Goal: Task Accomplishment & Management: Manage account settings

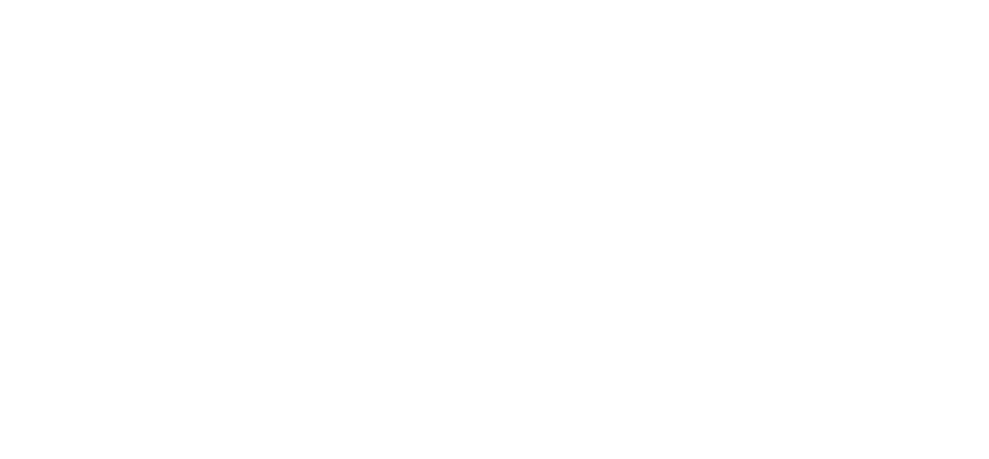
click at [662, 6] on html at bounding box center [494, 3] width 989 height 6
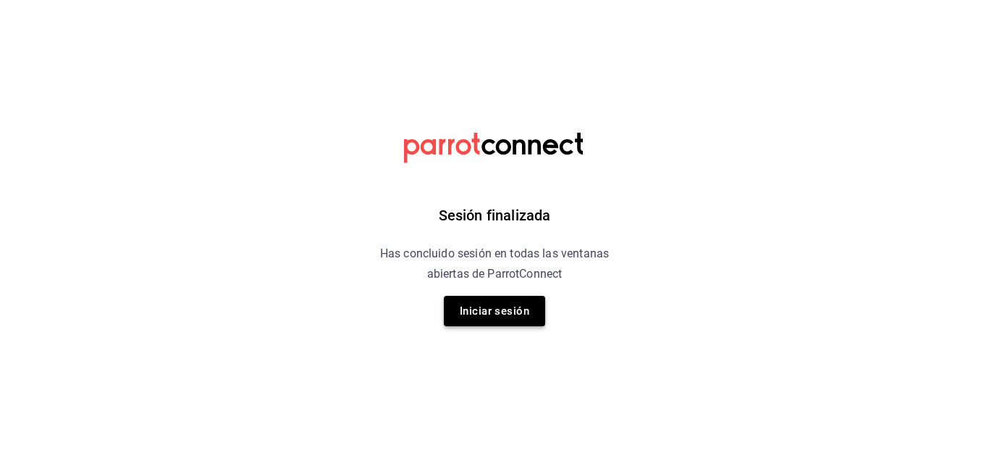
click at [485, 312] on button "Iniciar sesión" at bounding box center [494, 311] width 101 height 30
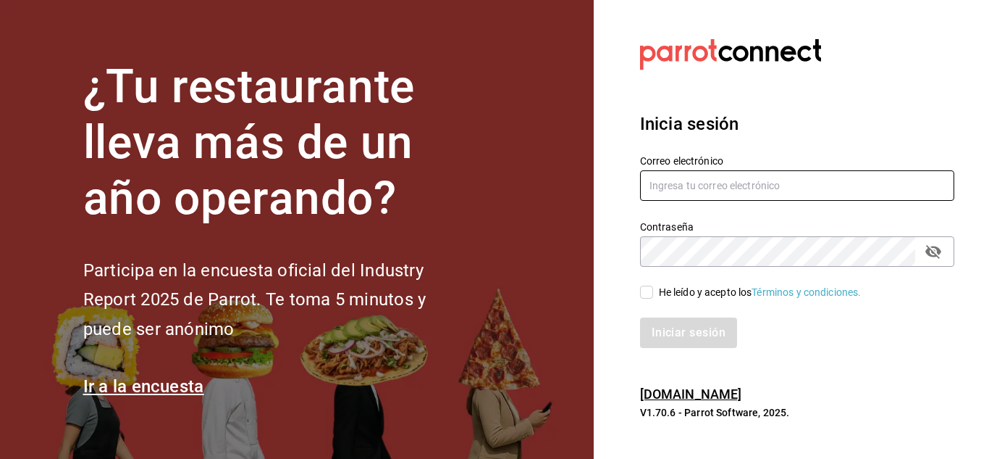
click at [727, 185] on input "text" at bounding box center [797, 185] width 314 height 30
paste input "cortesgrupotrueblack@gmail.com"
type input "cortesgrupotrueblack@gmail.com"
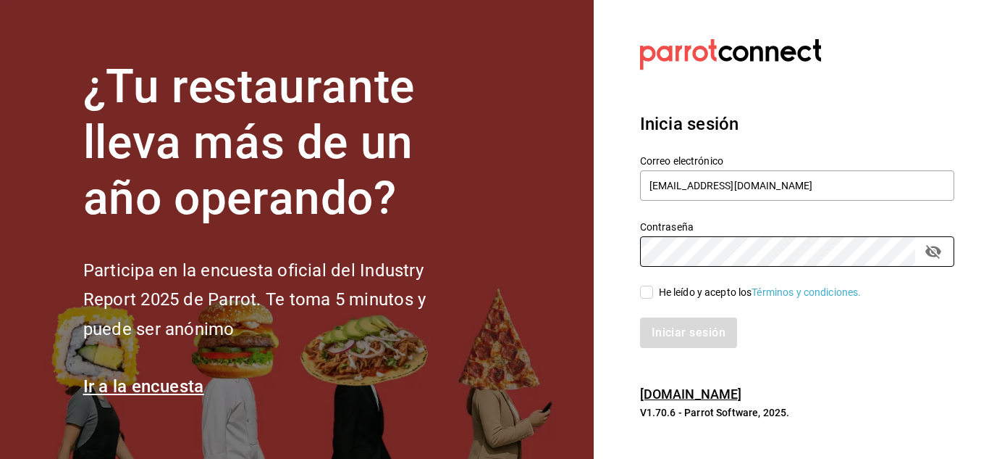
click at [649, 288] on input "He leído y acepto los Términos y condiciones." at bounding box center [646, 291] width 13 height 13
checkbox input "true"
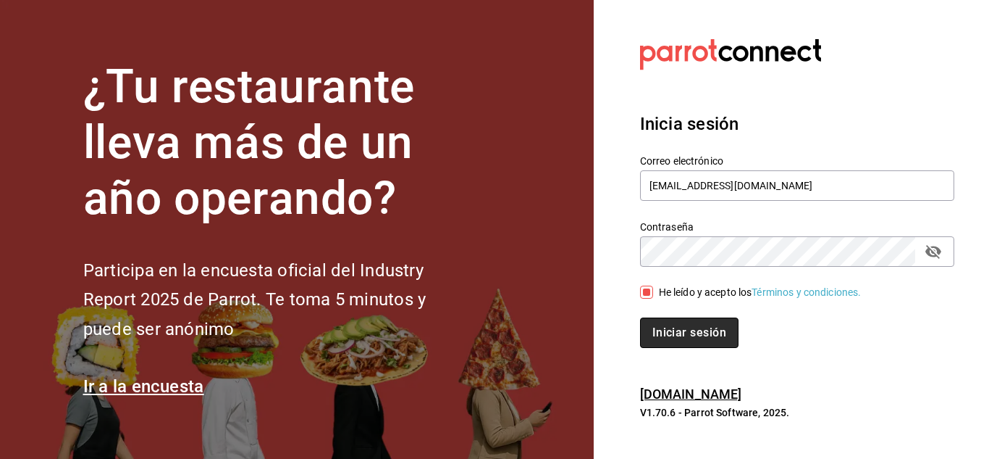
click at [679, 326] on button "Iniciar sesión" at bounding box center [689, 332] width 99 height 30
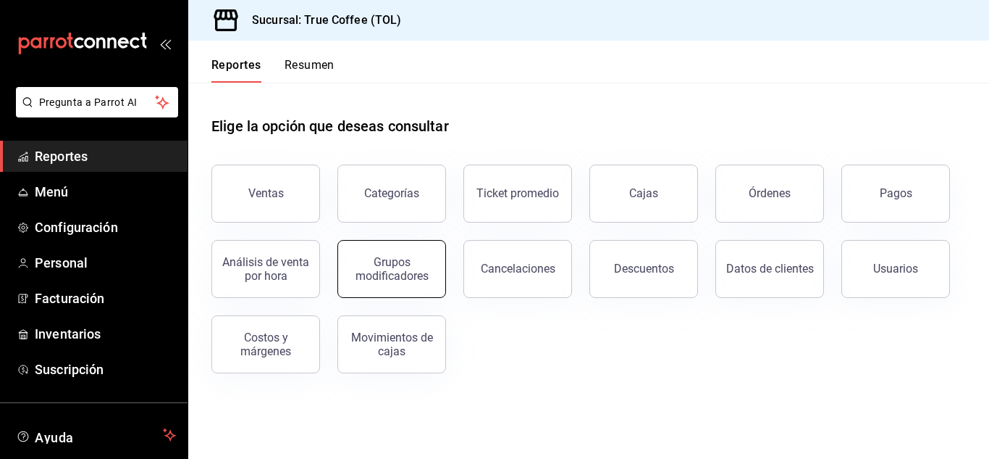
click at [392, 265] on div "Grupos modificadores" at bounding box center [392, 269] width 90 height 28
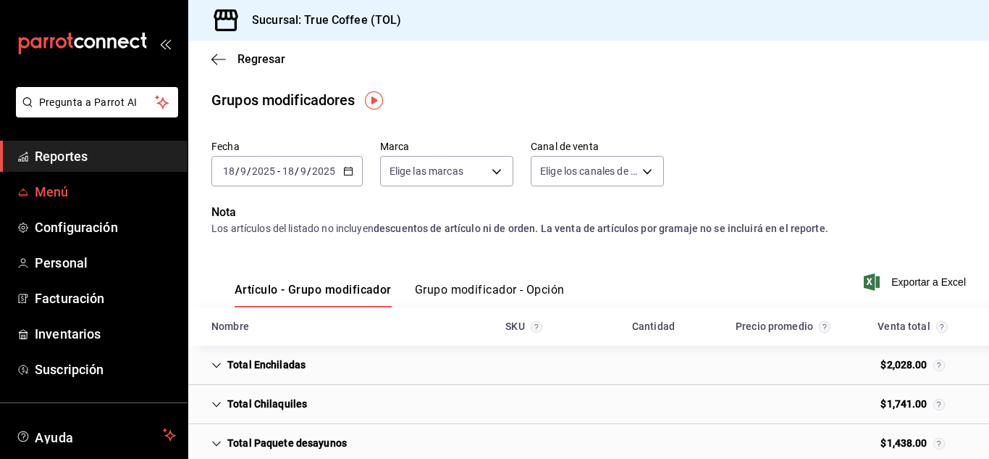
click at [55, 192] on span "Menú" at bounding box center [105, 192] width 141 height 20
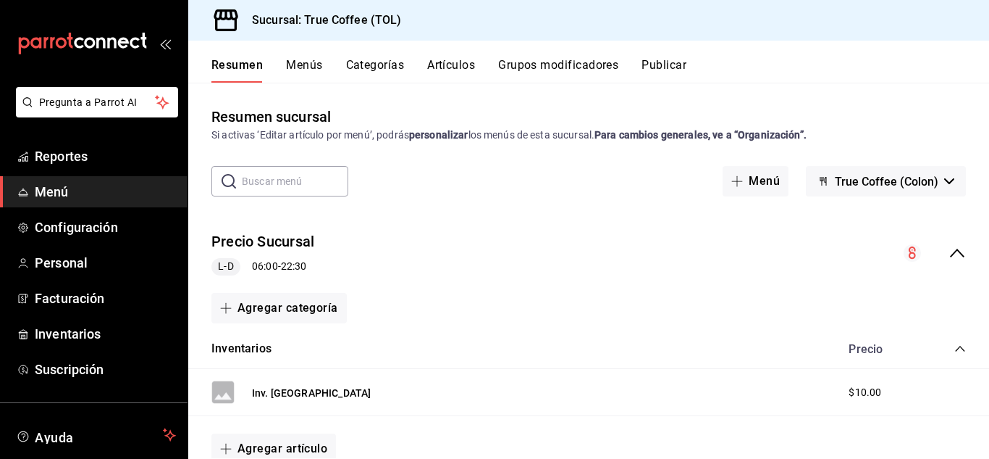
click at [69, 195] on span "Menú" at bounding box center [105, 192] width 141 height 20
click at [48, 180] on link "Menú" at bounding box center [94, 191] width 188 height 31
click at [61, 195] on span "Menú" at bounding box center [105, 192] width 141 height 20
click at [432, 64] on button "Artículos" at bounding box center [451, 70] width 48 height 25
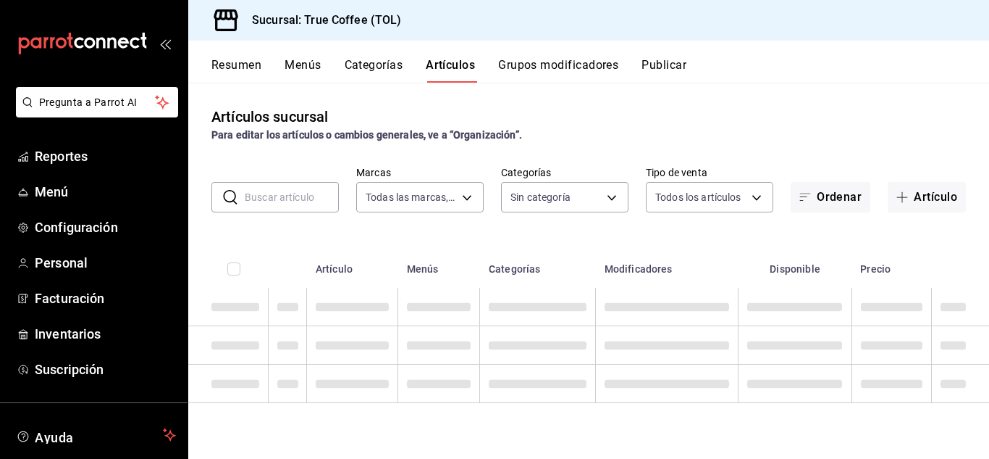
type input "26f61452-cae3-4785-a690-7b393e87ceb5"
type input "3f43cfac-62cb-4203-bc11-d6242f9346a8,4e802382-c8d9-43b3-9daa-4cf0da396242,84500…"
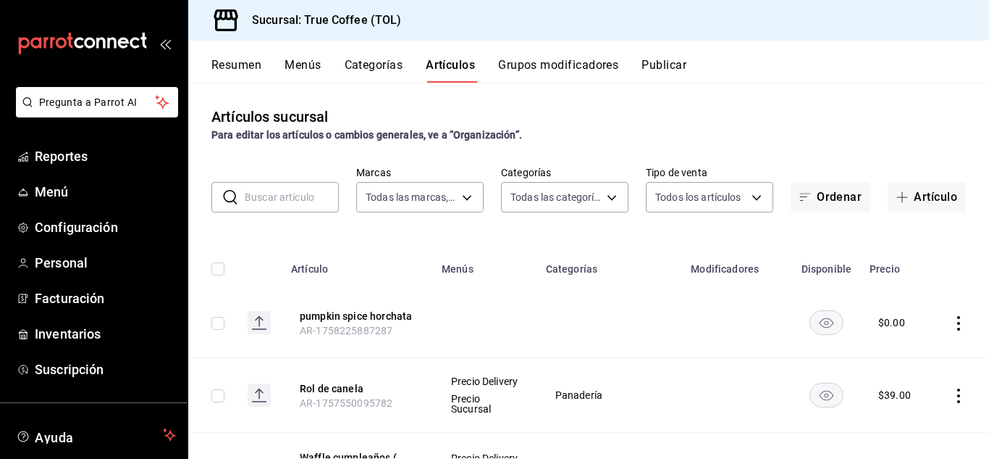
click at [459, 271] on th "Menús" at bounding box center [485, 264] width 104 height 46
click at [802, 193] on span "button" at bounding box center [808, 197] width 17 height 12
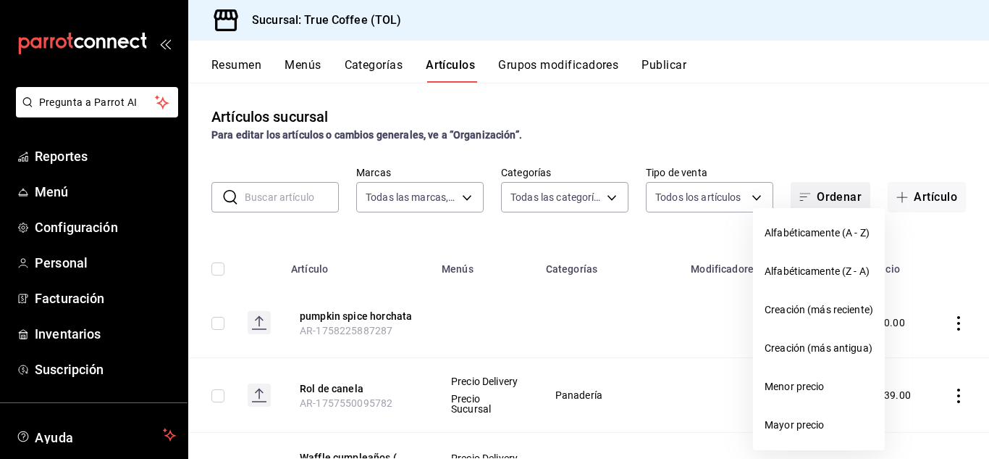
click at [802, 193] on div at bounding box center [494, 229] width 989 height 459
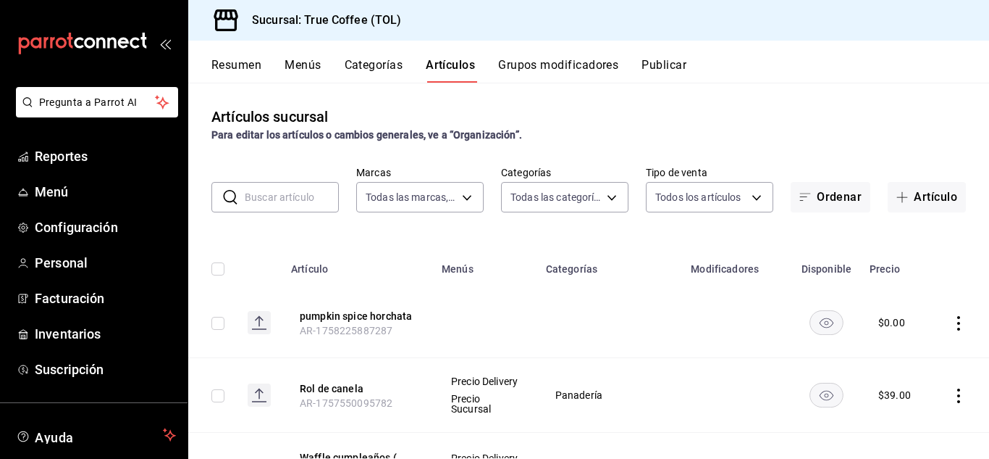
click at [795, 133] on div "Para editar los artículos o cambios generales, ve a “Organización”." at bounding box center [589, 134] width 755 height 15
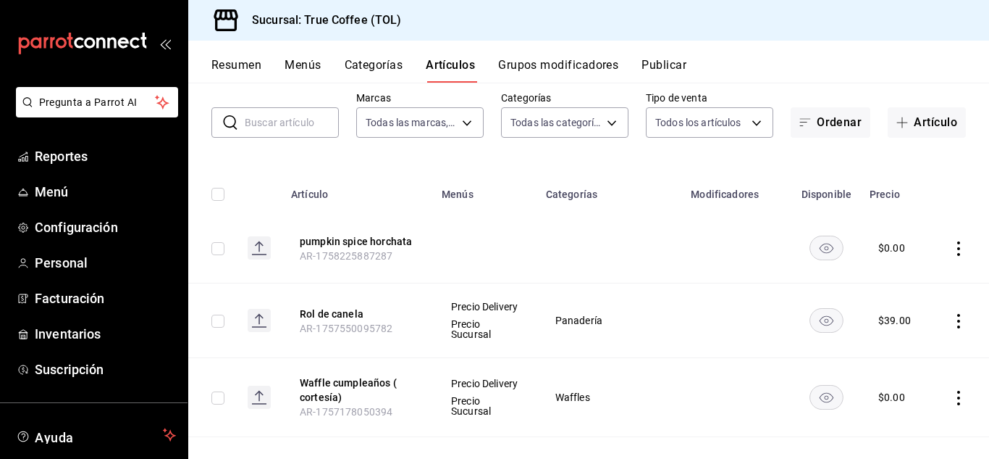
scroll to position [75, 0]
click at [564, 75] on button "Grupos modificadores" at bounding box center [558, 70] width 120 height 25
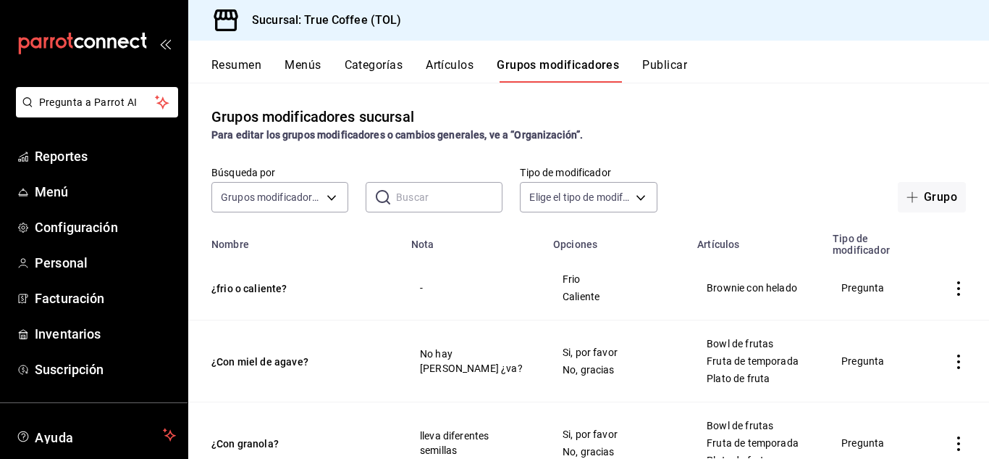
click at [407, 183] on input "text" at bounding box center [449, 197] width 106 height 29
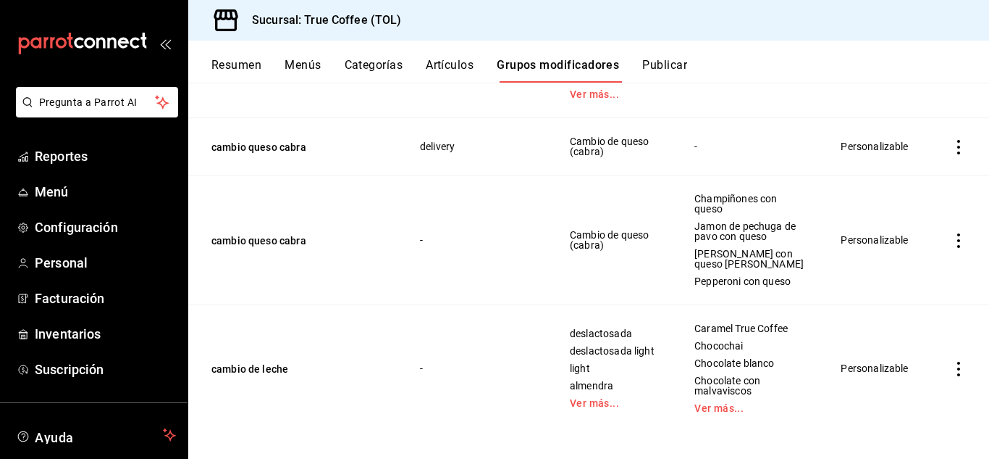
scroll to position [654, 0]
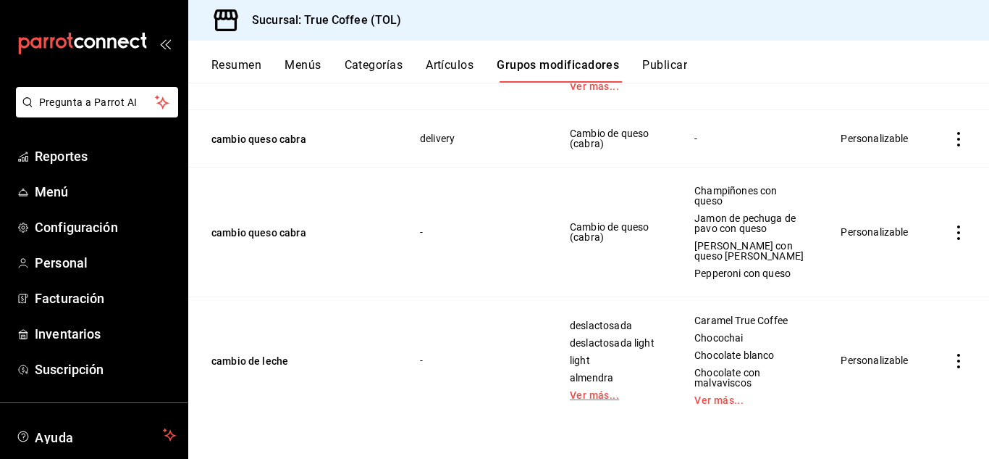
type input "cam"
click at [570, 390] on link "Ver más..." at bounding box center [614, 395] width 88 height 10
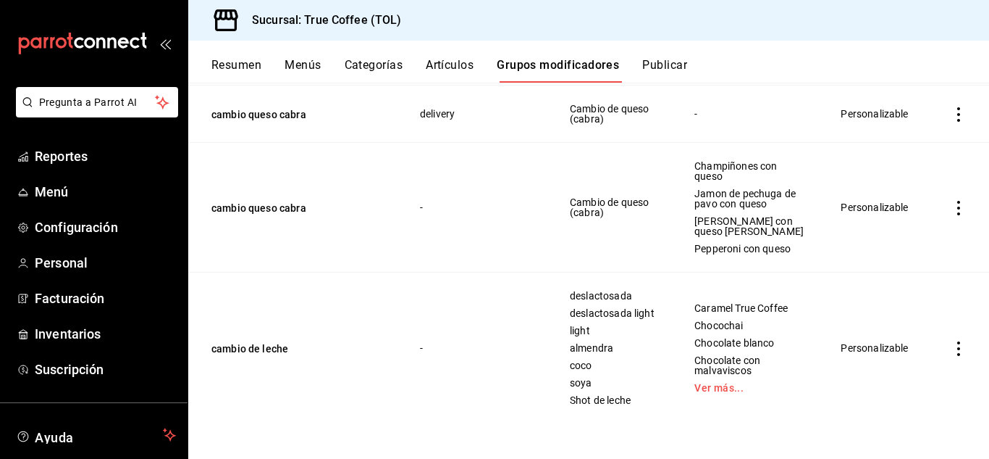
scroll to position [679, 0]
click at [952, 347] on icon "actions" at bounding box center [959, 348] width 14 height 14
click at [905, 355] on span "Editar" at bounding box center [905, 360] width 38 height 15
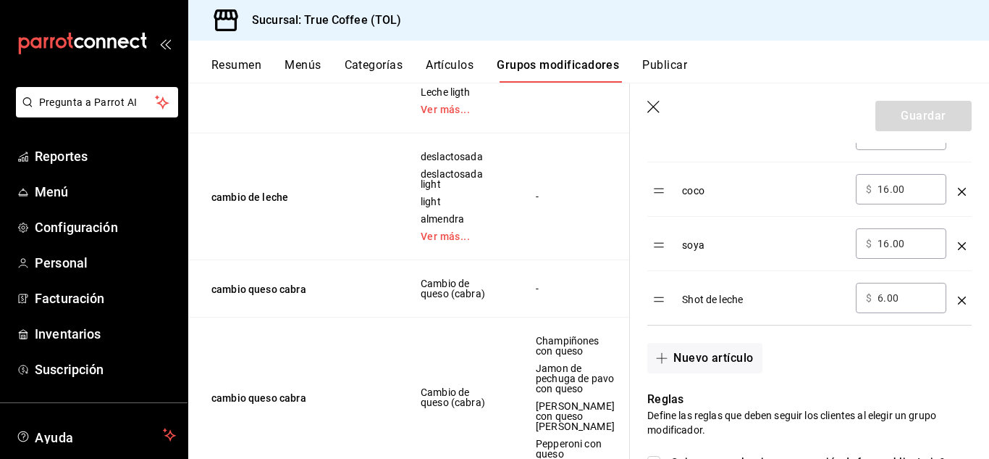
scroll to position [709, 0]
click at [958, 301] on icon "optionsTable" at bounding box center [962, 301] width 8 height 8
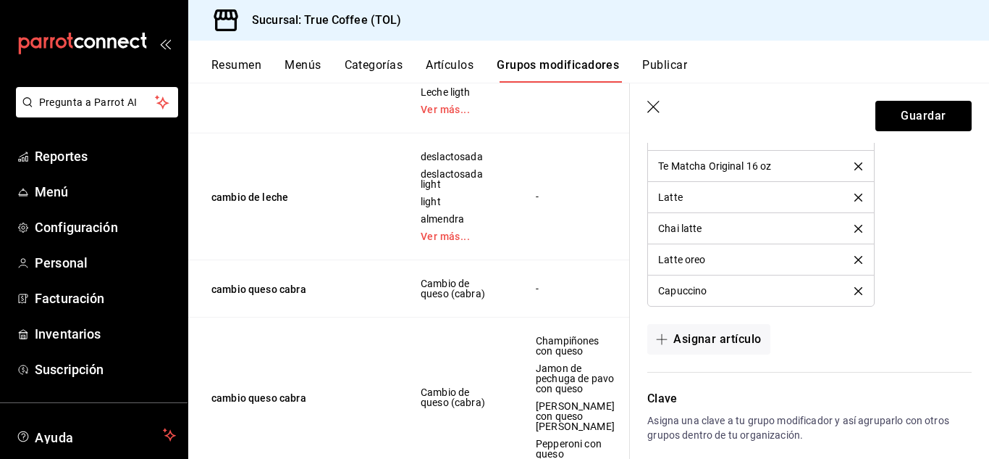
scroll to position [1701, 0]
click at [724, 332] on button "Asignar artículo" at bounding box center [709, 338] width 122 height 30
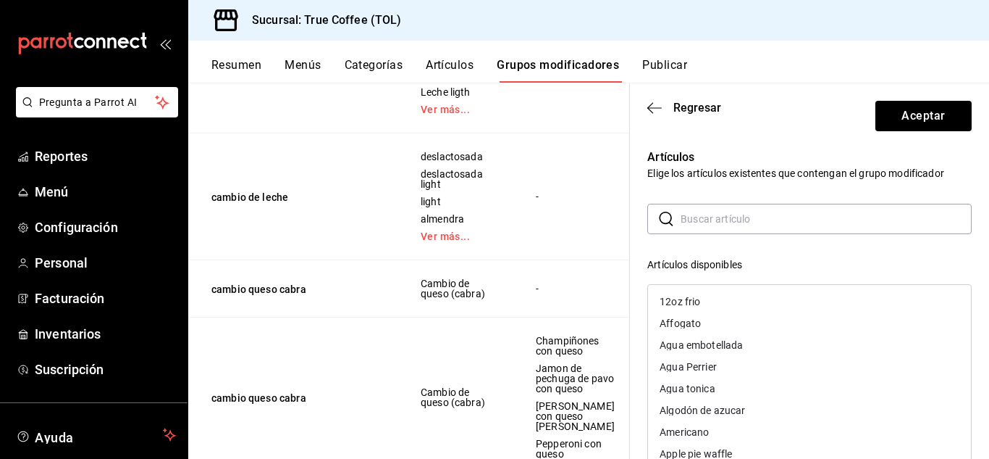
click at [737, 209] on input "text" at bounding box center [826, 218] width 291 height 29
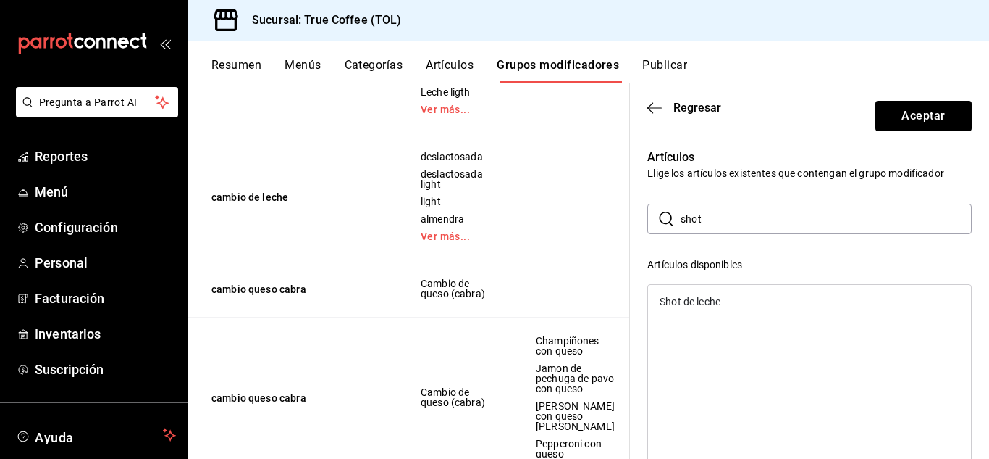
click at [733, 302] on div "Shot de leche" at bounding box center [809, 301] width 323 height 22
click at [732, 227] on input "shot" at bounding box center [826, 218] width 291 height 29
type input "s"
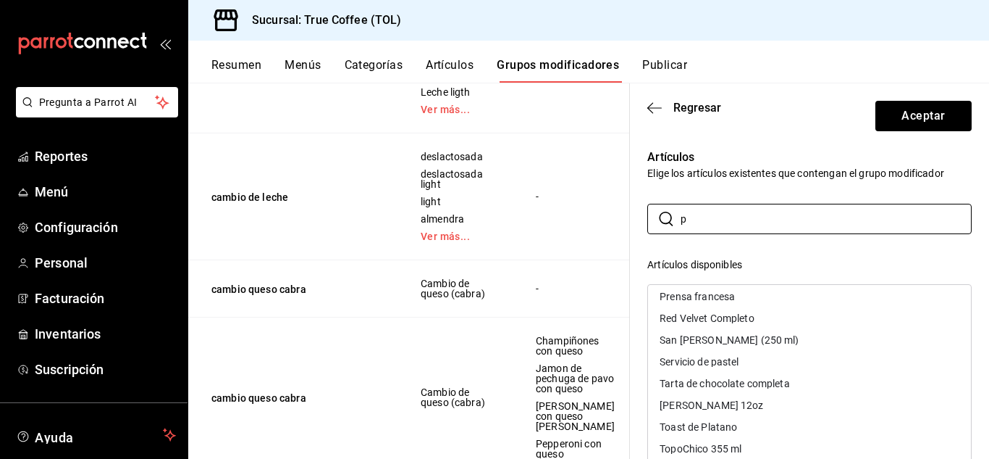
scroll to position [1301, 0]
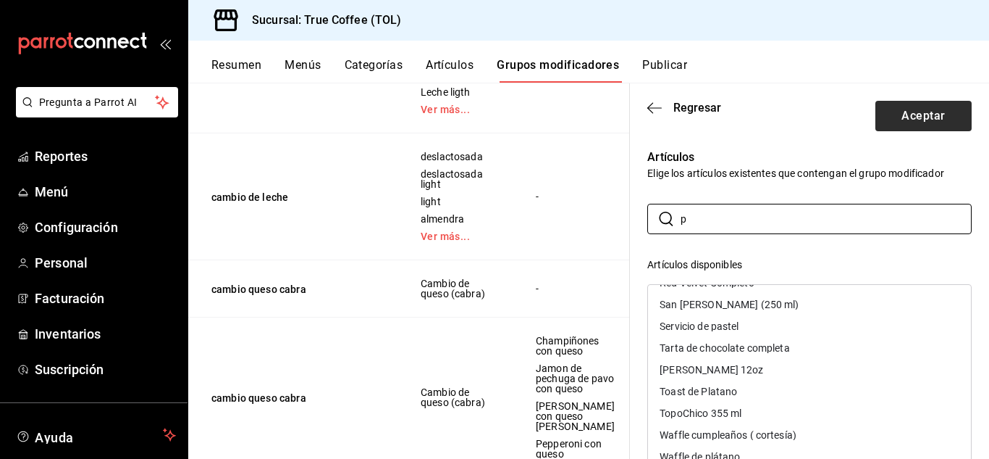
type input "p"
click at [904, 112] on button "Aceptar" at bounding box center [924, 116] width 96 height 30
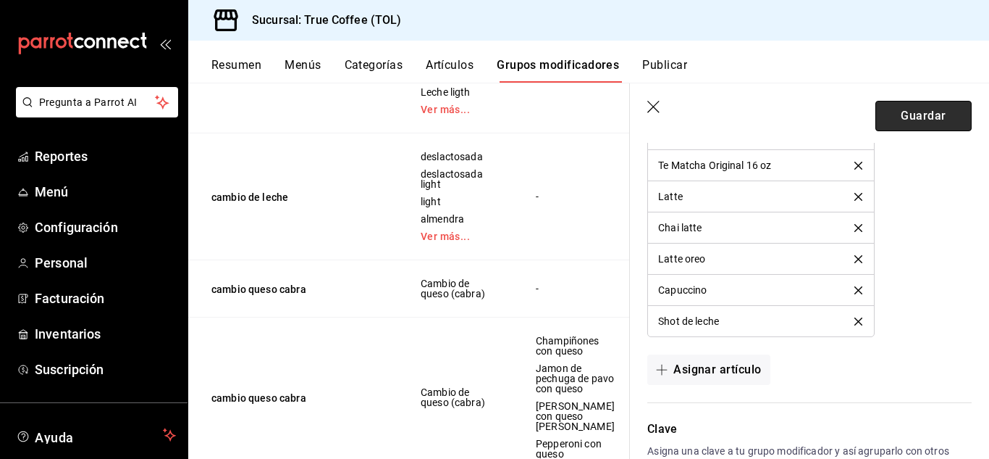
click at [903, 112] on button "Guardar" at bounding box center [924, 116] width 96 height 30
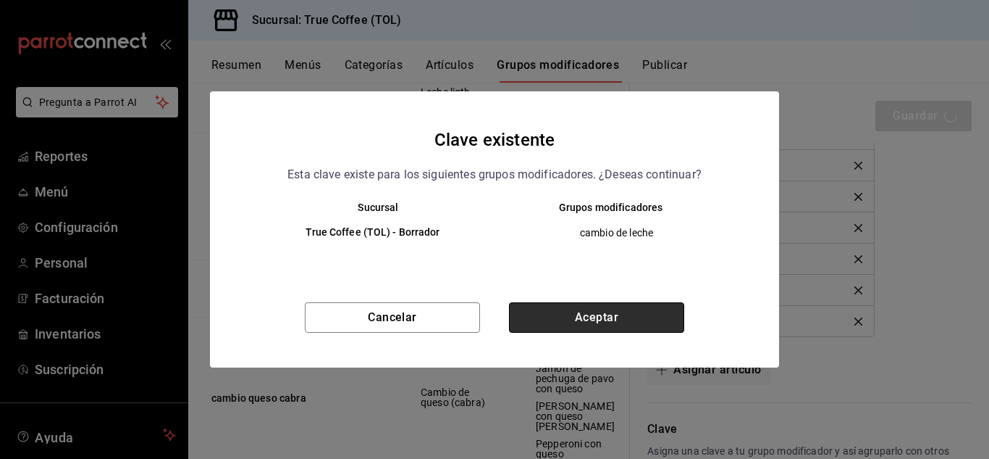
click at [595, 310] on button "Aceptar" at bounding box center [596, 317] width 175 height 30
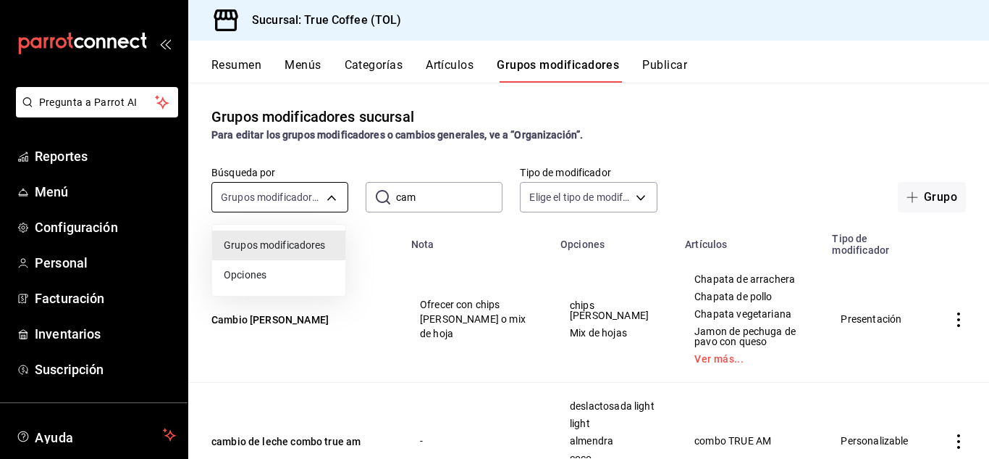
click at [332, 198] on body "Pregunta a Parrot AI Reportes Menú Configuración Personal Facturación Inventari…" at bounding box center [494, 229] width 989 height 459
click at [250, 280] on span "Opciones" at bounding box center [279, 274] width 110 height 15
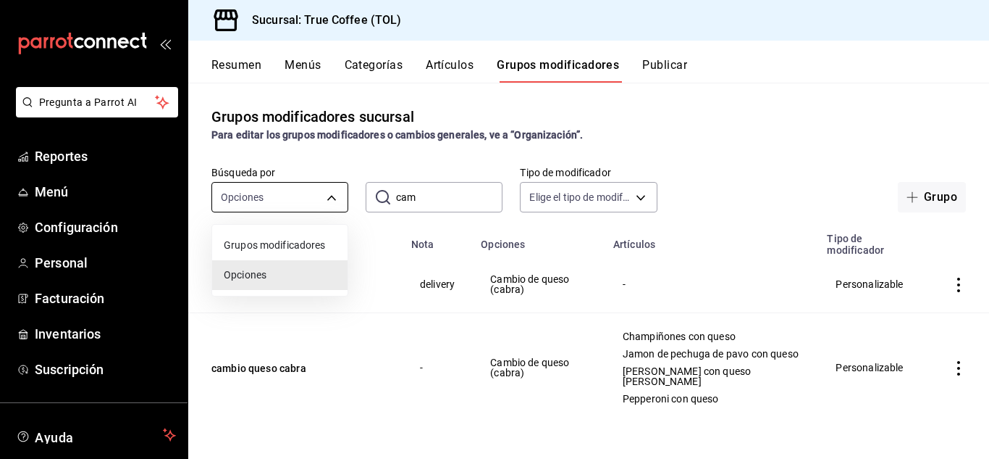
click at [320, 196] on body "Pregunta a Parrot AI Reportes Menú Configuración Personal Facturación Inventari…" at bounding box center [494, 229] width 989 height 459
click at [293, 248] on span "Grupos modificadores" at bounding box center [280, 245] width 112 height 15
type input "GROUP"
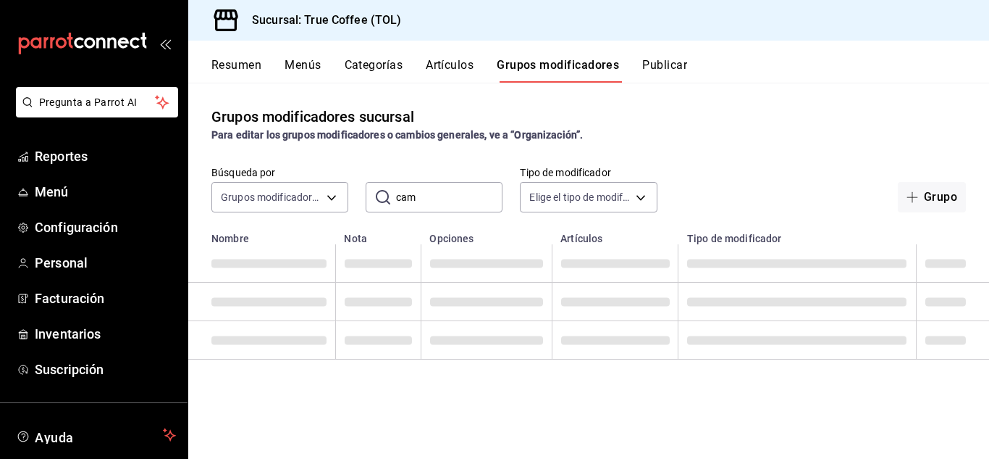
click at [468, 64] on button "Artículos" at bounding box center [450, 70] width 48 height 25
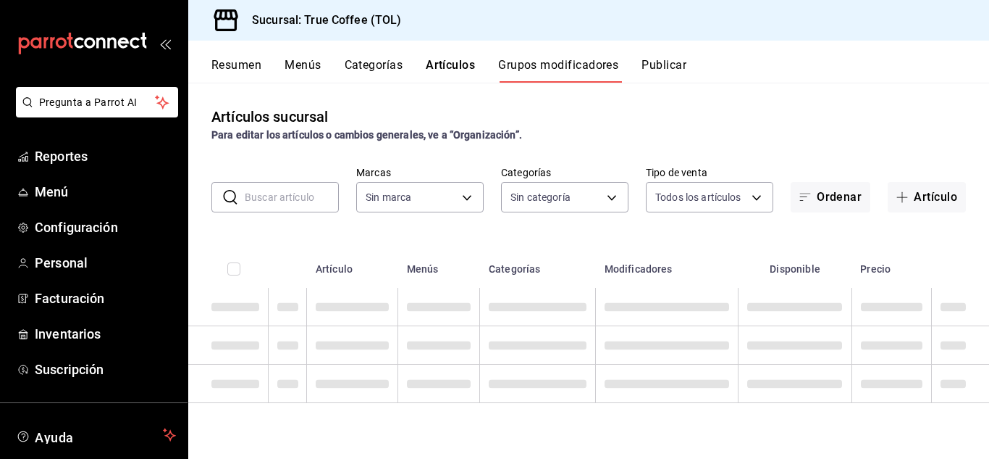
type input "26f61452-cae3-4785-a690-7b393e87ceb5"
type input "3f43cfac-62cb-4203-bc11-d6242f9346a8,4e802382-c8d9-43b3-9daa-4cf0da396242,84500…"
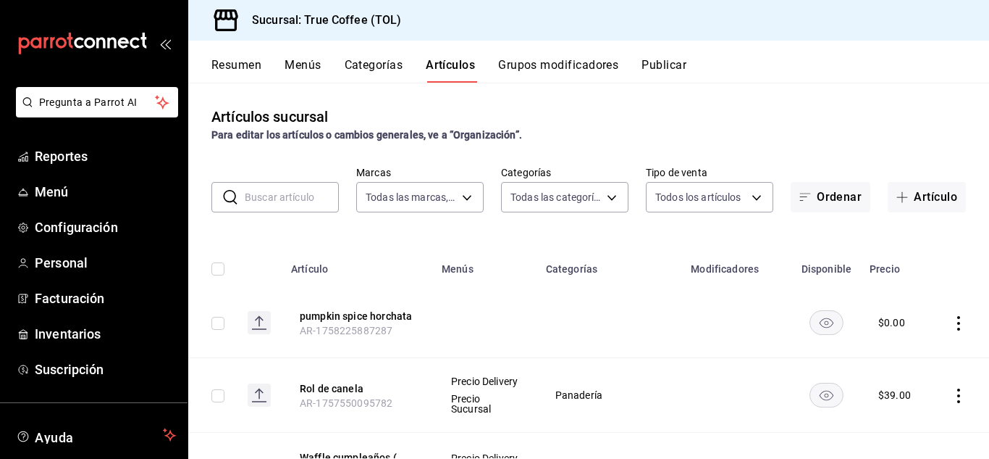
click at [943, 314] on td at bounding box center [961, 323] width 55 height 70
click at [946, 332] on td at bounding box center [961, 323] width 55 height 70
click at [952, 327] on icon "actions" at bounding box center [959, 323] width 14 height 14
click at [901, 365] on li "Editar" at bounding box center [891, 356] width 87 height 30
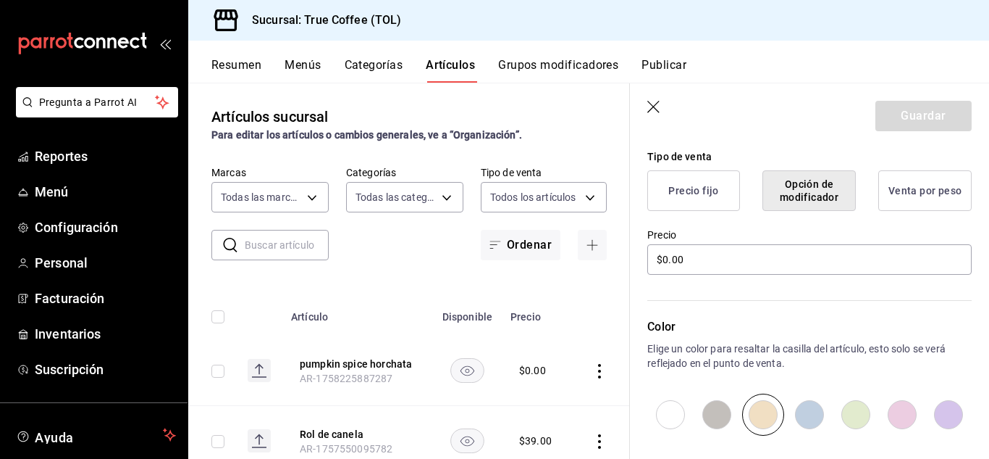
scroll to position [353, 0]
click at [685, 203] on button "Precio fijo" at bounding box center [694, 189] width 93 height 41
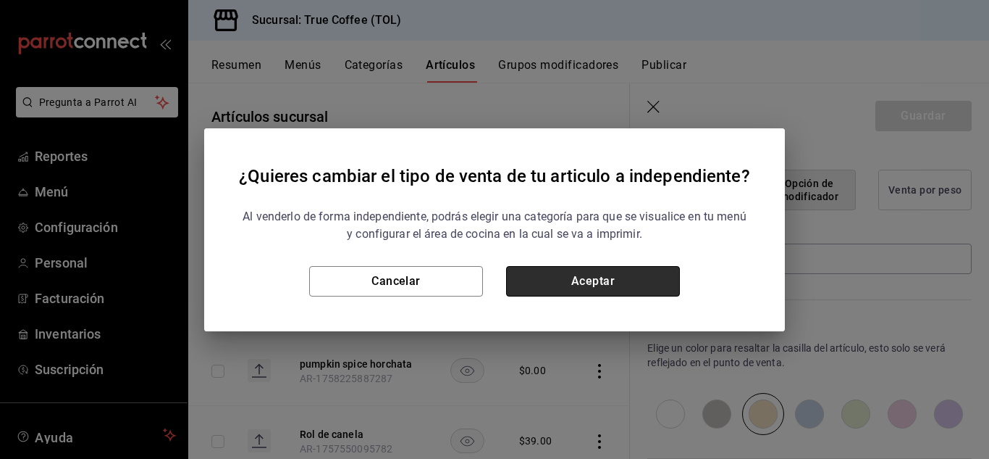
click at [605, 282] on button "Aceptar" at bounding box center [593, 281] width 174 height 30
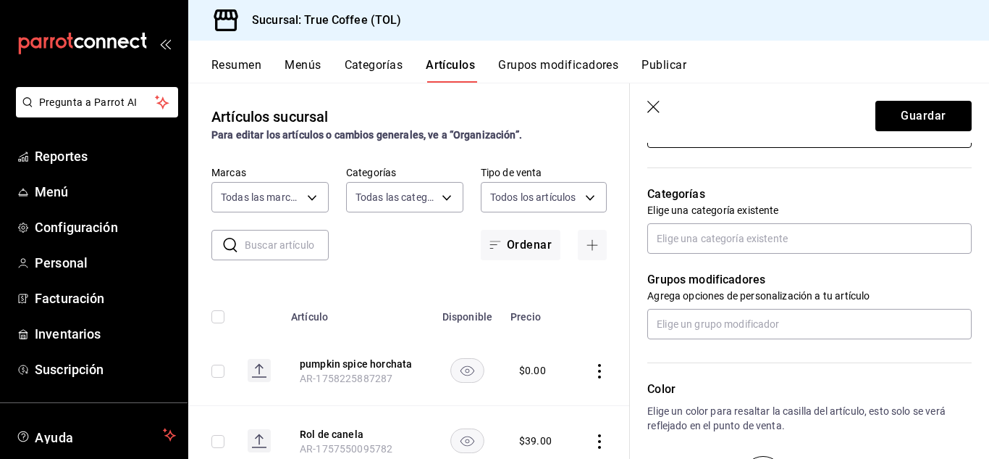
scroll to position [478, 0]
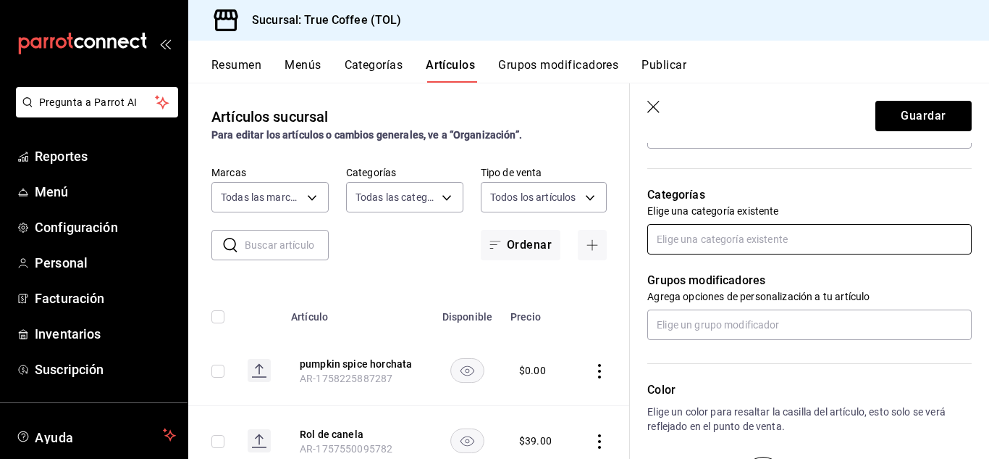
click at [705, 240] on input "text" at bounding box center [810, 239] width 325 height 30
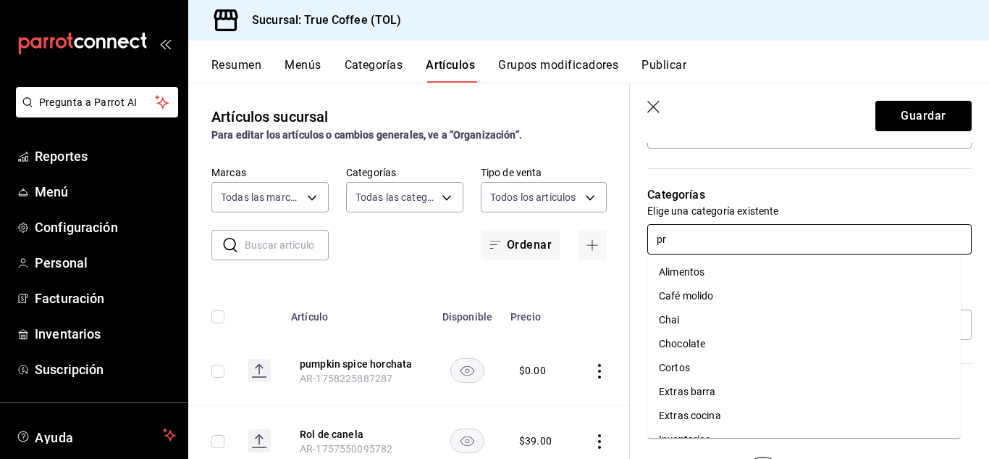
type input "pro"
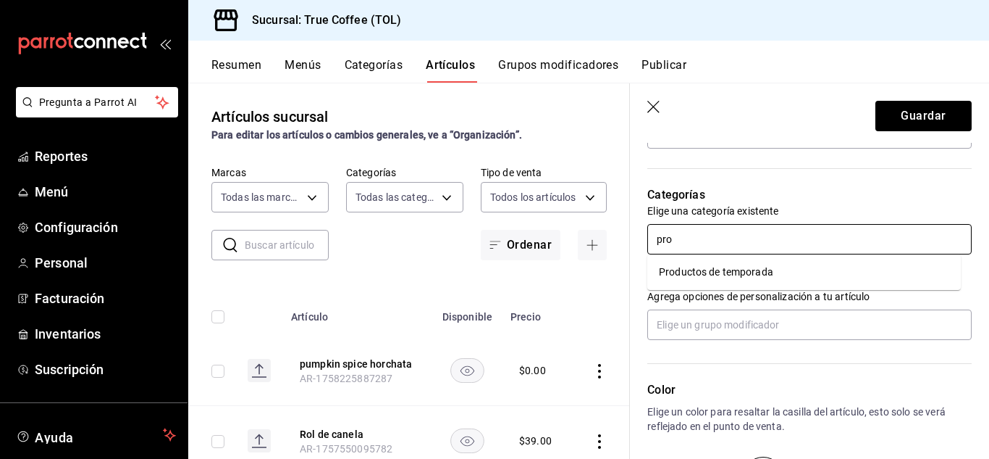
click at [710, 271] on li "Productos de temporada" at bounding box center [805, 272] width 314 height 24
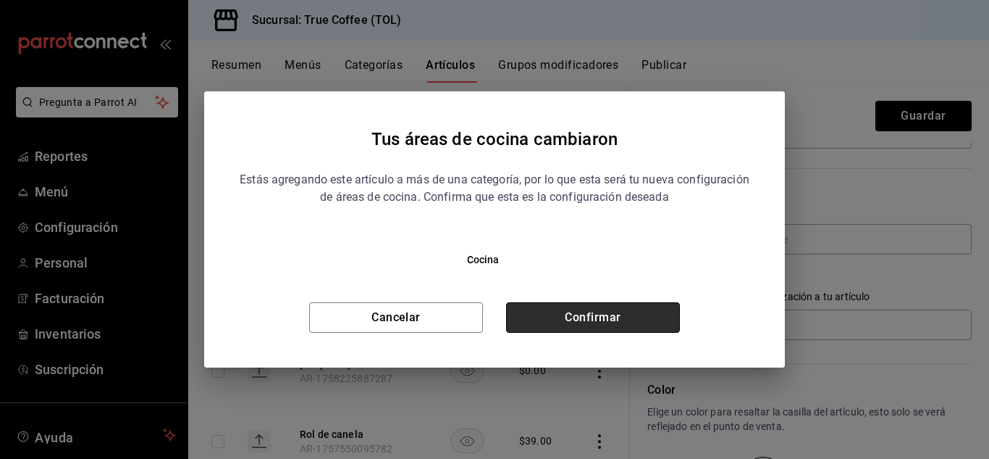
click at [611, 317] on button "Confirmar" at bounding box center [593, 317] width 174 height 30
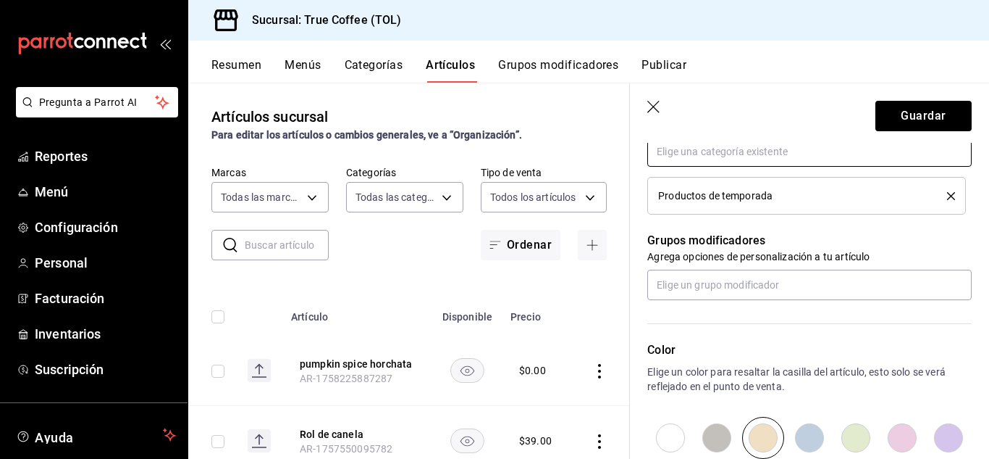
scroll to position [566, 0]
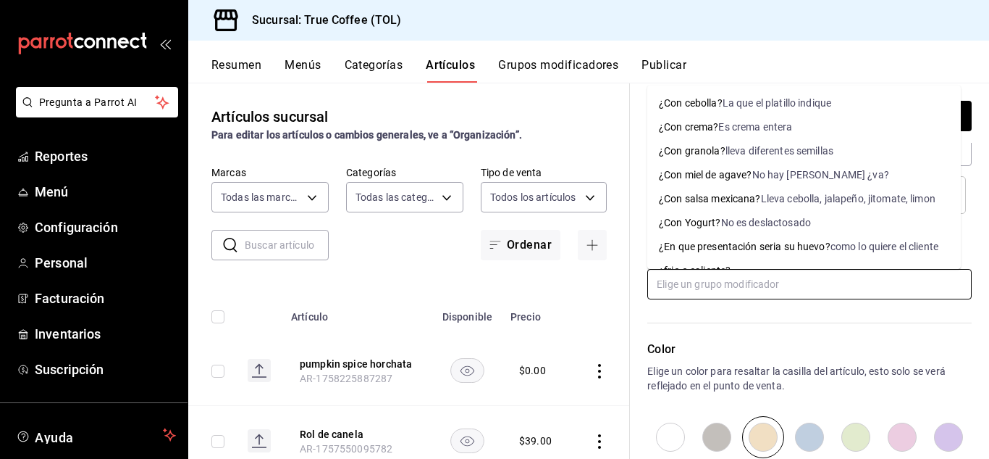
click at [762, 285] on input "text" at bounding box center [810, 284] width 325 height 30
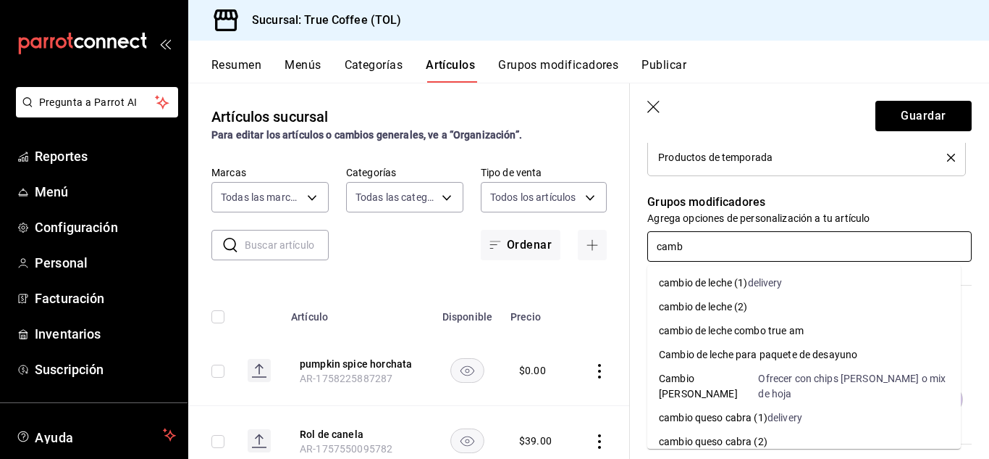
scroll to position [595, 0]
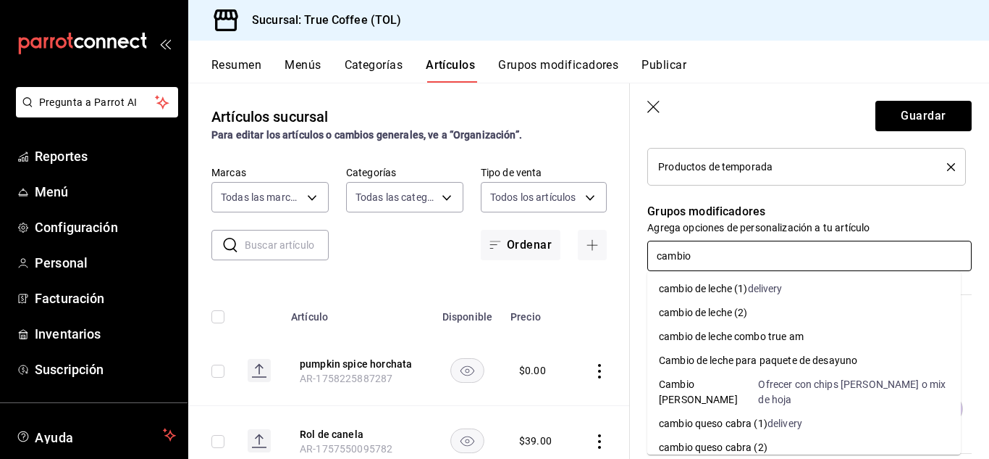
type input "cambio"
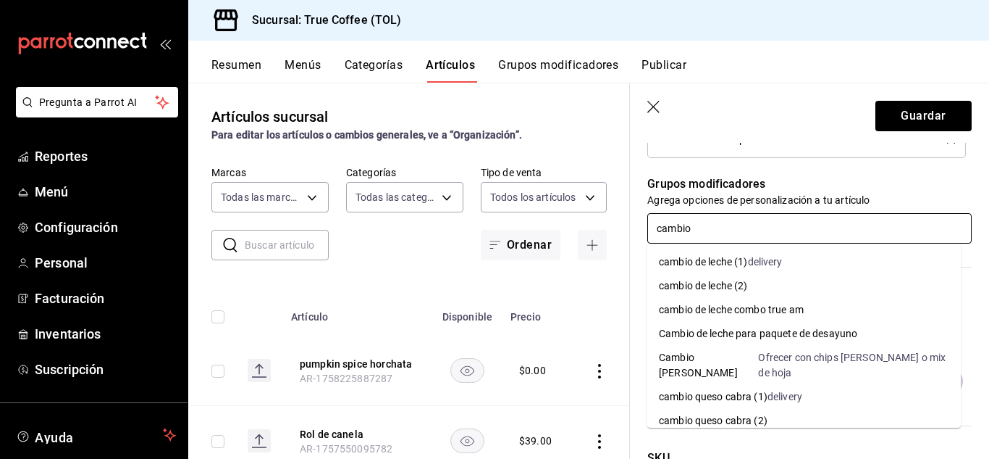
scroll to position [621, 0]
click at [725, 284] on div "cambio de leche (2)" at bounding box center [703, 285] width 89 height 15
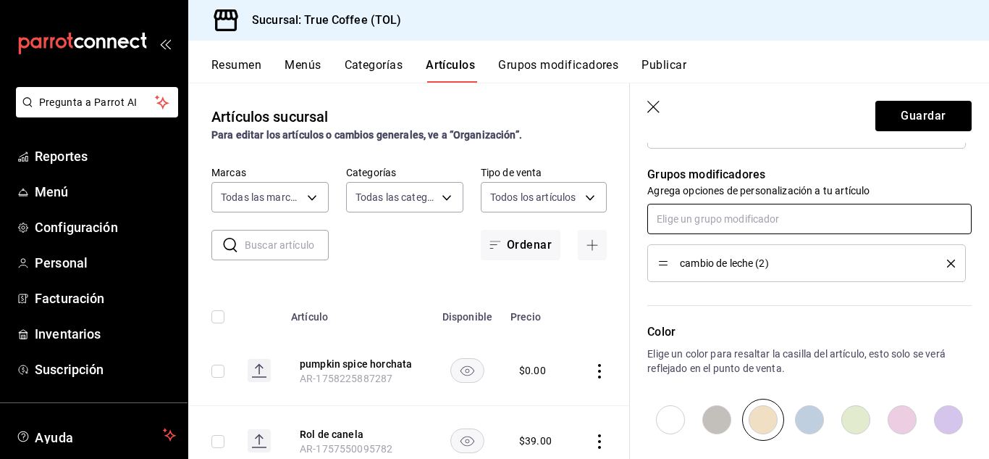
scroll to position [616, 0]
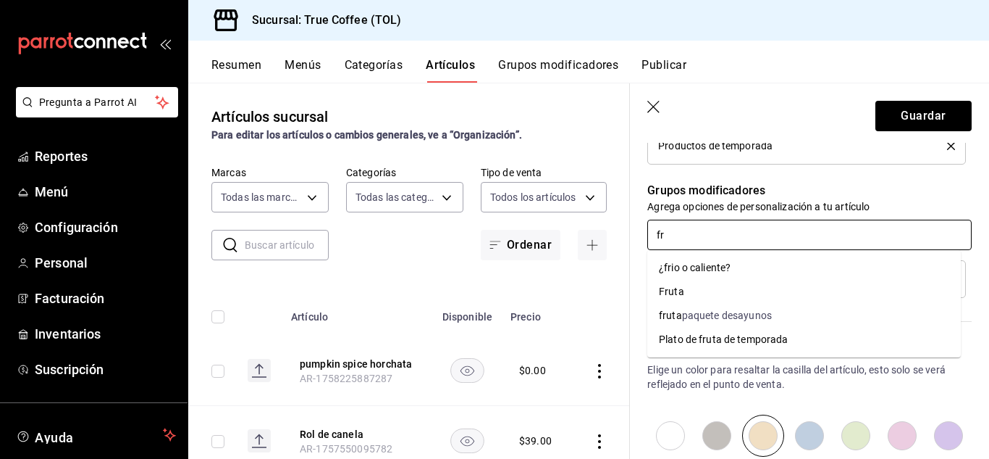
type input "fri"
click at [706, 271] on div "¿frio o caliente?" at bounding box center [695, 267] width 72 height 15
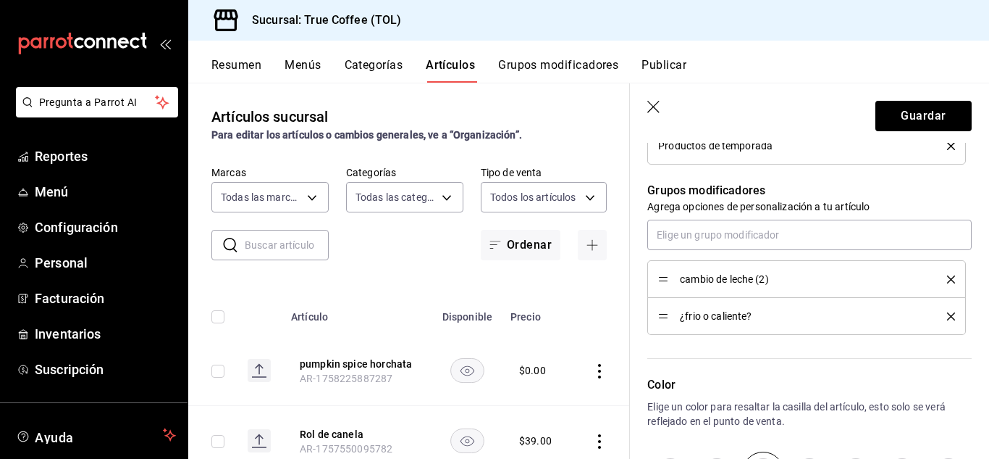
click at [947, 317] on icon "delete" at bounding box center [951, 316] width 8 height 8
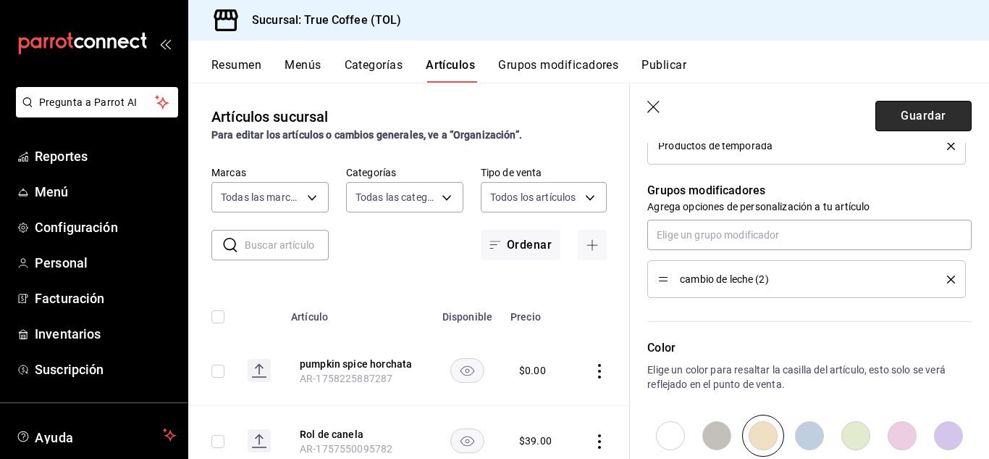
click at [913, 116] on button "Guardar" at bounding box center [924, 116] width 96 height 30
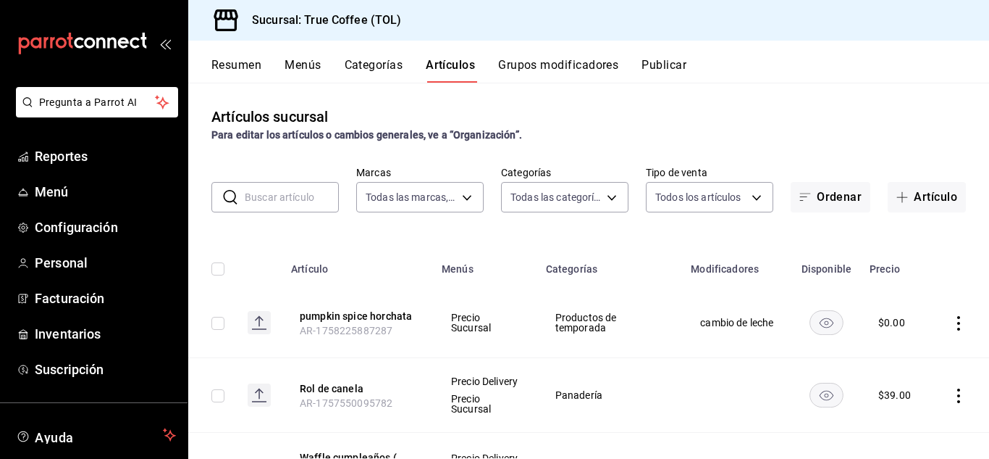
click at [535, 66] on button "Grupos modificadores" at bounding box center [558, 70] width 120 height 25
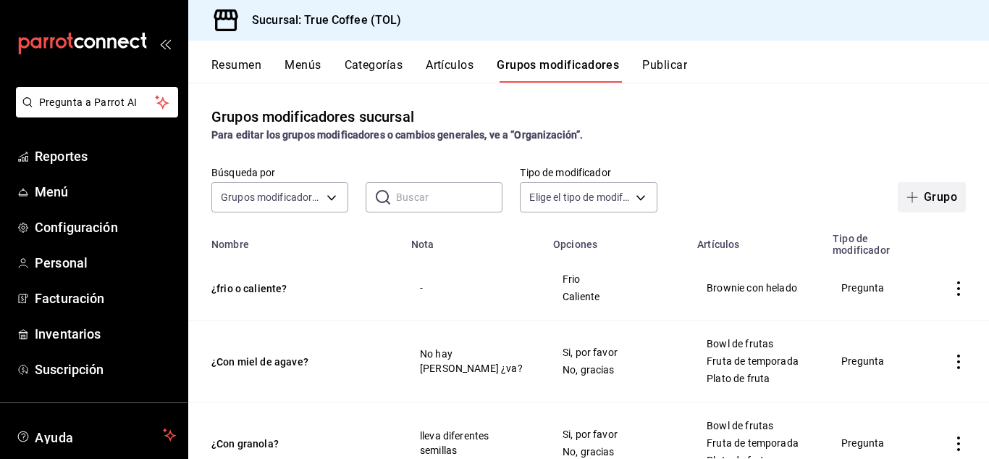
click at [922, 201] on button "Grupo" at bounding box center [932, 197] width 68 height 30
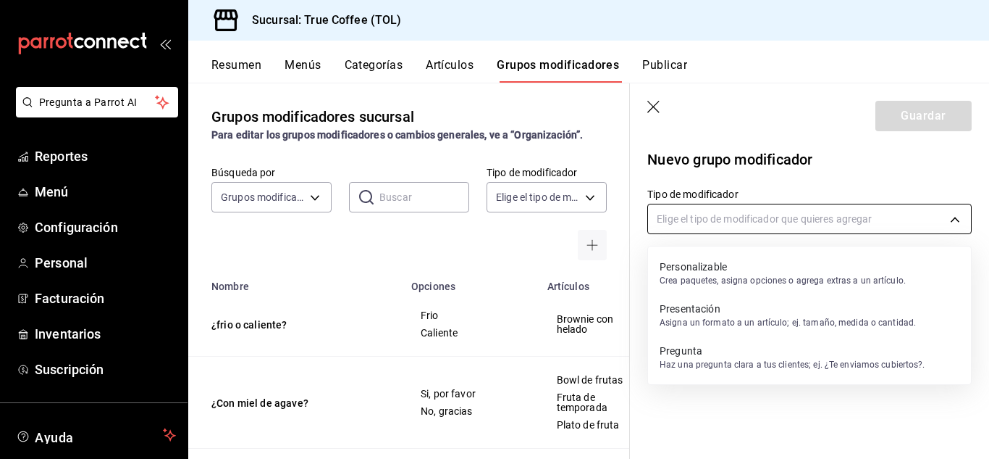
click at [790, 227] on body "Pregunta a Parrot AI Reportes Menú Configuración Personal Facturación Inventari…" at bounding box center [494, 229] width 989 height 459
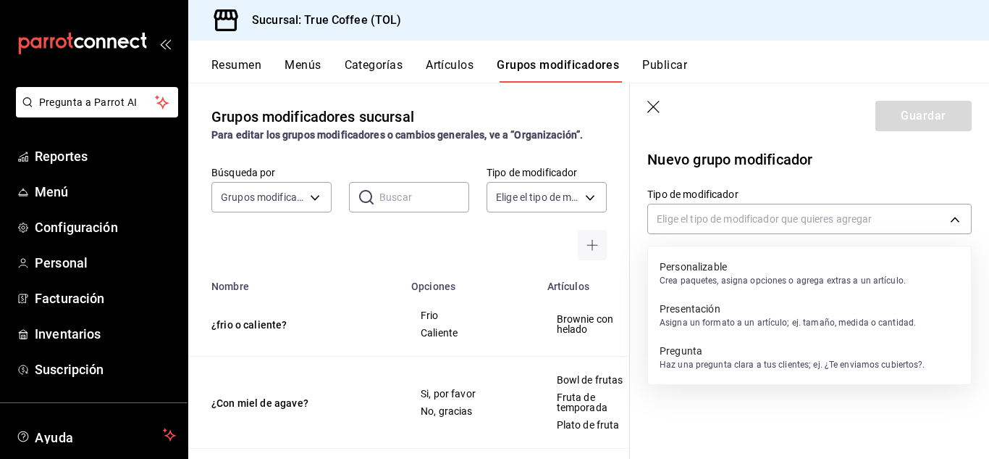
click at [750, 270] on p "Personalizable" at bounding box center [783, 266] width 246 height 14
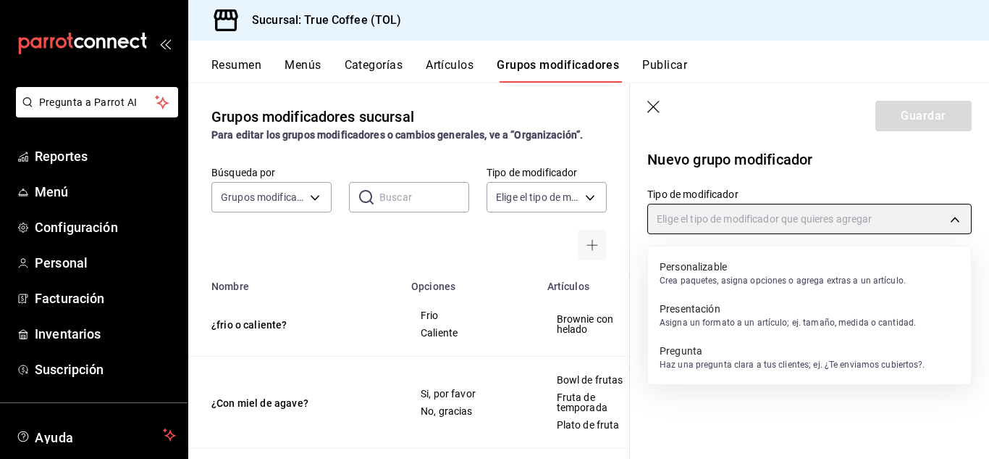
type input "CUSTOMIZABLE"
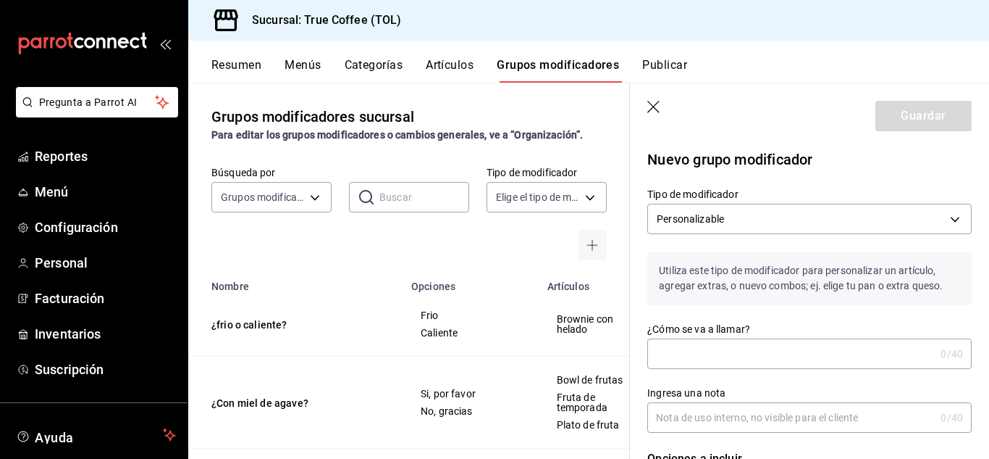
click at [716, 359] on input "¿Cómo se va a llamar?" at bounding box center [792, 353] width 288 height 29
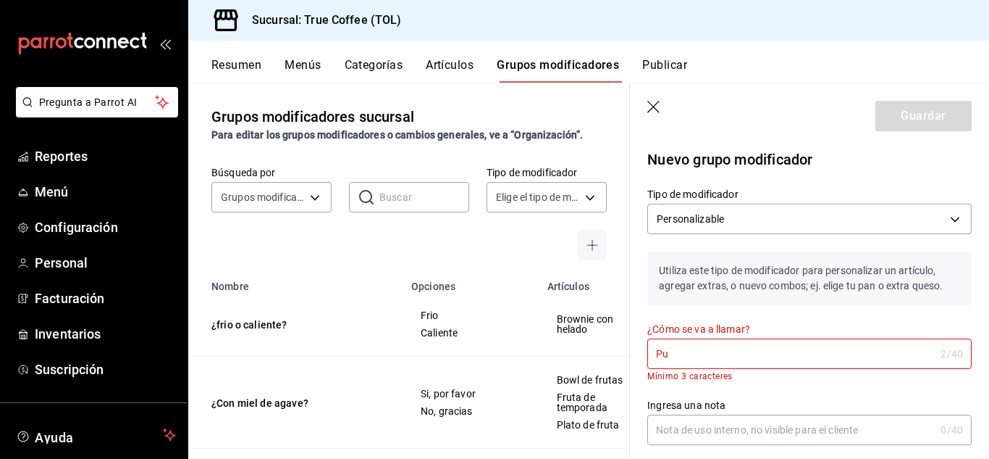
type input "P"
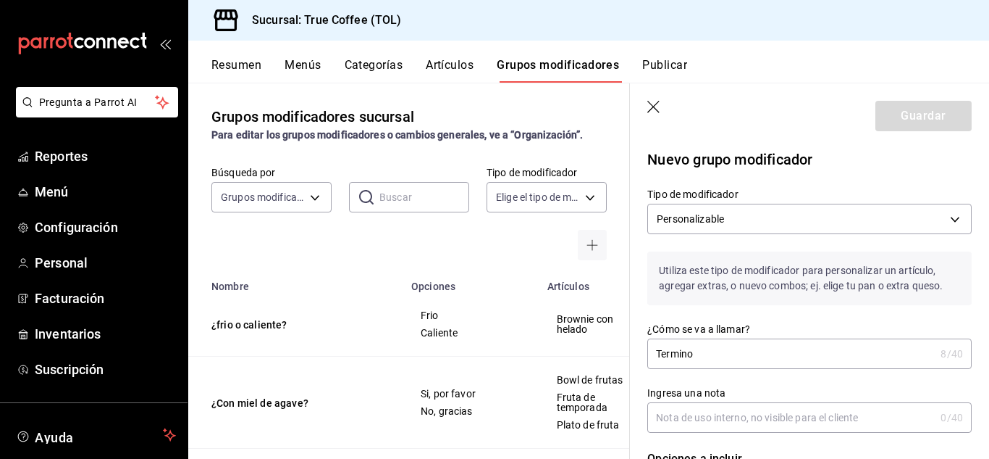
paste input "[DOMAIN_NAME]"
drag, startPoint x: 856, startPoint y: 368, endPoint x: 701, endPoint y: 347, distance: 156.4
click at [701, 347] on input "Termino [DOMAIN_NAME]" at bounding box center [789, 353] width 282 height 29
paste input "pumping spice latte"
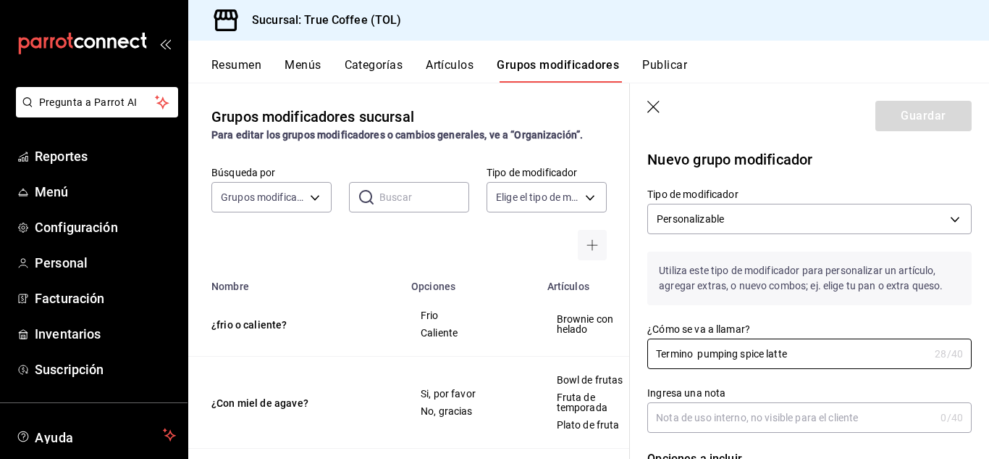
type input "Termino pumping spice latte"
click at [651, 106] on icon "button" at bounding box center [655, 108] width 14 height 14
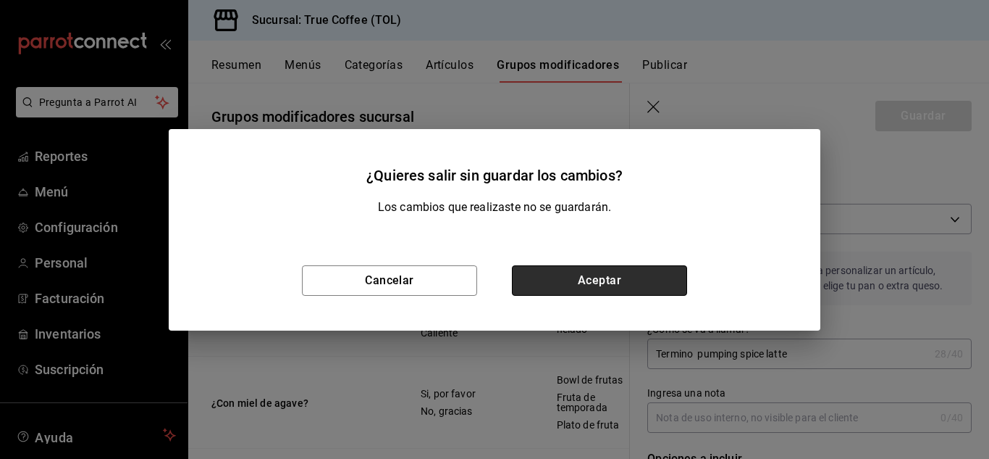
click at [603, 283] on button "Aceptar" at bounding box center [599, 280] width 175 height 30
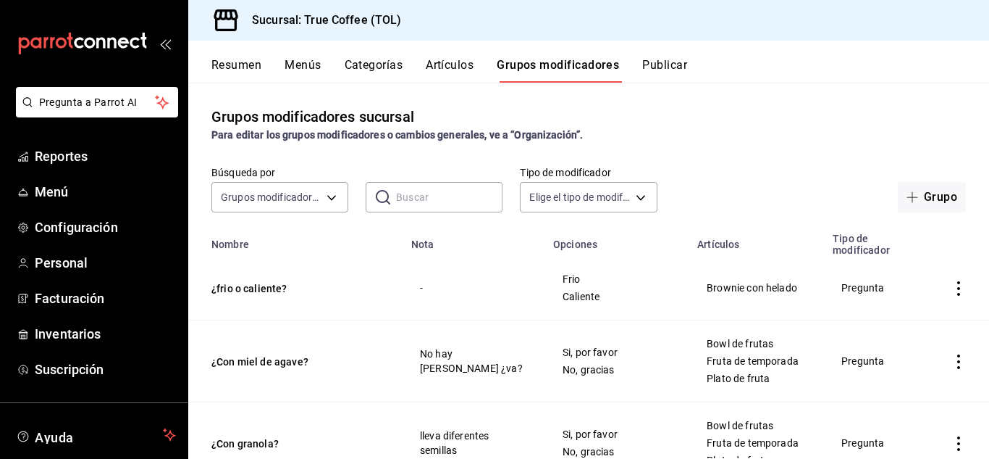
click at [398, 183] on input "text" at bounding box center [449, 197] width 106 height 29
type input "c"
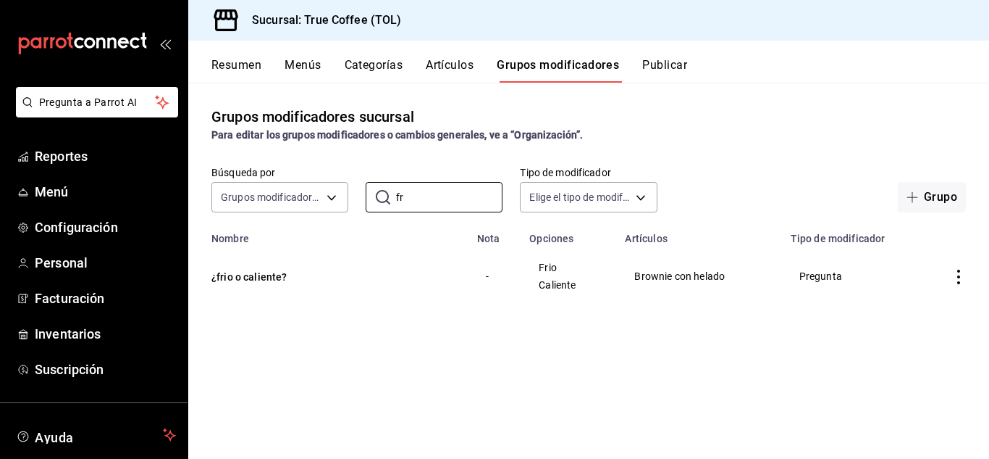
type input "f"
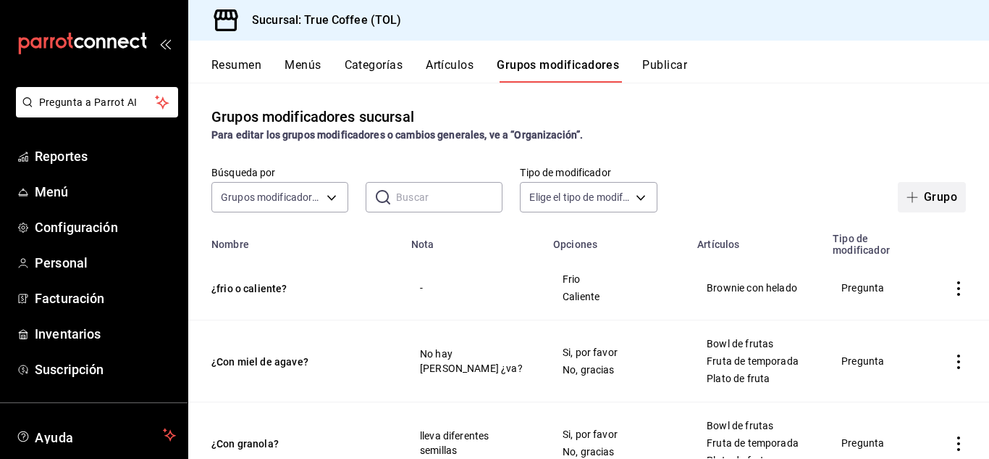
click at [910, 202] on span "button" at bounding box center [915, 197] width 17 height 12
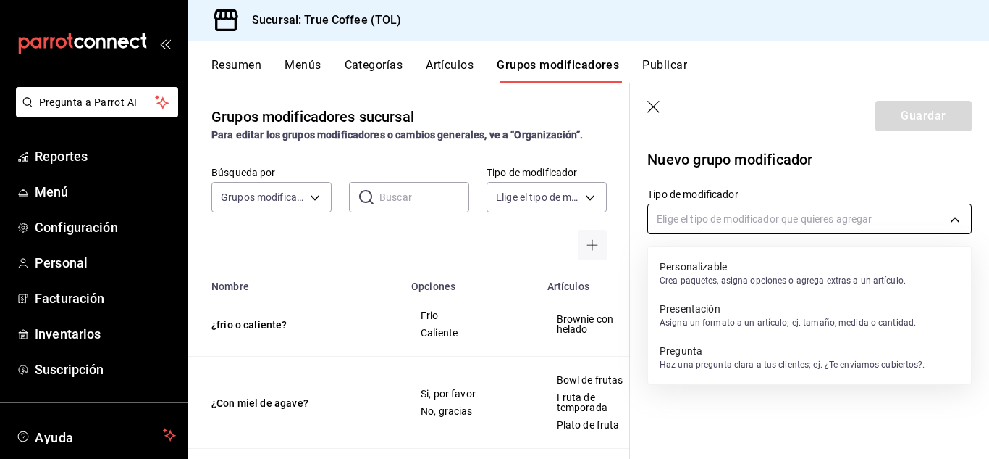
click at [753, 217] on body "Pregunta a Parrot AI Reportes Menú Configuración Personal Facturación Inventari…" at bounding box center [494, 229] width 989 height 459
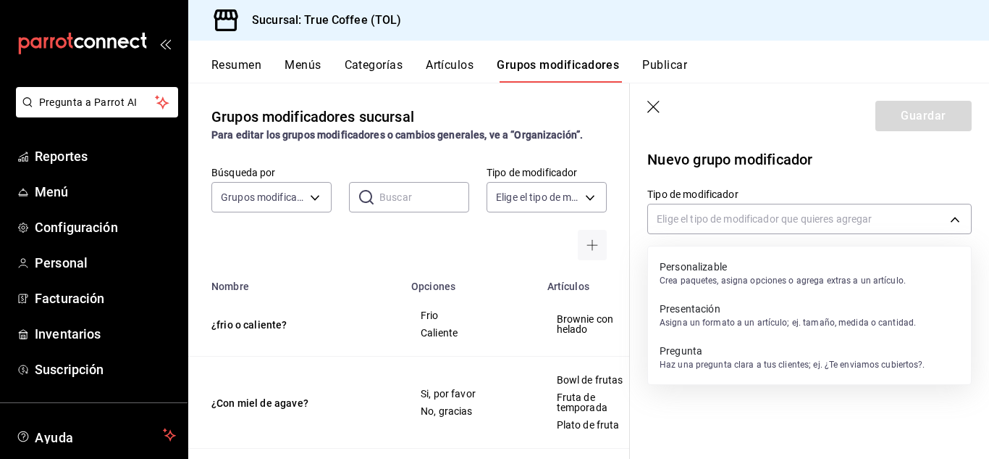
click at [742, 266] on p "Personalizable" at bounding box center [783, 266] width 246 height 14
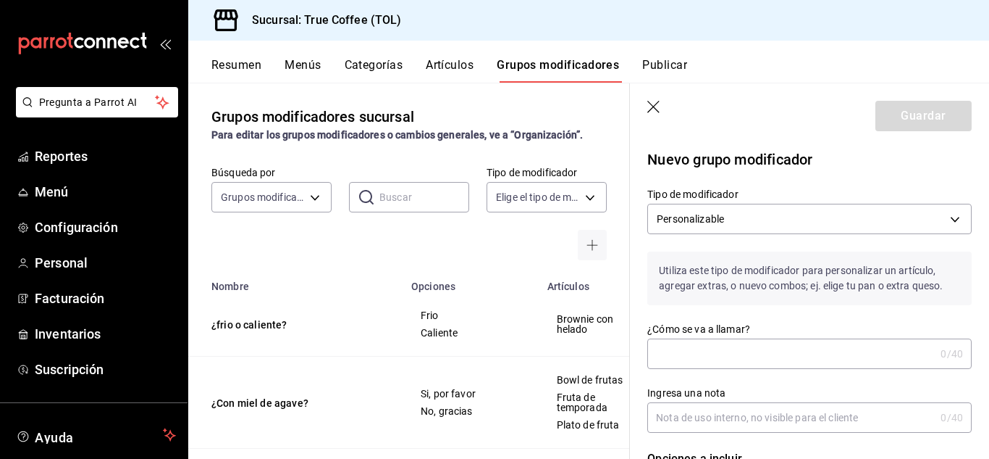
click at [727, 361] on input "¿Cómo se va a llamar?" at bounding box center [792, 353] width 288 height 29
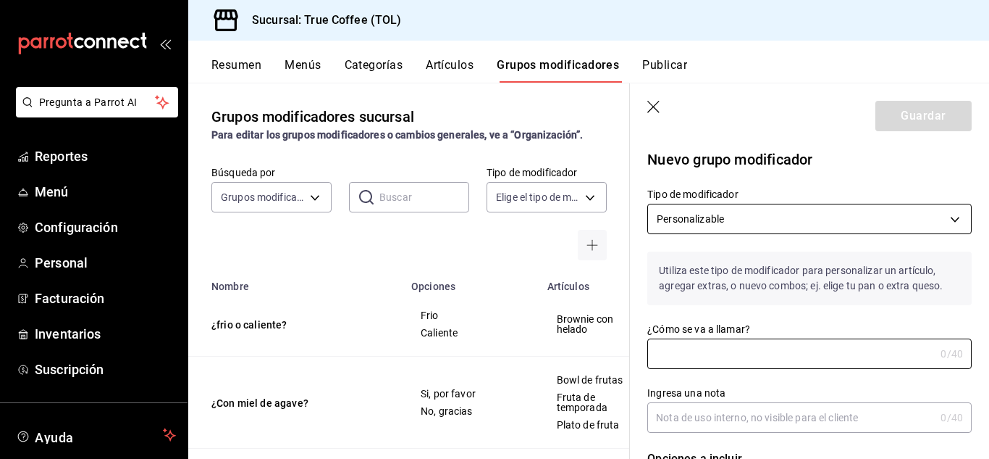
click at [753, 209] on body "Pregunta a Parrot AI Reportes Menú Configuración Personal Facturación Inventari…" at bounding box center [494, 229] width 989 height 459
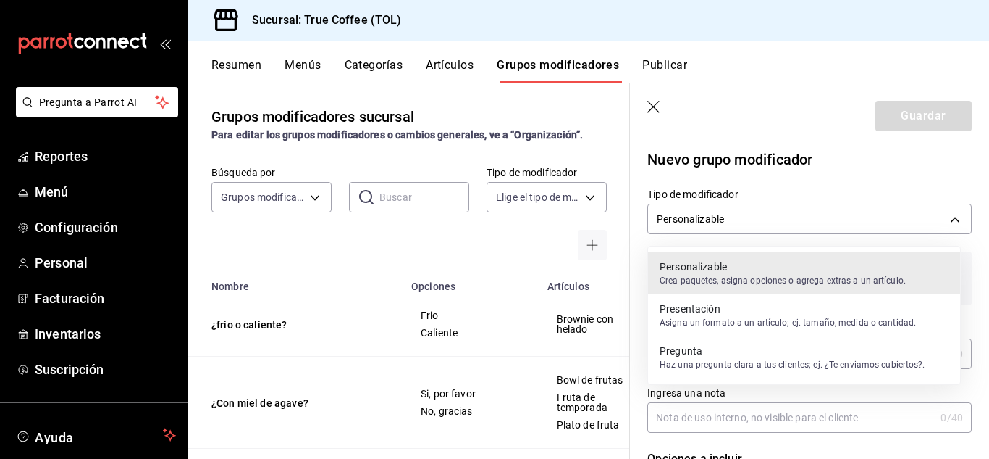
click at [723, 353] on p "Pregunta" at bounding box center [793, 350] width 266 height 14
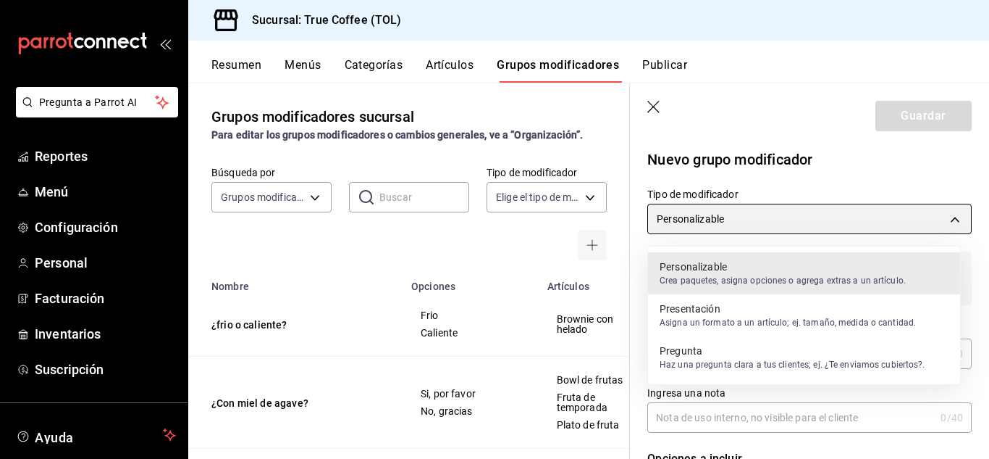
type input "QUESTION"
checkbox input "true"
type input "1"
type input "1758227932030"
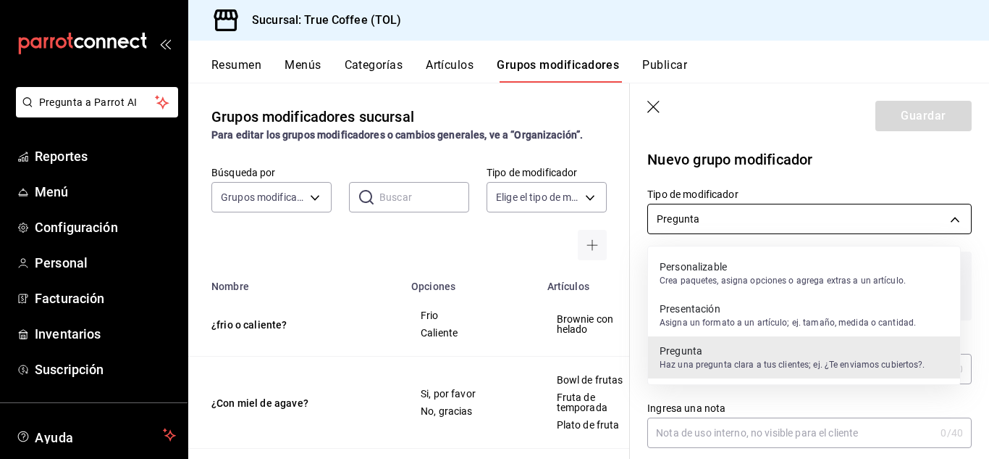
click at [750, 214] on body "Pregunta a Parrot AI Reportes Menú Configuración Personal Facturación Inventari…" at bounding box center [494, 229] width 989 height 459
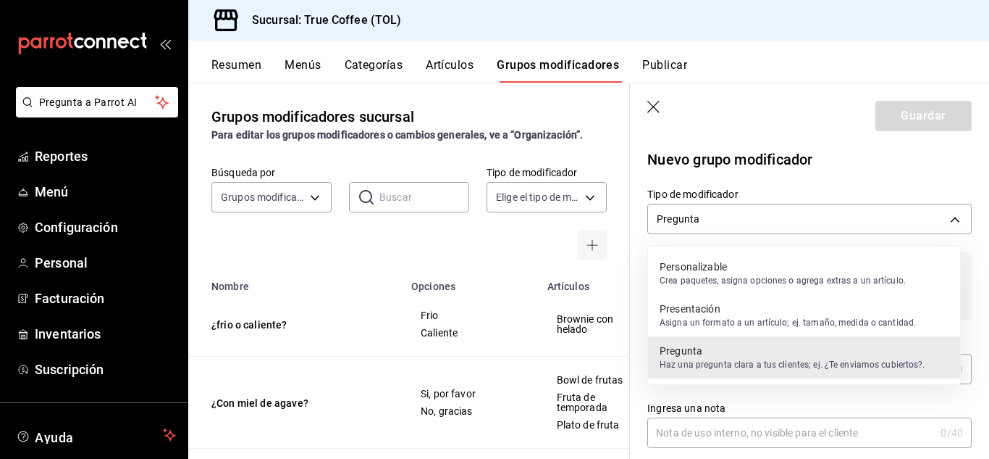
click at [732, 317] on p "Asigna un formato a un artículo; ej. tamaño, medida o cantidad." at bounding box center [788, 322] width 256 height 13
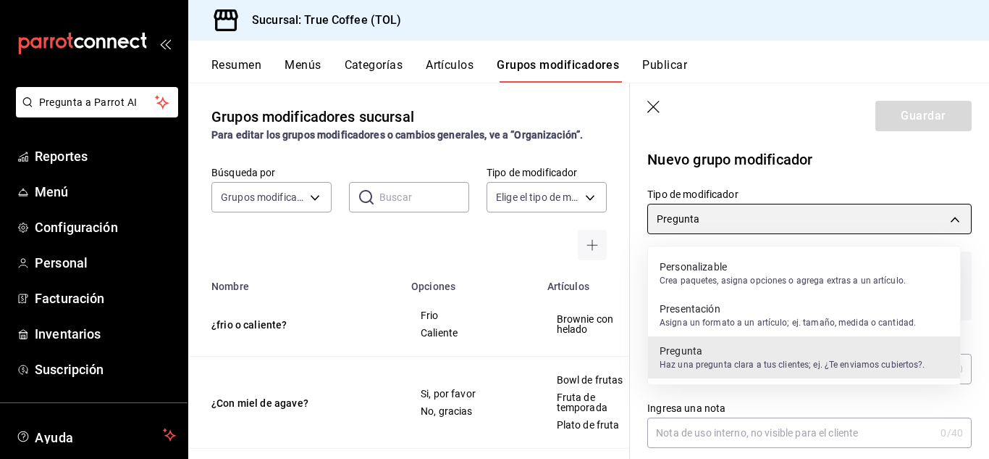
type input "PRESENTATION"
type input "1758227936219"
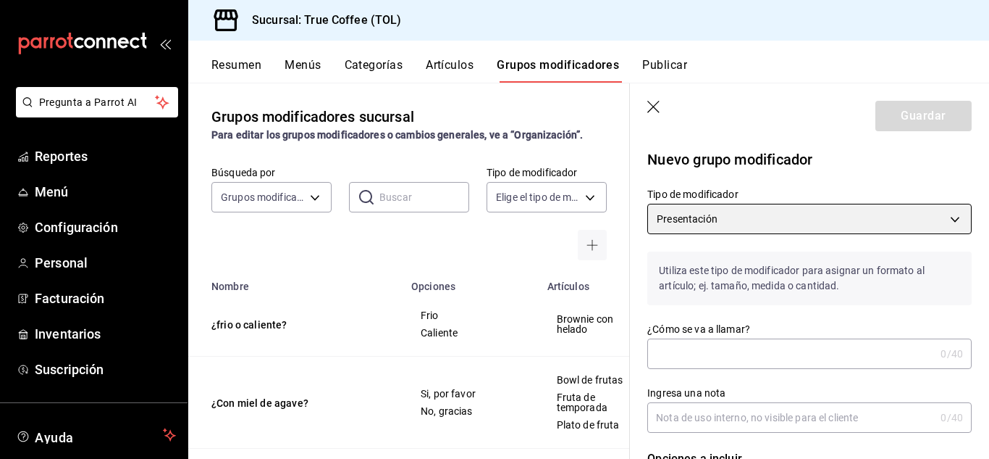
scroll to position [115, 0]
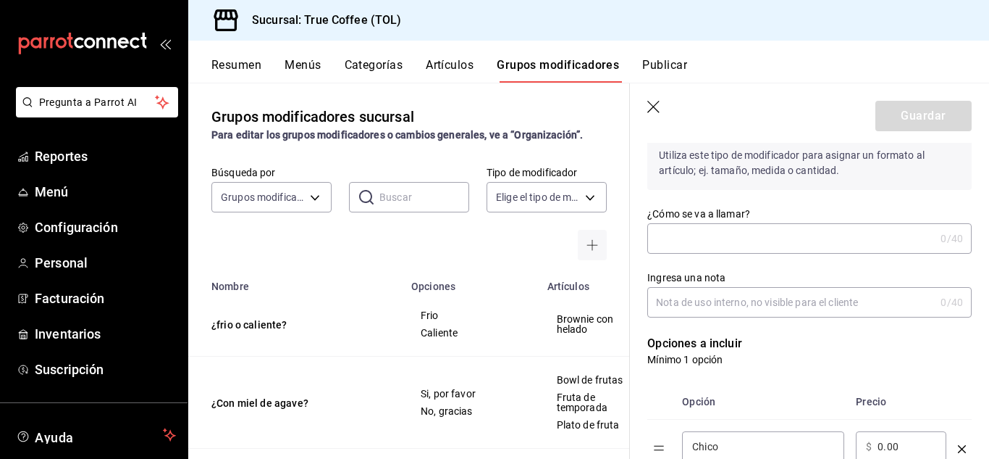
click at [724, 256] on div "Ingresa una nota 0 /40 Ingresa una nota" at bounding box center [801, 286] width 342 height 64
click at [717, 247] on input "¿Cómo se va a llamar?" at bounding box center [792, 238] width 288 height 29
paste input "pumping spice latte"
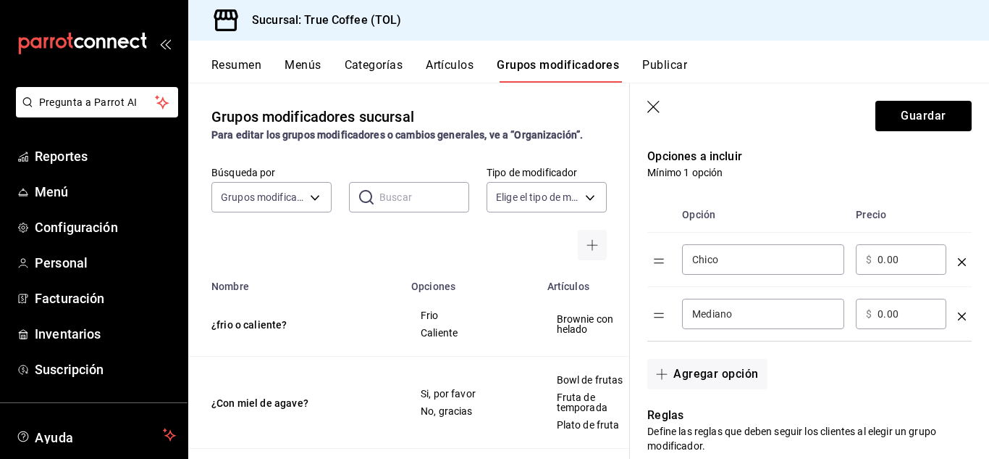
scroll to position [303, 0]
type input "¿Frio o caliente pumping spice?"
drag, startPoint x: 734, startPoint y: 256, endPoint x: 628, endPoint y: 246, distance: 106.2
click at [628, 246] on main "Grupos modificadores sucursal Para editar los grupos modificadores o cambios ge…" at bounding box center [588, 271] width 801 height 376
type input "Caliente"
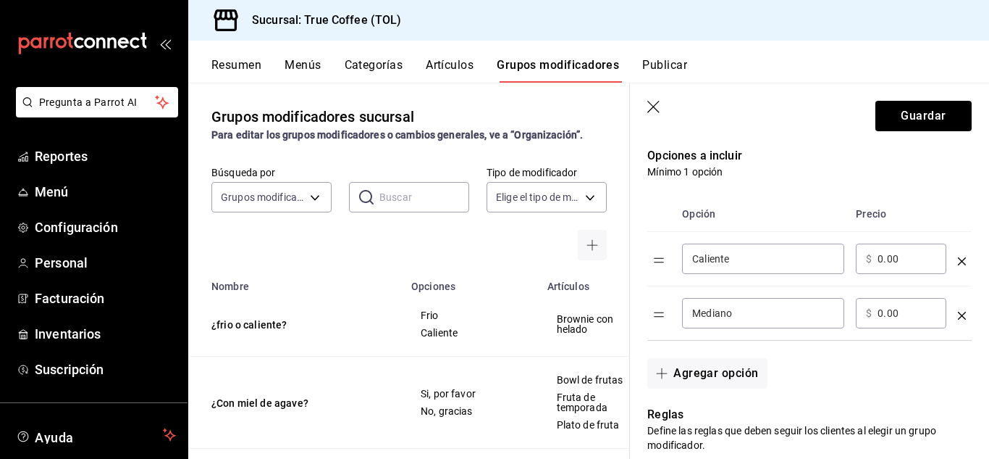
click at [894, 261] on input "0.00" at bounding box center [907, 258] width 59 height 14
type input "0.00"
type input "74.00"
drag, startPoint x: 786, startPoint y: 328, endPoint x: 645, endPoint y: 307, distance: 142.1
click at [645, 307] on div "Opción Precio Caliente ​ ​ $ 74.00 ​ Mediano ​ ​ $ 0.00 ​" at bounding box center [801, 260] width 342 height 162
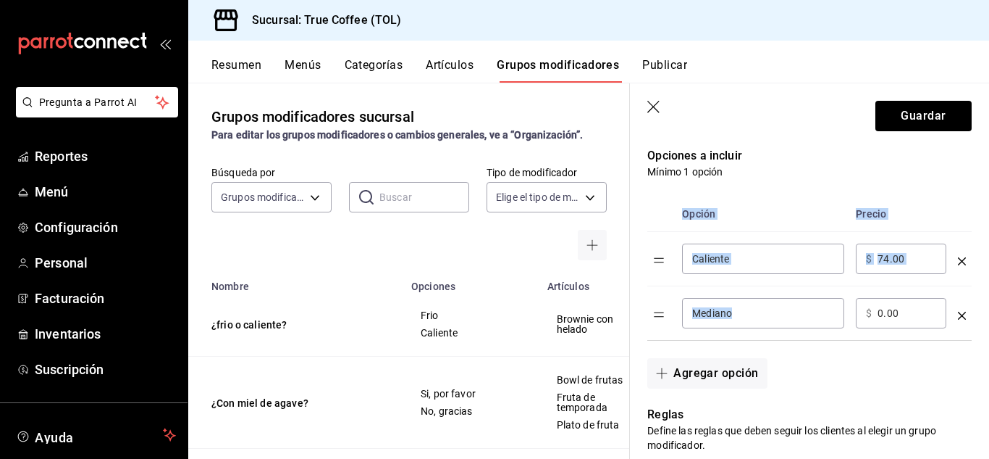
click at [753, 317] on input "Mediano" at bounding box center [763, 313] width 142 height 14
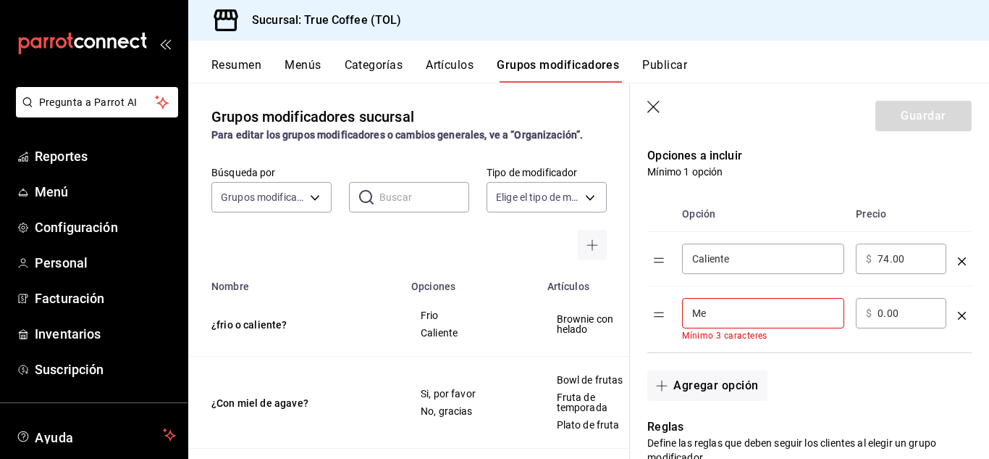
type input "M"
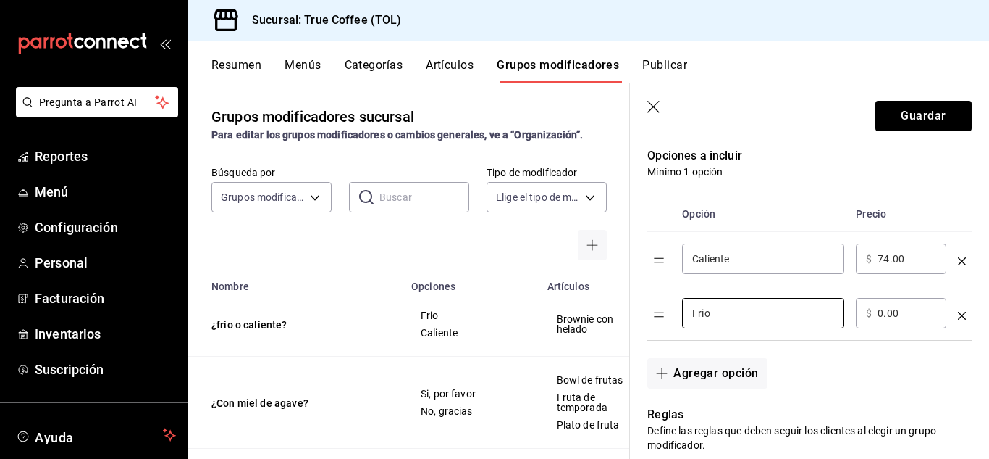
type input "Frio"
click at [884, 313] on input "0.00" at bounding box center [907, 313] width 59 height 14
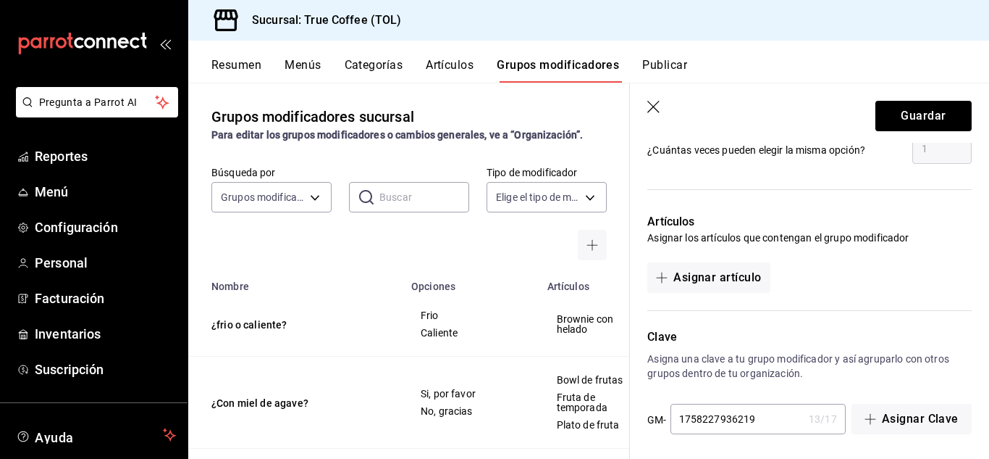
scroll to position [790, 0]
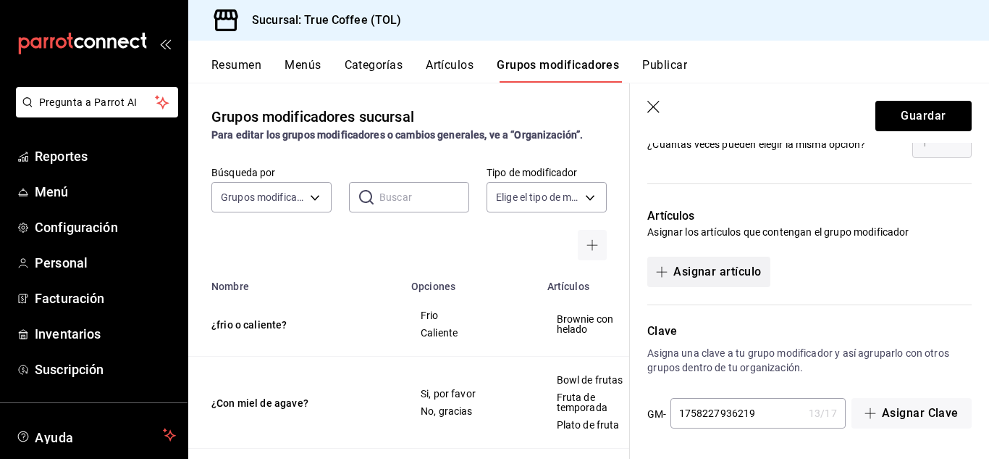
type input "76.00"
click at [741, 265] on button "Asignar artículo" at bounding box center [709, 271] width 122 height 30
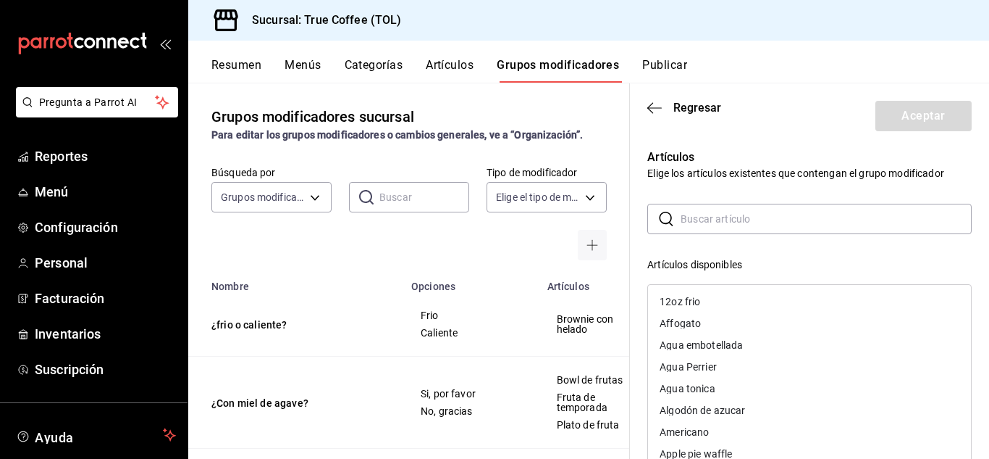
click at [729, 210] on input "text" at bounding box center [826, 218] width 291 height 29
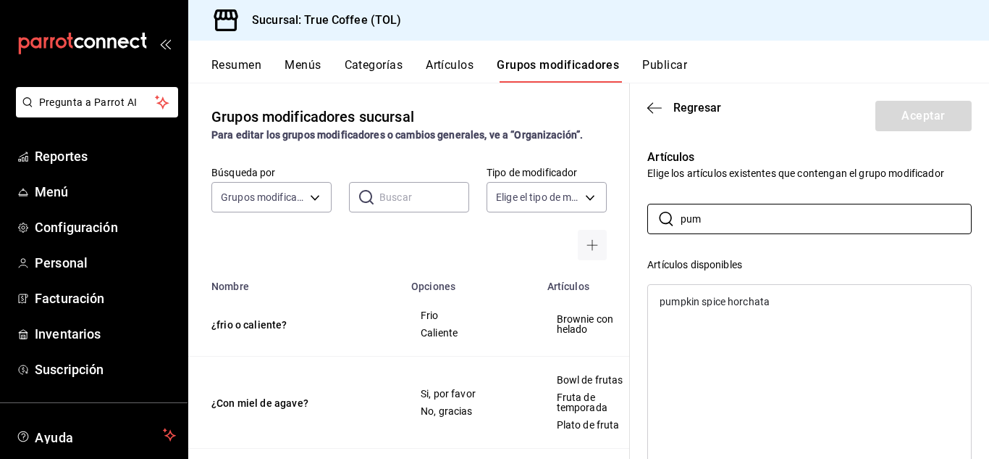
type input "pum"
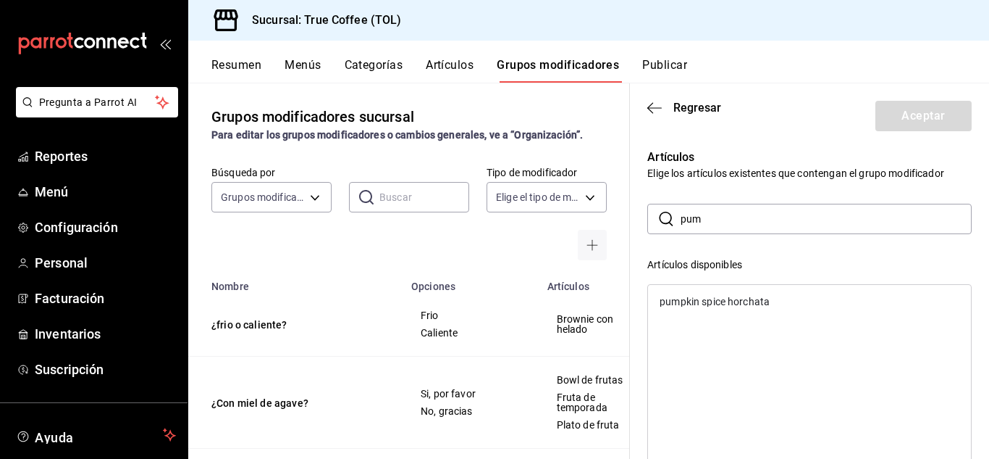
click at [713, 301] on div "pumpkin spice horchata" at bounding box center [715, 301] width 110 height 10
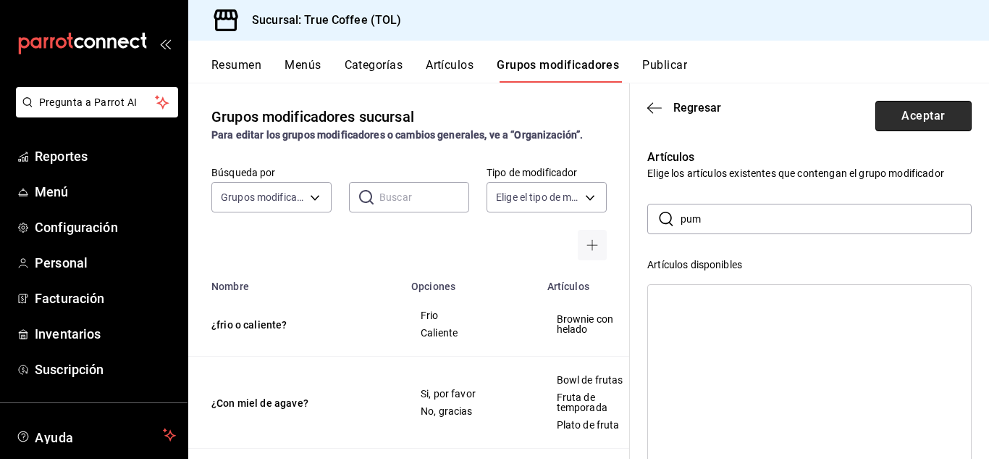
click at [900, 120] on button "Aceptar" at bounding box center [924, 116] width 96 height 30
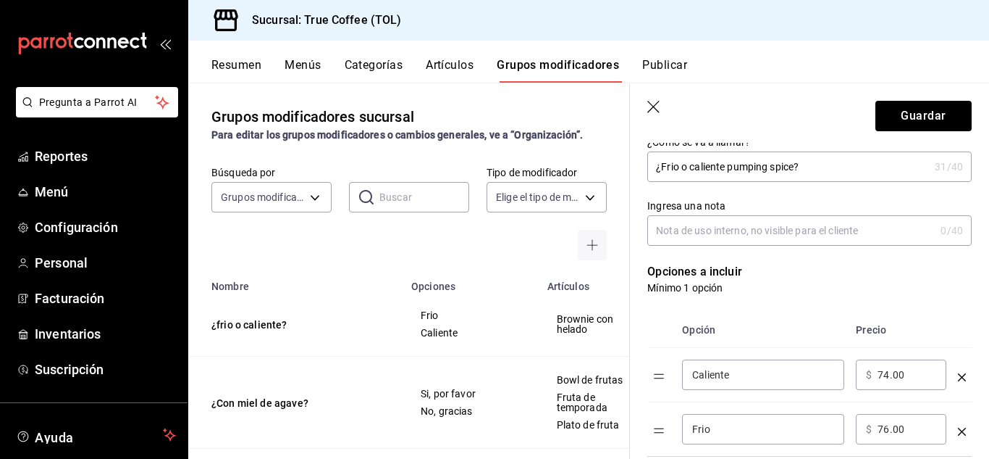
scroll to position [0, 0]
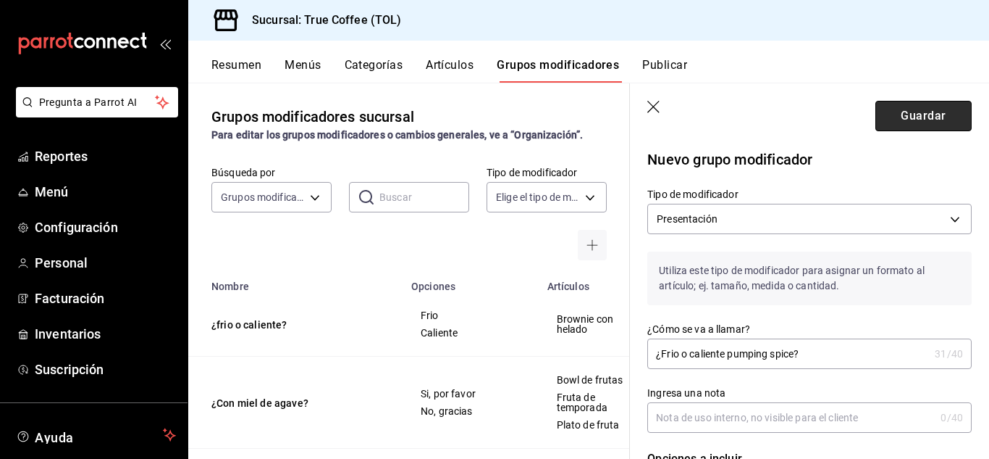
click at [893, 122] on button "Guardar" at bounding box center [924, 116] width 96 height 30
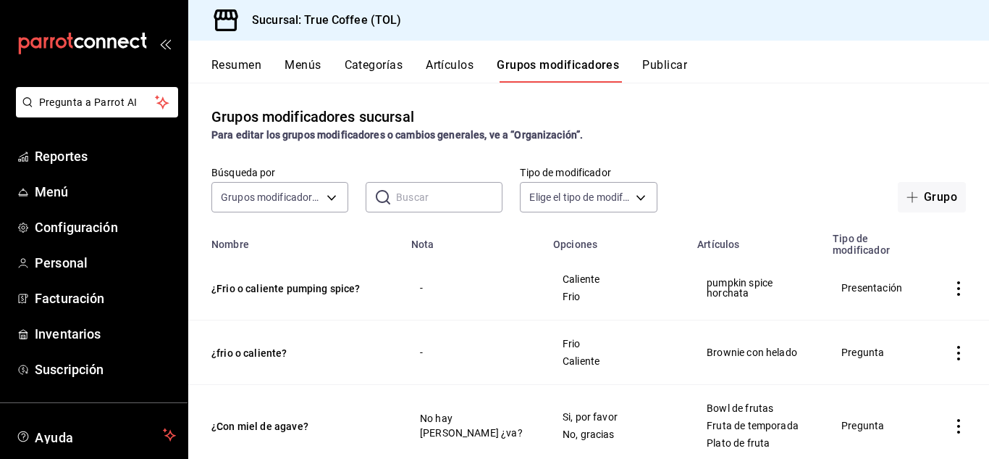
click at [463, 72] on button "Artículos" at bounding box center [450, 70] width 48 height 25
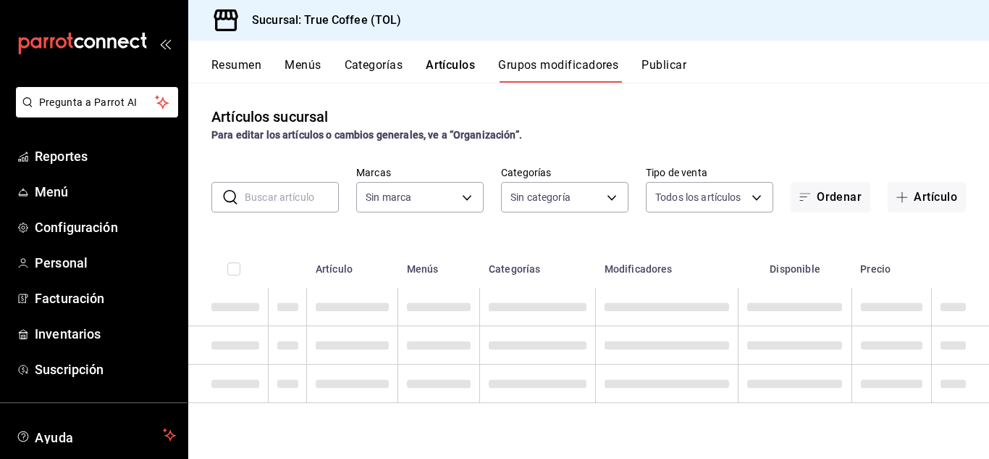
type input "26f61452-cae3-4785-a690-7b393e87ceb5"
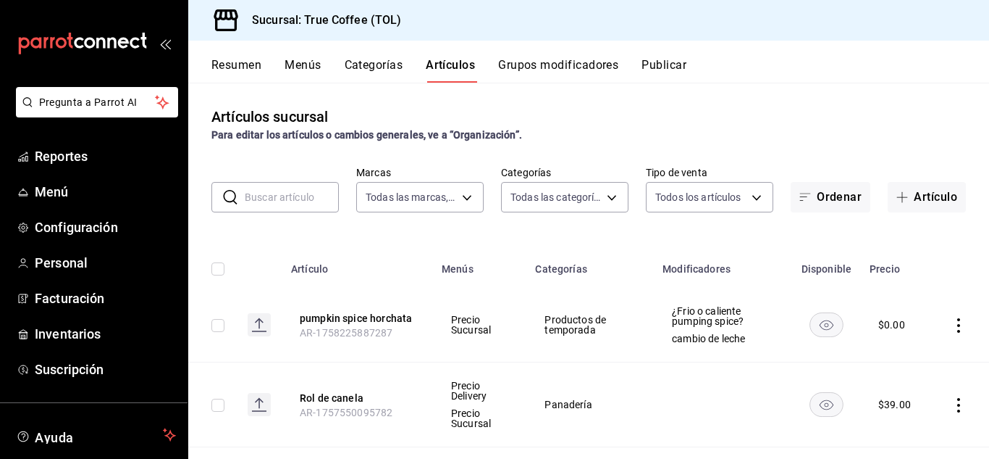
type input "3f43cfac-62cb-4203-bc11-d6242f9346a8,4e802382-c8d9-43b3-9daa-4cf0da396242,84500…"
click at [952, 323] on icon "actions" at bounding box center [959, 325] width 14 height 14
click at [900, 350] on li "Editar" at bounding box center [891, 358] width 87 height 30
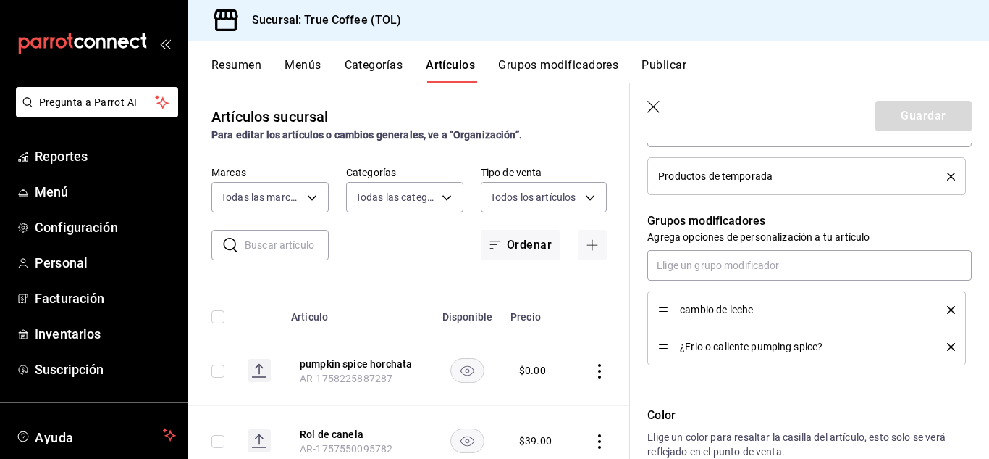
scroll to position [586, 0]
drag, startPoint x: 665, startPoint y: 343, endPoint x: 658, endPoint y: 296, distance: 47.6
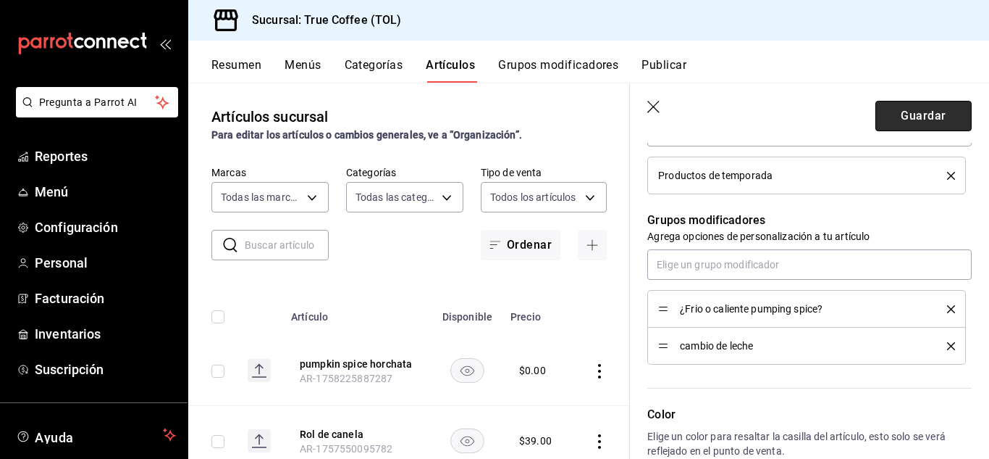
click at [923, 104] on button "Guardar" at bounding box center [924, 116] width 96 height 30
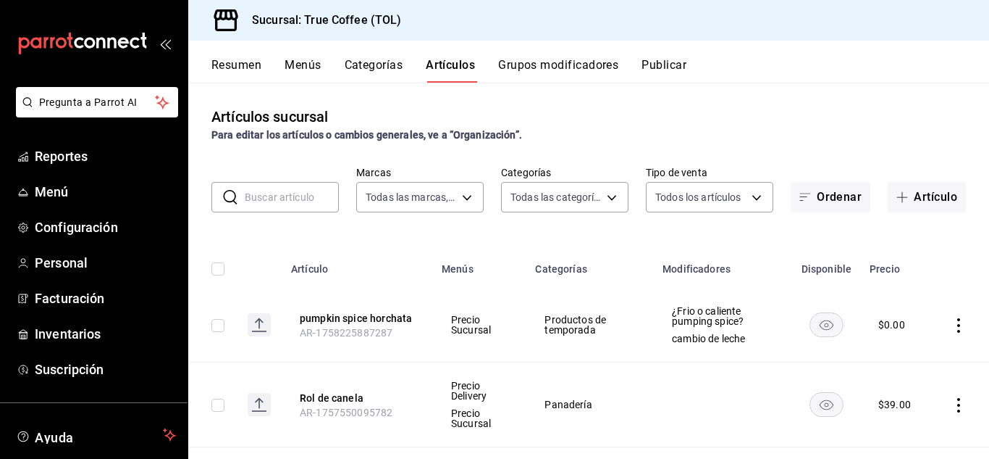
click at [372, 64] on button "Categorías" at bounding box center [374, 70] width 59 height 25
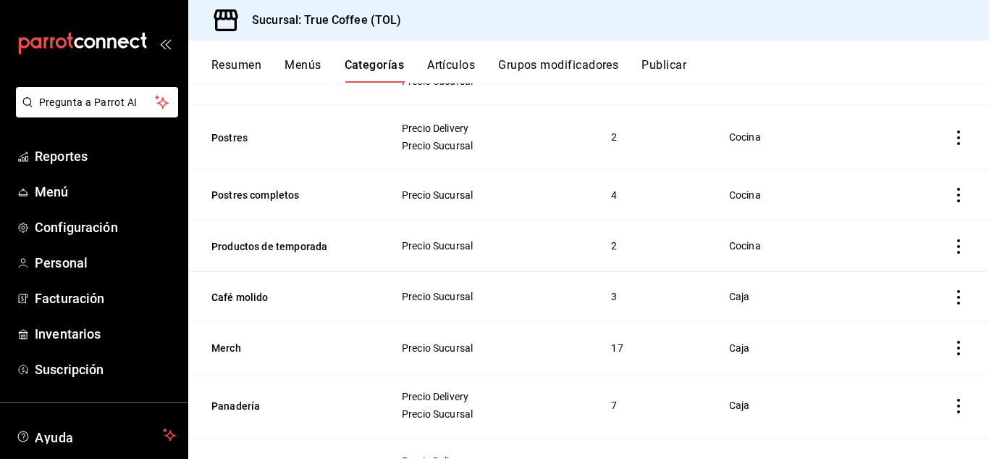
scroll to position [305, 0]
click at [952, 240] on icon "actions" at bounding box center [959, 245] width 14 height 14
click at [899, 269] on li "Editar" at bounding box center [891, 278] width 87 height 30
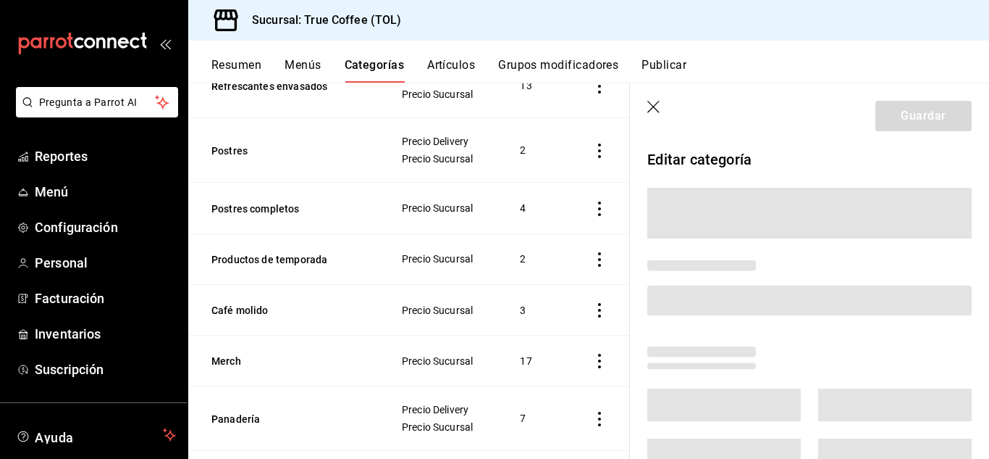
scroll to position [304, 0]
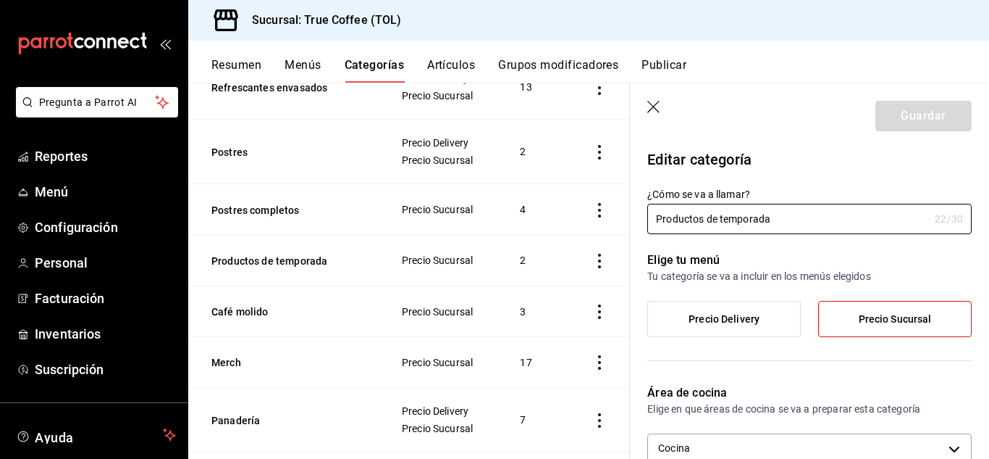
drag, startPoint x: 704, startPoint y: 219, endPoint x: 577, endPoint y: 237, distance: 128.8
click at [577, 237] on main "Categoría sucursal Asigna o edita el área de cocina de esta sucursal. Para camb…" at bounding box center [588, 271] width 801 height 376
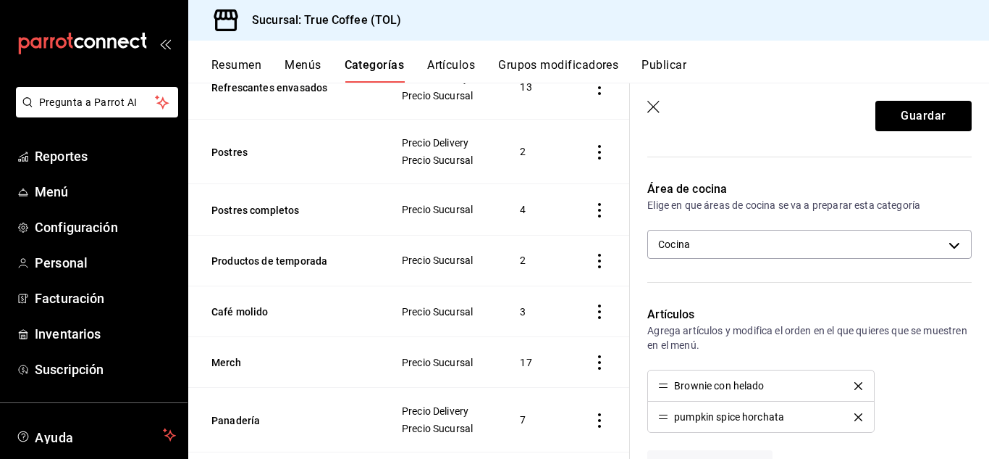
scroll to position [204, 0]
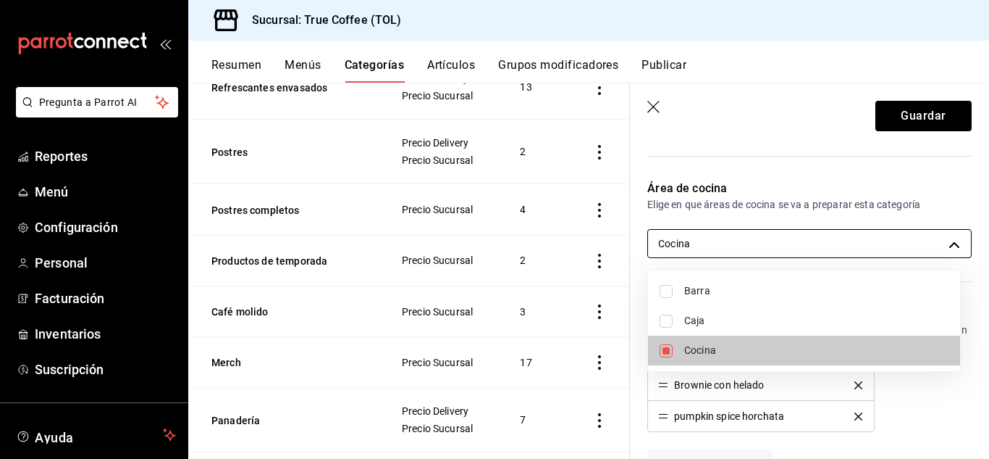
click at [831, 249] on body "Pregunta a Parrot AI Reportes Menú Configuración Personal Facturación Inventari…" at bounding box center [494, 229] width 989 height 459
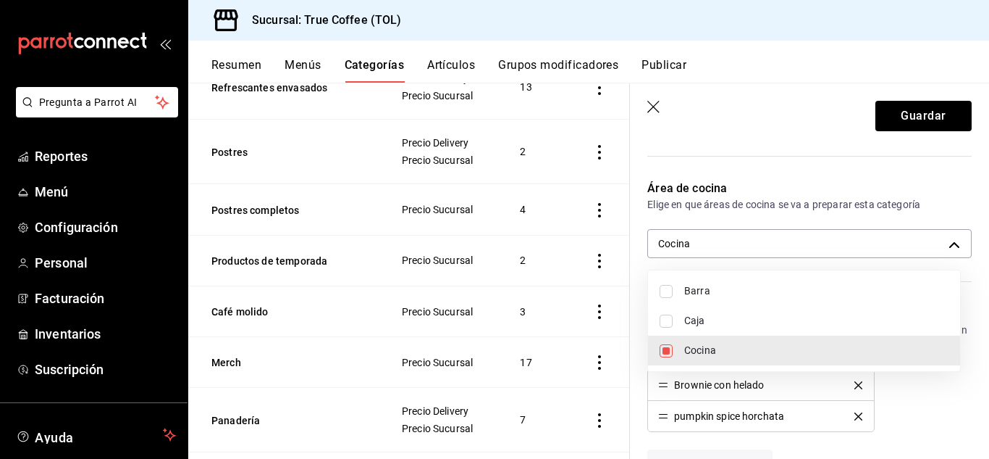
click at [940, 251] on div at bounding box center [494, 229] width 989 height 459
click at [944, 239] on body "Pregunta a Parrot AI Reportes Menú Configuración Personal Facturación Inventari…" at bounding box center [494, 229] width 989 height 459
click at [944, 239] on div at bounding box center [494, 229] width 989 height 459
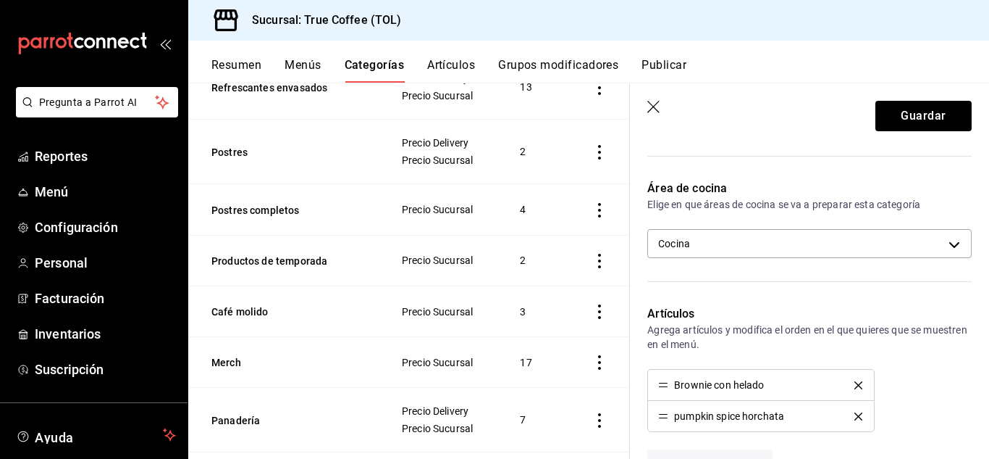
click at [935, 207] on p "Elige en que áreas de cocina se va a preparar esta categoría" at bounding box center [810, 204] width 325 height 14
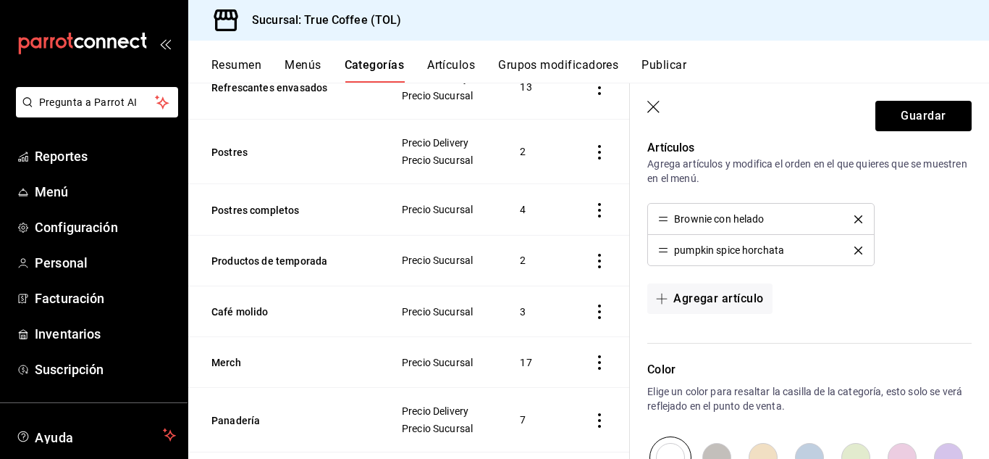
scroll to position [369, 0]
click at [855, 247] on icon "delete" at bounding box center [859, 251] width 8 height 8
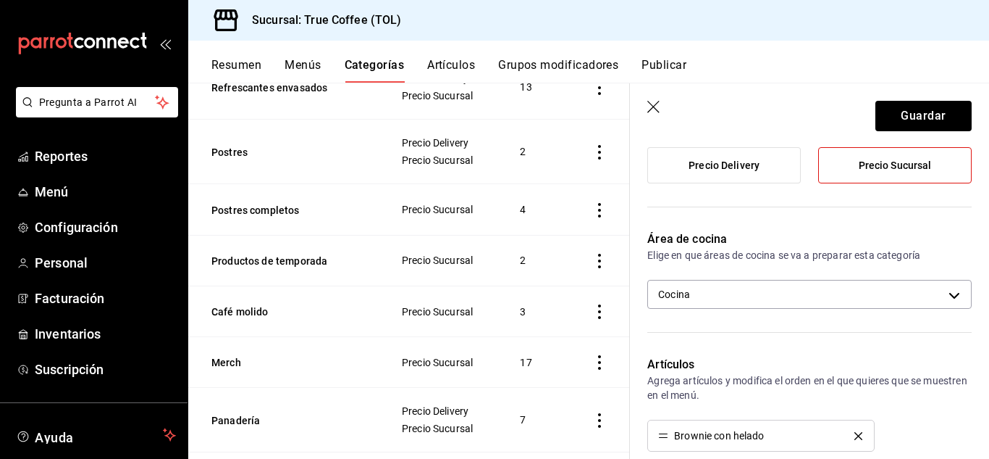
scroll to position [0, 0]
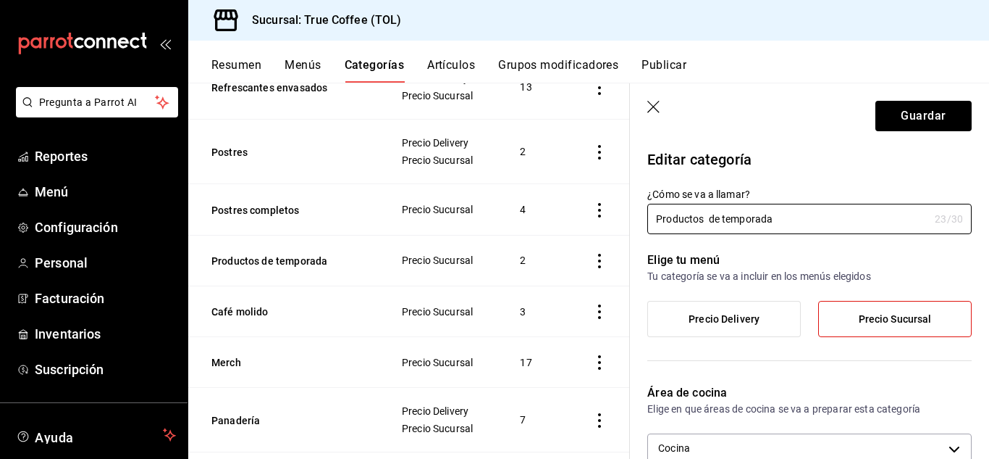
drag, startPoint x: 707, startPoint y: 219, endPoint x: 614, endPoint y: 237, distance: 95.0
click at [614, 237] on main "Categoría sucursal Asigna o edita el área de cocina de esta sucursal. Para camb…" at bounding box center [588, 271] width 801 height 376
type input "de temporada"
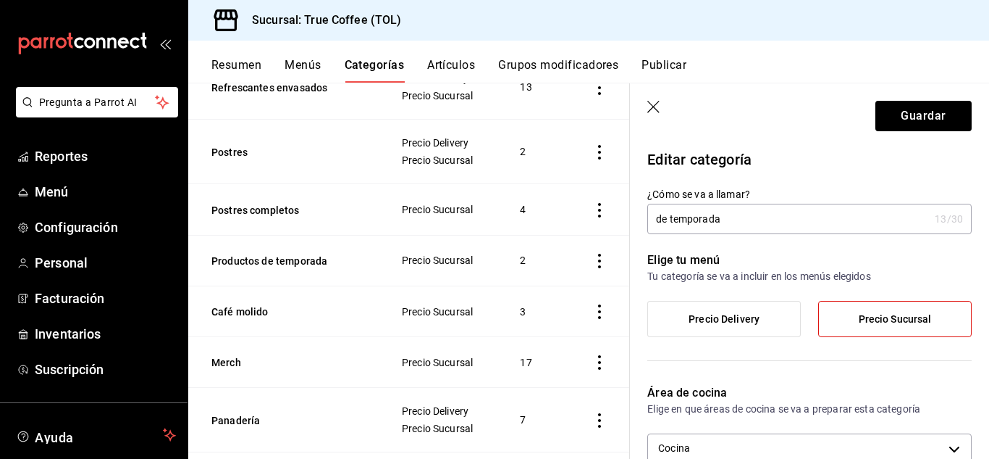
click at [649, 112] on icon "button" at bounding box center [655, 108] width 14 height 14
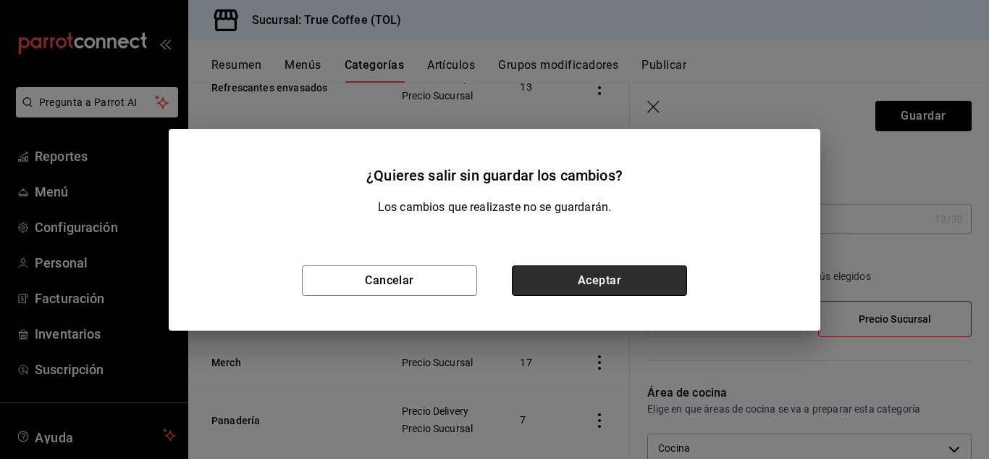
click at [654, 267] on button "Aceptar" at bounding box center [599, 280] width 175 height 30
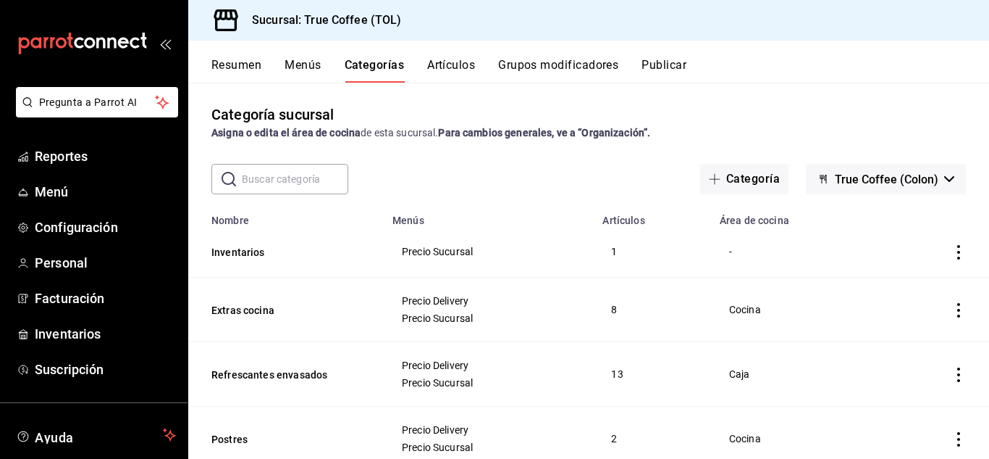
scroll to position [9, 0]
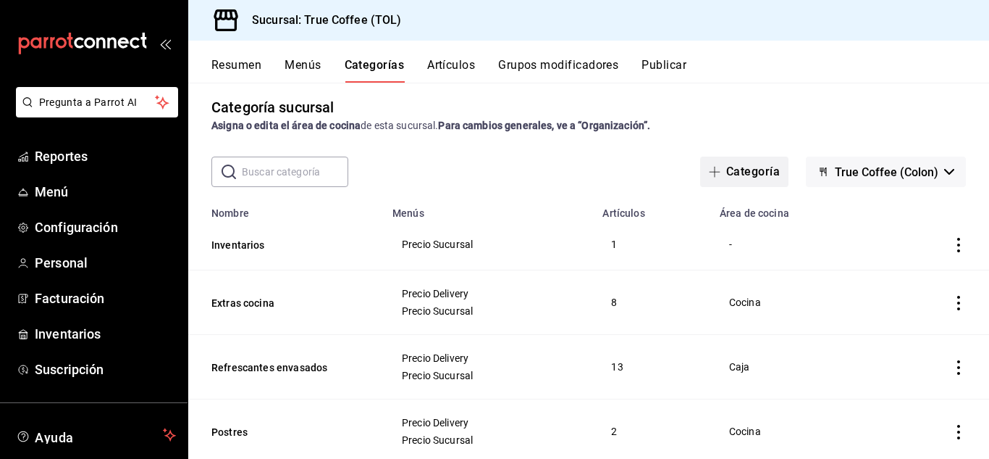
click at [737, 172] on button "Categoría" at bounding box center [744, 171] width 88 height 30
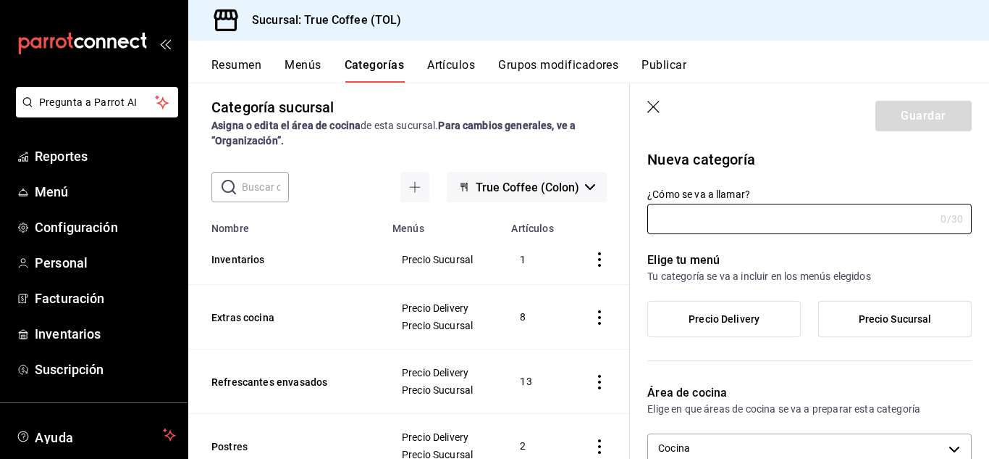
click at [653, 109] on icon "button" at bounding box center [655, 108] width 14 height 14
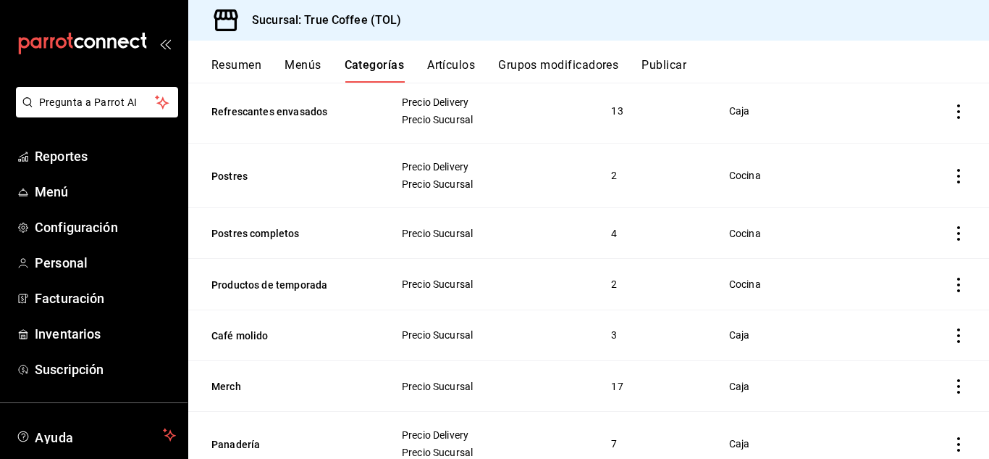
scroll to position [266, 0]
click at [952, 285] on icon "actions" at bounding box center [959, 284] width 14 height 14
click at [880, 311] on div at bounding box center [873, 317] width 26 height 17
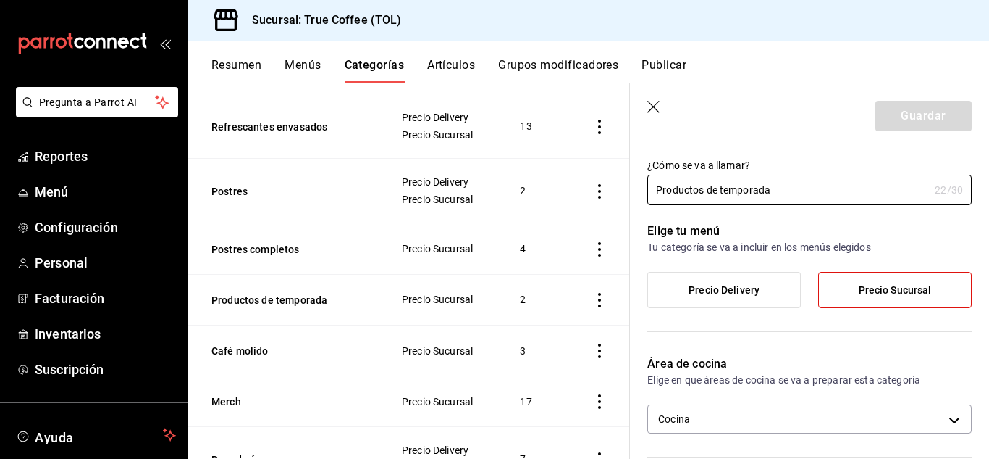
scroll to position [30, 0]
drag, startPoint x: 719, startPoint y: 191, endPoint x: 455, endPoint y: 198, distance: 263.7
click at [455, 198] on main "Categoría sucursal Asigna o edita el área de cocina de esta sucursal. Para camb…" at bounding box center [588, 271] width 801 height 376
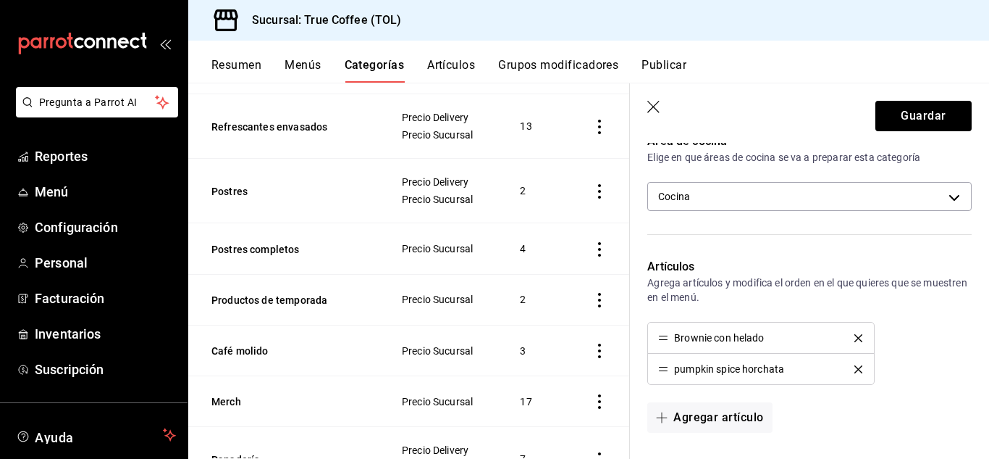
scroll to position [380, 0]
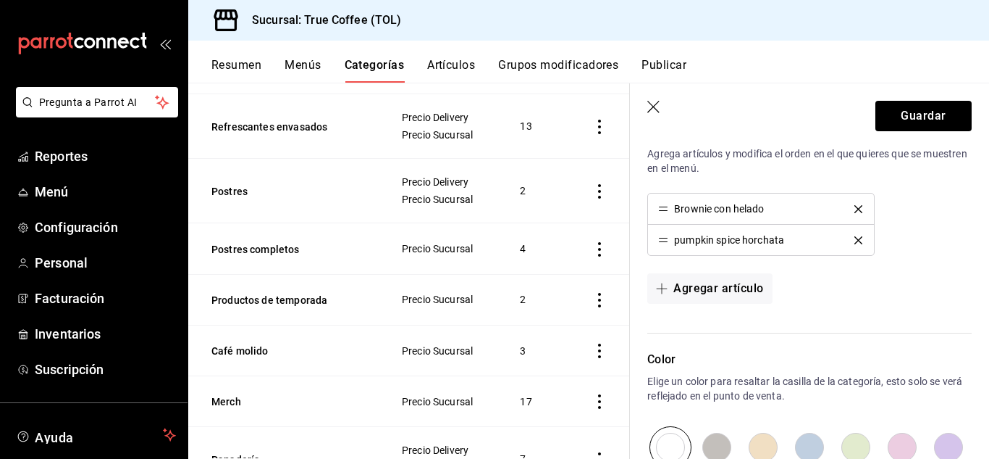
type input "Alimentos de temporada"
click at [855, 240] on icon "delete" at bounding box center [859, 240] width 8 height 8
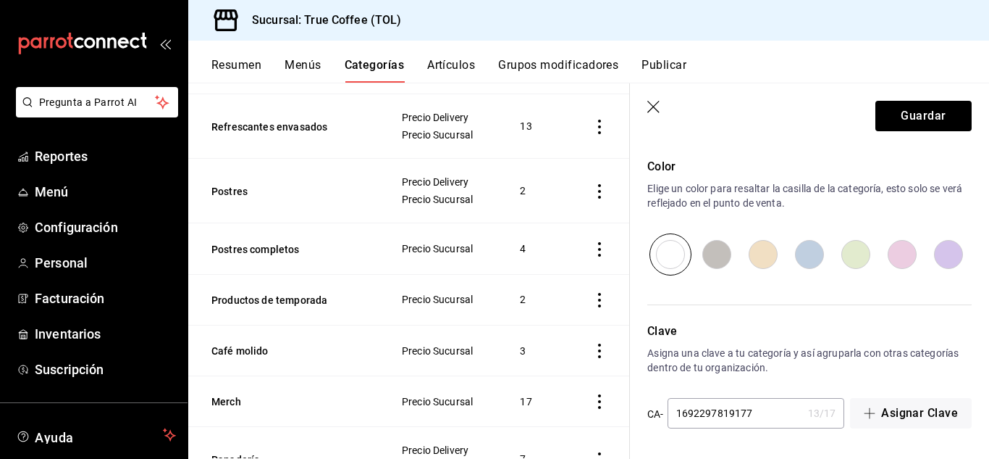
scroll to position [422, 0]
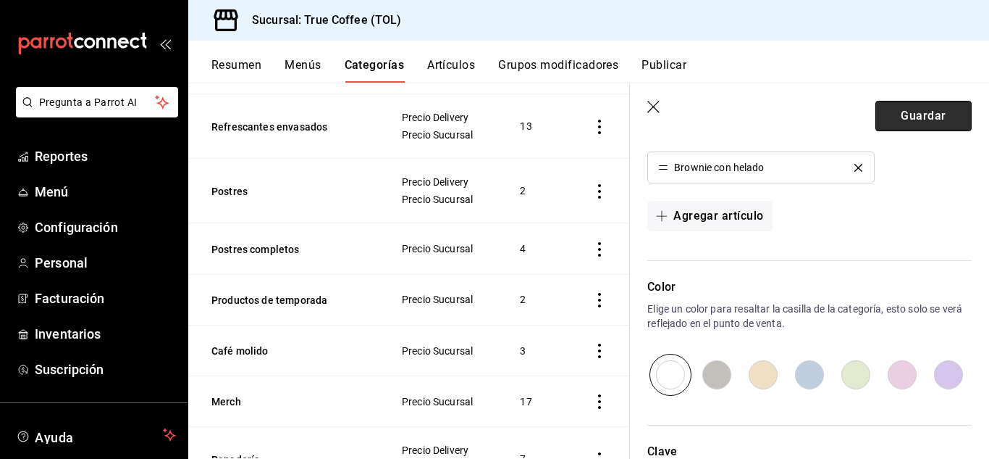
click at [912, 122] on button "Guardar" at bounding box center [924, 116] width 96 height 30
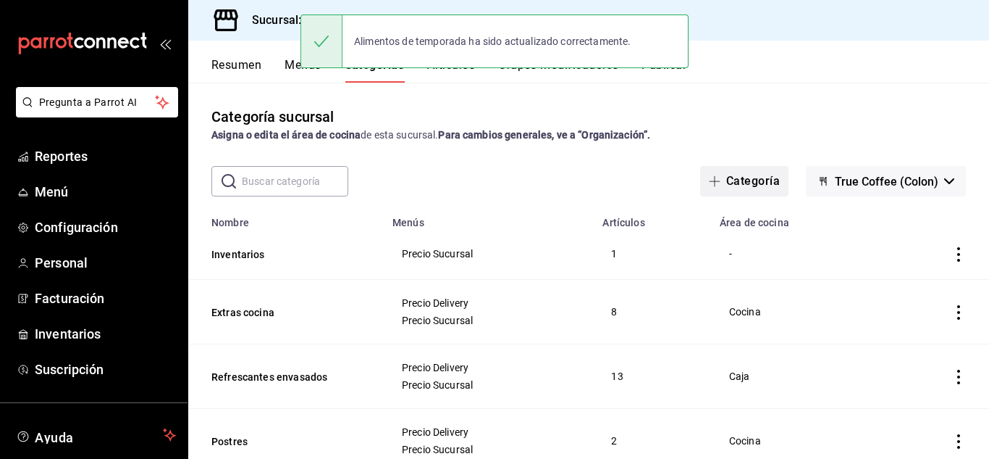
click at [748, 169] on button "Categoría" at bounding box center [744, 181] width 88 height 30
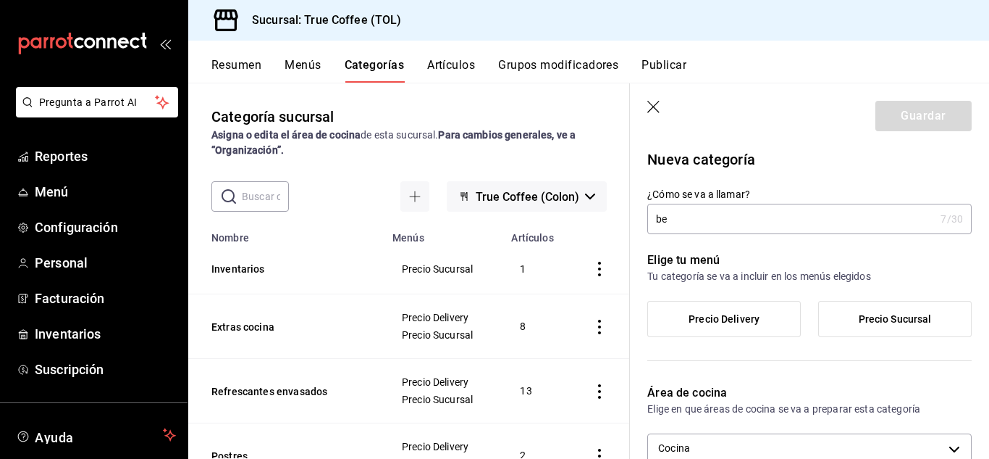
type input "b"
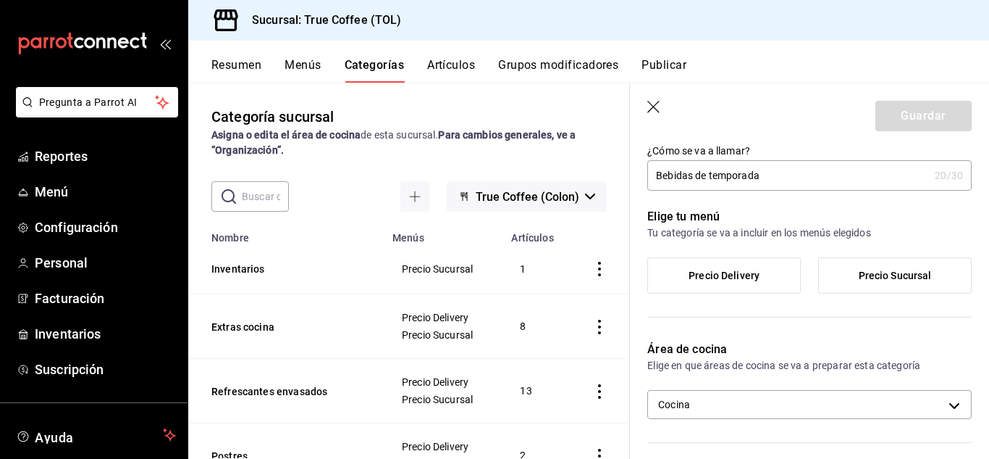
scroll to position [44, 0]
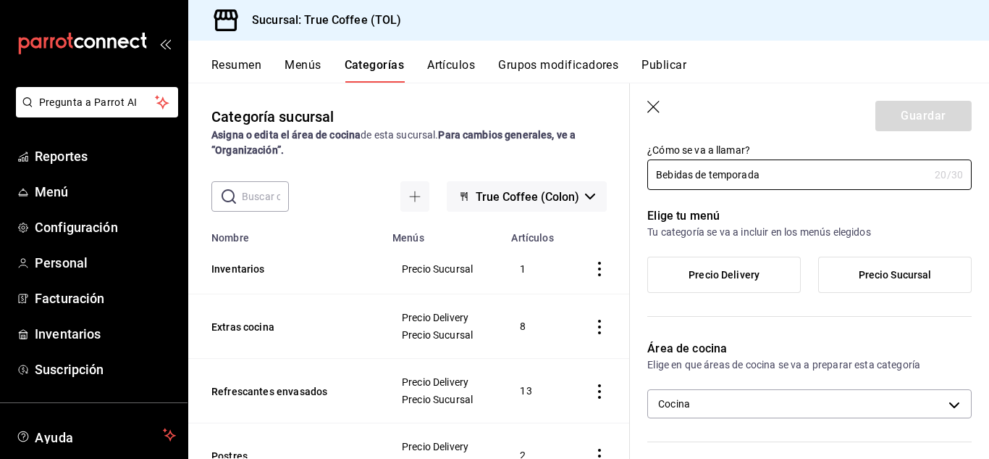
type input "Bebidas de temporada"
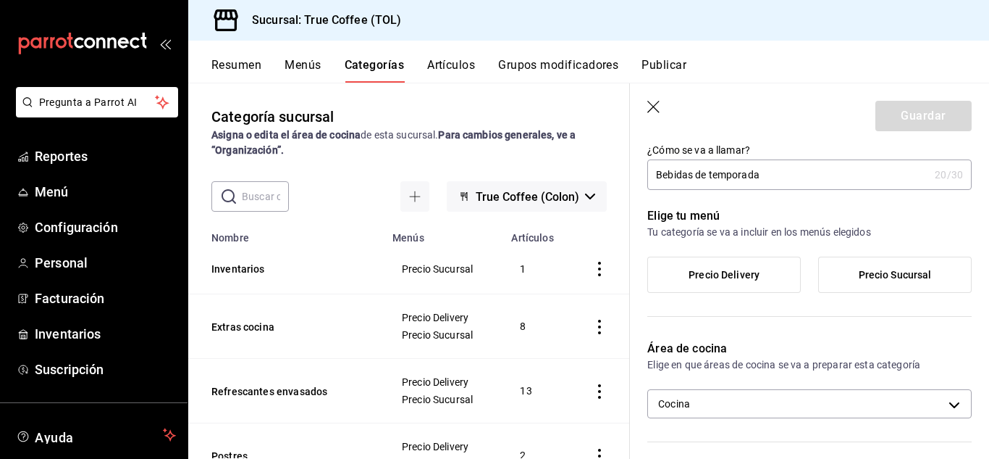
click at [859, 276] on span "Precio Sucursal" at bounding box center [895, 275] width 73 height 12
click at [0, 0] on input "Precio Sucursal" at bounding box center [0, 0] width 0 height 0
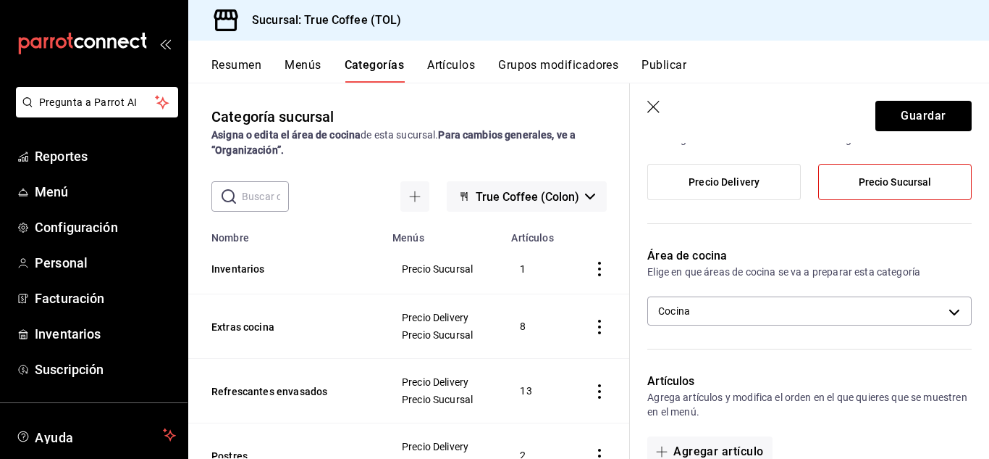
scroll to position [138, 0]
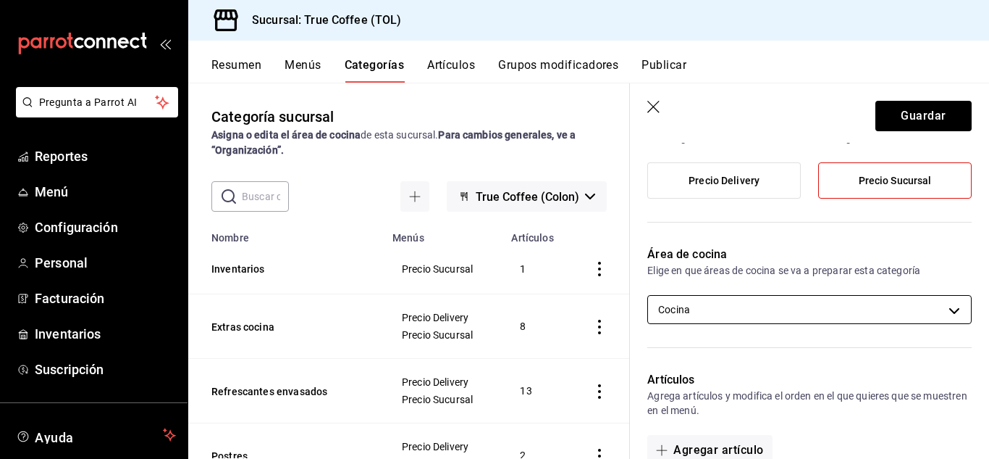
click at [944, 317] on body "Pregunta a Parrot AI Reportes Menú Configuración Personal Facturación Inventari…" at bounding box center [494, 229] width 989 height 459
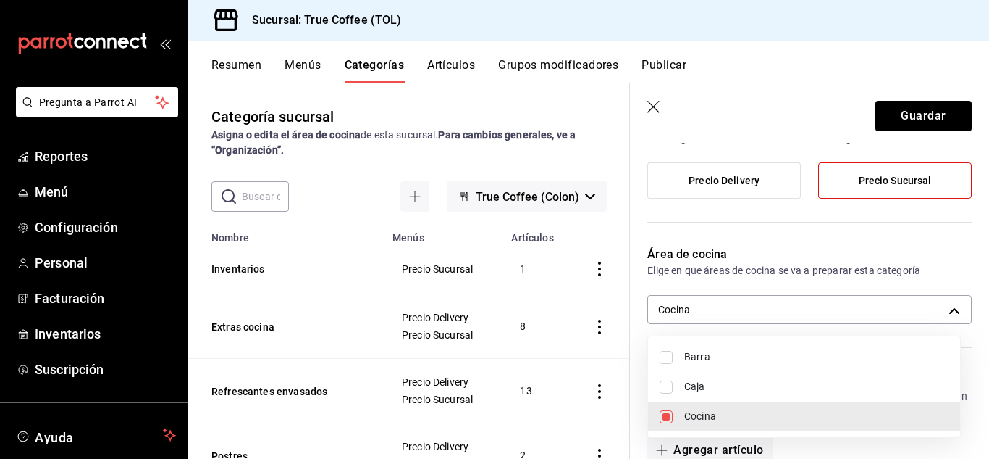
click at [658, 354] on li "Barra" at bounding box center [804, 357] width 312 height 30
type input "965845a8-7bbd-455b-a4d8-4fd5ddbcf9d3,58f0d467-4430-4097-9e67-790438a49215"
checkbox input "true"
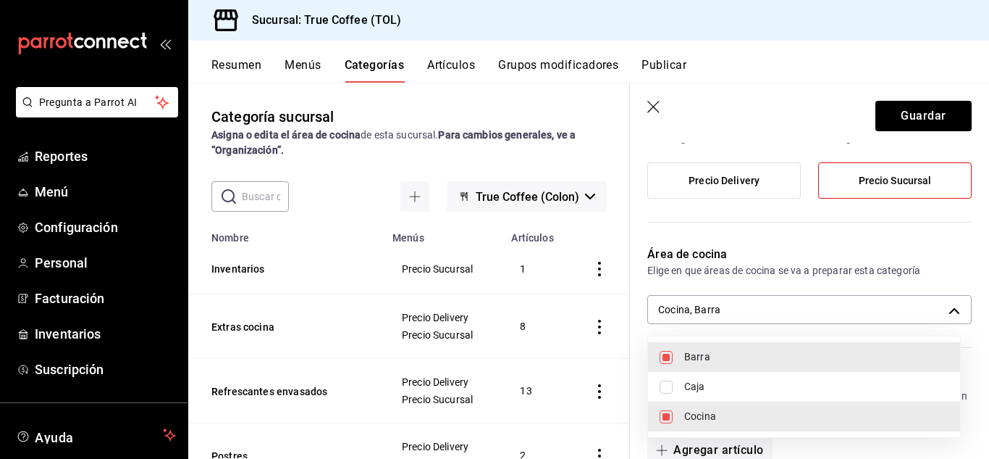
click at [664, 419] on input "checkbox" at bounding box center [666, 416] width 13 height 13
checkbox input "false"
type input "58f0d467-4430-4097-9e67-790438a49215"
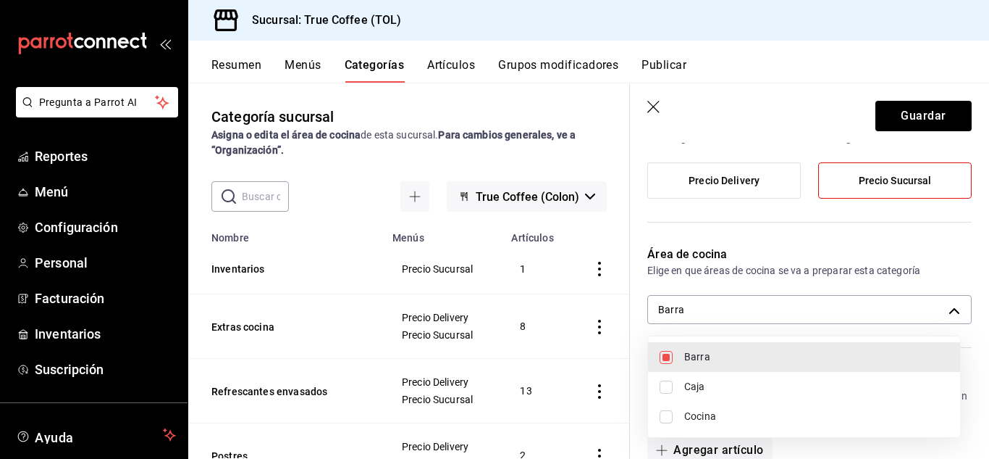
click at [808, 254] on div at bounding box center [494, 229] width 989 height 459
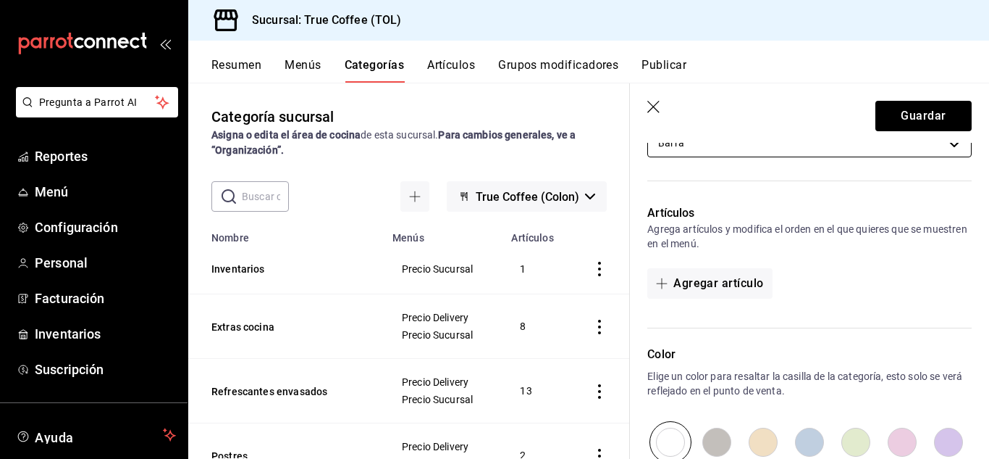
scroll to position [306, 0]
click at [732, 279] on button "Agregar artículo" at bounding box center [710, 282] width 125 height 30
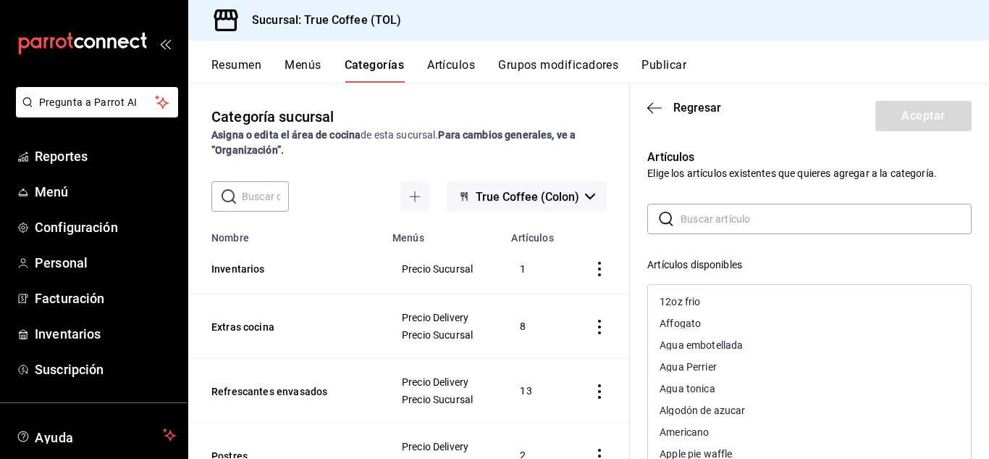
click at [725, 219] on input "text" at bounding box center [826, 218] width 291 height 29
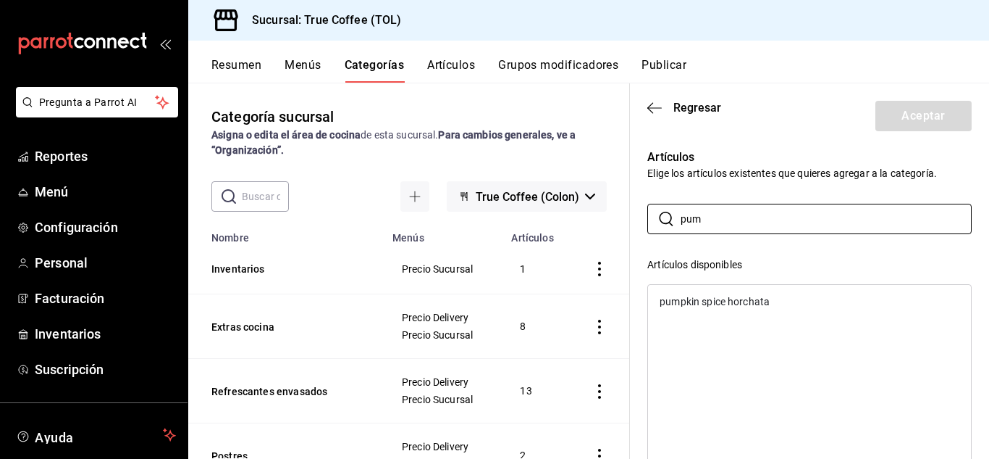
type input "pum"
click at [713, 302] on div "pumpkin spice horchata" at bounding box center [715, 301] width 110 height 10
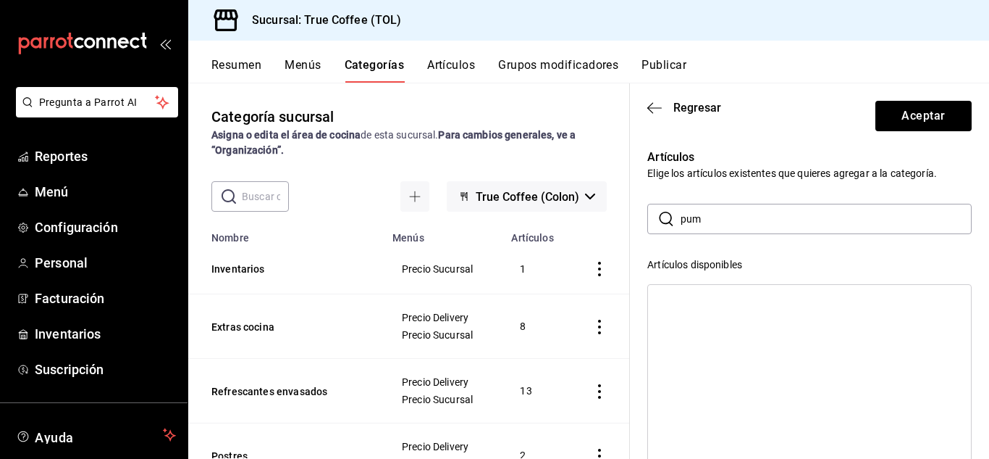
scroll to position [291, 0]
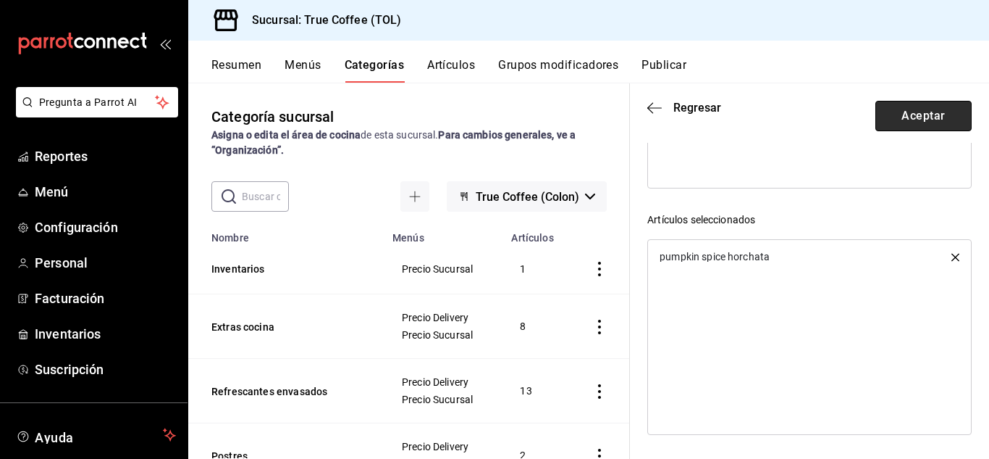
click at [921, 114] on button "Aceptar" at bounding box center [924, 116] width 96 height 30
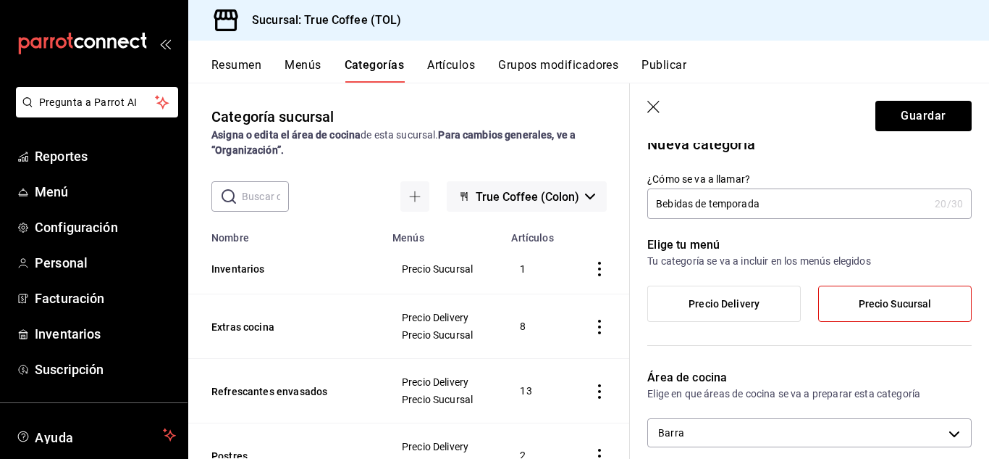
scroll to position [0, 0]
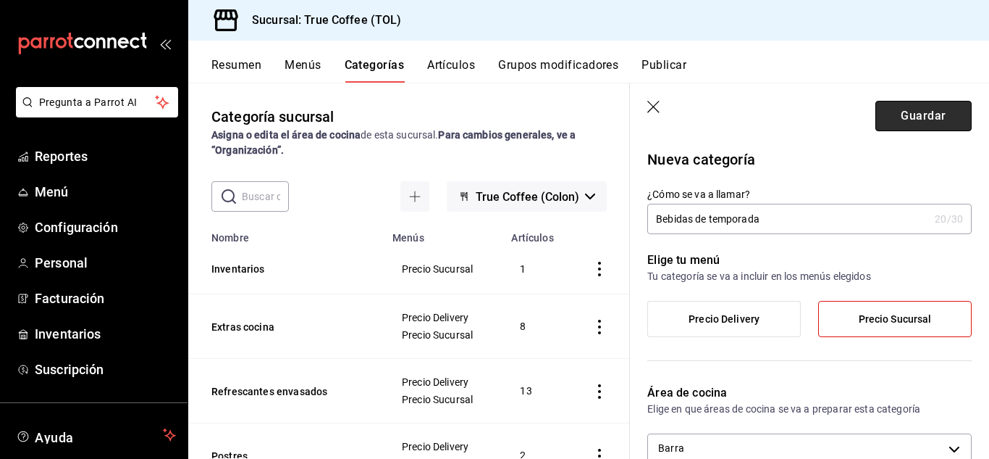
click at [904, 112] on button "Guardar" at bounding box center [924, 116] width 96 height 30
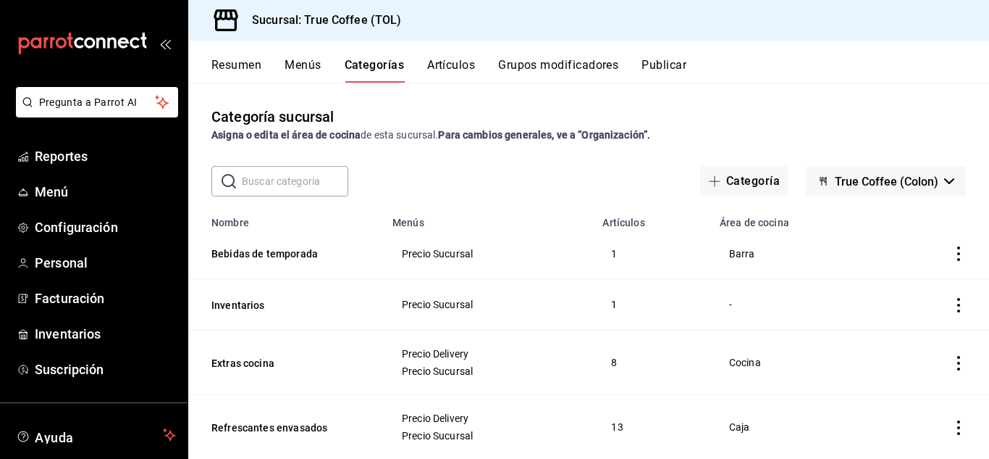
click at [459, 56] on div "Resumen Menús Categorías Artículos Grupos modificadores Publicar" at bounding box center [588, 62] width 801 height 42
click at [456, 59] on button "Artículos" at bounding box center [451, 70] width 48 height 25
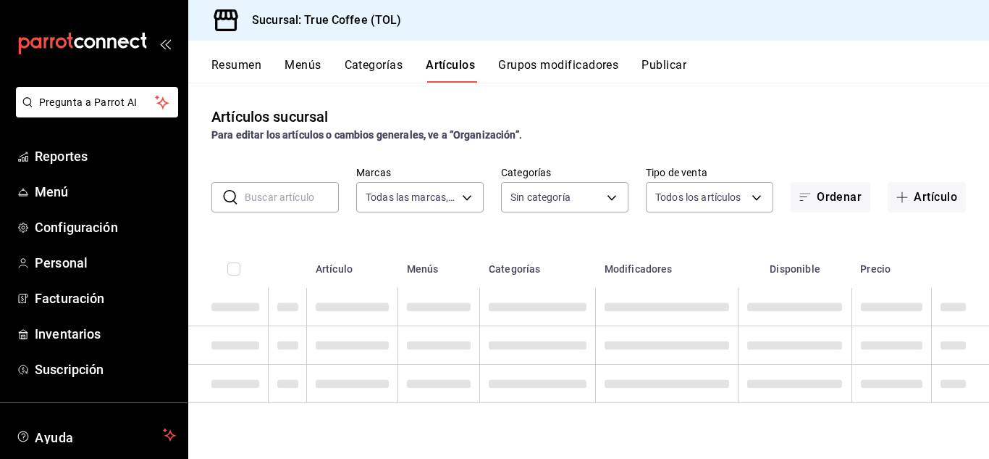
type input "26f61452-cae3-4785-a690-7b393e87ceb5"
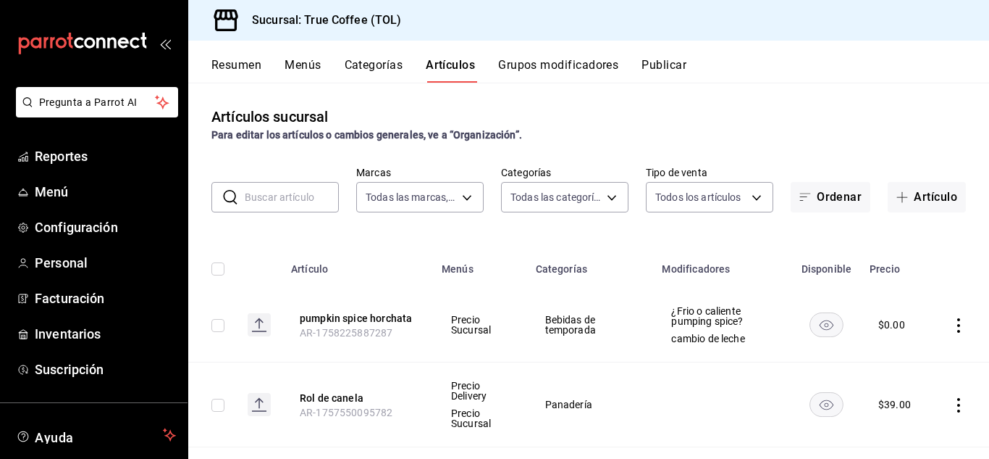
type input "29f0c7d4-b3b5-43ea-9f44-92e305308fa8,3f43cfac-62cb-4203-bc11-d6242f9346a8,4e802…"
click at [548, 62] on button "Grupos modificadores" at bounding box center [558, 70] width 120 height 25
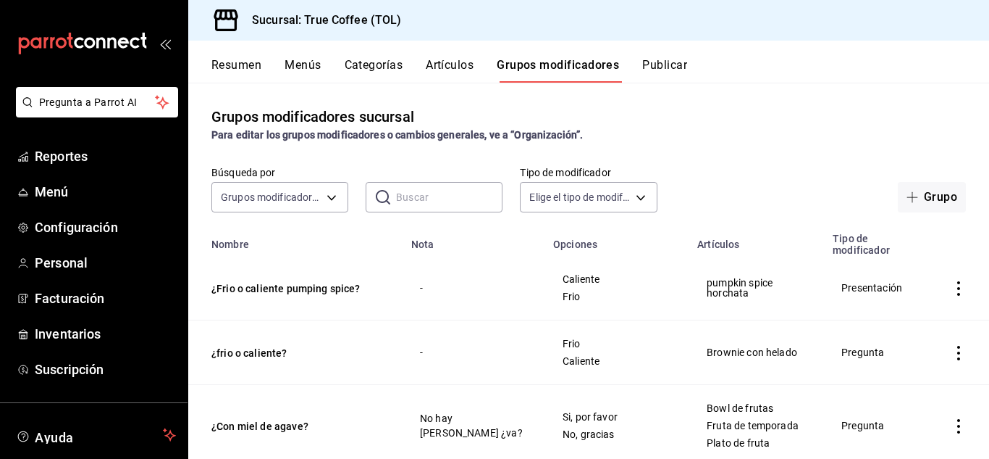
click at [382, 200] on icon at bounding box center [383, 197] width 14 height 14
click at [417, 202] on input "text" at bounding box center [449, 197] width 106 height 29
click at [734, 143] on div "Grupos modificadores sucursal Para editar los grupos modificadores o cambios ge…" at bounding box center [588, 270] width 801 height 375
click at [447, 72] on button "Artículos" at bounding box center [450, 70] width 48 height 25
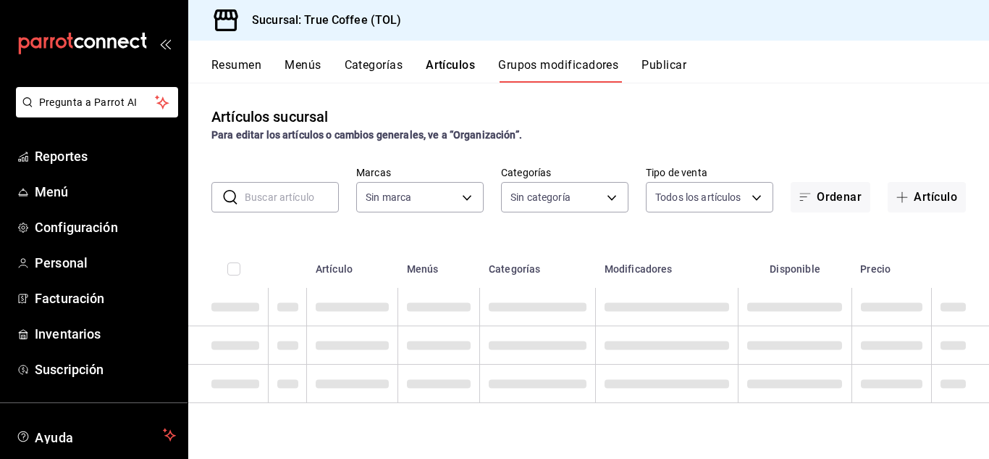
type input "26f61452-cae3-4785-a690-7b393e87ceb5"
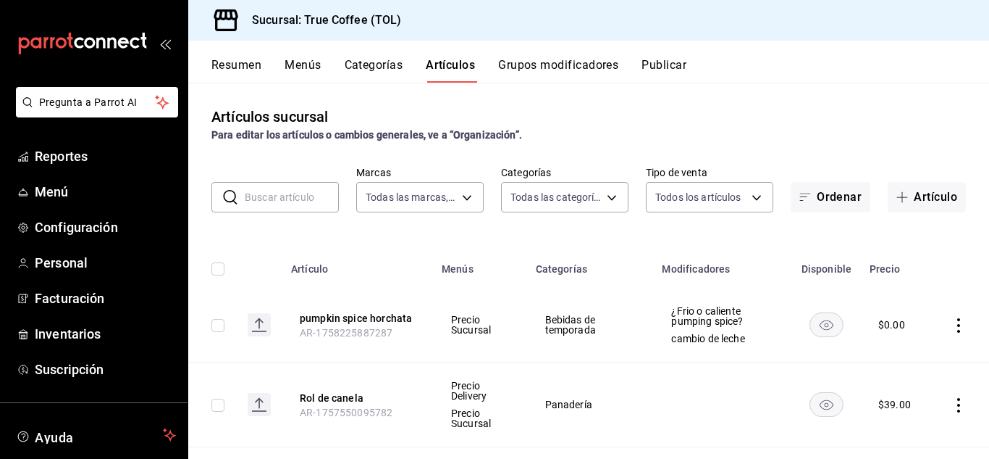
type input "29f0c7d4-b3b5-43ea-9f44-92e305308fa8,3f43cfac-62cb-4203-bc11-d6242f9346a8,4e802…"
click at [310, 197] on input "text" at bounding box center [292, 197] width 94 height 29
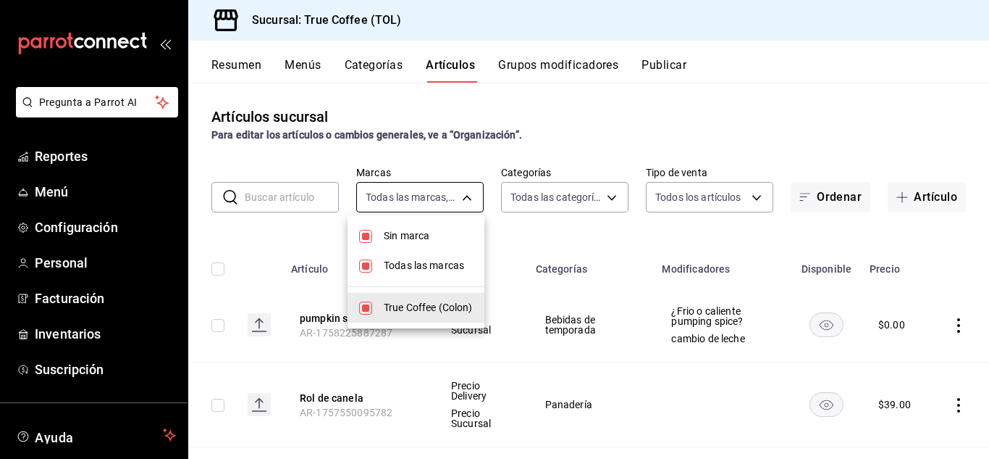
click at [469, 199] on body "Pregunta a Parrot AI Reportes Menú Configuración Personal Facturación Inventari…" at bounding box center [494, 229] width 989 height 459
click at [551, 197] on div at bounding box center [494, 229] width 989 height 459
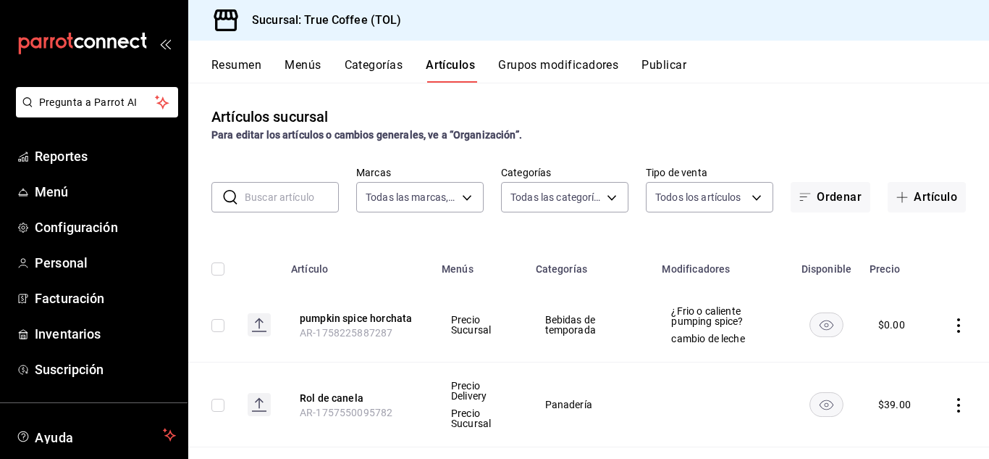
click at [551, 197] on body "Pregunta a Parrot AI Reportes Menú Configuración Personal Facturación Inventari…" at bounding box center [494, 229] width 989 height 459
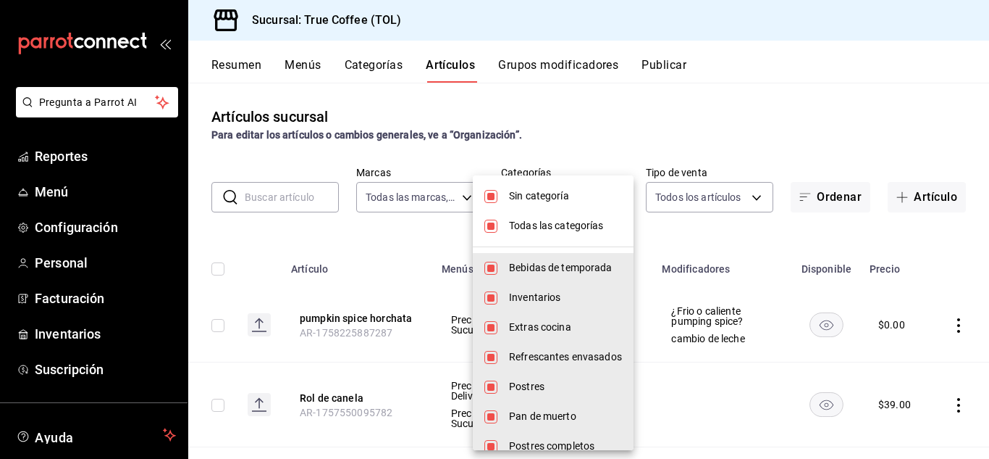
click at [492, 198] on input "checkbox" at bounding box center [491, 196] width 13 height 13
checkbox input "false"
click at [497, 229] on input "checkbox" at bounding box center [491, 225] width 13 height 13
checkbox input "false"
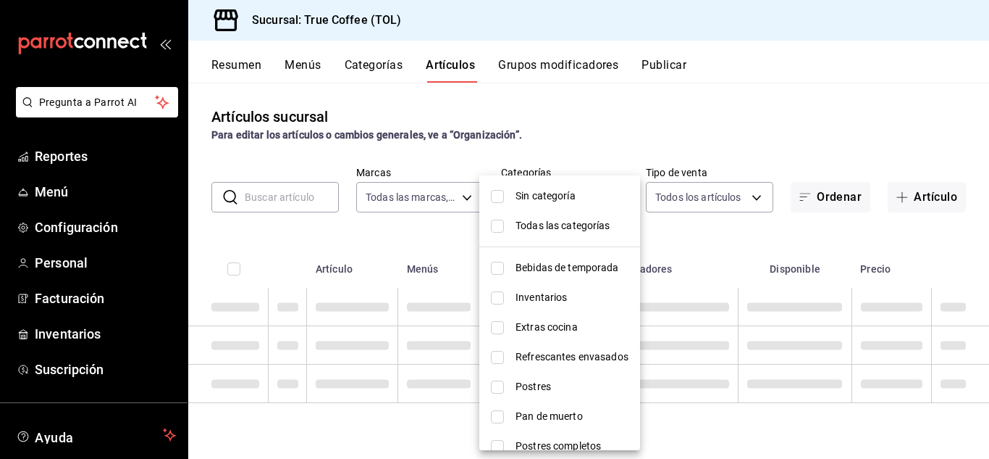
checkbox input "false"
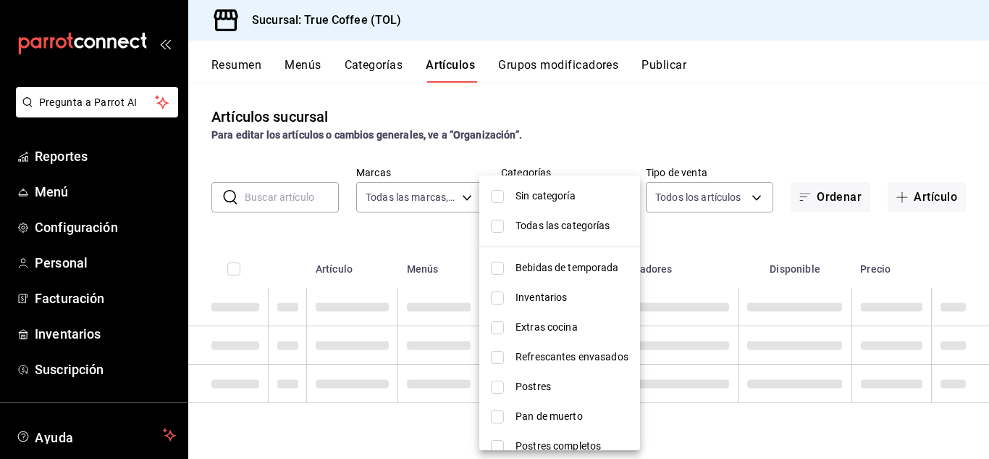
checkbox input "false"
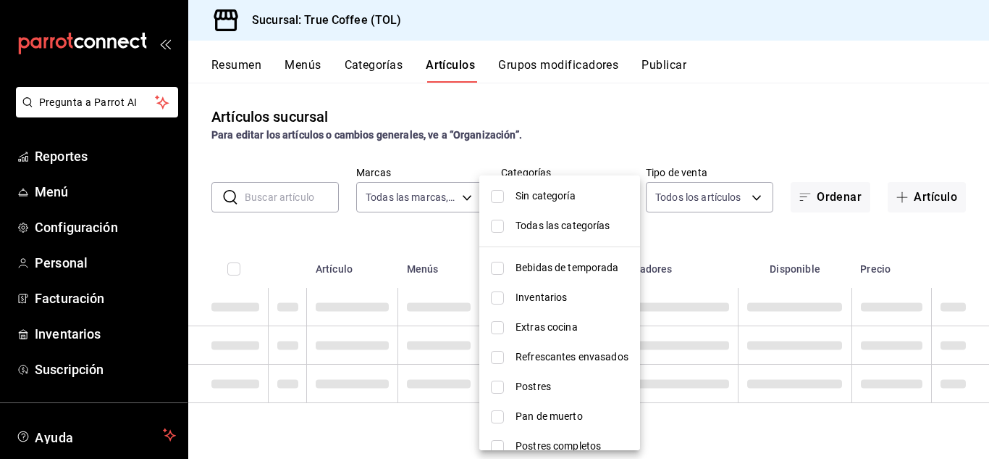
checkbox input "false"
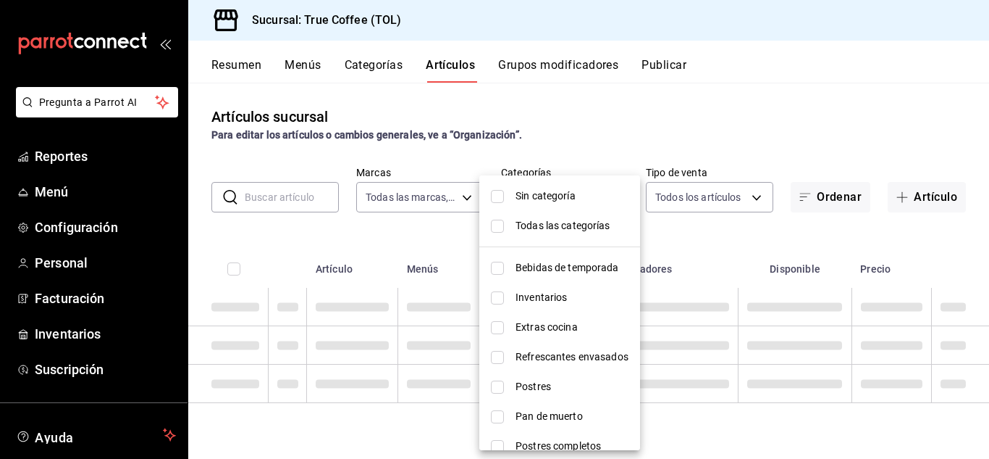
checkbox input "false"
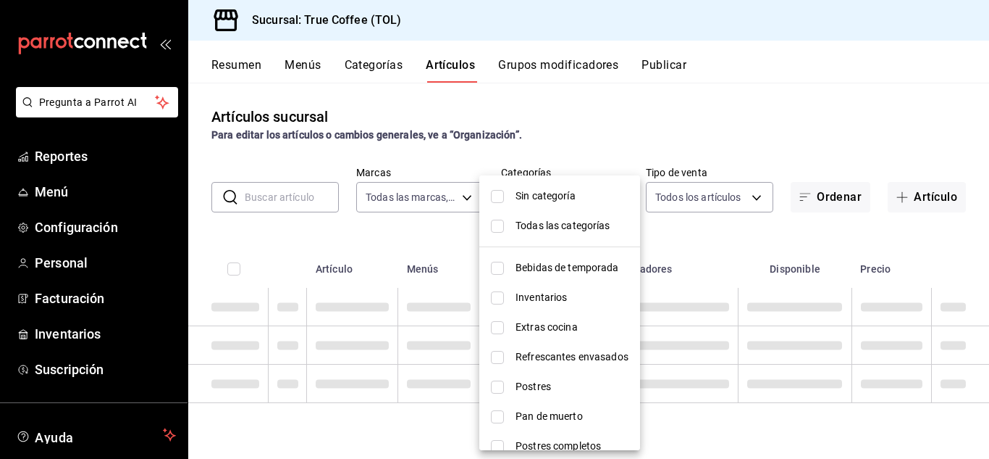
checkbox input "false"
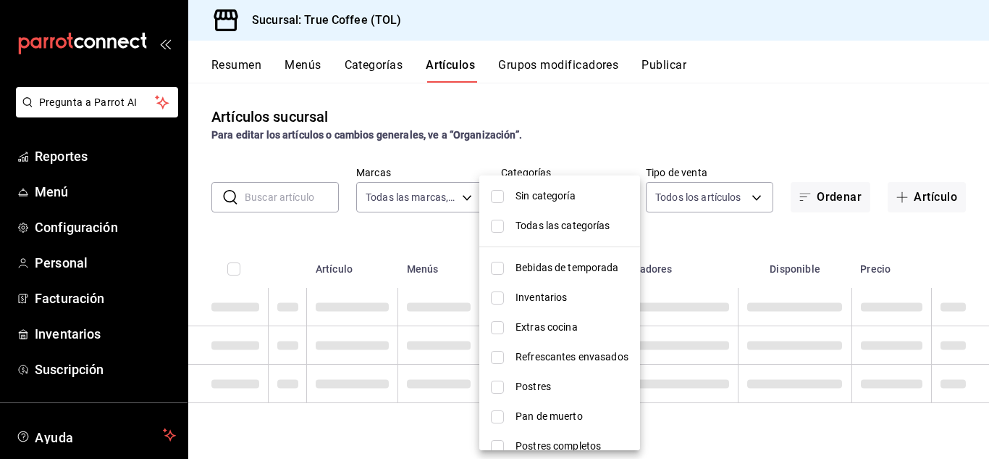
checkbox input "false"
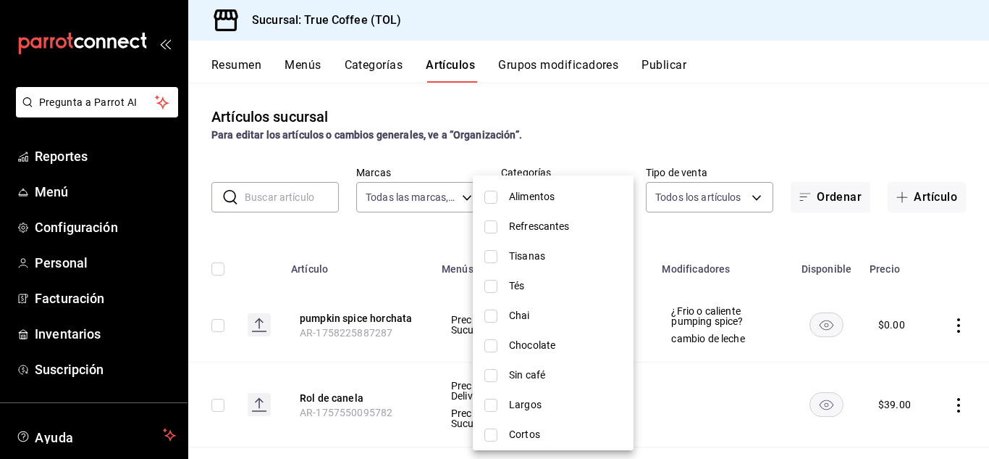
scroll to position [611, 0]
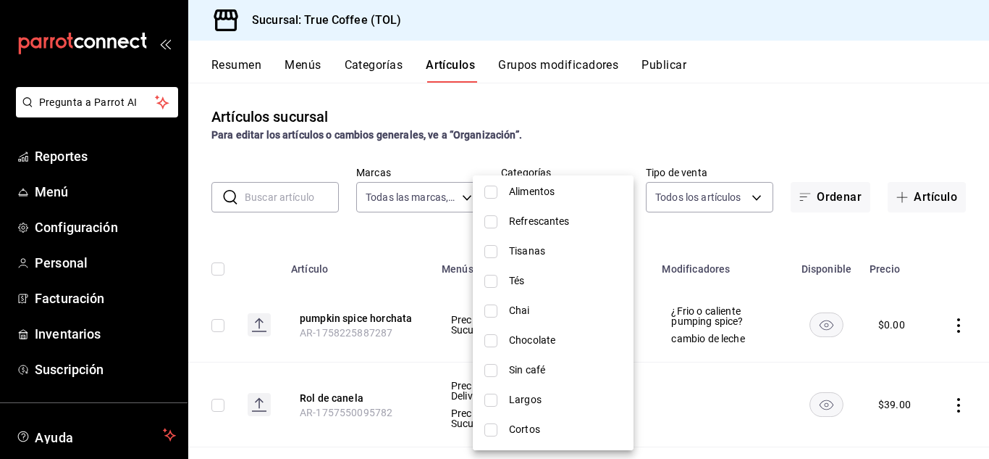
click at [492, 310] on input "checkbox" at bounding box center [491, 310] width 13 height 13
checkbox input "true"
type input "d2f93b97-35c7-4a19-a941-bbd493b4c0bc"
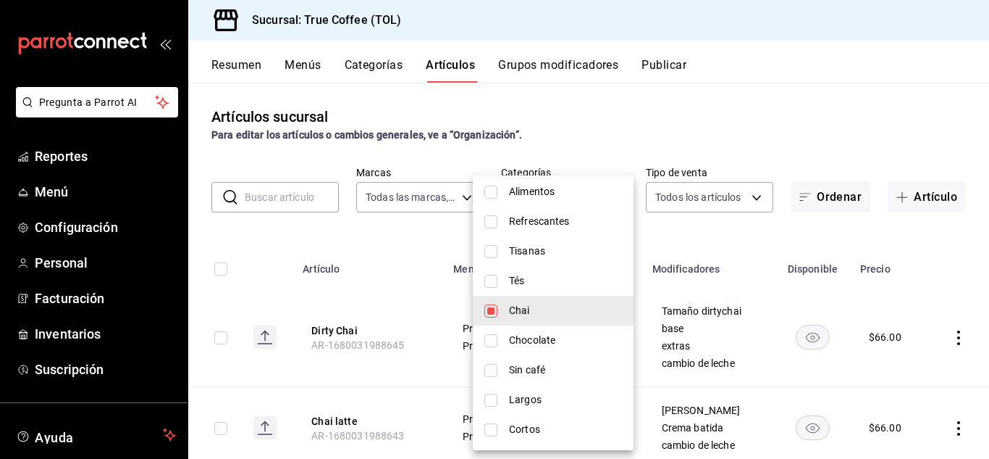
click at [692, 240] on div at bounding box center [494, 229] width 989 height 459
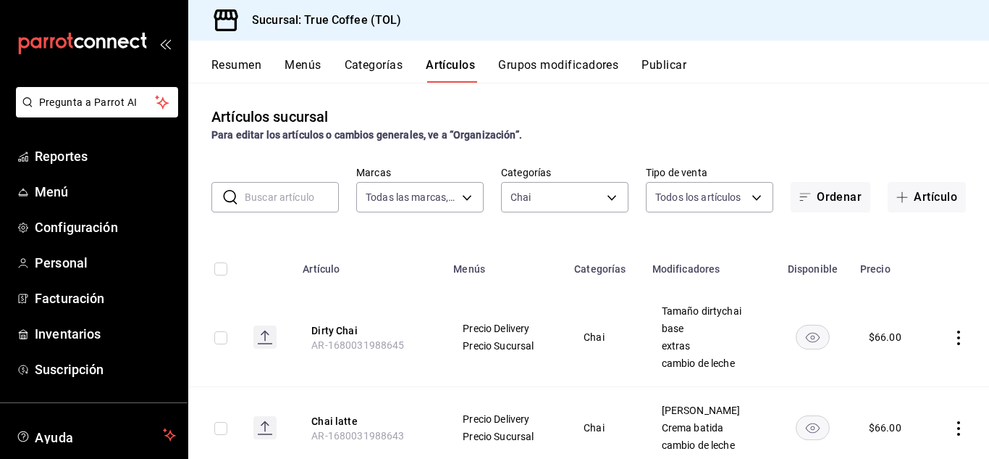
click at [958, 338] on icon "actions" at bounding box center [959, 337] width 3 height 14
click at [899, 364] on span "Editar" at bounding box center [905, 360] width 38 height 15
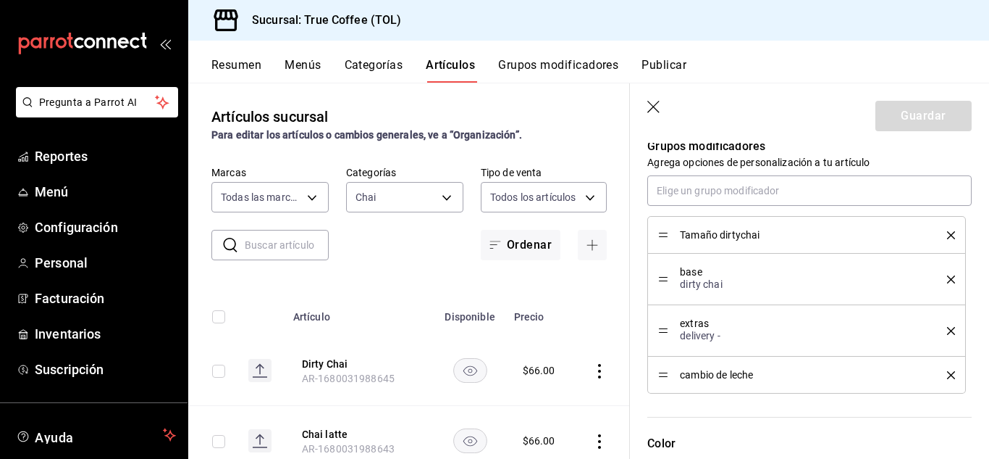
scroll to position [761, 0]
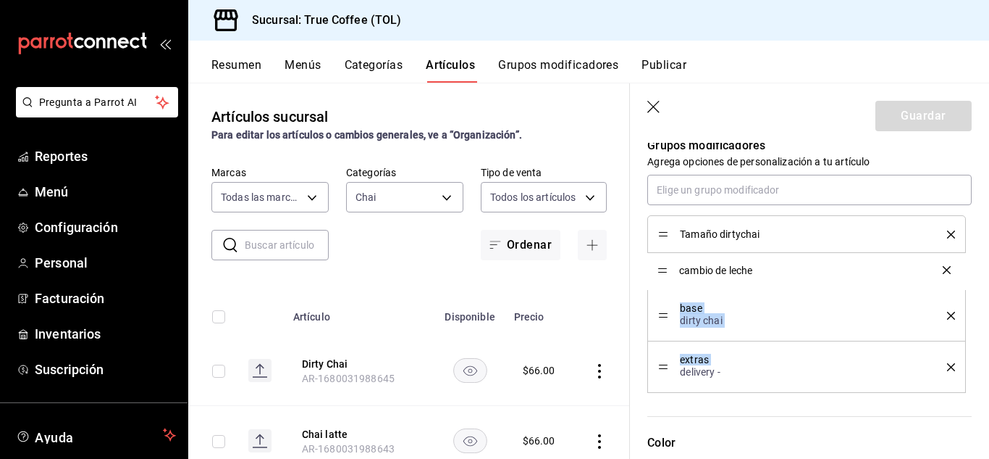
drag, startPoint x: 662, startPoint y: 374, endPoint x: 656, endPoint y: 270, distance: 104.5
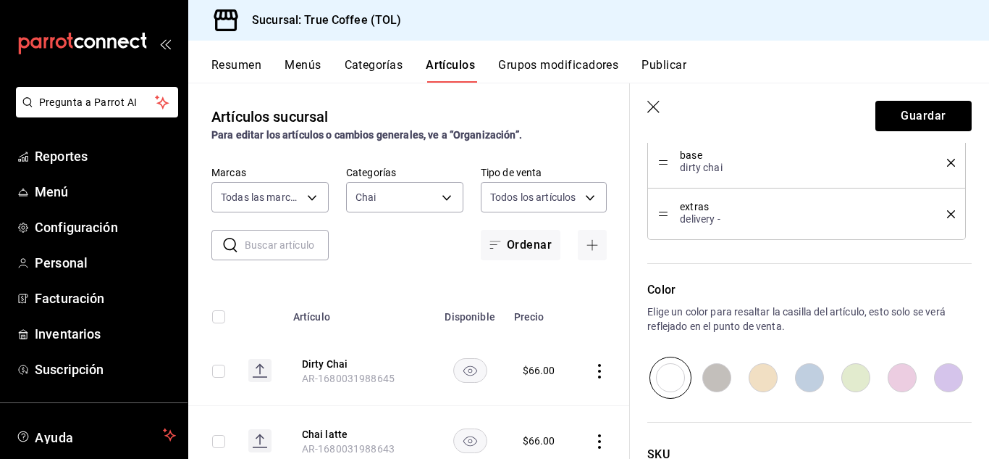
scroll to position [918, 0]
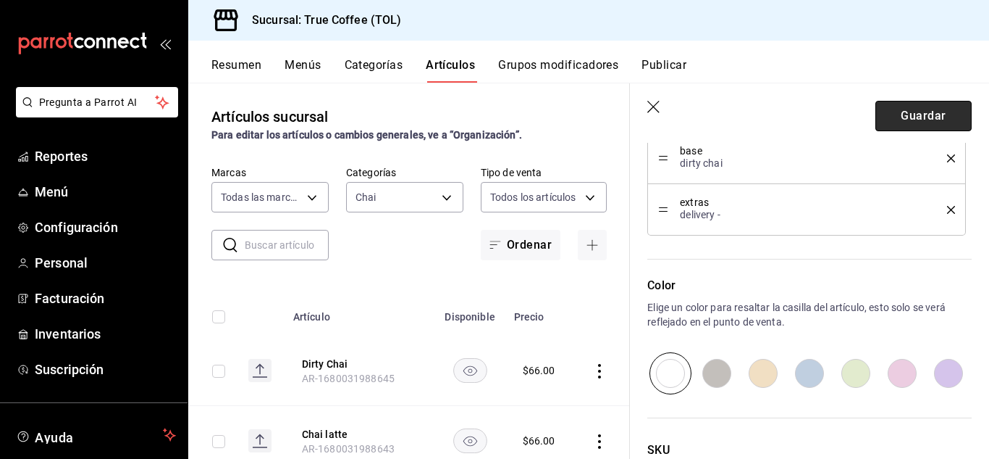
click at [937, 109] on button "Guardar" at bounding box center [924, 116] width 96 height 30
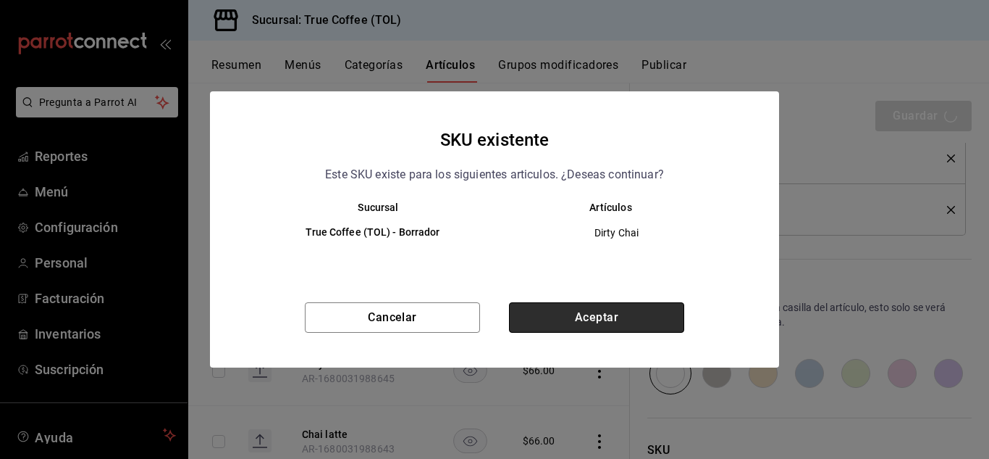
click at [607, 309] on button "Aceptar" at bounding box center [596, 317] width 175 height 30
type textarea "x"
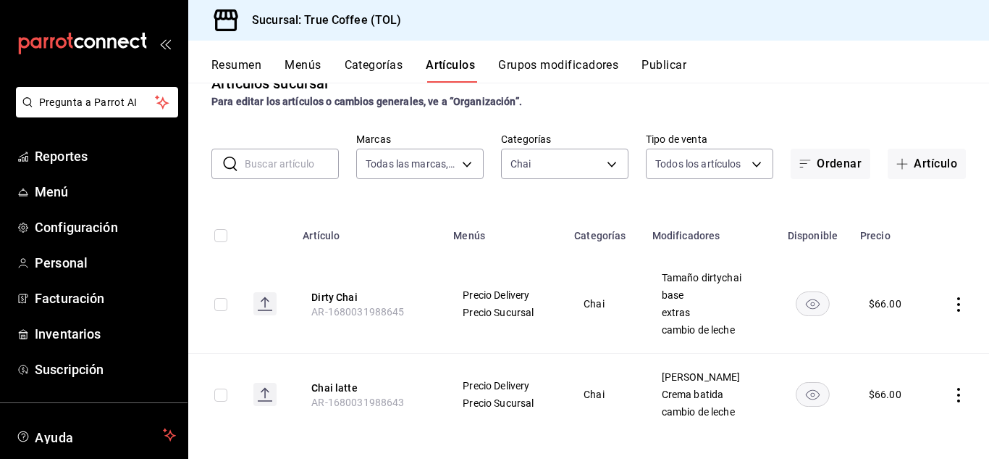
scroll to position [34, 0]
click at [952, 296] on icon "actions" at bounding box center [959, 303] width 14 height 14
click at [897, 332] on span "Editar" at bounding box center [905, 336] width 38 height 15
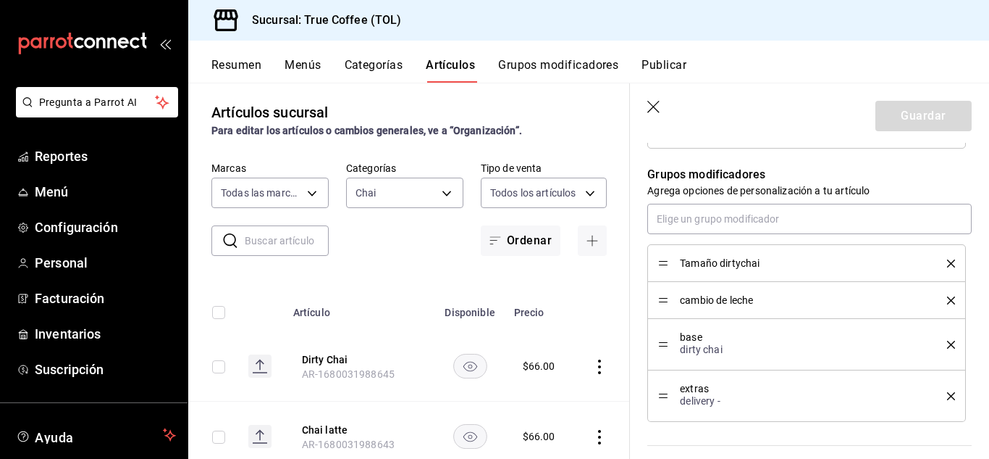
scroll to position [732, 0]
click at [658, 107] on icon "button" at bounding box center [655, 108] width 14 height 14
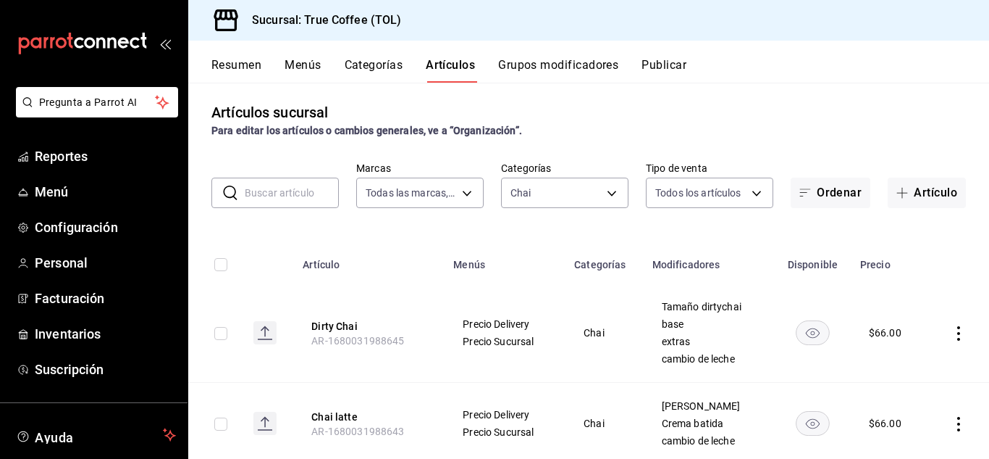
scroll to position [45, 0]
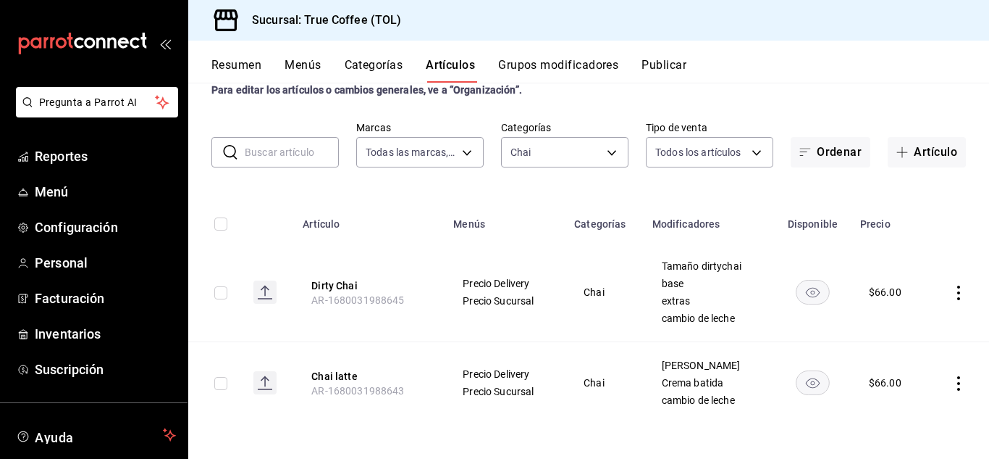
click at [952, 381] on icon "actions" at bounding box center [959, 383] width 14 height 14
click at [901, 367] on span "Editar" at bounding box center [905, 360] width 38 height 15
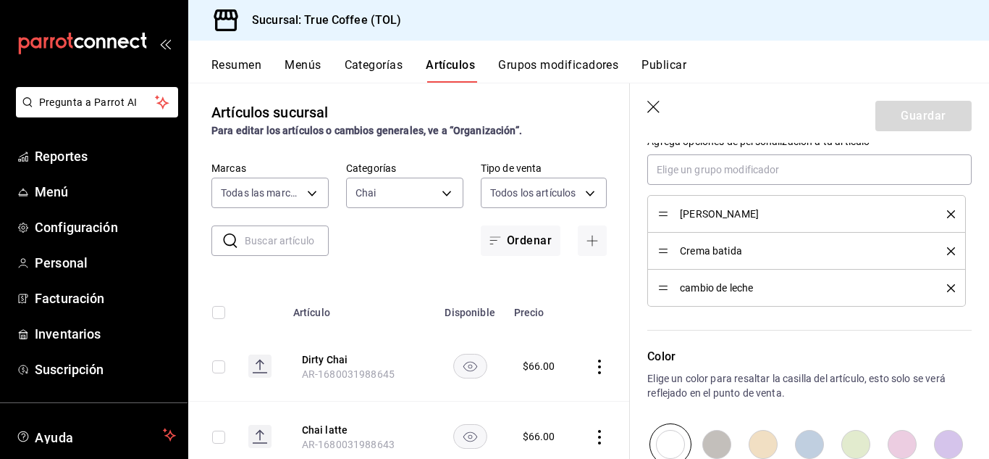
scroll to position [735, 0]
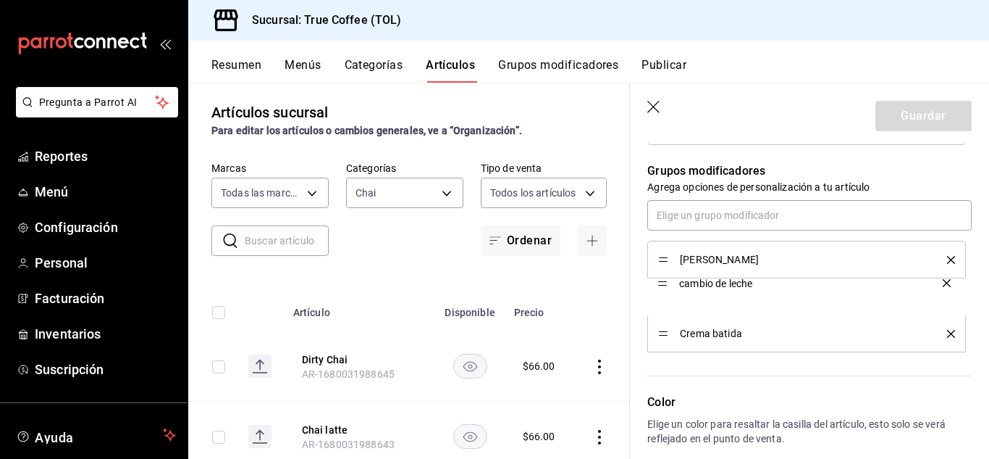
drag, startPoint x: 664, startPoint y: 332, endPoint x: 661, endPoint y: 281, distance: 50.8
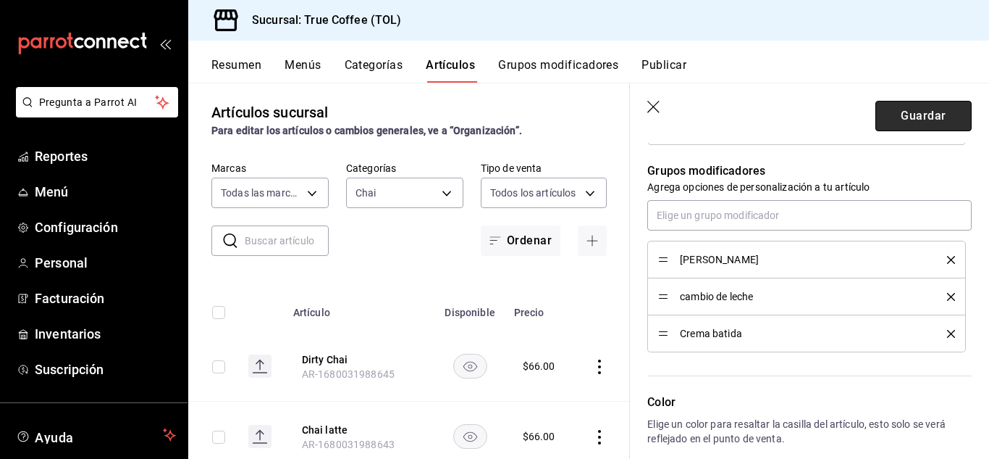
click at [932, 108] on button "Guardar" at bounding box center [924, 116] width 96 height 30
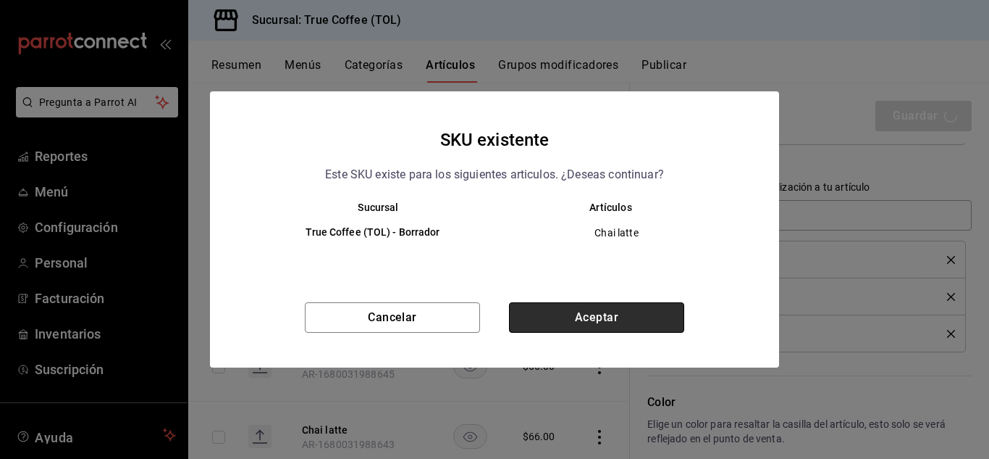
click at [558, 322] on button "Aceptar" at bounding box center [596, 317] width 175 height 30
type textarea "x"
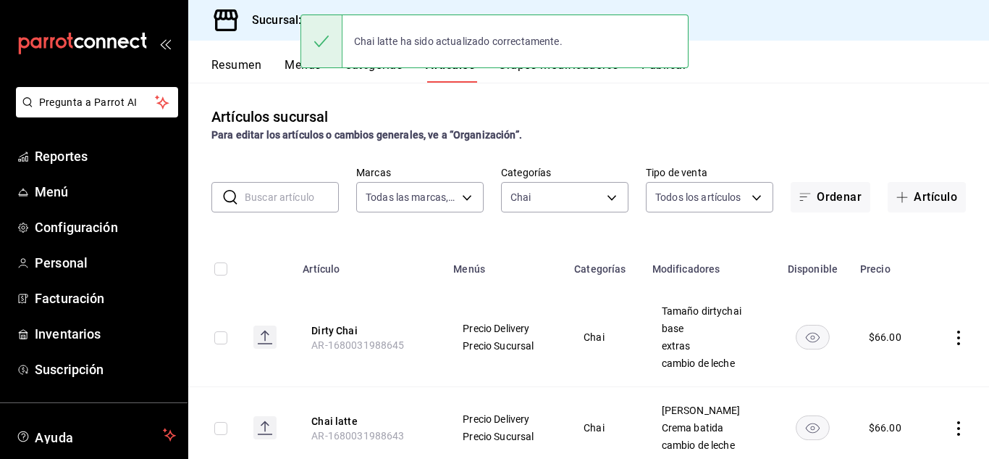
scroll to position [45, 0]
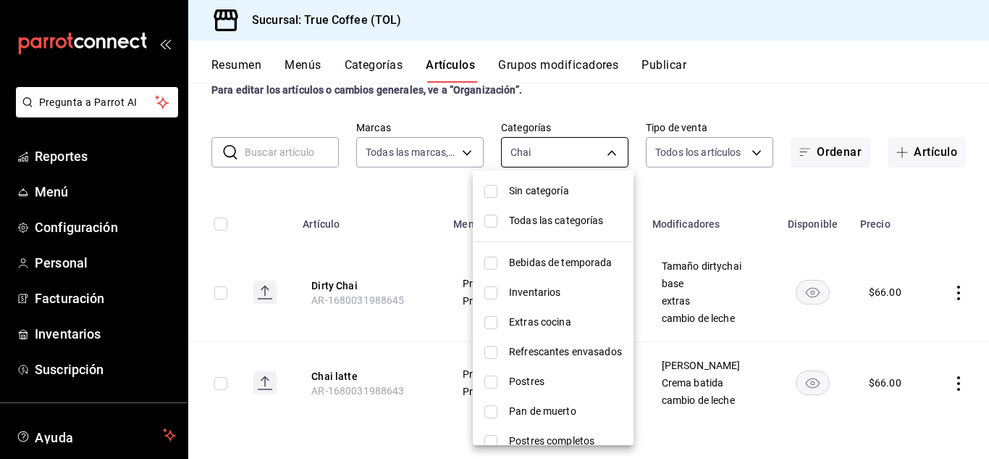
click at [589, 144] on body "Pregunta a Parrot AI Reportes Menú Configuración Personal Facturación Inventari…" at bounding box center [494, 229] width 989 height 459
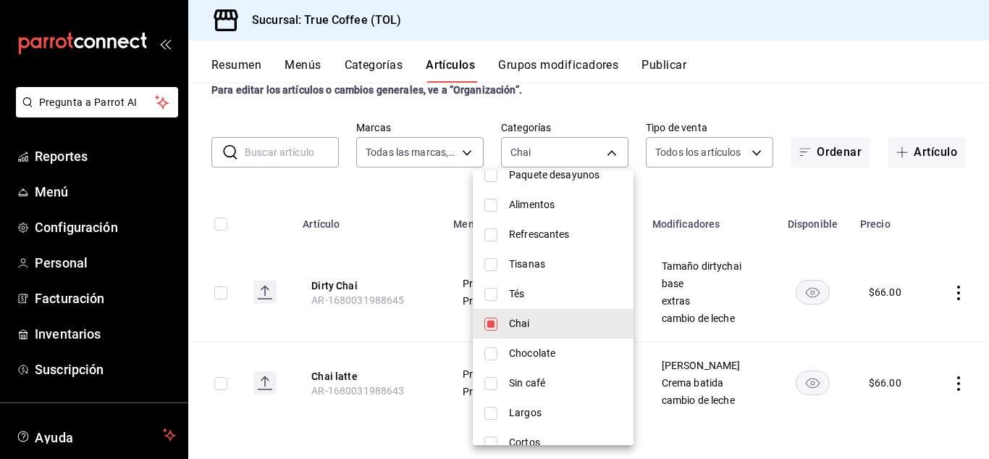
scroll to position [594, 0]
click at [492, 353] on input "checkbox" at bounding box center [491, 352] width 13 height 13
checkbox input "true"
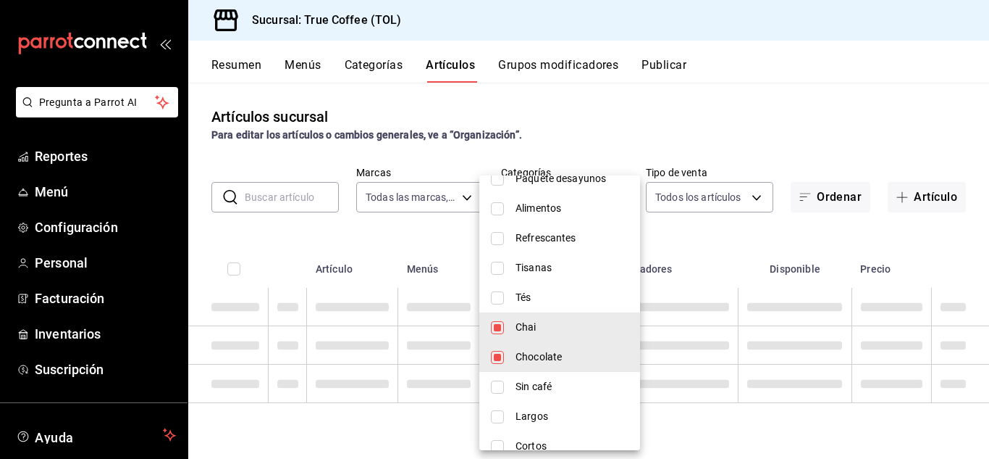
scroll to position [0, 0]
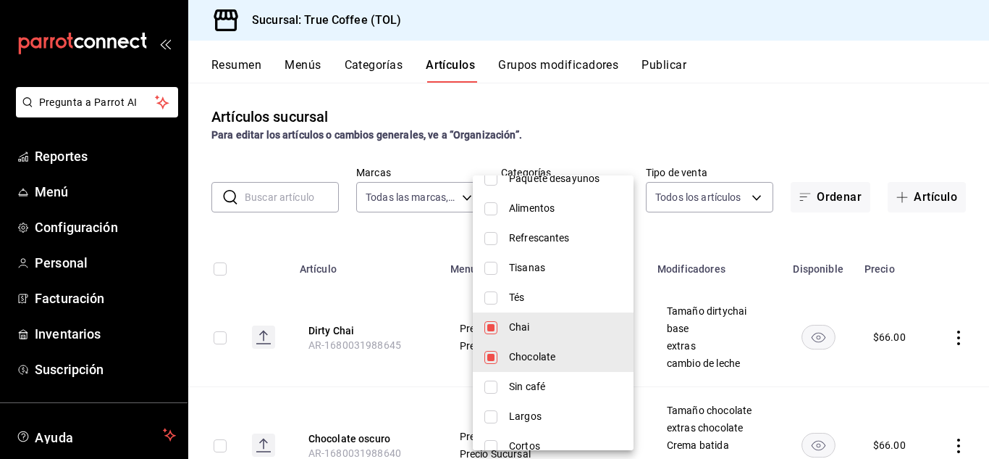
click at [494, 334] on li "Chai" at bounding box center [553, 327] width 161 height 30
type input "9e1273c3-a558-4617-95a2-939ad72433e6"
checkbox input "false"
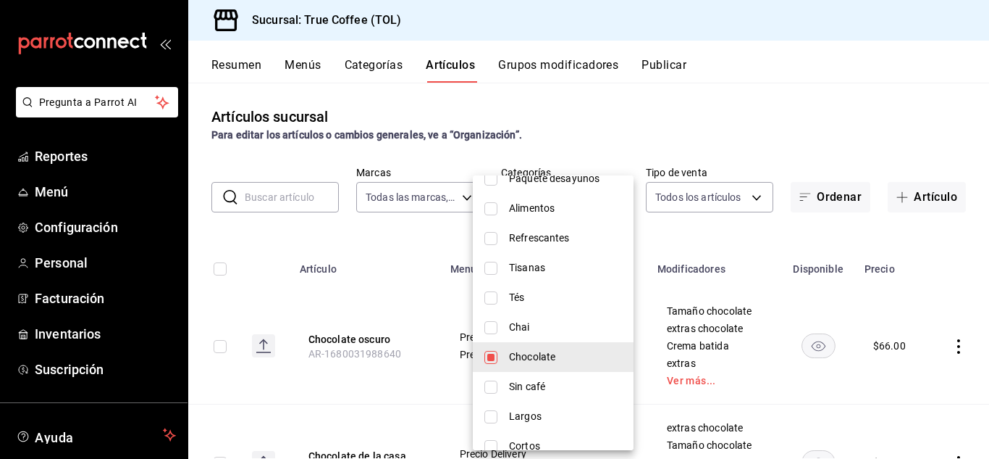
click at [799, 125] on div at bounding box center [494, 229] width 989 height 459
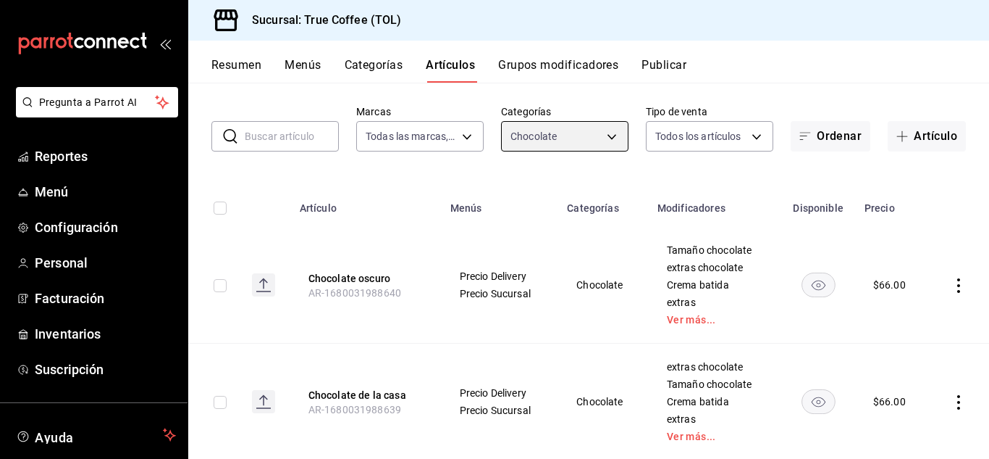
scroll to position [62, 0]
click at [952, 278] on icon "actions" at bounding box center [959, 284] width 14 height 14
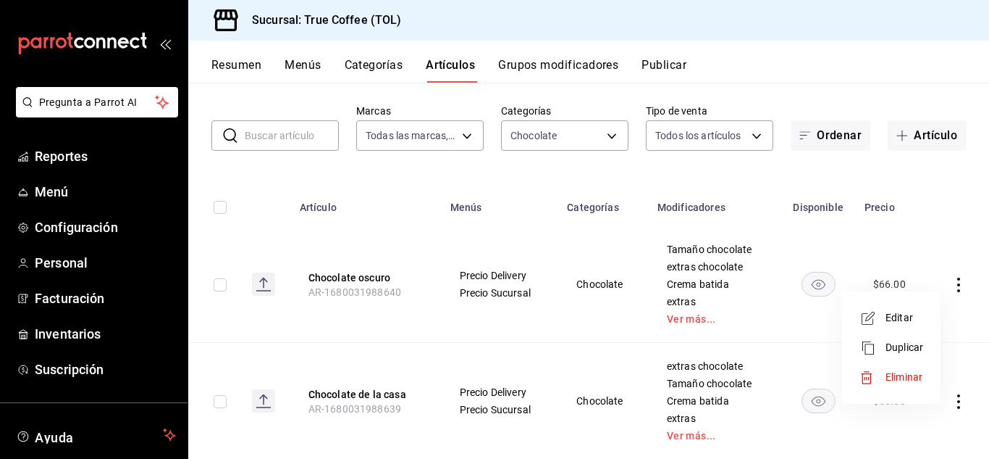
click at [899, 321] on span "Editar" at bounding box center [905, 317] width 38 height 15
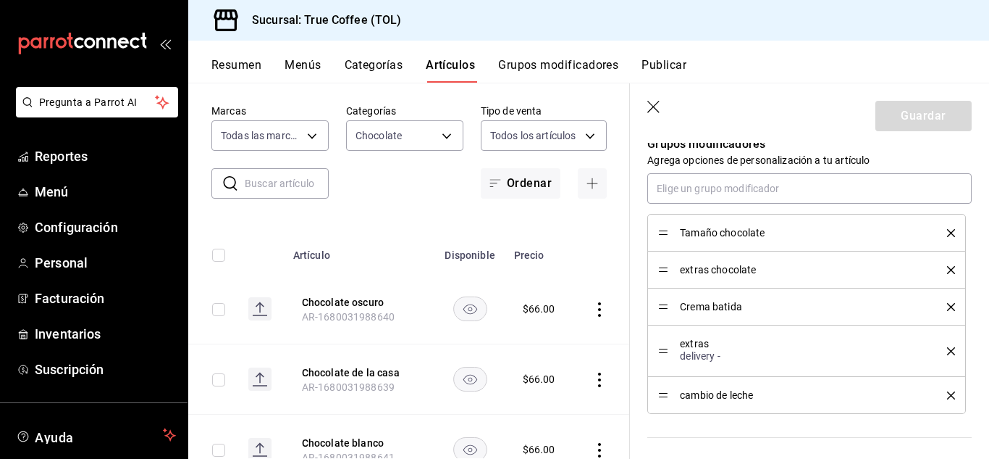
scroll to position [766, 0]
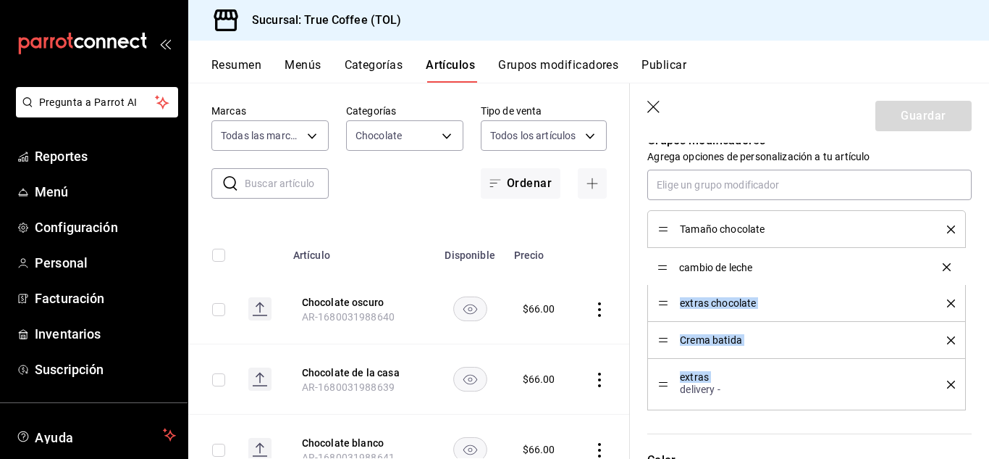
drag, startPoint x: 666, startPoint y: 393, endPoint x: 653, endPoint y: 269, distance: 125.2
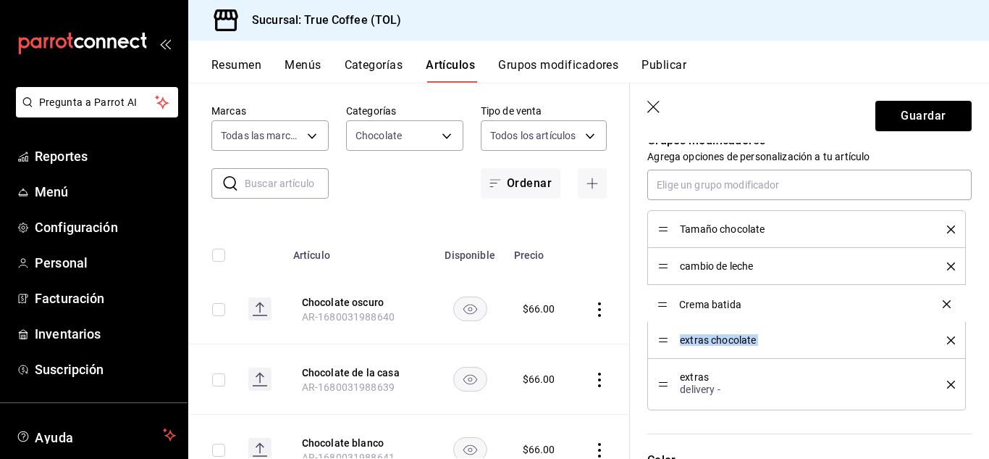
drag, startPoint x: 661, startPoint y: 340, endPoint x: 664, endPoint y: 304, distance: 36.3
click at [913, 125] on button "Guardar" at bounding box center [924, 116] width 96 height 30
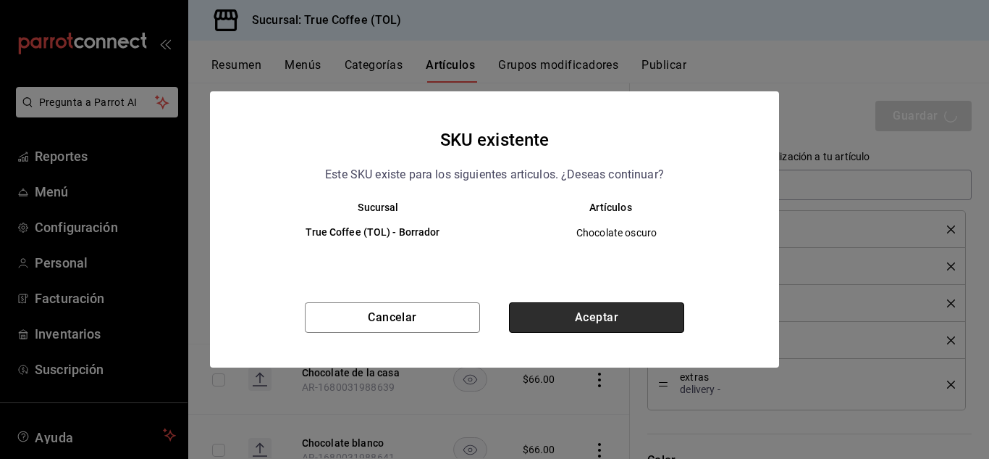
click at [624, 311] on button "Aceptar" at bounding box center [596, 317] width 175 height 30
type textarea "x"
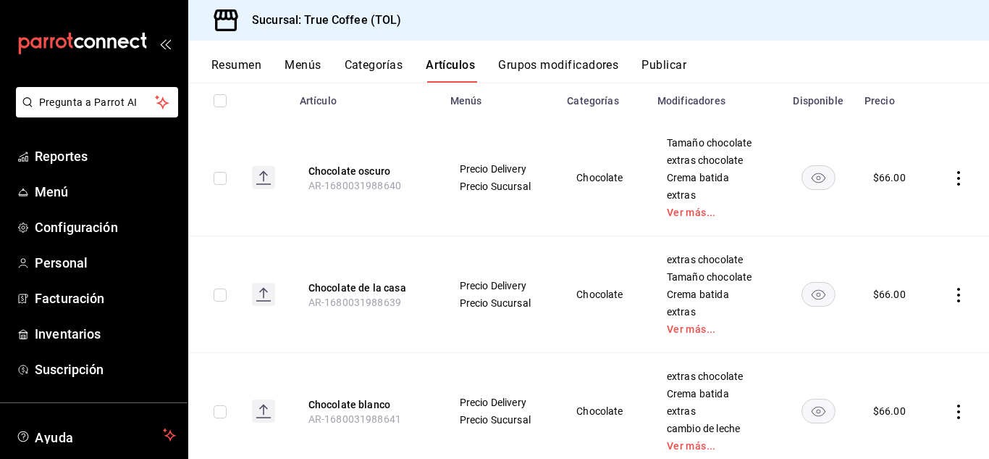
scroll to position [169, 0]
click at [952, 294] on icon "actions" at bounding box center [959, 294] width 14 height 14
click at [887, 321] on span "Editar" at bounding box center [905, 326] width 38 height 15
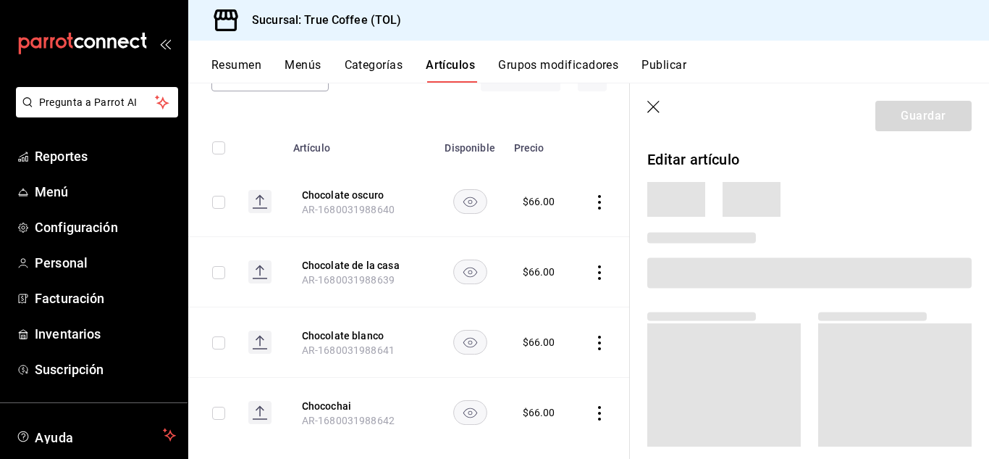
scroll to position [145, 0]
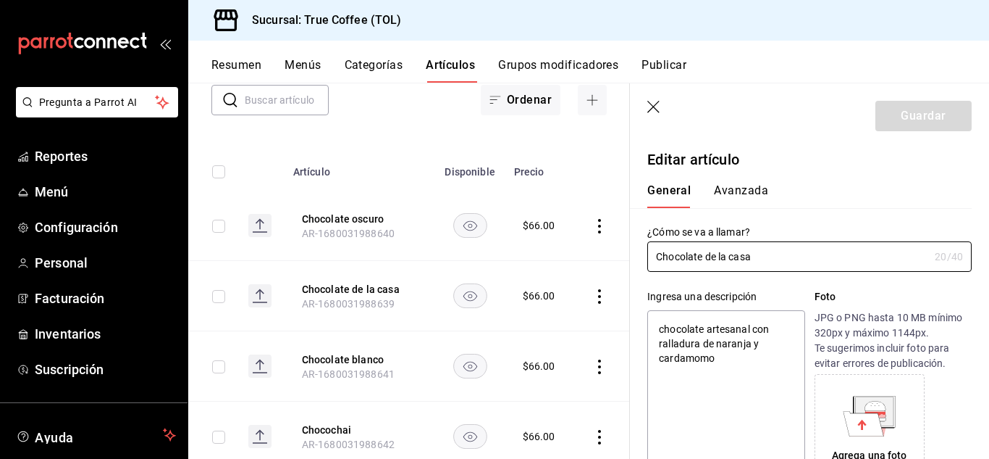
type textarea "x"
type input "$66.00"
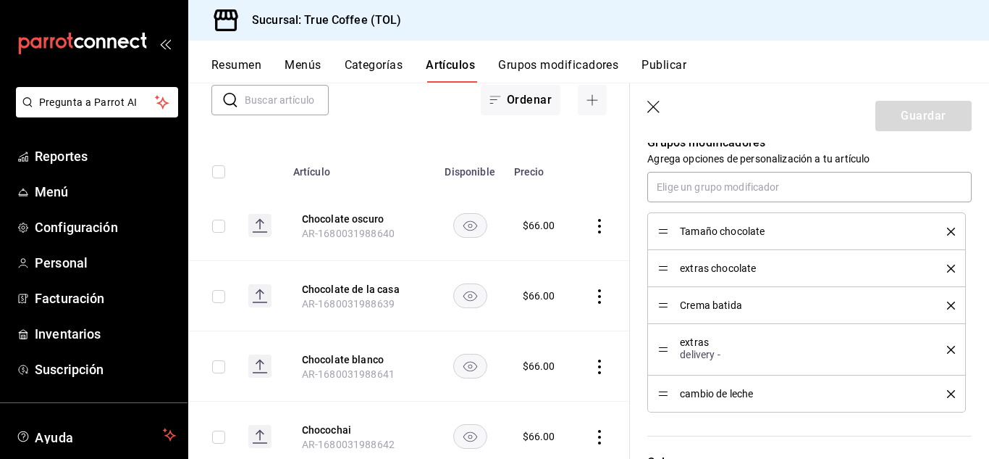
scroll to position [765, 0]
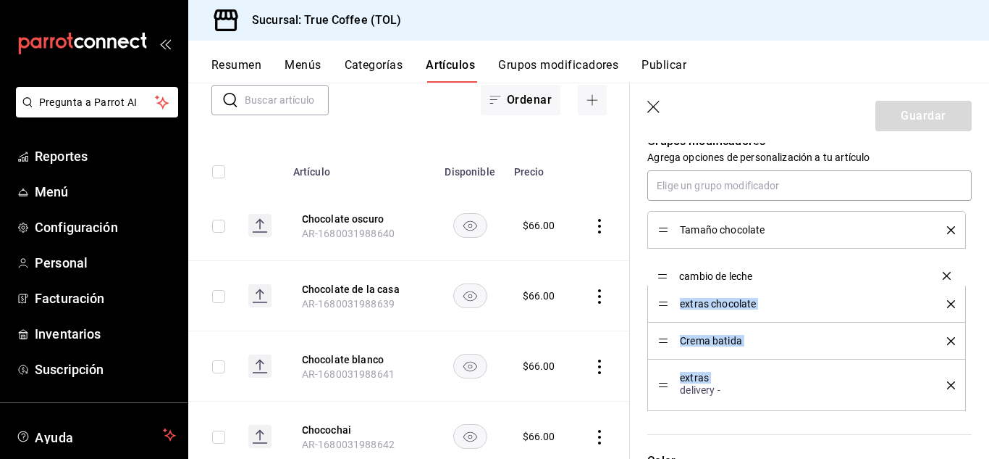
drag, startPoint x: 665, startPoint y: 388, endPoint x: 662, endPoint y: 271, distance: 116.7
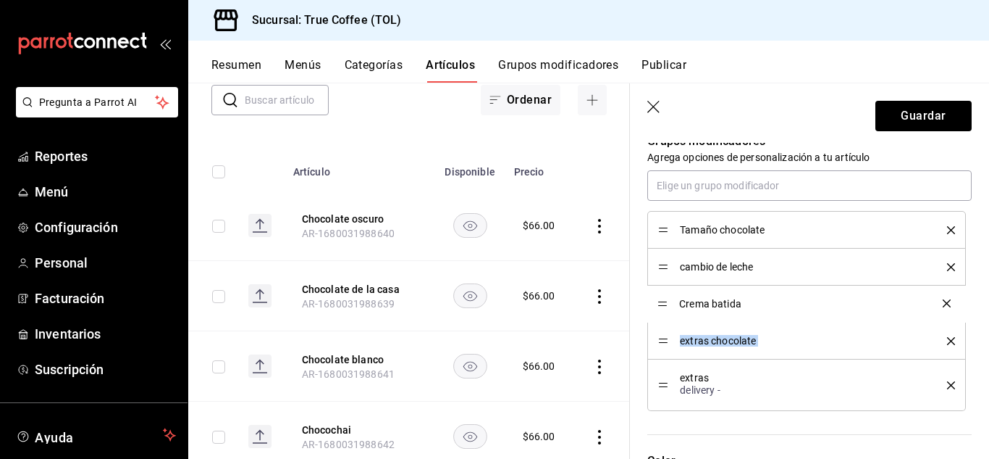
drag, startPoint x: 664, startPoint y: 344, endPoint x: 665, endPoint y: 307, distance: 37.0
click at [911, 120] on button "Guardar" at bounding box center [924, 116] width 96 height 30
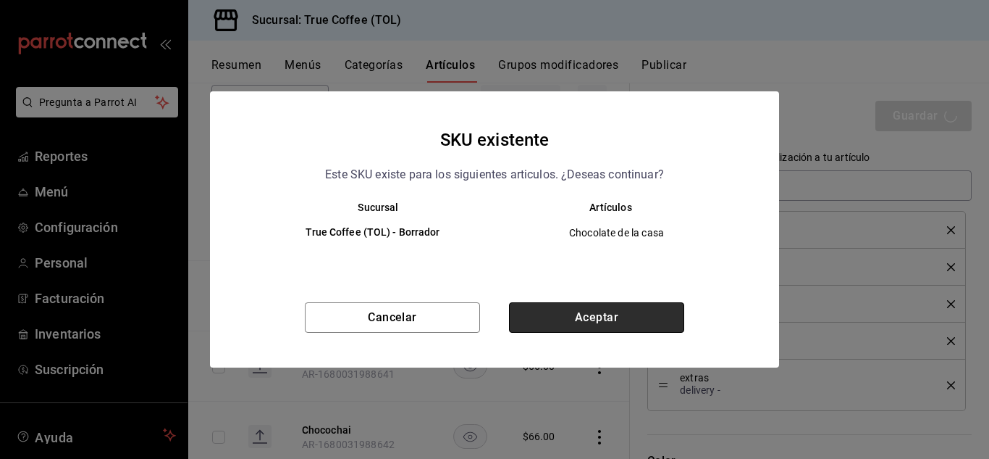
click at [615, 315] on button "Aceptar" at bounding box center [596, 317] width 175 height 30
type textarea "x"
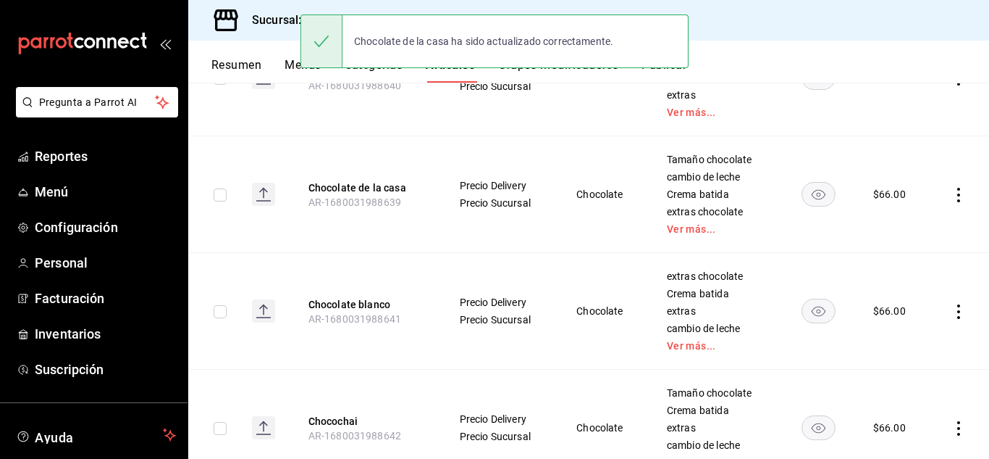
scroll to position [281, 0]
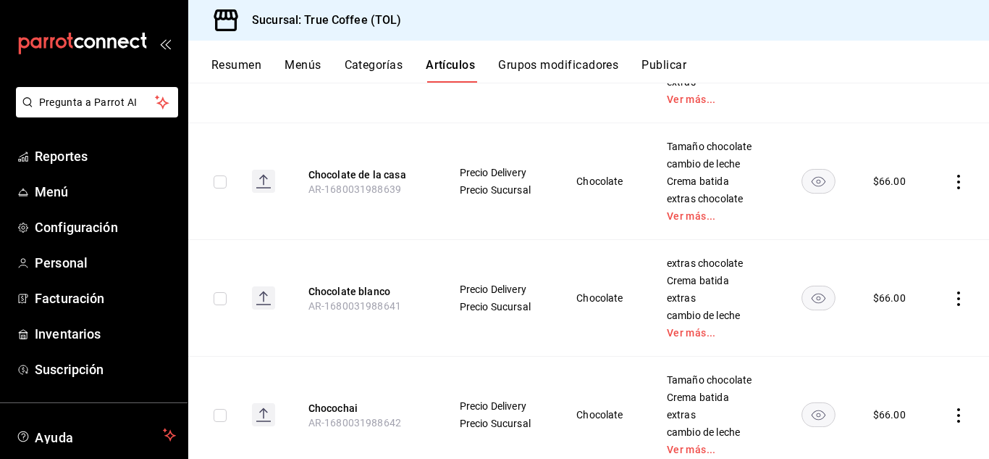
click at [952, 296] on icon "actions" at bounding box center [959, 298] width 14 height 14
click at [892, 326] on span "Editar" at bounding box center [905, 331] width 38 height 15
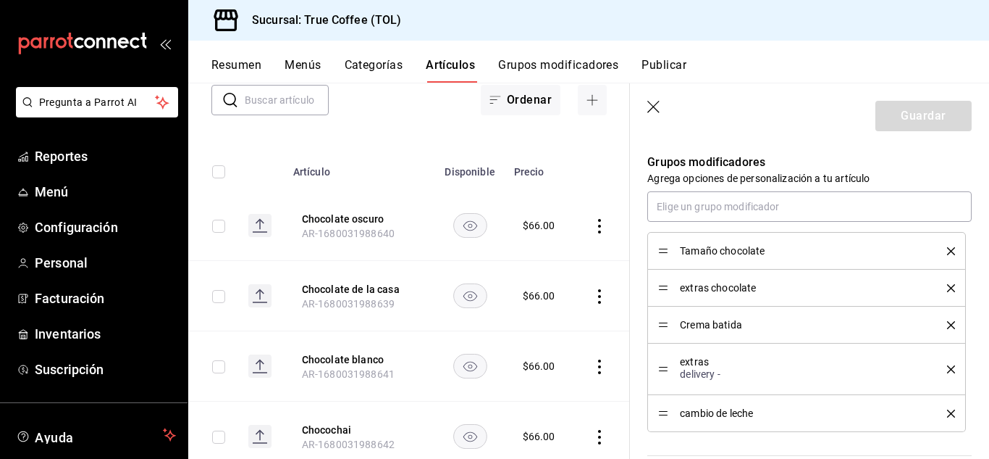
scroll to position [750, 0]
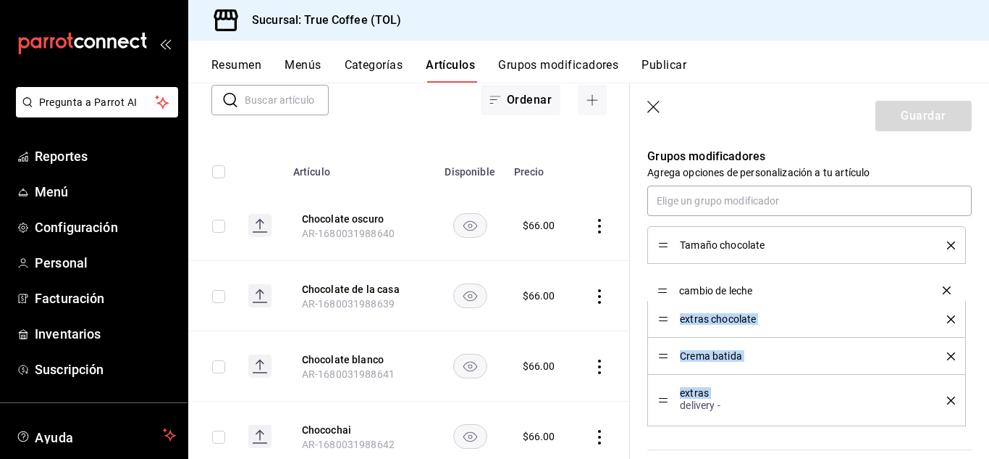
drag, startPoint x: 663, startPoint y: 409, endPoint x: 663, endPoint y: 291, distance: 117.3
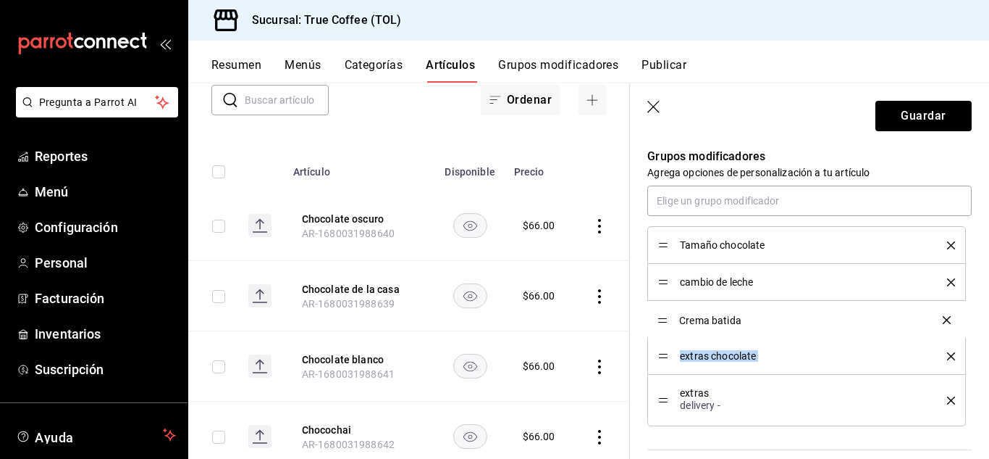
drag, startPoint x: 658, startPoint y: 356, endPoint x: 661, endPoint y: 320, distance: 36.3
click at [945, 118] on button "Guardar" at bounding box center [924, 116] width 96 height 30
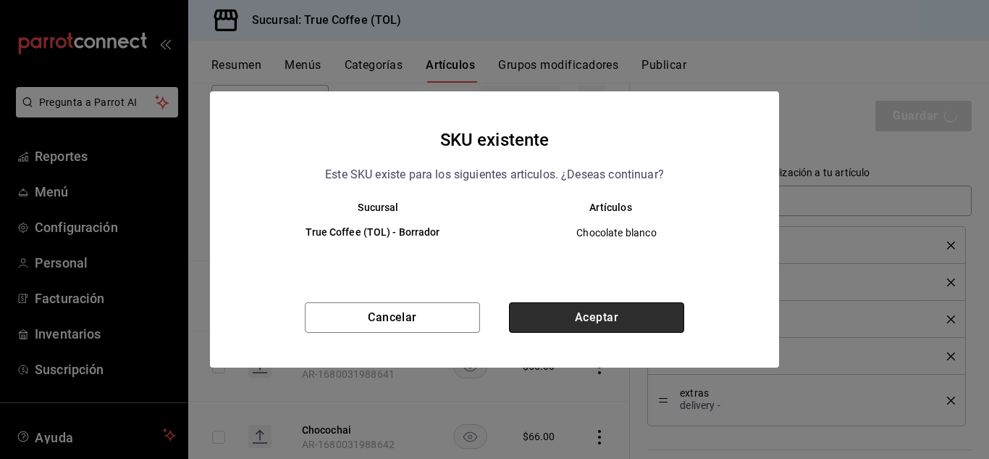
click at [585, 325] on button "Aceptar" at bounding box center [596, 317] width 175 height 30
type textarea "x"
type input "AR-1758229589235"
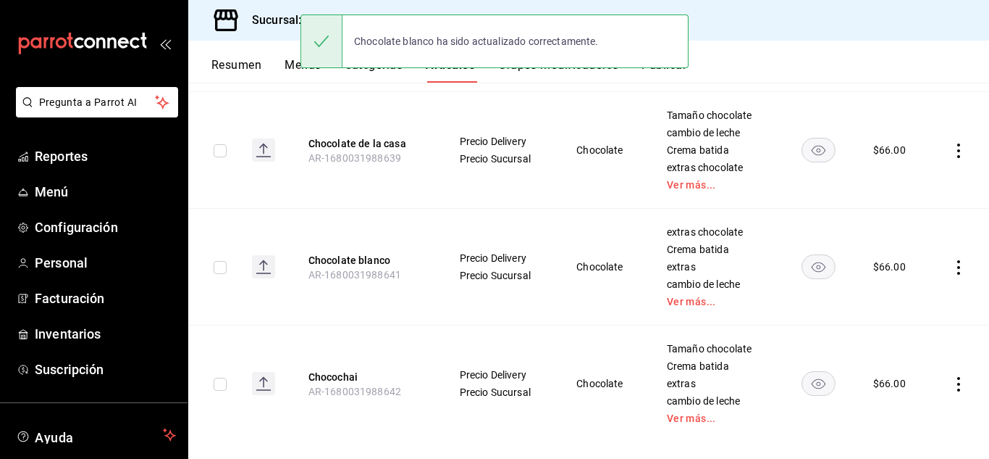
scroll to position [330, 0]
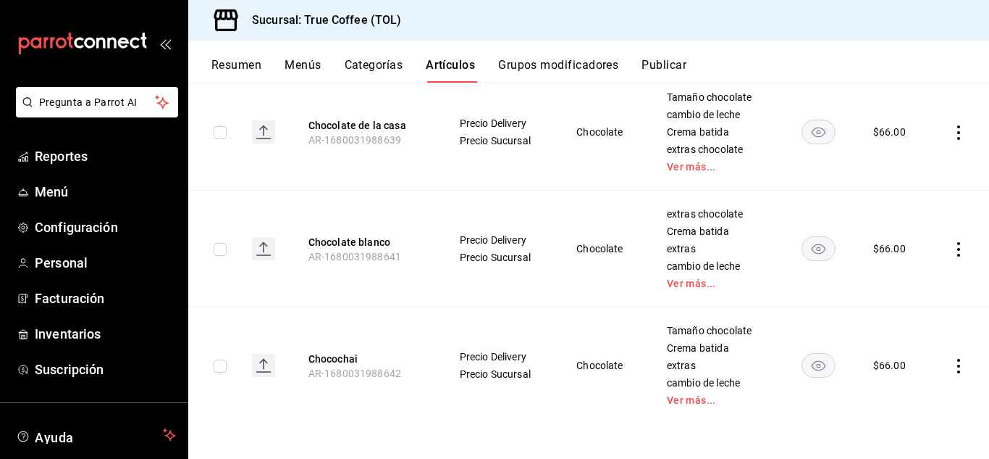
click at [952, 367] on icon "actions" at bounding box center [959, 366] width 14 height 14
click at [895, 364] on span "Editar" at bounding box center [905, 360] width 38 height 15
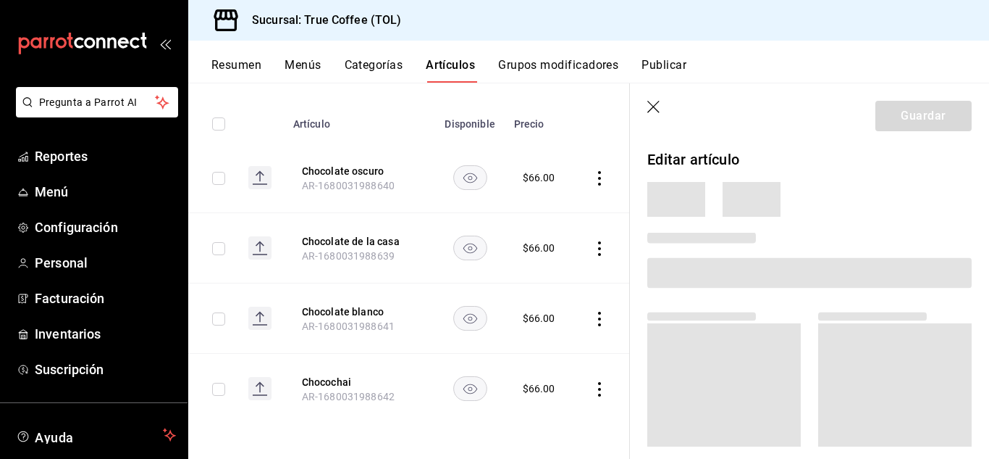
scroll to position [145, 0]
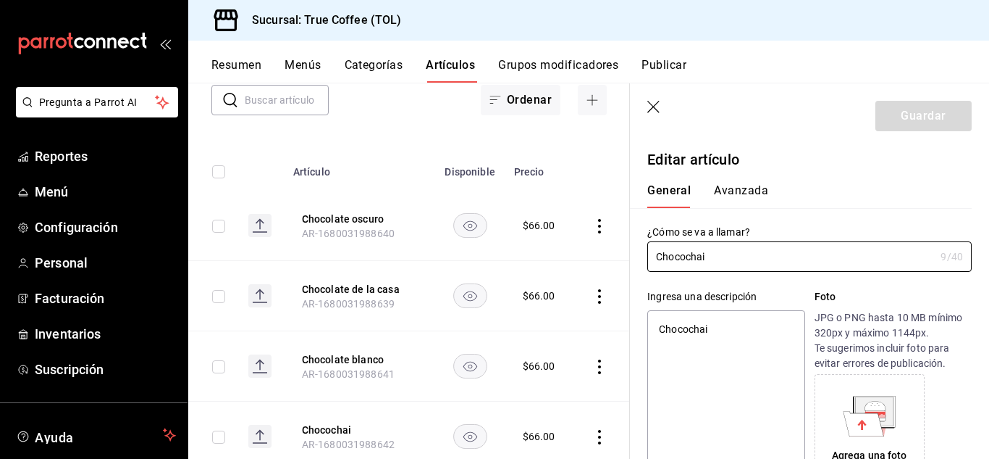
type textarea "x"
type input "$66.00"
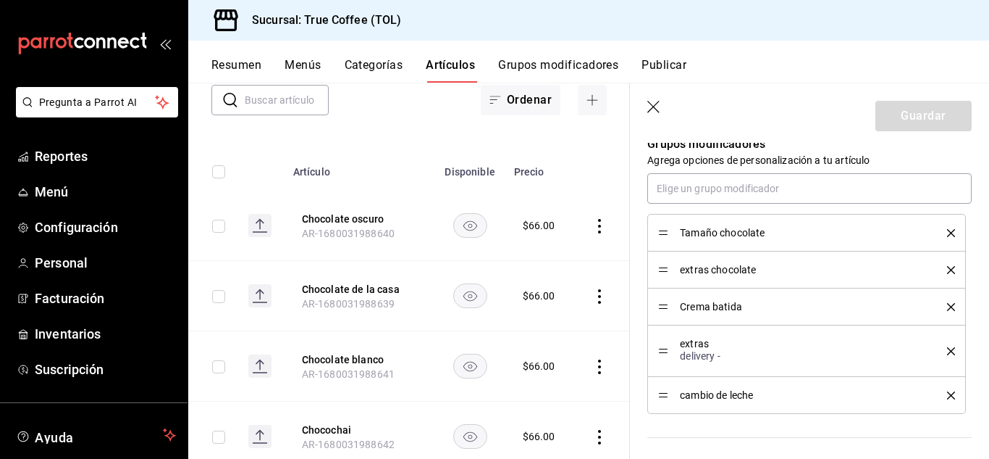
scroll to position [769, 0]
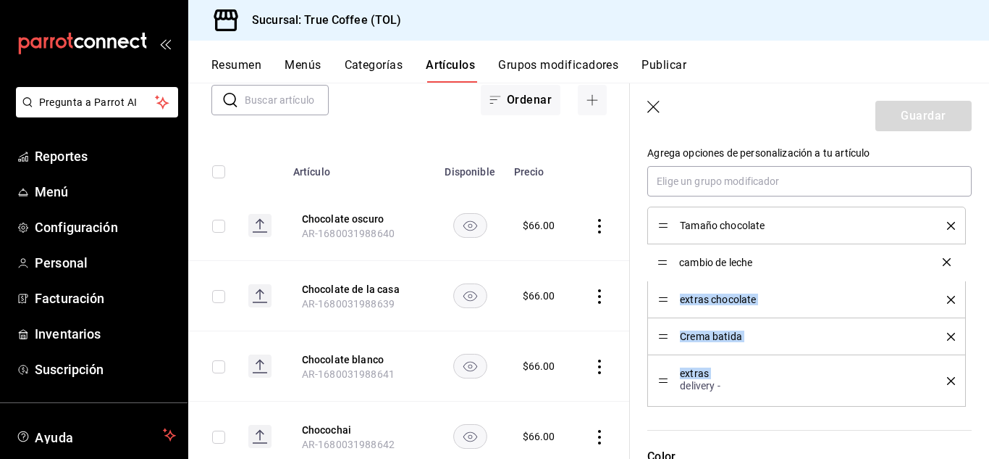
drag, startPoint x: 668, startPoint y: 386, endPoint x: 666, endPoint y: 258, distance: 128.2
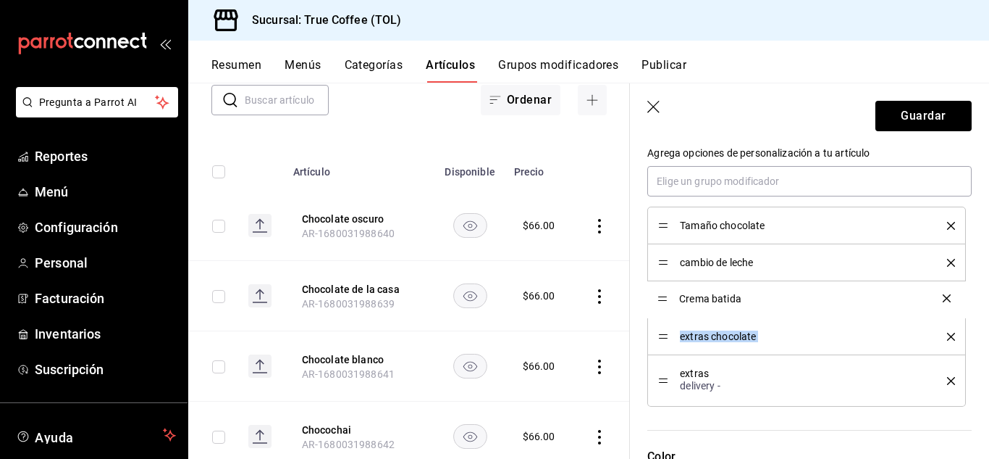
drag, startPoint x: 669, startPoint y: 335, endPoint x: 662, endPoint y: 296, distance: 38.9
click at [910, 114] on button "Guardar" at bounding box center [924, 116] width 96 height 30
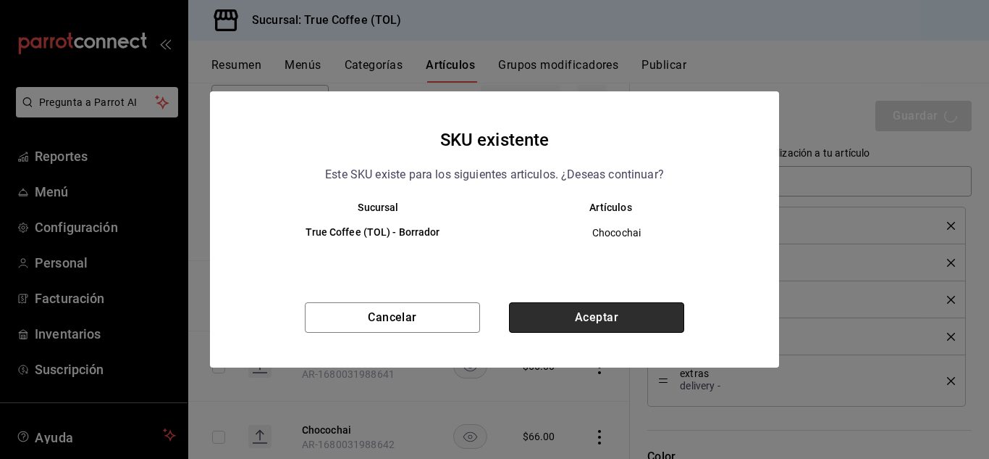
click at [616, 314] on button "Aceptar" at bounding box center [596, 317] width 175 height 30
type textarea "x"
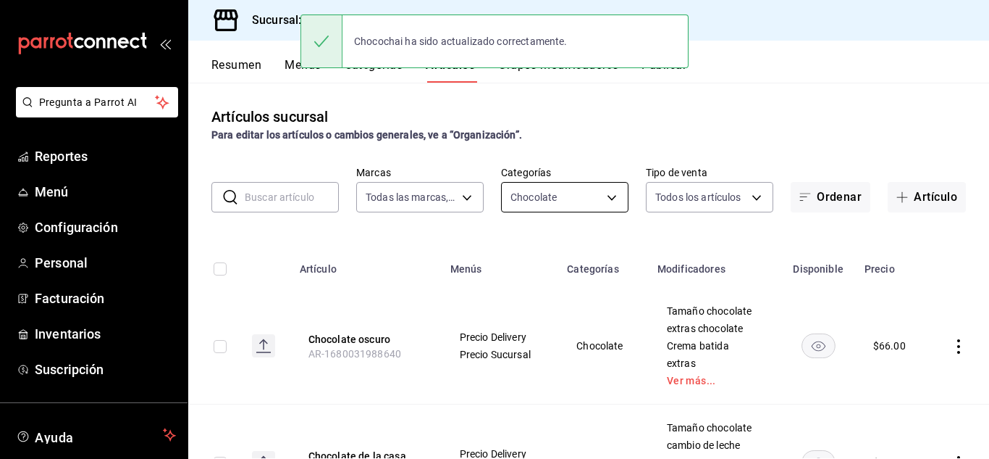
click at [590, 195] on body "Pregunta a Parrot AI Reportes Menú Configuración Personal Facturación Inventari…" at bounding box center [494, 229] width 989 height 459
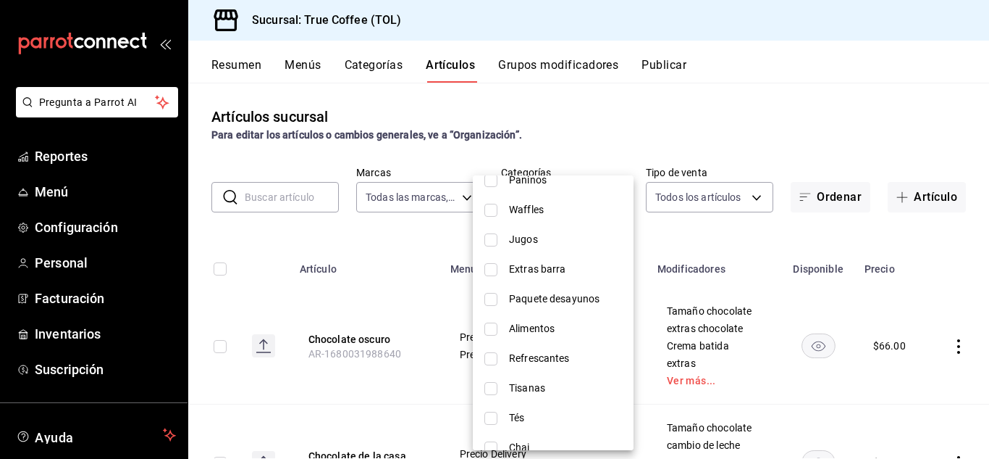
scroll to position [611, 0]
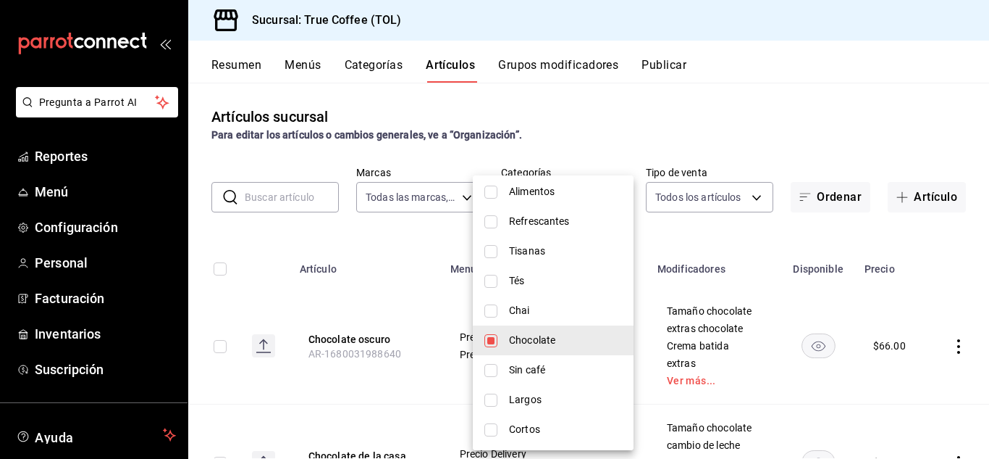
click at [487, 338] on input "checkbox" at bounding box center [491, 340] width 13 height 13
checkbox input "false"
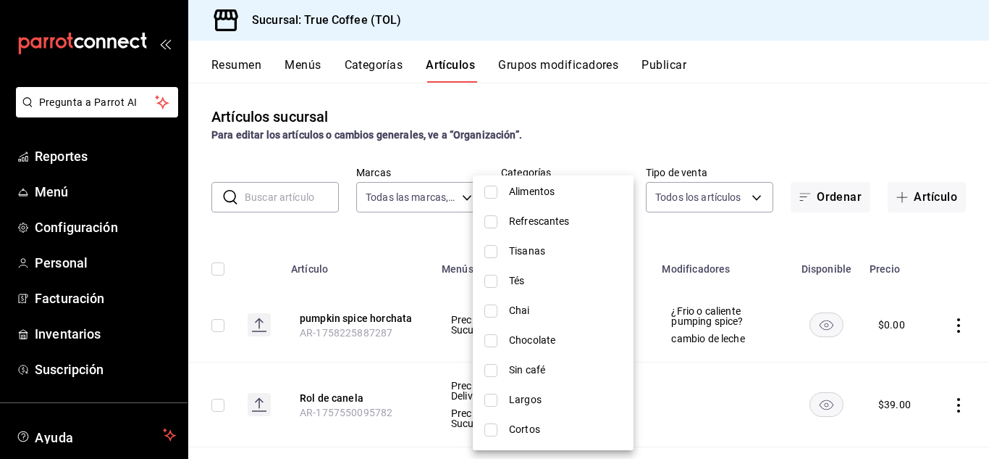
click at [492, 365] on input "checkbox" at bounding box center [491, 370] width 13 height 13
checkbox input "true"
type input "0bbfff02-3dc1-41a0-9950-c31d4e4843e4"
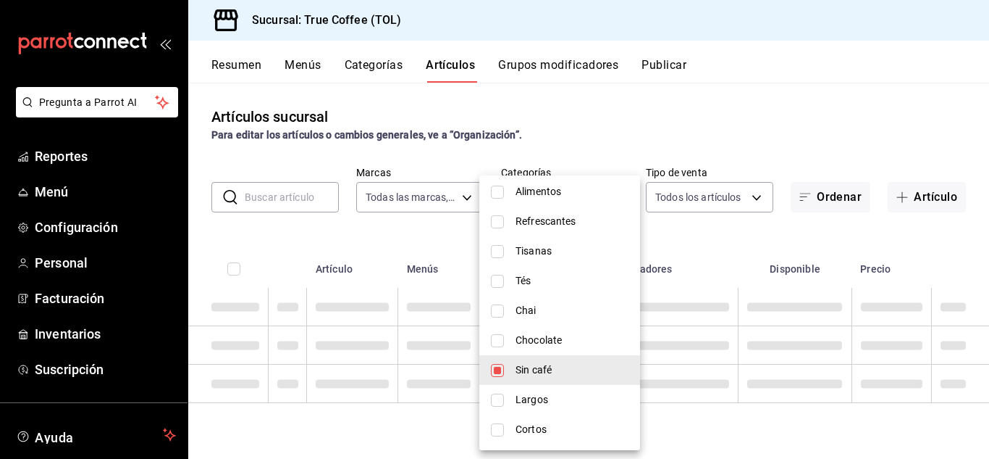
click at [721, 238] on div at bounding box center [494, 229] width 989 height 459
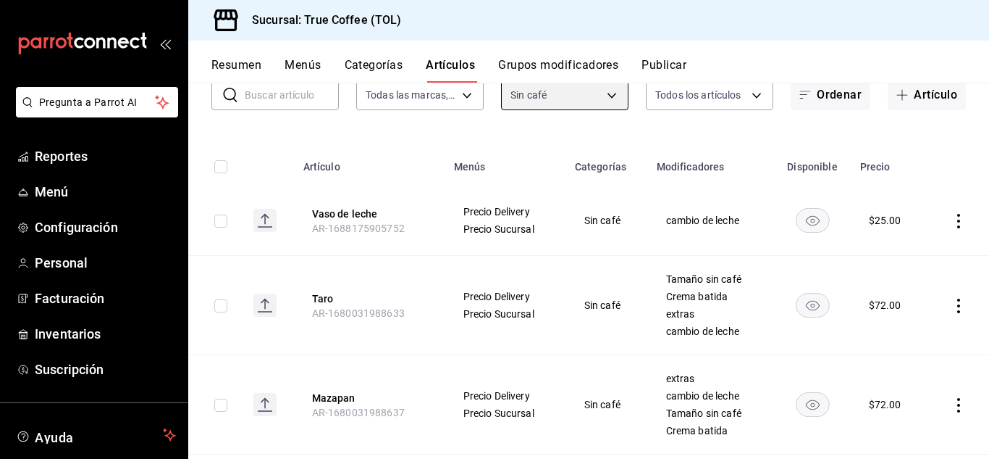
scroll to position [140, 0]
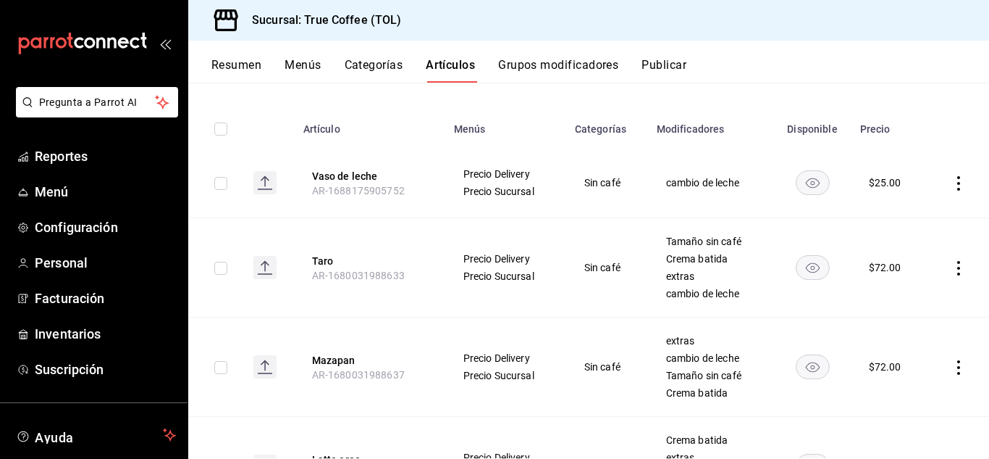
click at [952, 265] on icon "actions" at bounding box center [959, 268] width 14 height 14
click at [908, 300] on span "Editar" at bounding box center [905, 300] width 38 height 15
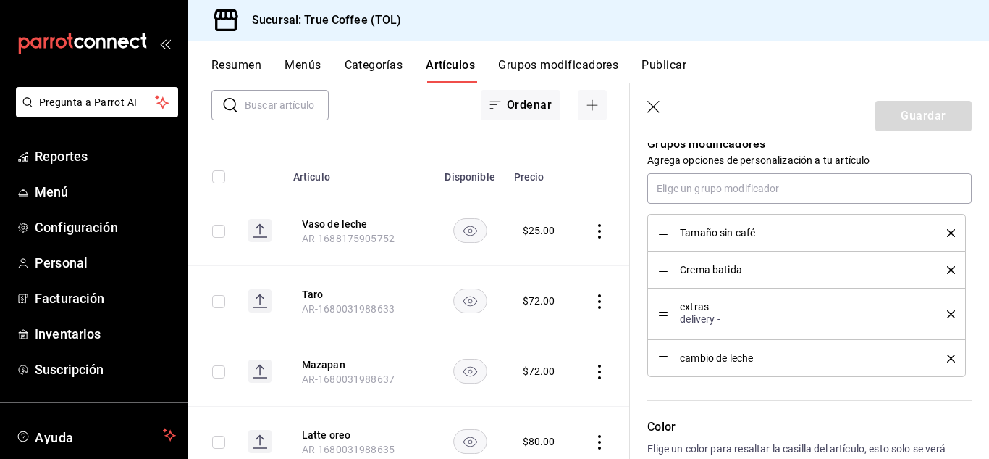
scroll to position [763, 0]
drag, startPoint x: 666, startPoint y: 358, endPoint x: 660, endPoint y: 260, distance: 98.0
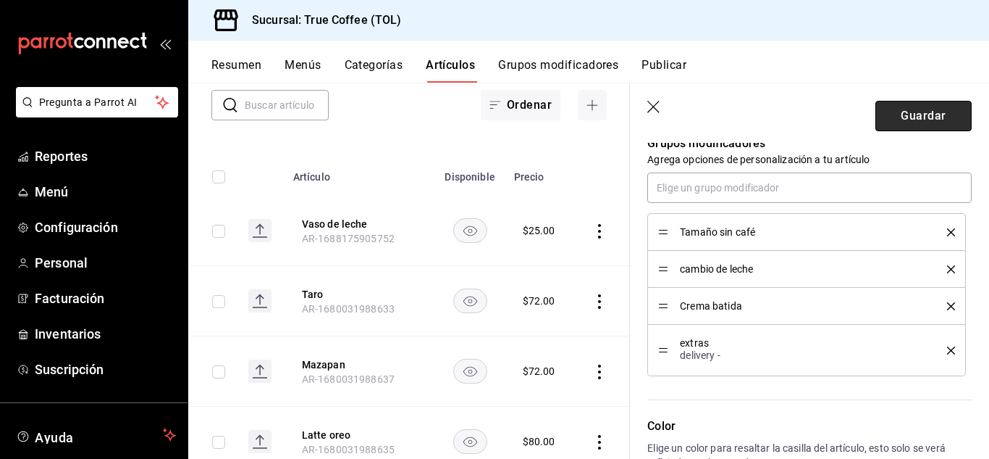
click at [909, 123] on button "Guardar" at bounding box center [924, 116] width 96 height 30
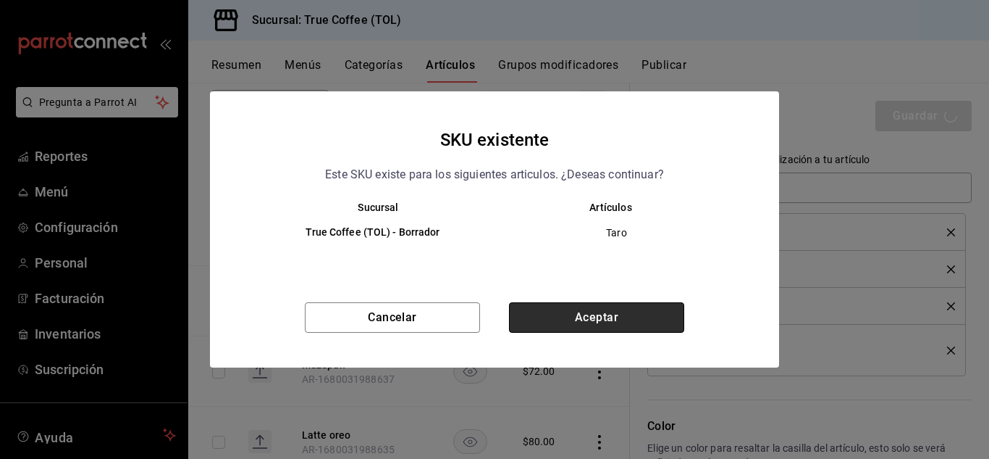
click at [589, 309] on button "Aceptar" at bounding box center [596, 317] width 175 height 30
type textarea "x"
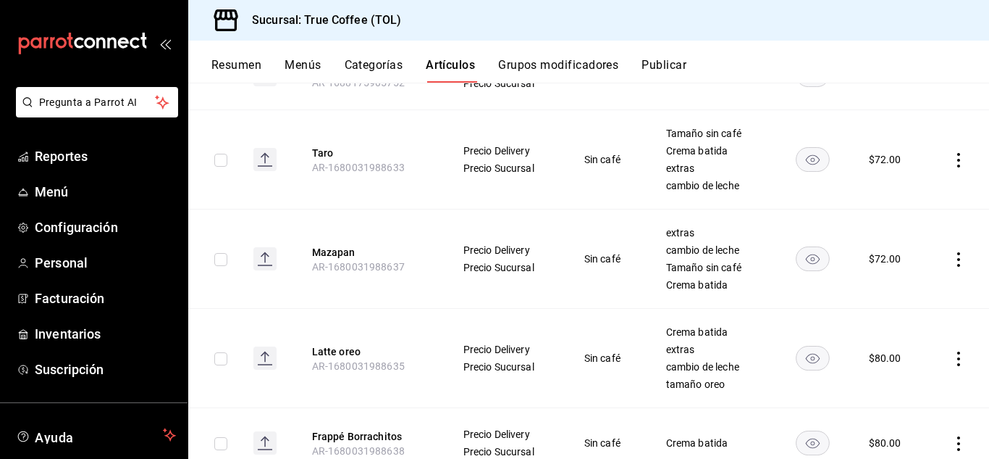
scroll to position [248, 0]
click at [952, 256] on icon "actions" at bounding box center [959, 258] width 14 height 14
click at [884, 293] on div at bounding box center [873, 291] width 26 height 17
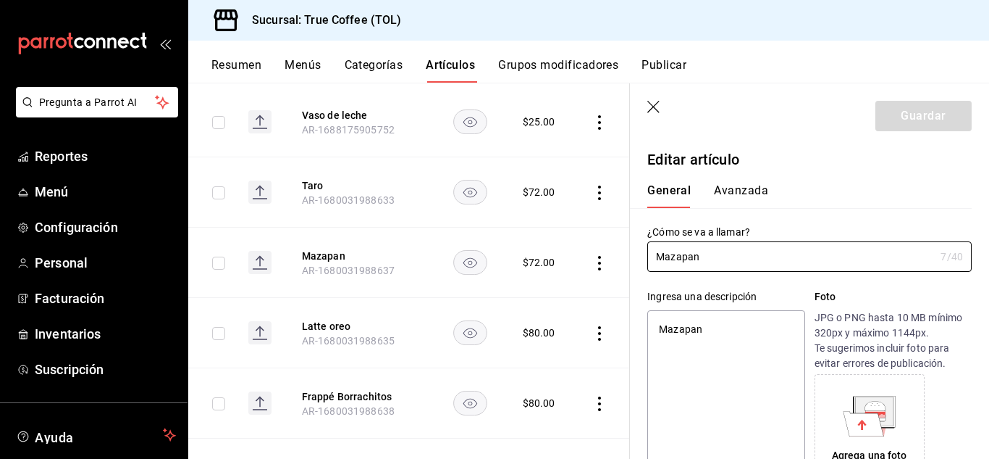
type textarea "x"
type input "$72.00"
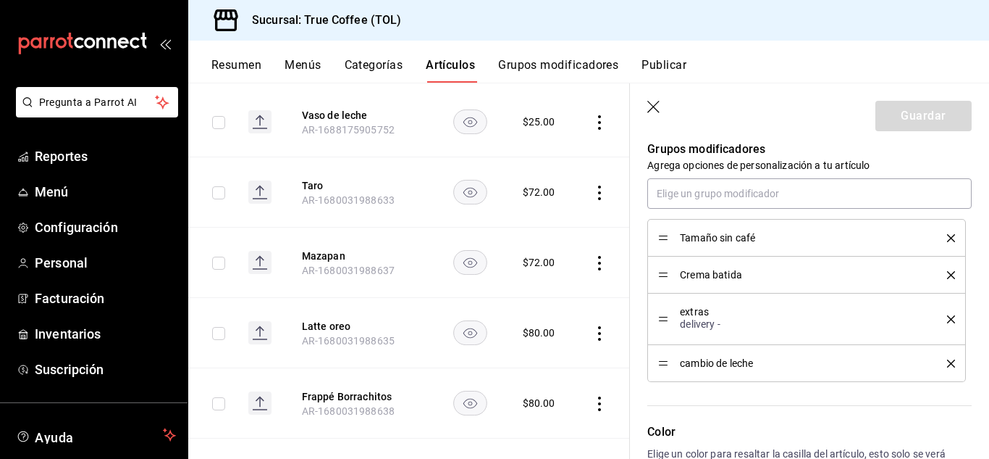
scroll to position [761, 0]
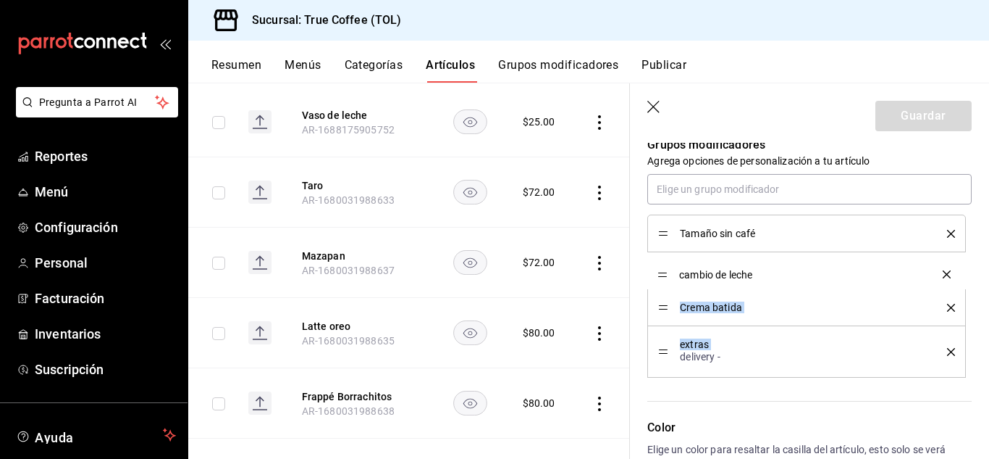
drag, startPoint x: 663, startPoint y: 359, endPoint x: 660, endPoint y: 275, distance: 84.8
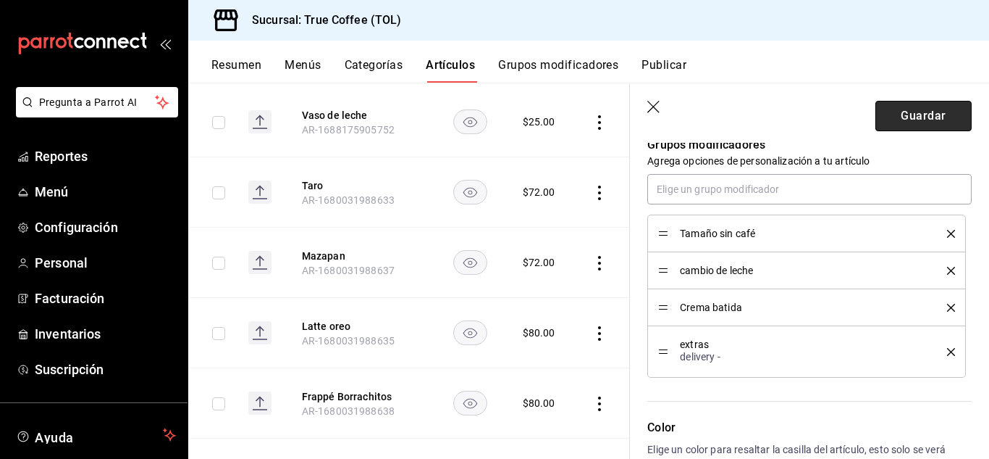
click at [922, 124] on button "Guardar" at bounding box center [924, 116] width 96 height 30
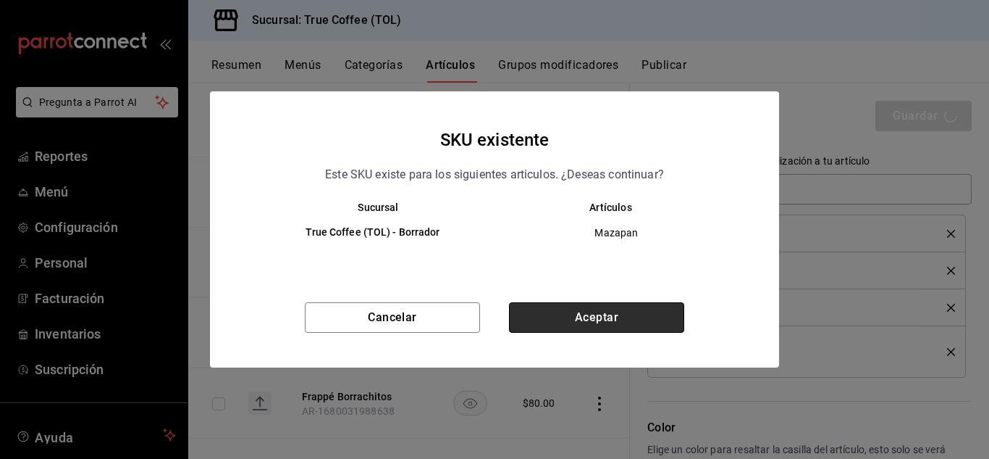
click at [613, 317] on button "Aceptar" at bounding box center [596, 317] width 175 height 30
type textarea "x"
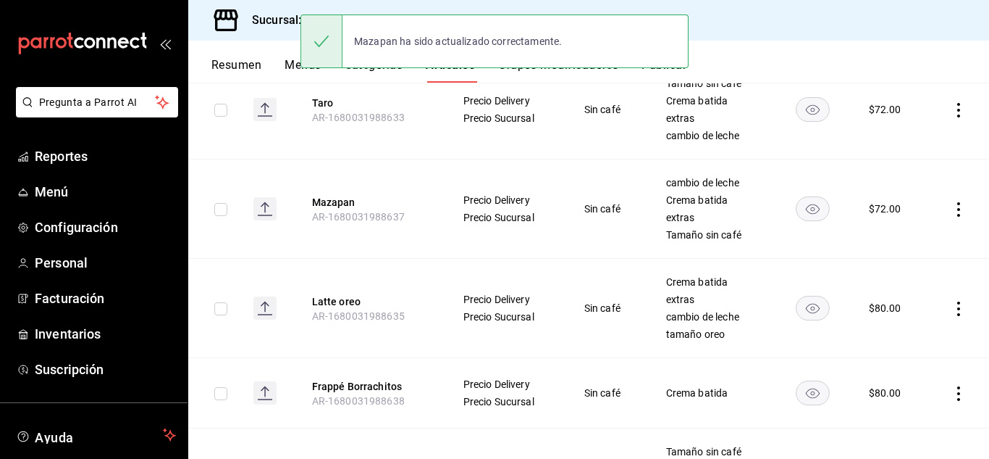
scroll to position [307, 0]
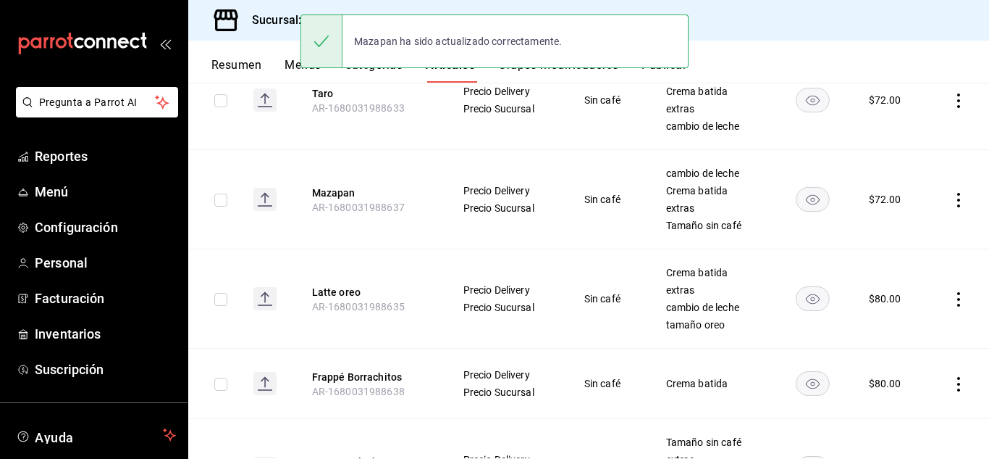
click at [952, 298] on icon "actions" at bounding box center [959, 299] width 14 height 14
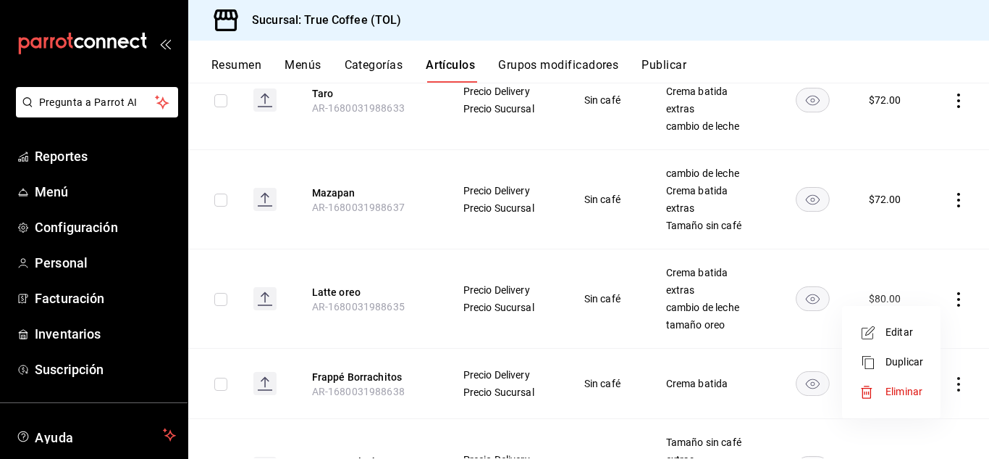
click at [879, 324] on div at bounding box center [873, 332] width 26 height 17
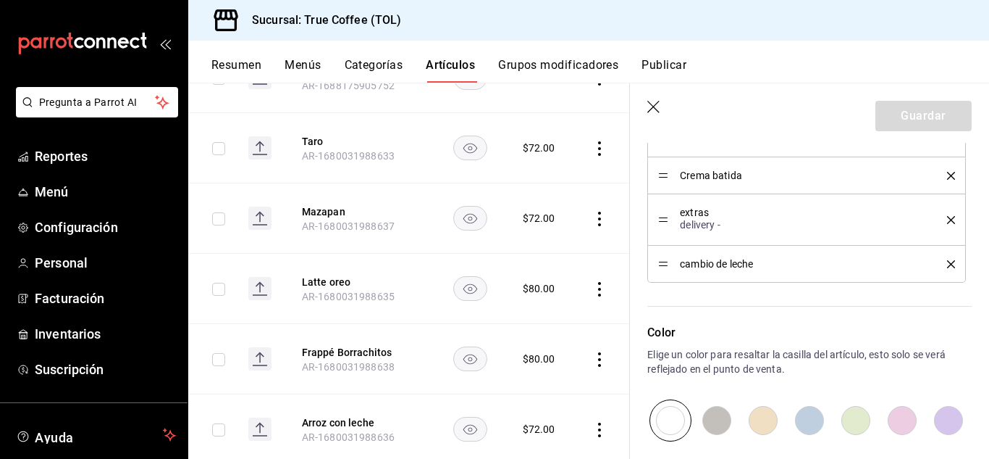
scroll to position [778, 0]
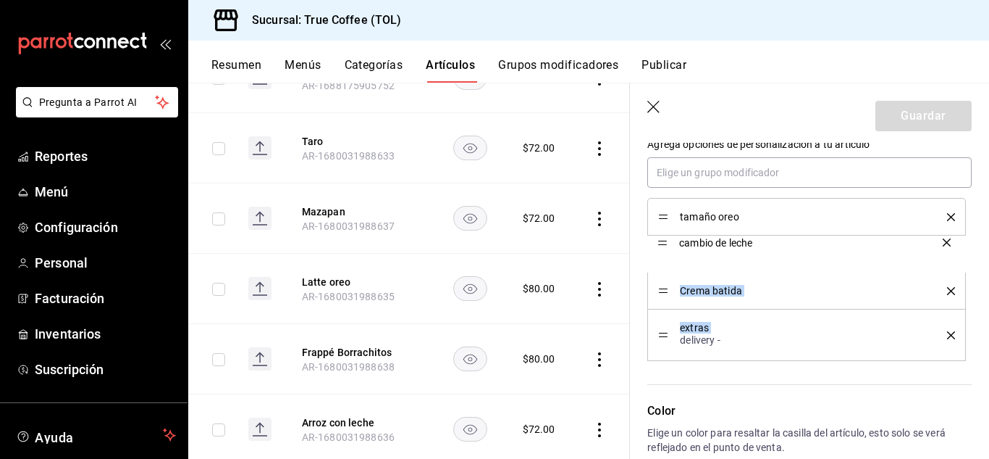
drag, startPoint x: 660, startPoint y: 340, endPoint x: 661, endPoint y: 240, distance: 100.0
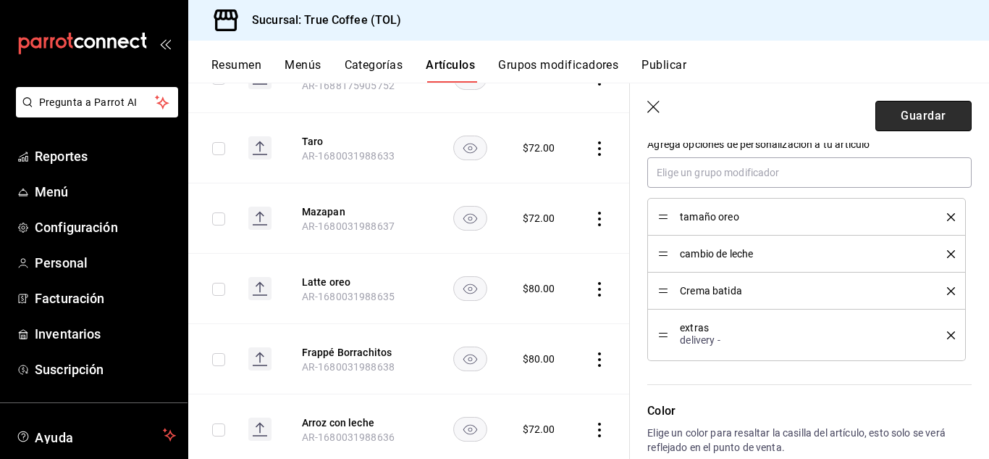
click at [916, 113] on button "Guardar" at bounding box center [924, 116] width 96 height 30
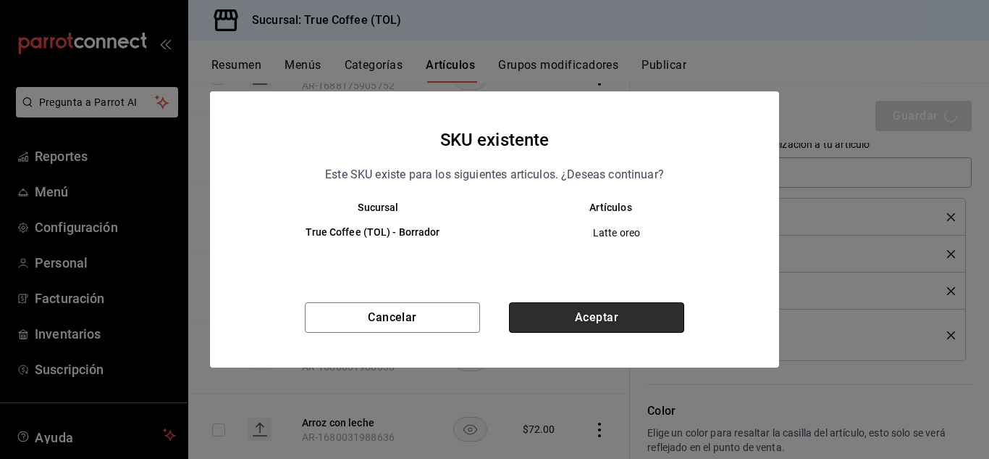
click at [600, 317] on button "Aceptar" at bounding box center [596, 317] width 175 height 30
type textarea "x"
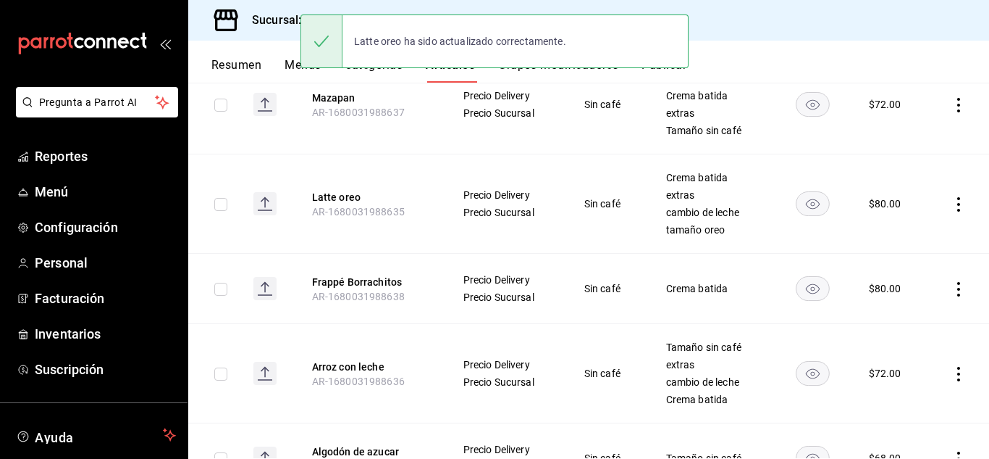
scroll to position [472, 0]
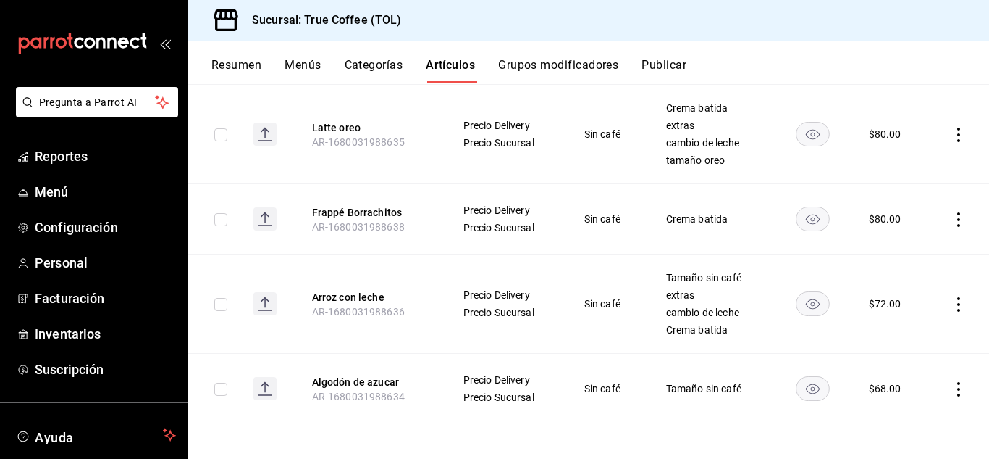
click at [952, 304] on icon "actions" at bounding box center [959, 304] width 14 height 14
click at [884, 335] on div at bounding box center [873, 337] width 26 height 17
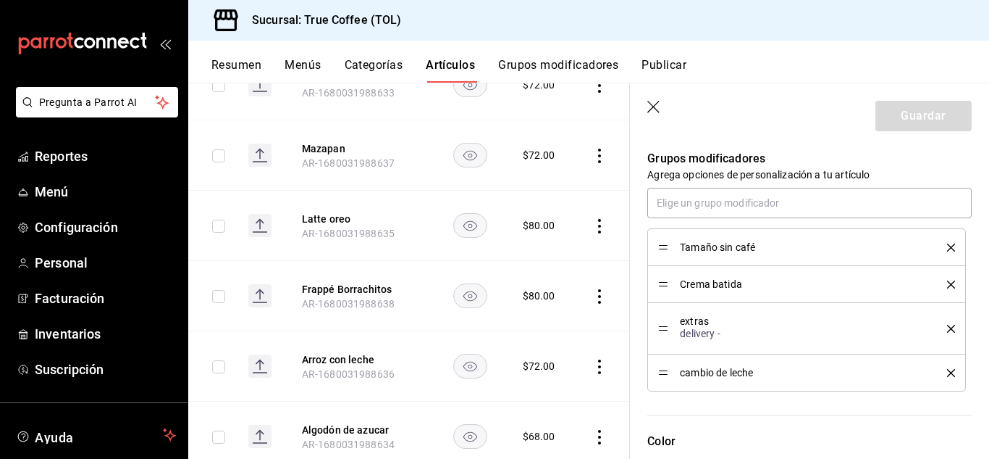
scroll to position [748, 0]
drag, startPoint x: 667, startPoint y: 372, endPoint x: 664, endPoint y: 282, distance: 89.1
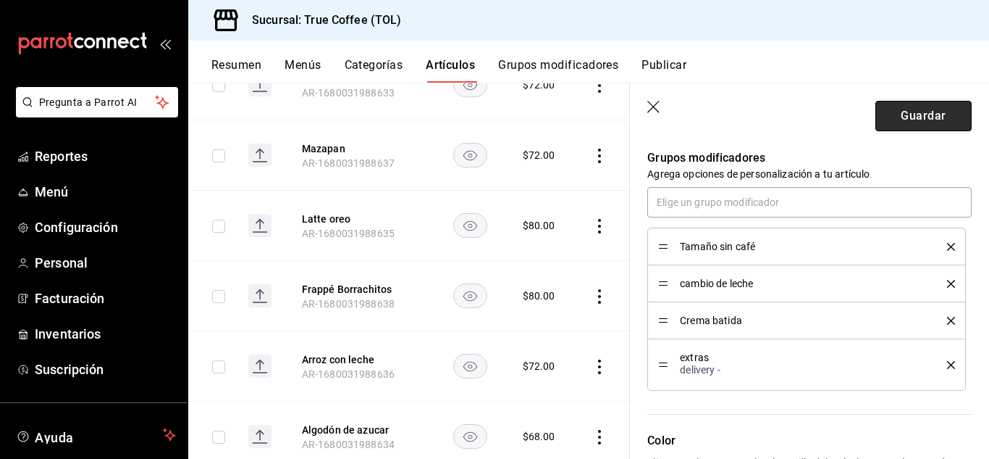
click at [884, 117] on button "Guardar" at bounding box center [924, 116] width 96 height 30
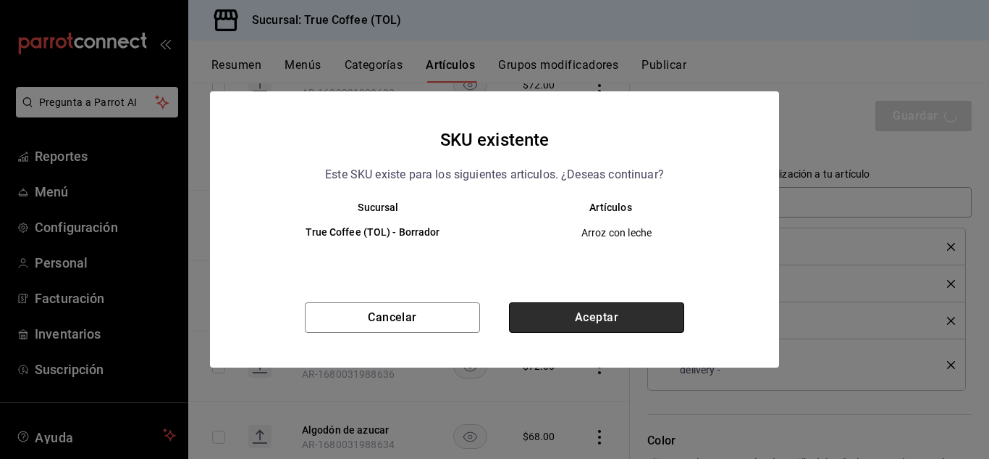
click at [570, 314] on button "Aceptar" at bounding box center [596, 317] width 175 height 30
type textarea "x"
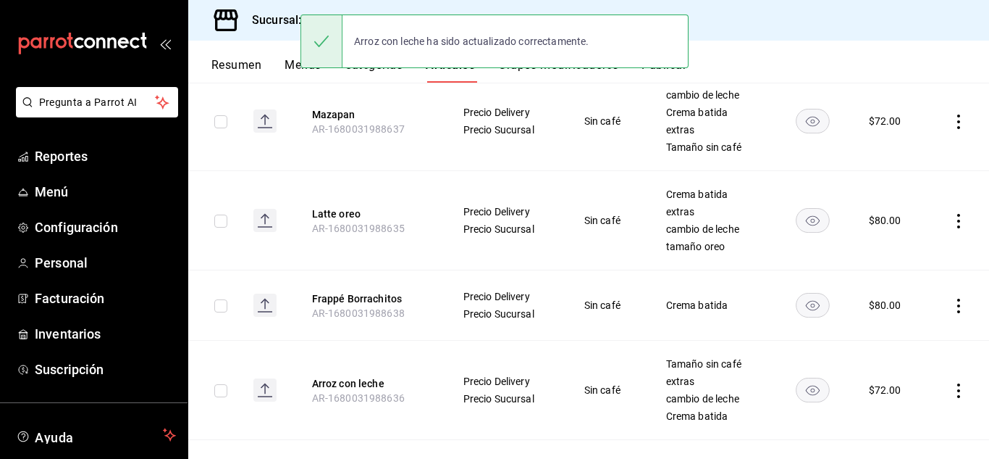
scroll to position [384, 0]
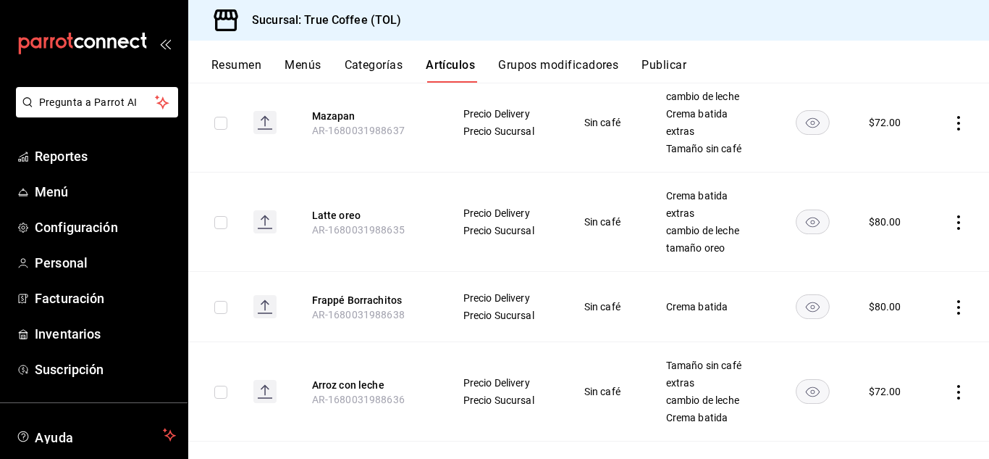
click at [811, 308] on rect "availability-product" at bounding box center [812, 306] width 33 height 24
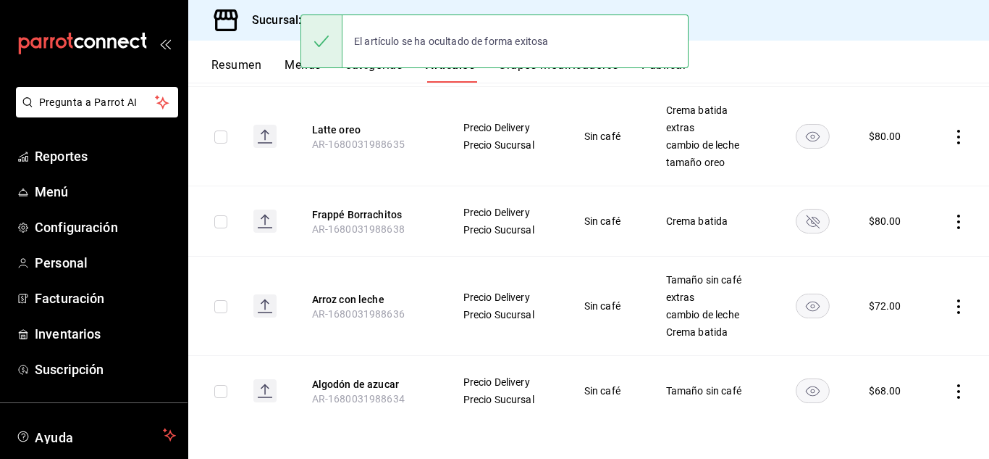
scroll to position [472, 0]
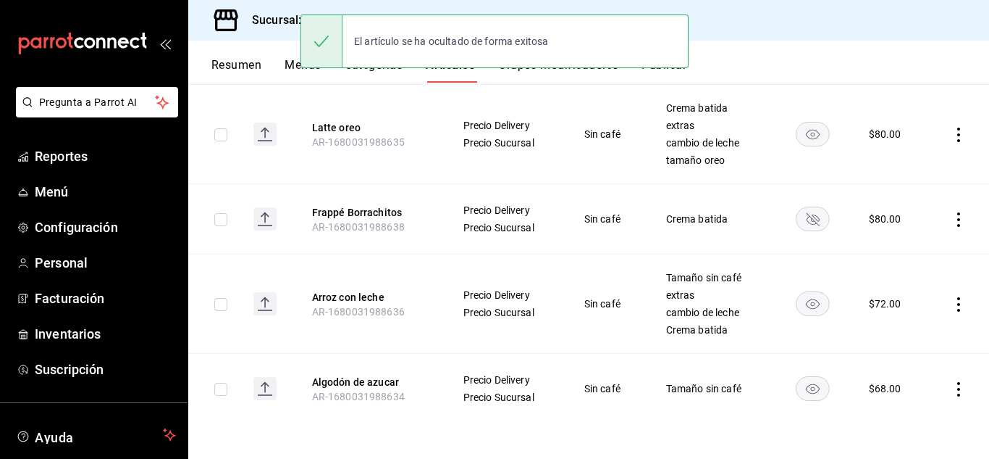
click at [953, 302] on icon "actions" at bounding box center [959, 304] width 14 height 14
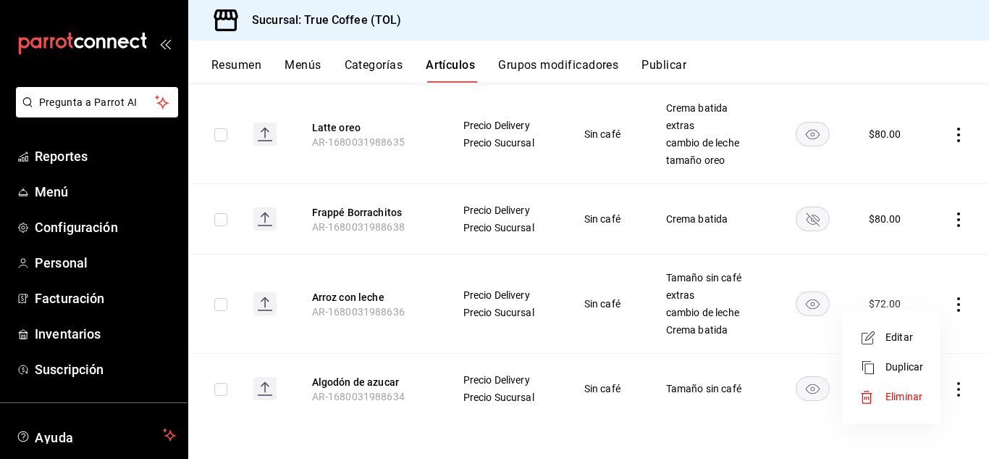
click at [884, 332] on div at bounding box center [873, 337] width 26 height 17
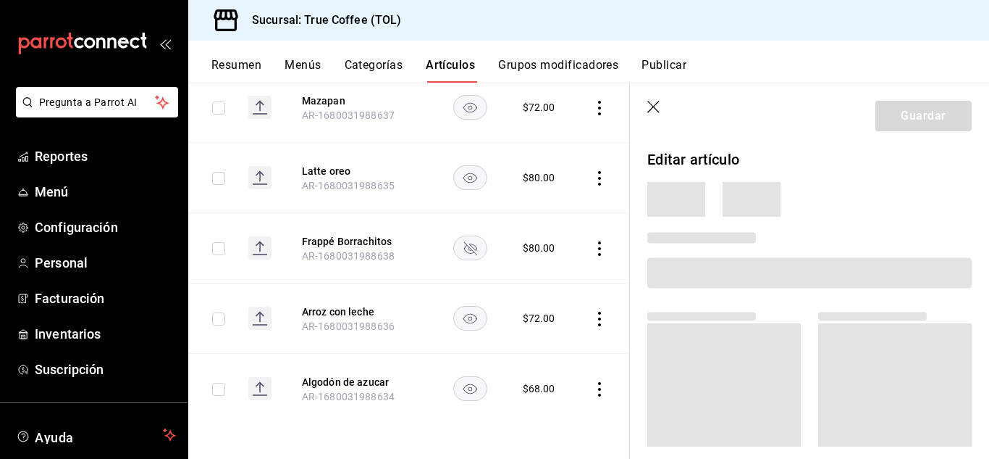
scroll to position [356, 0]
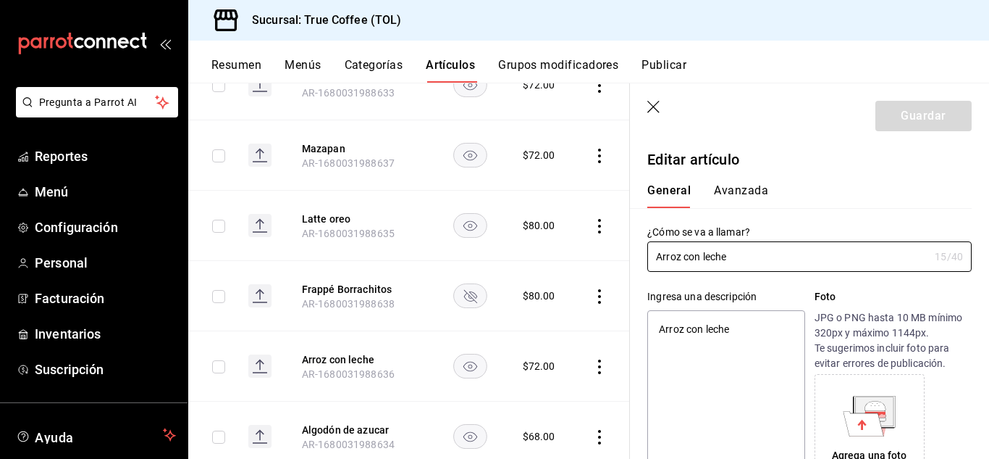
type textarea "x"
type input "$72.00"
type textarea "x"
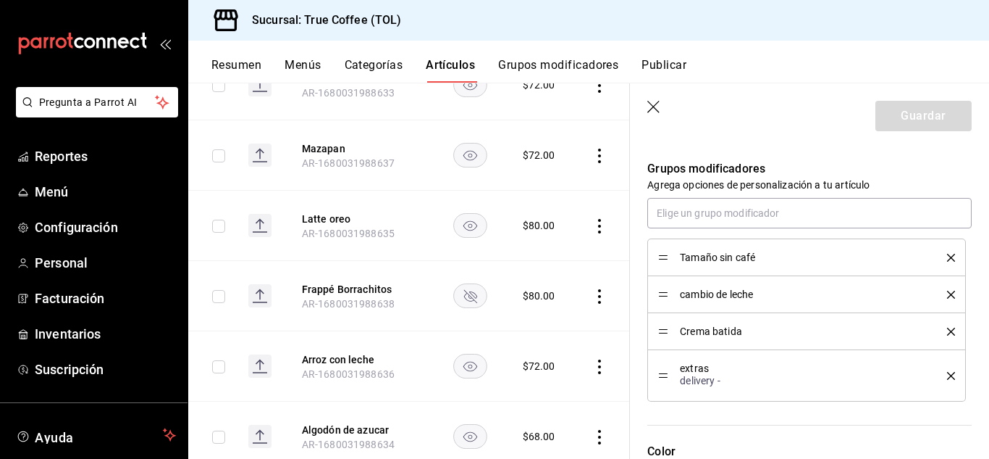
scroll to position [784, 0]
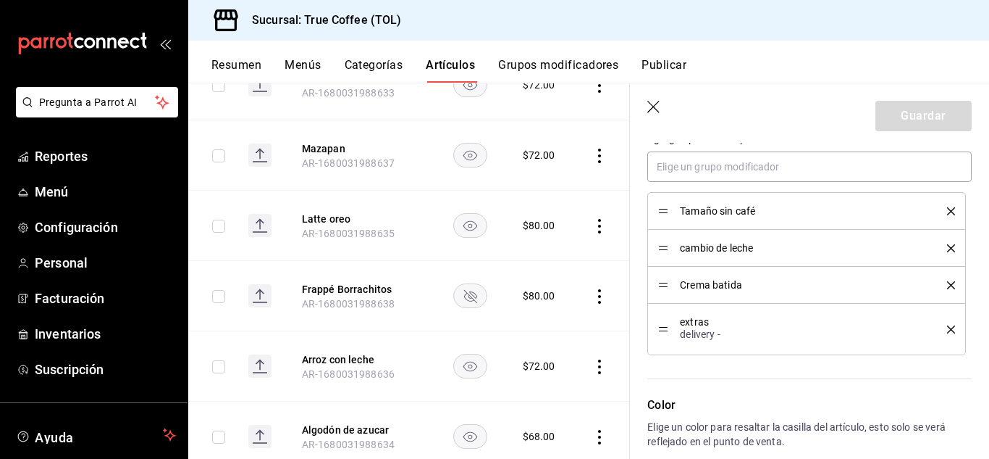
click at [650, 104] on icon "button" at bounding box center [654, 107] width 12 height 12
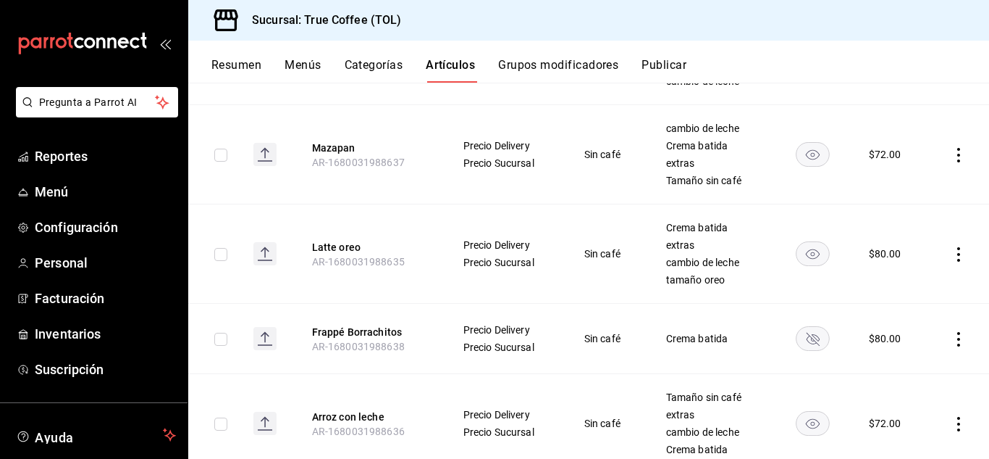
scroll to position [472, 0]
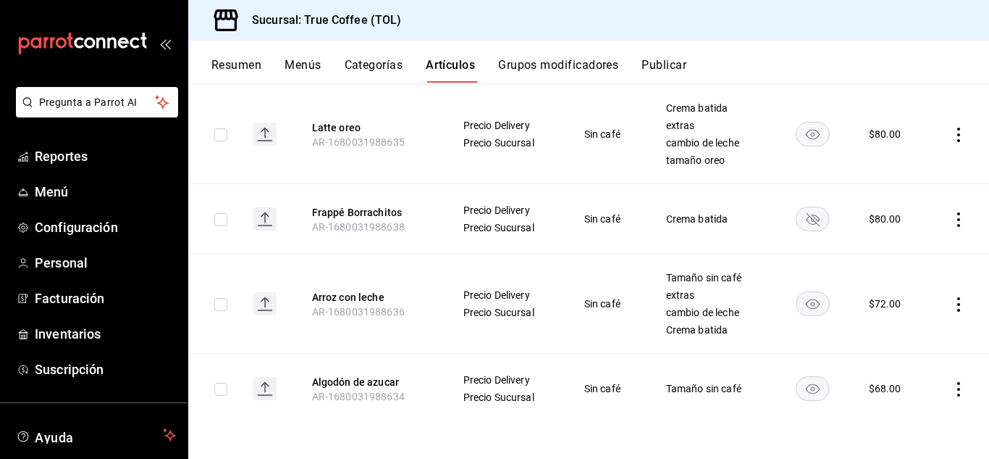
click at [803, 390] on rect "availability-product" at bounding box center [812, 388] width 33 height 24
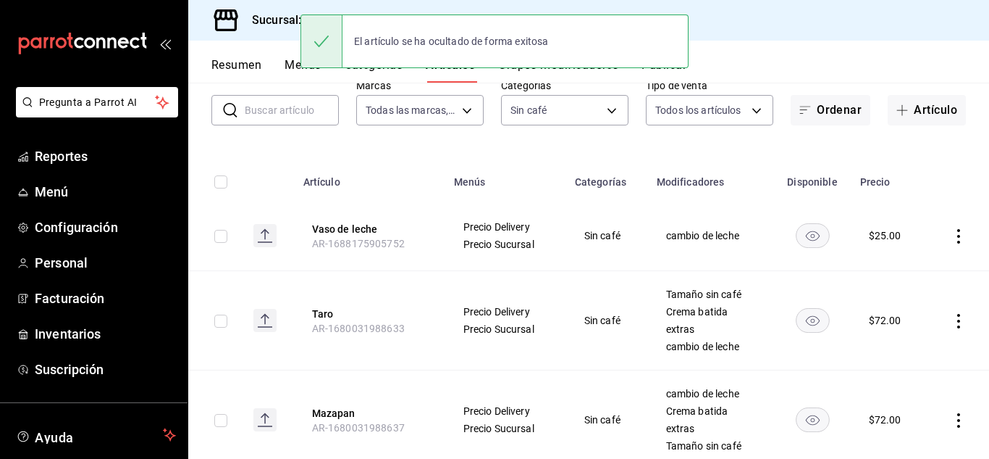
scroll to position [0, 0]
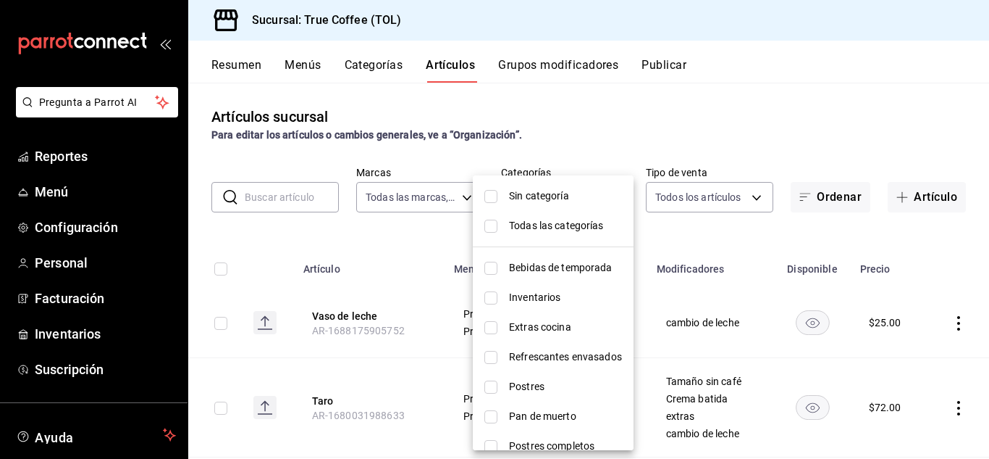
click at [593, 197] on body "Pregunta a Parrot AI Reportes Menú Configuración Personal Facturación Inventari…" at bounding box center [494, 229] width 989 height 459
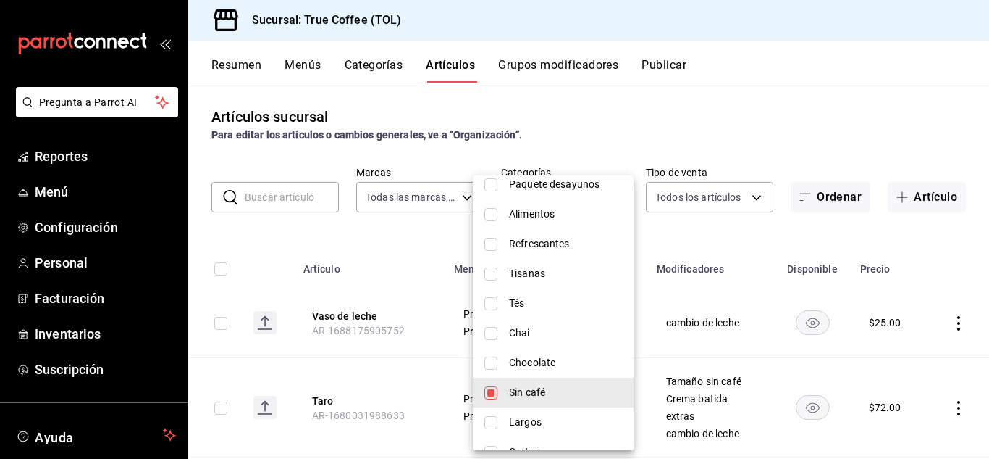
scroll to position [611, 0]
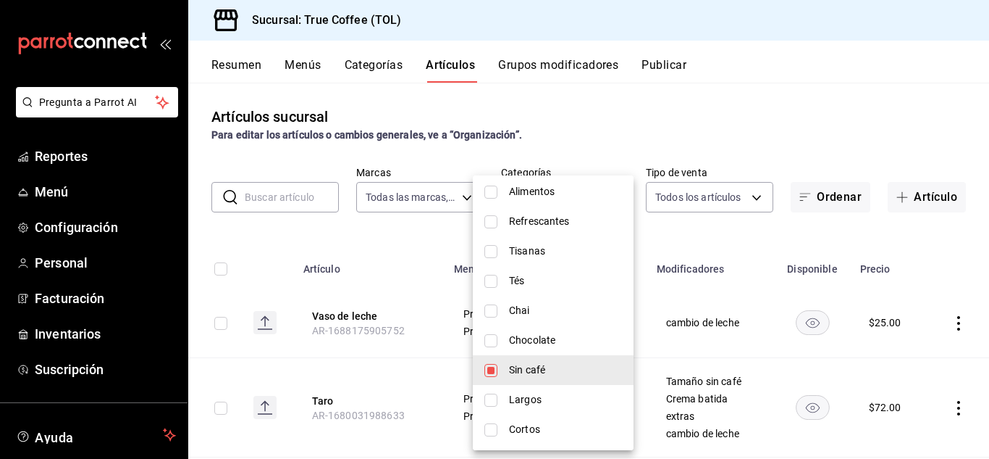
click at [491, 367] on input "checkbox" at bounding box center [491, 370] width 13 height 13
checkbox input "false"
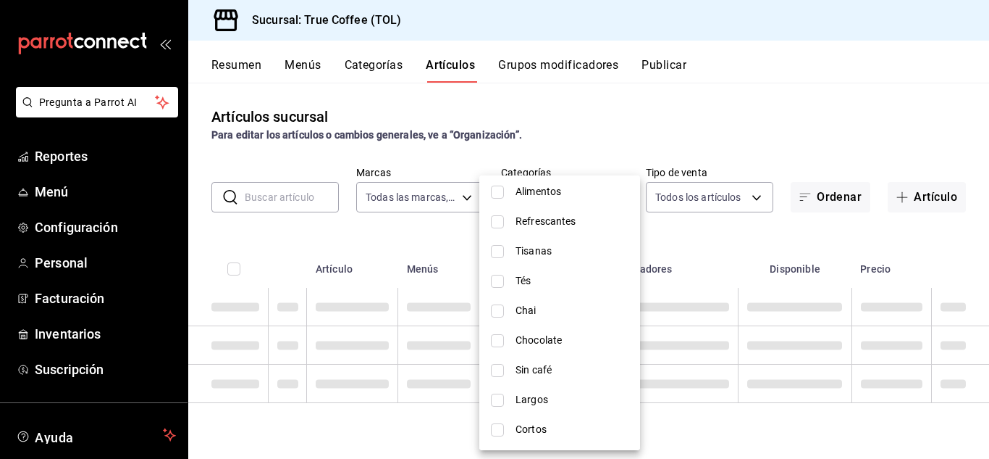
click at [491, 399] on input "checkbox" at bounding box center [497, 399] width 13 height 13
checkbox input "true"
type input "5339e993-b6ed-43e2-bcb5-ad9f8825341a"
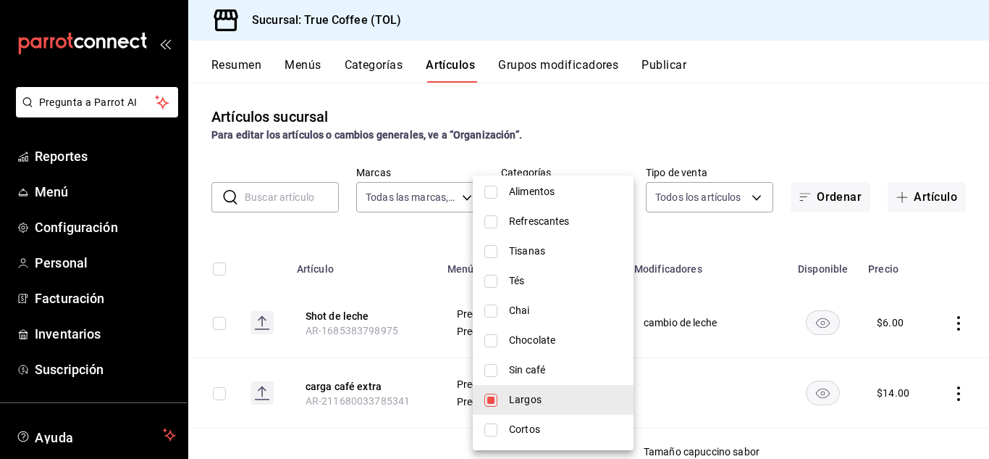
click at [719, 228] on div at bounding box center [494, 229] width 989 height 459
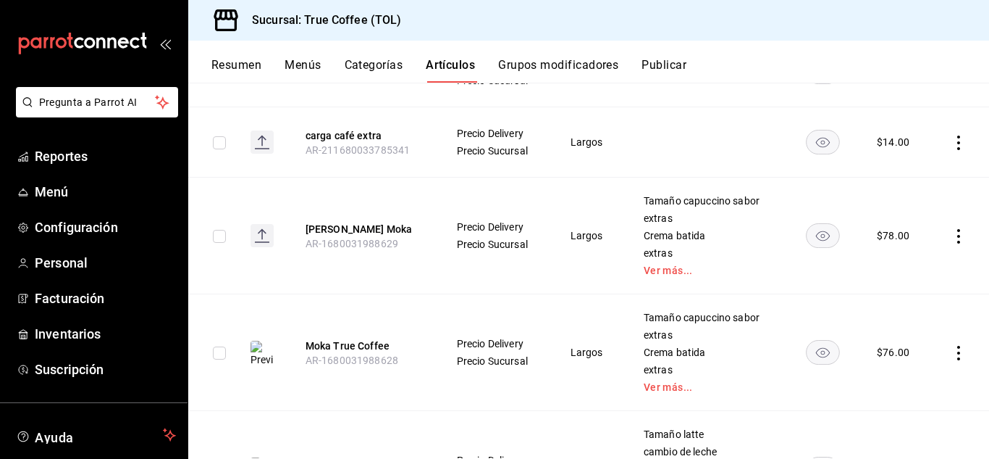
scroll to position [251, 0]
click at [952, 238] on icon "actions" at bounding box center [959, 235] width 14 height 14
click at [895, 264] on span "Editar" at bounding box center [905, 268] width 38 height 15
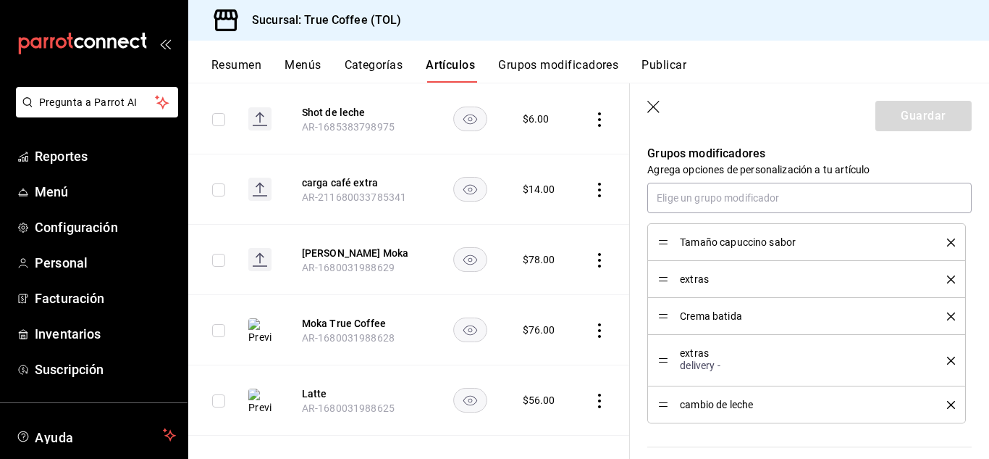
scroll to position [754, 0]
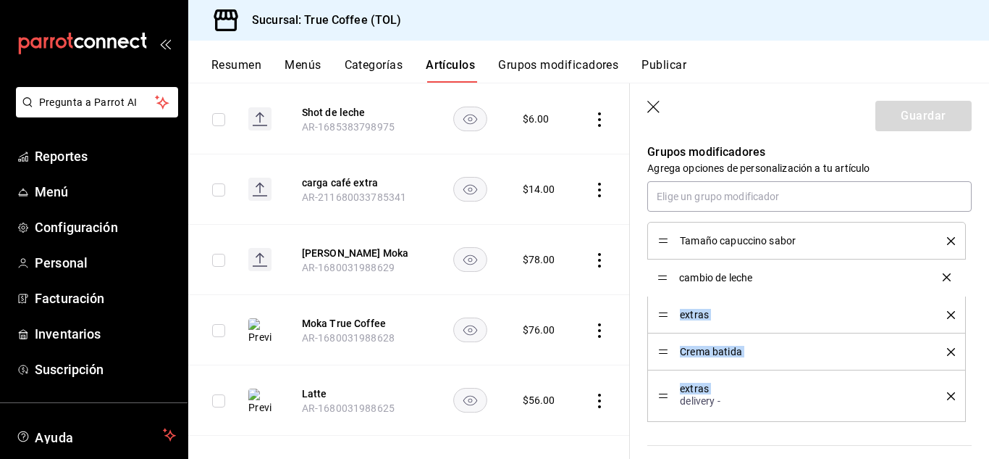
drag, startPoint x: 664, startPoint y: 403, endPoint x: 658, endPoint y: 277, distance: 126.9
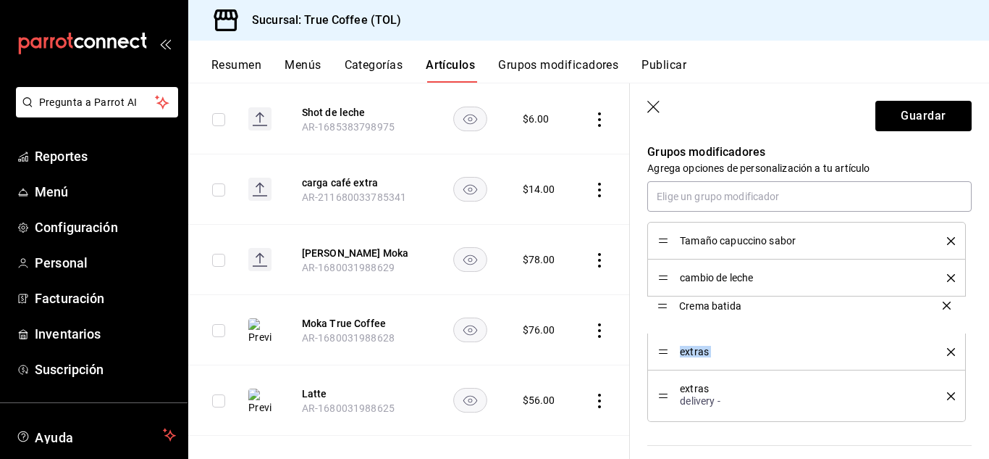
drag, startPoint x: 664, startPoint y: 356, endPoint x: 669, endPoint y: 312, distance: 44.5
click at [907, 109] on button "Guardar" at bounding box center [924, 116] width 96 height 30
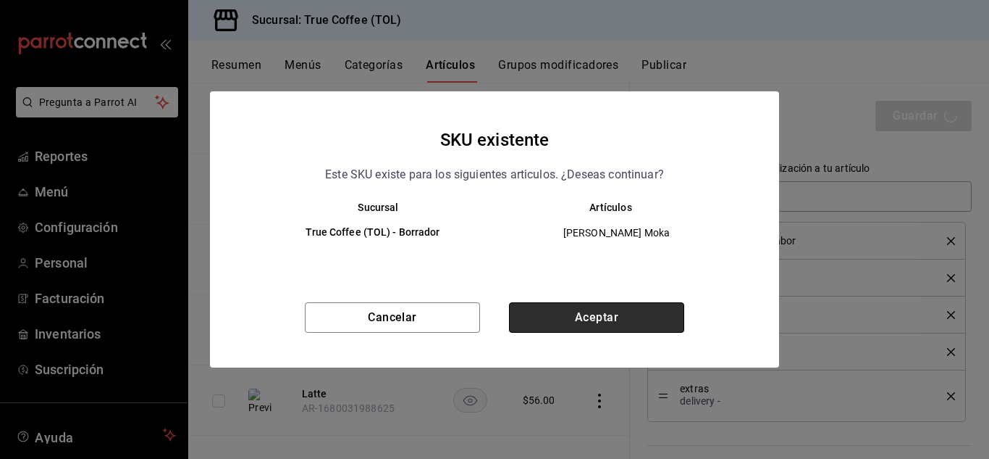
click at [605, 320] on button "Aceptar" at bounding box center [596, 317] width 175 height 30
type textarea "x"
type input "AR-1758229952073"
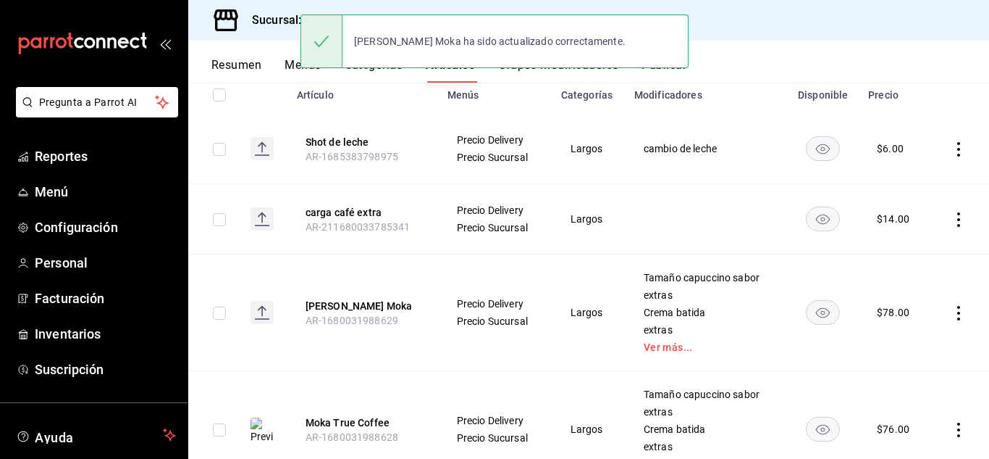
scroll to position [175, 0]
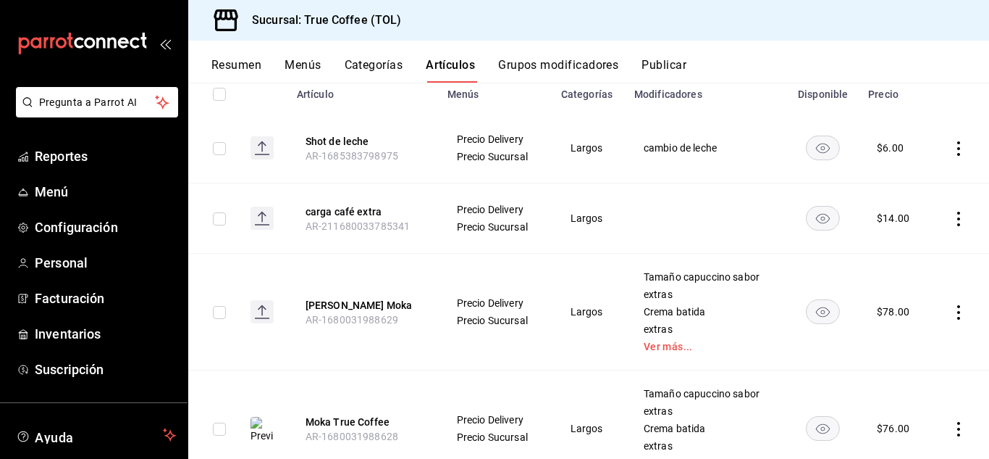
click at [952, 309] on icon "actions" at bounding box center [959, 312] width 14 height 14
click at [901, 342] on span "Editar" at bounding box center [905, 345] width 38 height 15
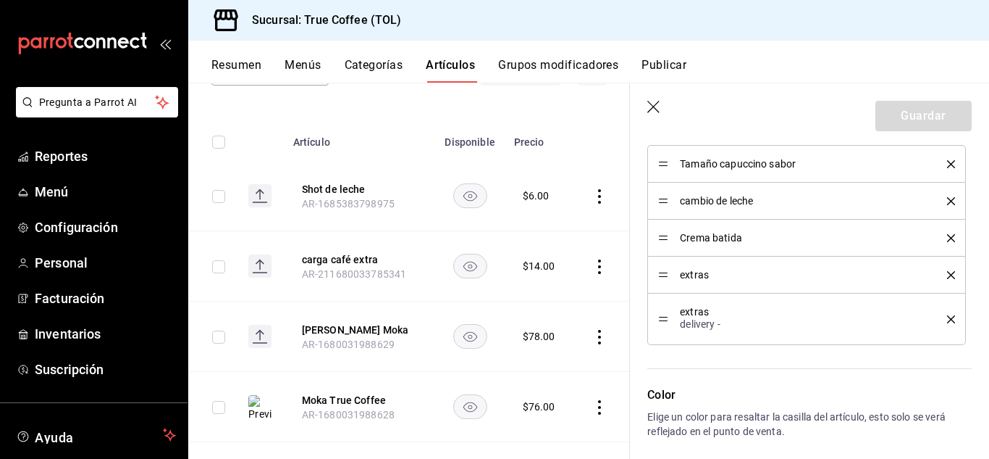
scroll to position [1058, 0]
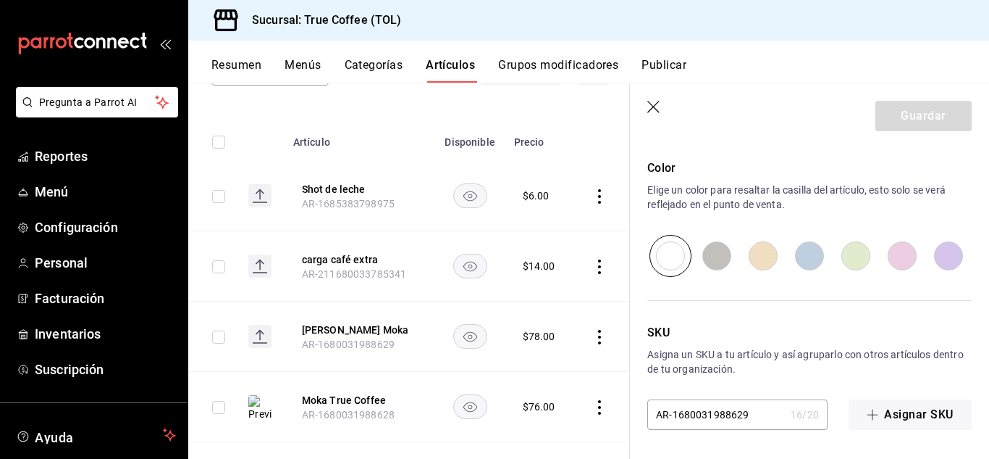
click at [655, 99] on header "Guardar" at bounding box center [809, 112] width 359 height 59
click at [655, 106] on icon "button" at bounding box center [654, 107] width 12 height 12
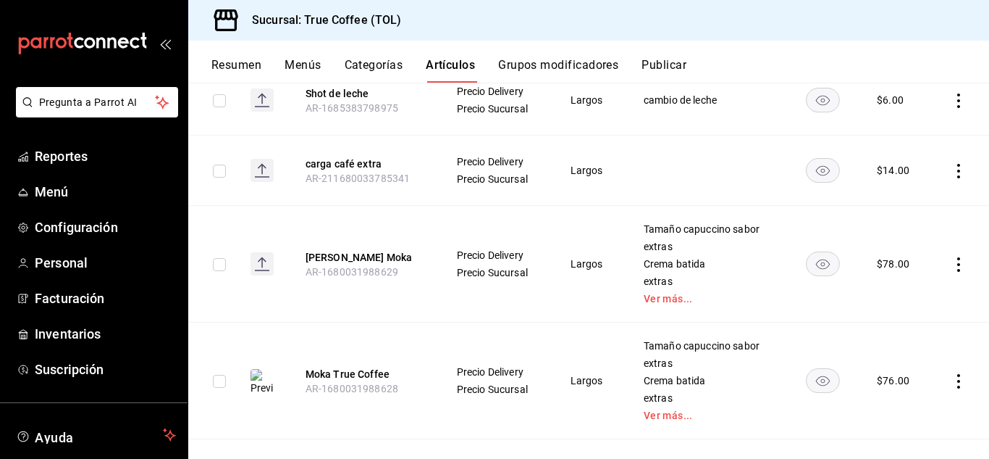
scroll to position [223, 0]
click at [661, 296] on link "Ver más..." at bounding box center [706, 298] width 125 height 10
click at [952, 267] on icon "actions" at bounding box center [959, 263] width 14 height 14
click at [896, 292] on span "Editar" at bounding box center [905, 296] width 38 height 15
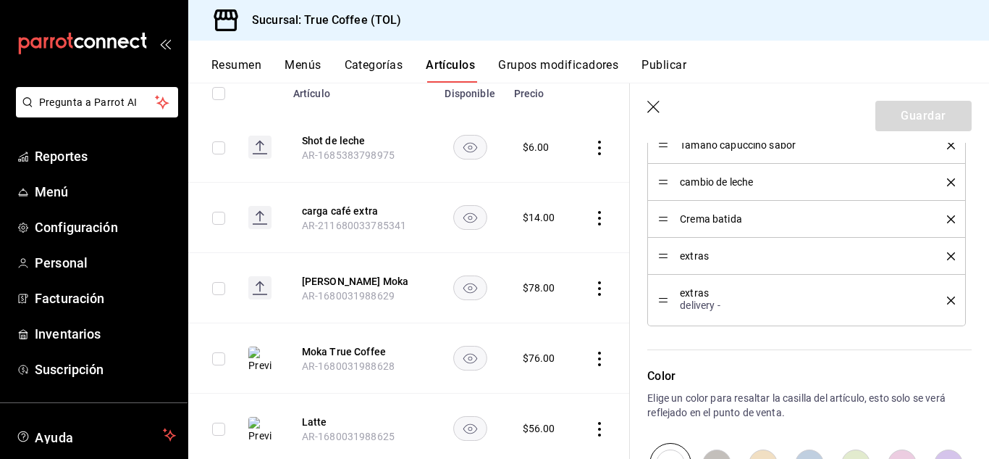
scroll to position [850, 0]
click at [658, 106] on icon "button" at bounding box center [655, 108] width 14 height 14
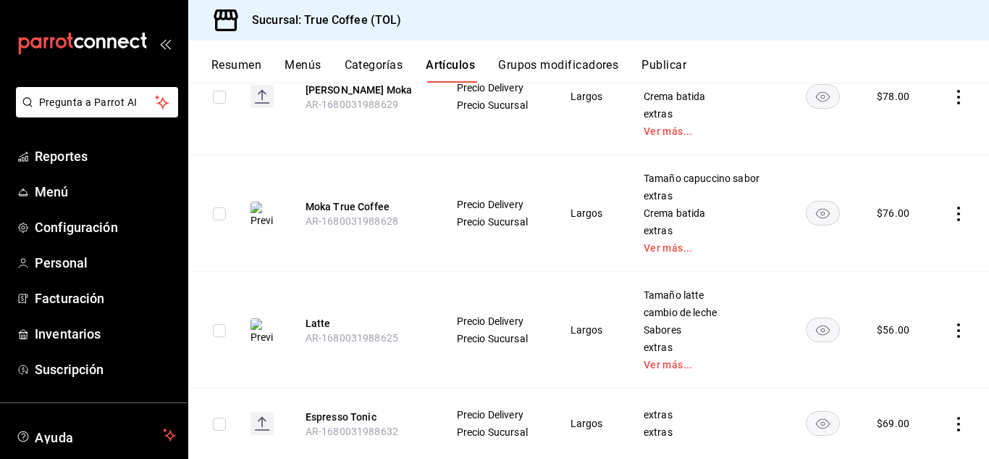
scroll to position [402, 0]
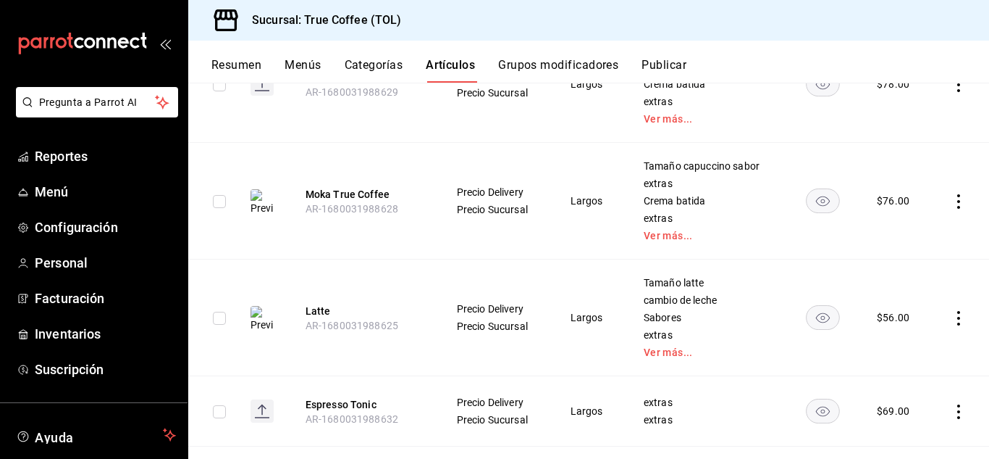
click at [952, 206] on icon "actions" at bounding box center [959, 201] width 14 height 14
click at [897, 237] on span "Editar" at bounding box center [905, 234] width 38 height 15
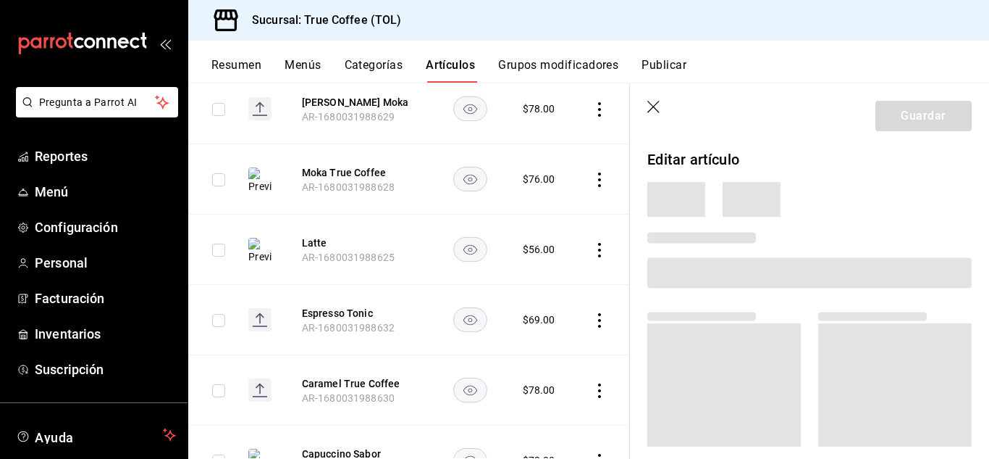
scroll to position [379, 0]
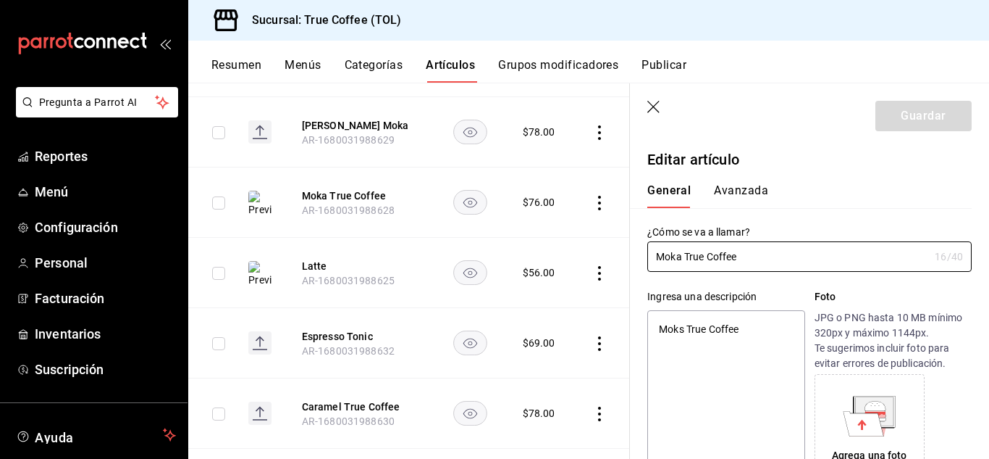
type textarea "x"
type input "$76.00"
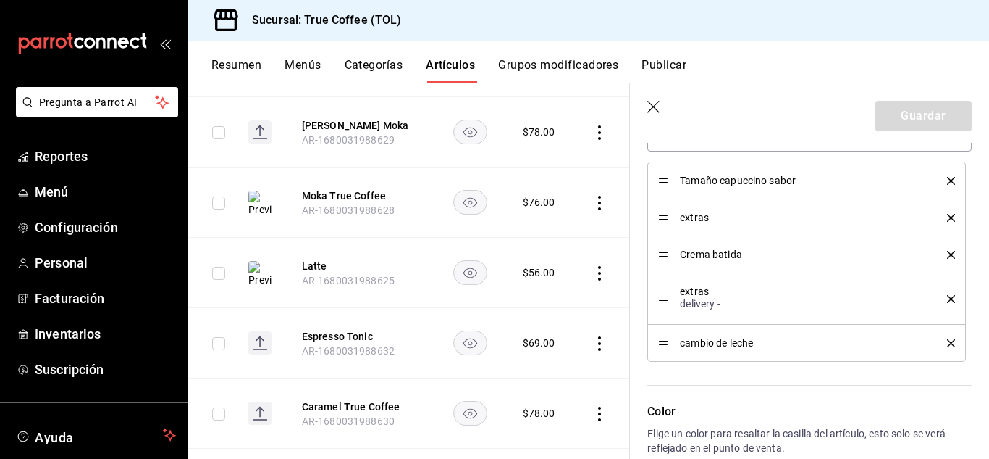
scroll to position [815, 0]
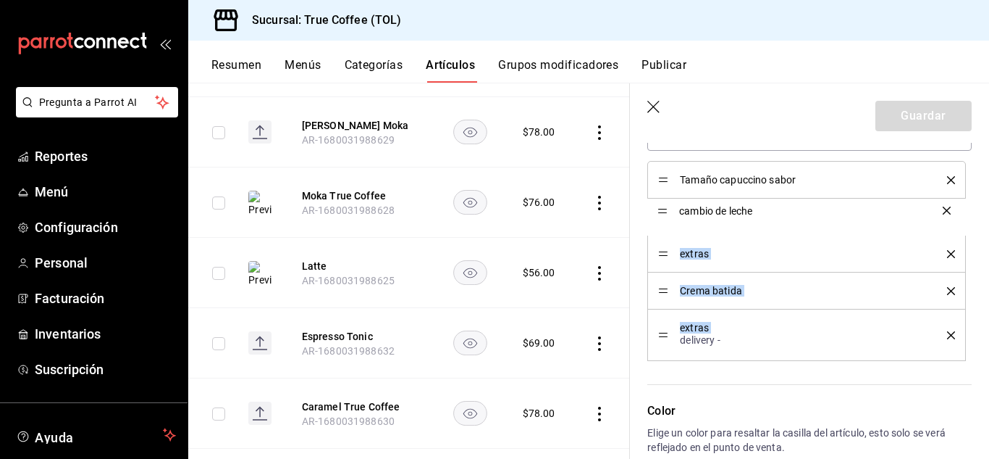
drag, startPoint x: 663, startPoint y: 343, endPoint x: 650, endPoint y: 212, distance: 132.5
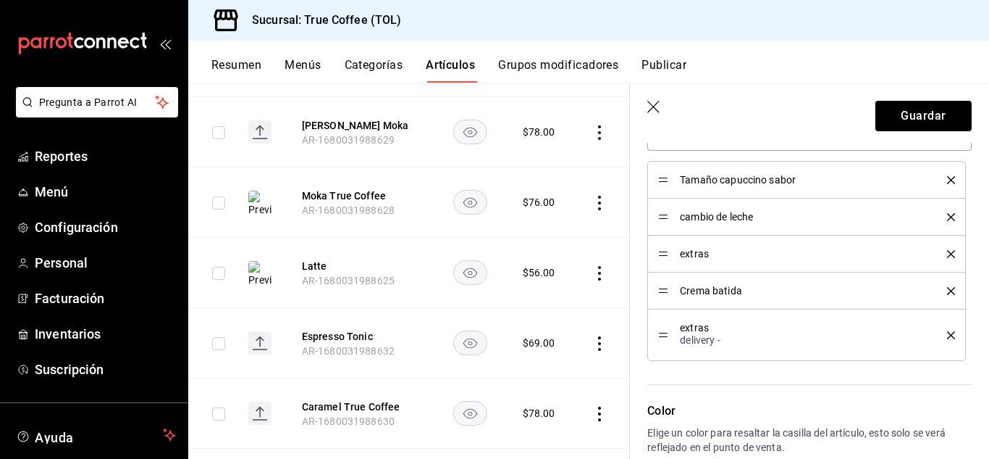
drag, startPoint x: 672, startPoint y: 285, endPoint x: 662, endPoint y: 292, distance: 12.1
click at [662, 292] on div "Crema batida" at bounding box center [806, 290] width 297 height 16
drag, startPoint x: 662, startPoint y: 292, endPoint x: 656, endPoint y: 250, distance: 42.4
click at [911, 114] on button "Guardar" at bounding box center [924, 116] width 96 height 30
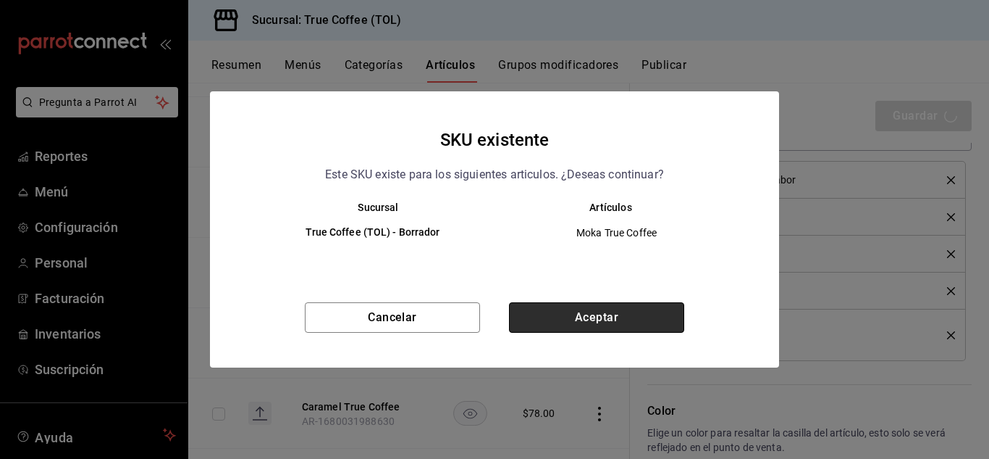
click at [605, 318] on button "Aceptar" at bounding box center [596, 317] width 175 height 30
type textarea "x"
type input "AR-1758230030267"
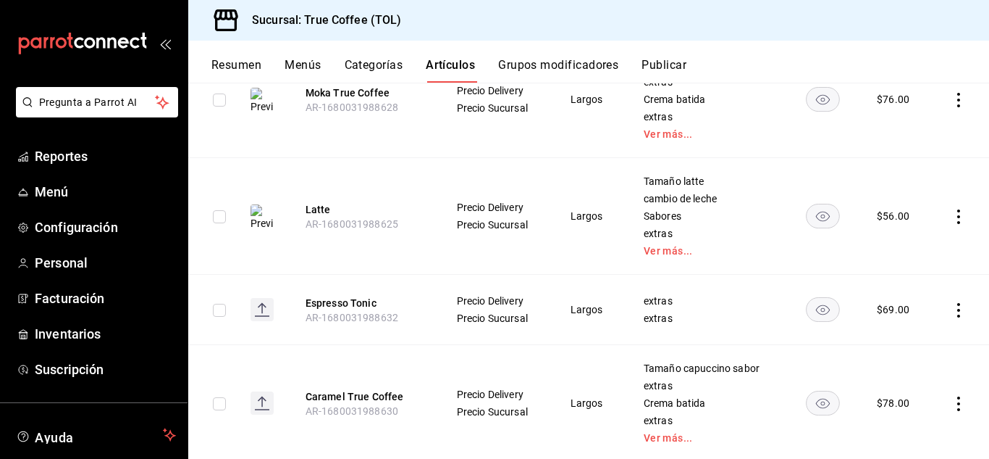
scroll to position [504, 0]
click at [952, 216] on icon "actions" at bounding box center [959, 216] width 14 height 14
click at [906, 240] on li "Editar" at bounding box center [891, 249] width 87 height 30
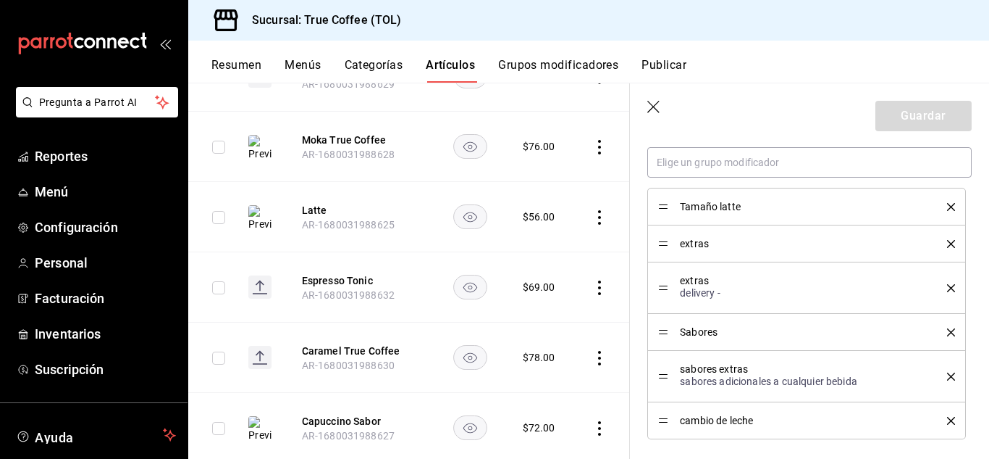
scroll to position [790, 0]
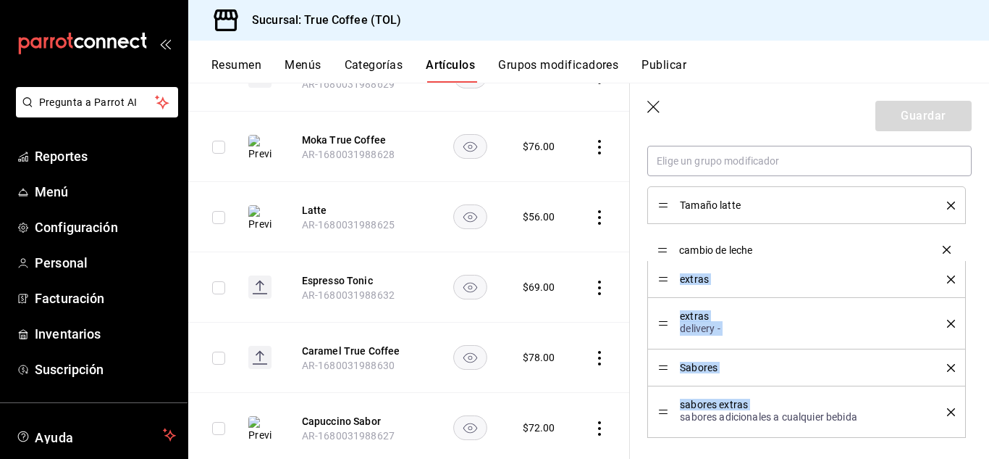
drag, startPoint x: 666, startPoint y: 421, endPoint x: 657, endPoint y: 251, distance: 169.7
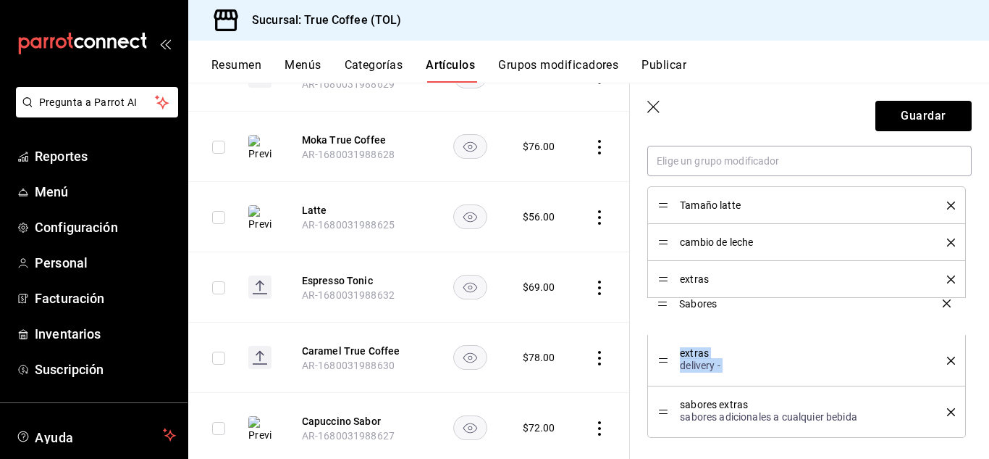
drag, startPoint x: 662, startPoint y: 369, endPoint x: 658, endPoint y: 304, distance: 64.6
drag, startPoint x: 663, startPoint y: 320, endPoint x: 661, endPoint y: 269, distance: 51.5
click at [947, 280] on icon "delete" at bounding box center [951, 279] width 8 height 8
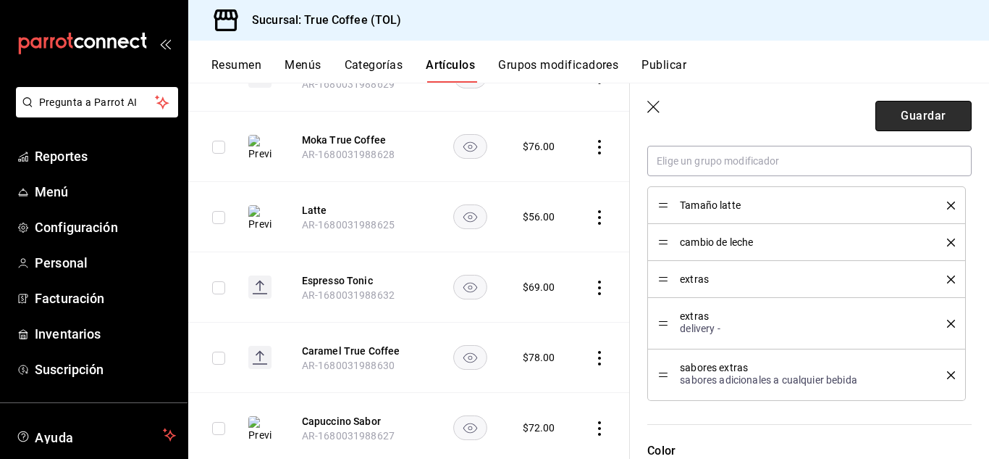
click at [916, 112] on button "Guardar" at bounding box center [924, 116] width 96 height 30
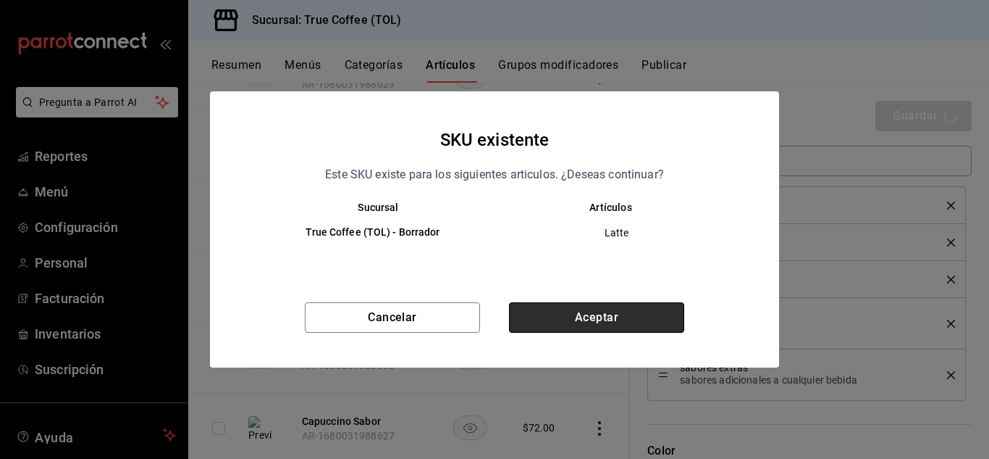
click at [612, 308] on button "Aceptar" at bounding box center [596, 317] width 175 height 30
type textarea "x"
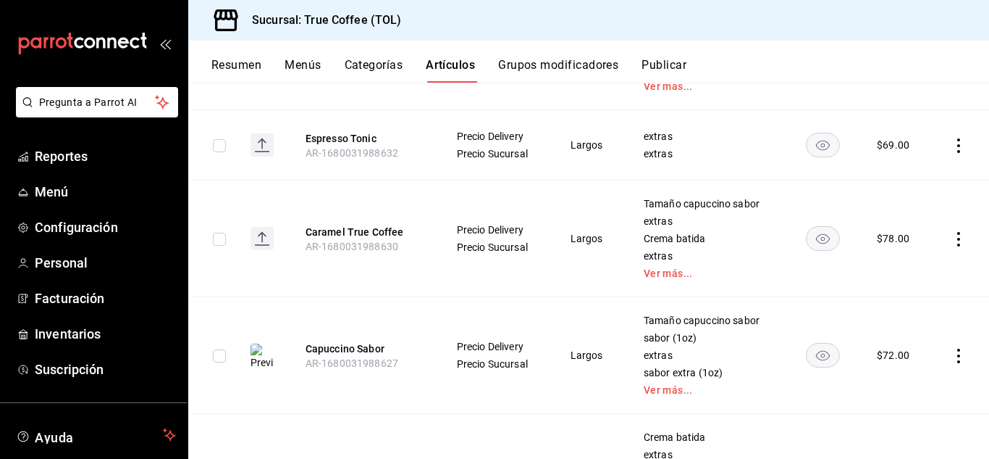
scroll to position [669, 0]
click at [952, 140] on icon "actions" at bounding box center [959, 145] width 14 height 14
click at [696, 291] on div at bounding box center [494, 229] width 989 height 459
click at [952, 146] on icon "actions" at bounding box center [959, 145] width 14 height 14
click at [905, 176] on span "Editar" at bounding box center [905, 177] width 38 height 15
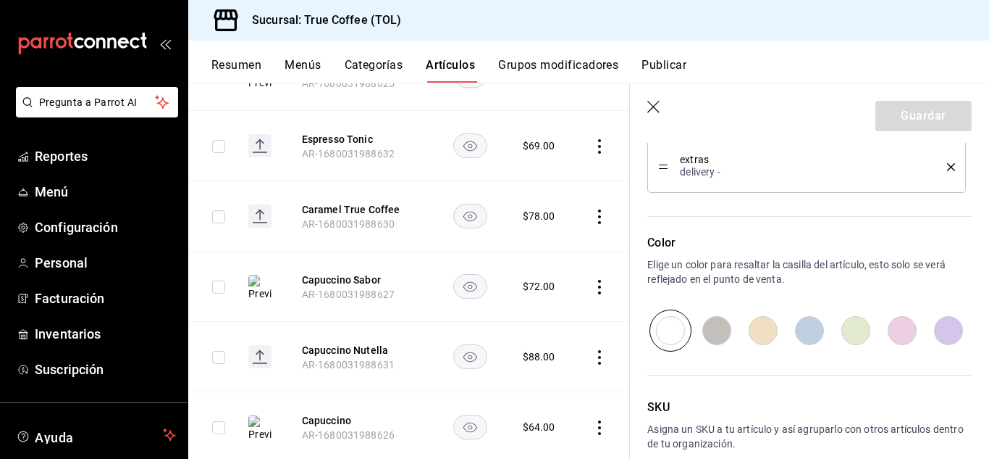
scroll to position [961, 0]
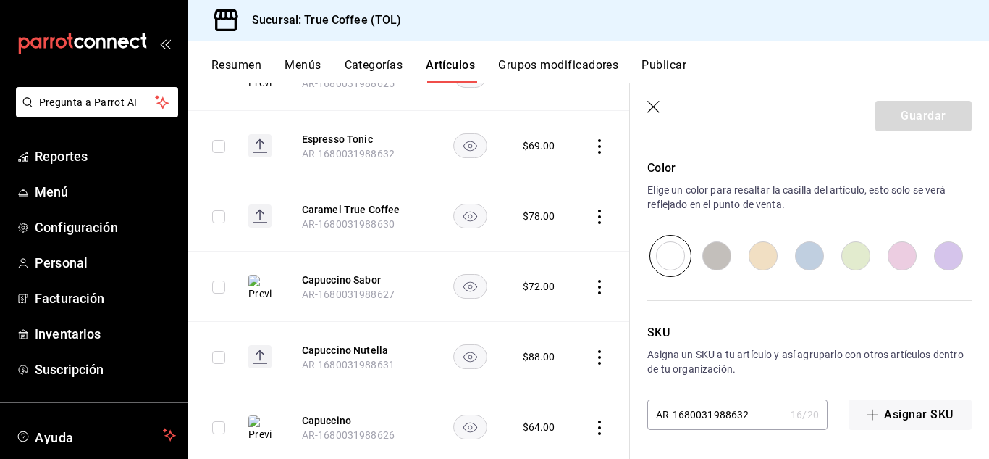
click at [653, 107] on icon "button" at bounding box center [655, 108] width 14 height 14
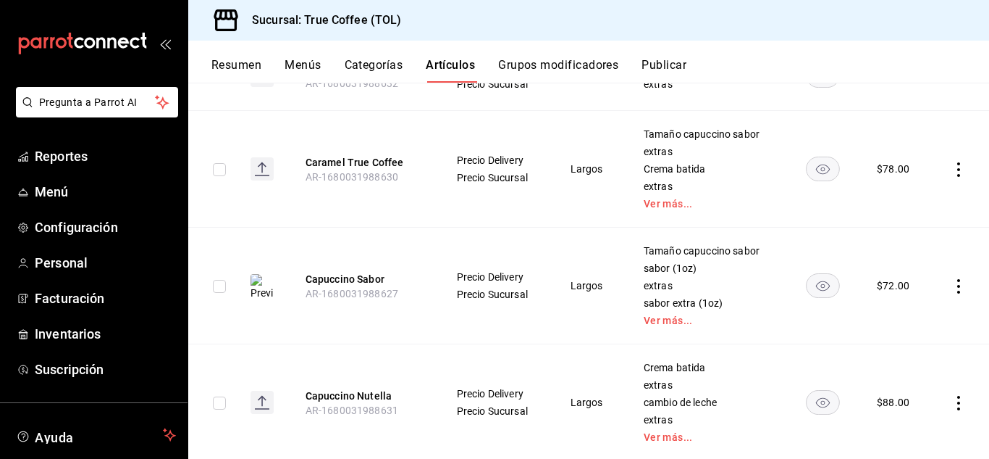
scroll to position [738, 0]
click at [950, 293] on td at bounding box center [960, 285] width 59 height 117
click at [952, 281] on icon "actions" at bounding box center [959, 285] width 14 height 14
click at [892, 320] on span "Editar" at bounding box center [905, 318] width 38 height 15
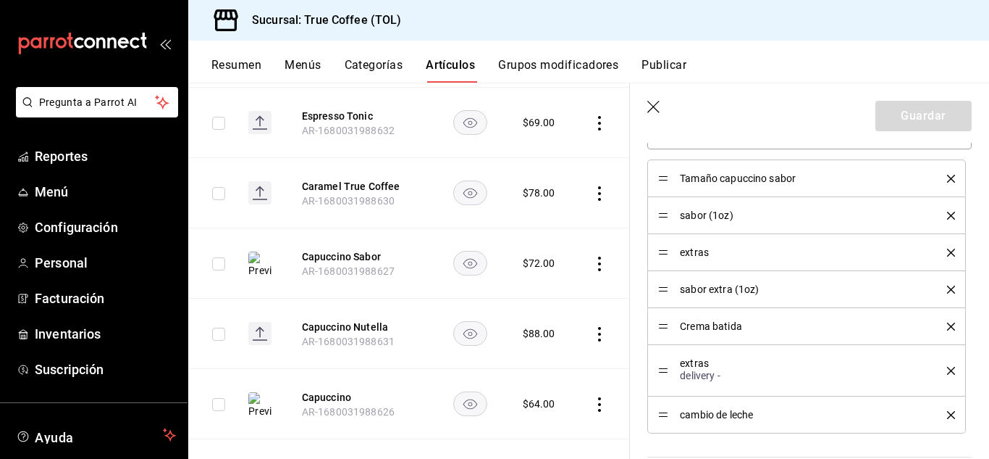
scroll to position [817, 0]
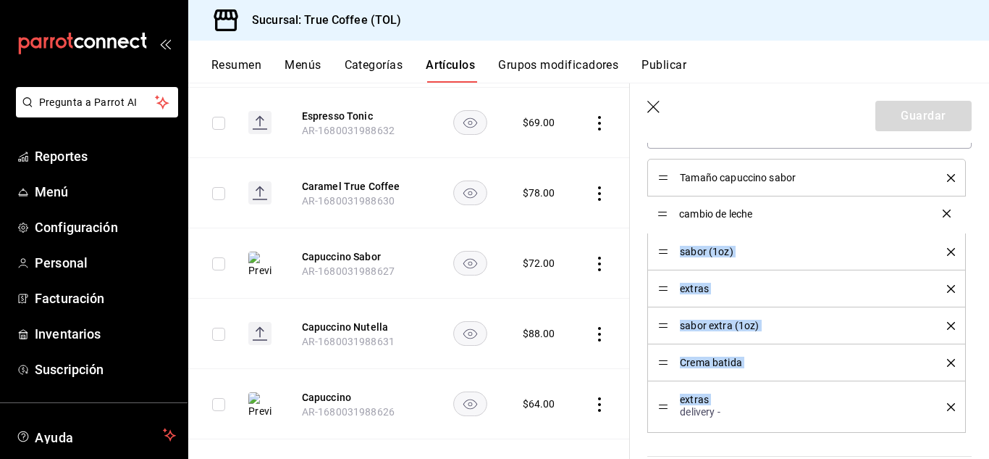
drag, startPoint x: 665, startPoint y: 414, endPoint x: 656, endPoint y: 213, distance: 200.9
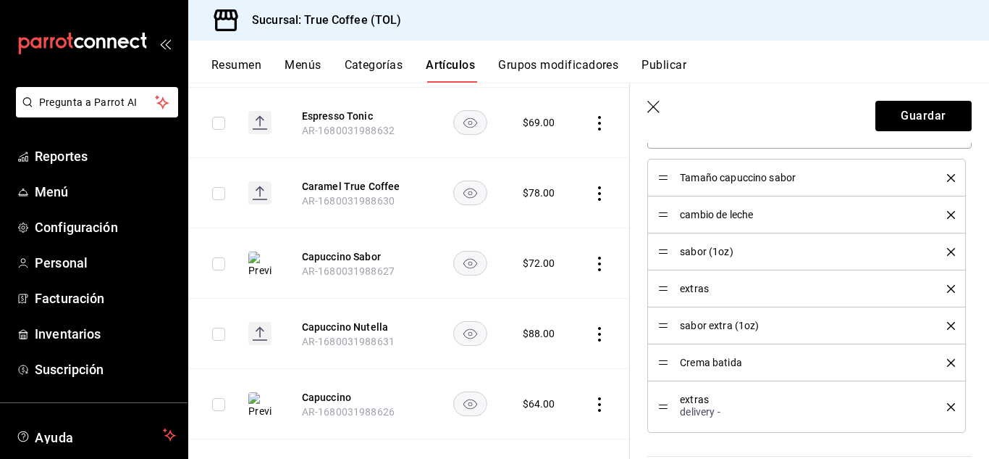
click at [947, 248] on icon "delete" at bounding box center [951, 252] width 8 height 8
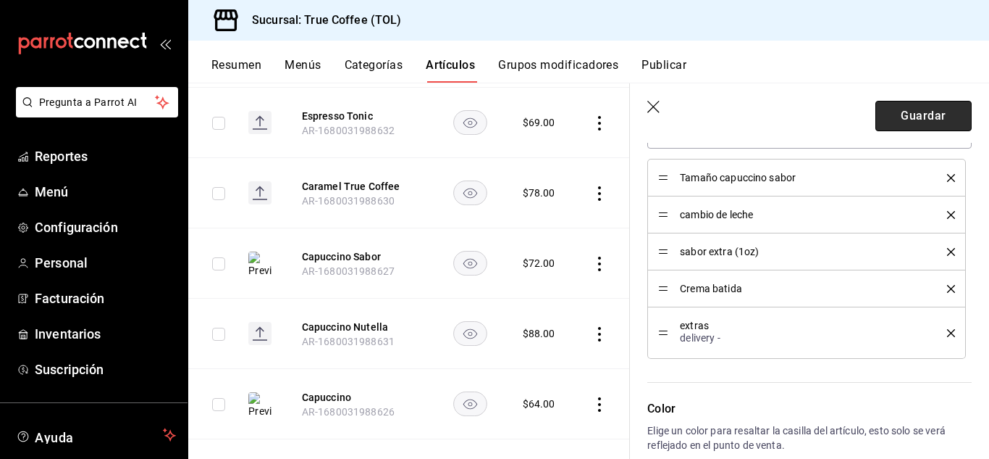
click at [884, 112] on button "Guardar" at bounding box center [924, 116] width 96 height 30
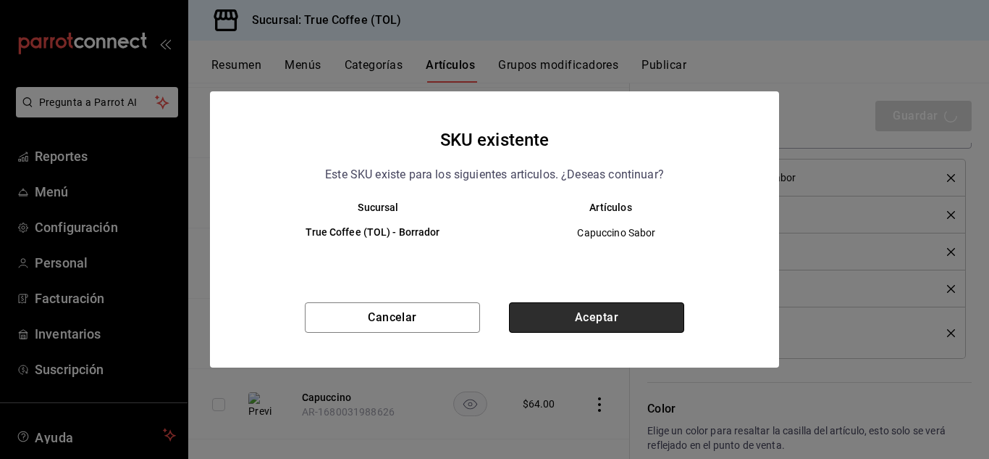
click at [642, 305] on button "Aceptar" at bounding box center [596, 317] width 175 height 30
type textarea "x"
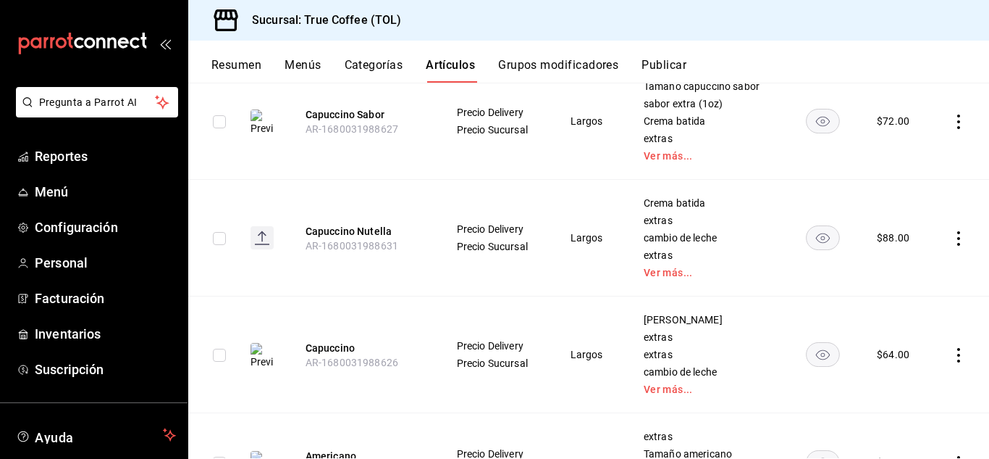
scroll to position [925, 0]
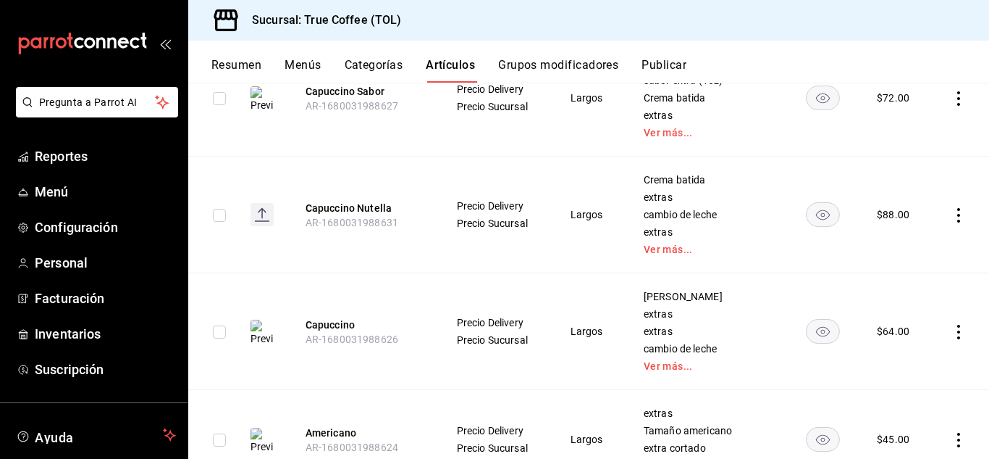
click at [952, 213] on icon "actions" at bounding box center [959, 215] width 14 height 14
click at [908, 244] on span "Editar" at bounding box center [905, 247] width 38 height 15
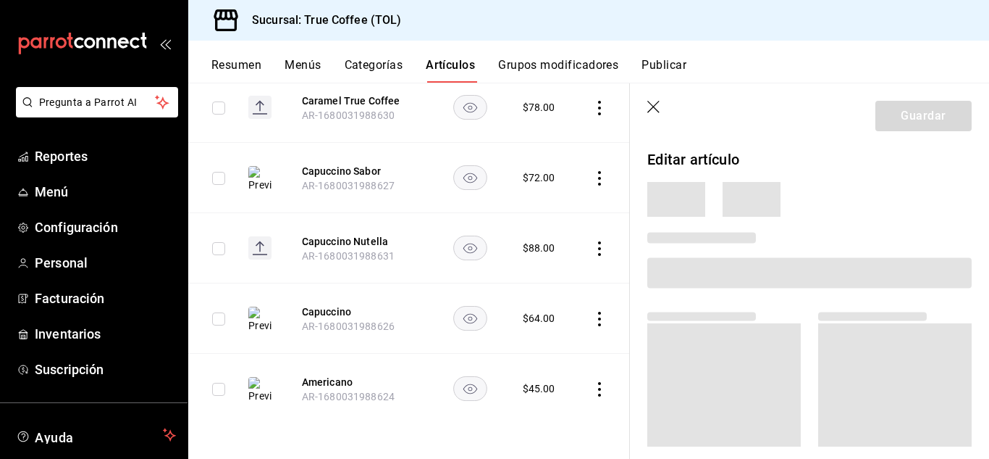
scroll to position [637, 0]
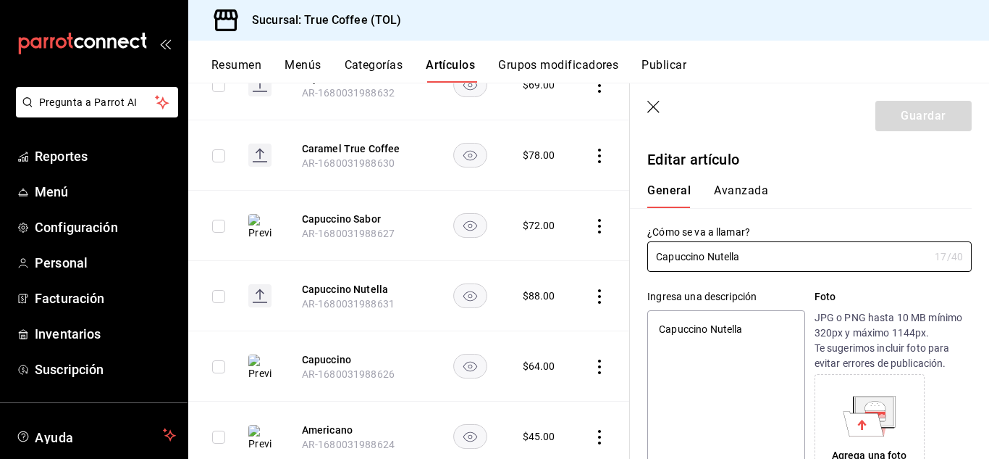
type textarea "x"
type input "$88.00"
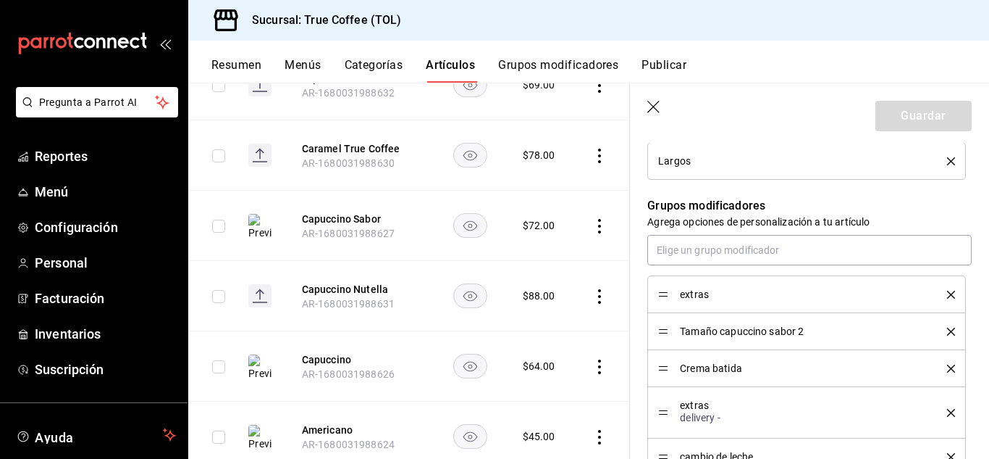
scroll to position [790, 0]
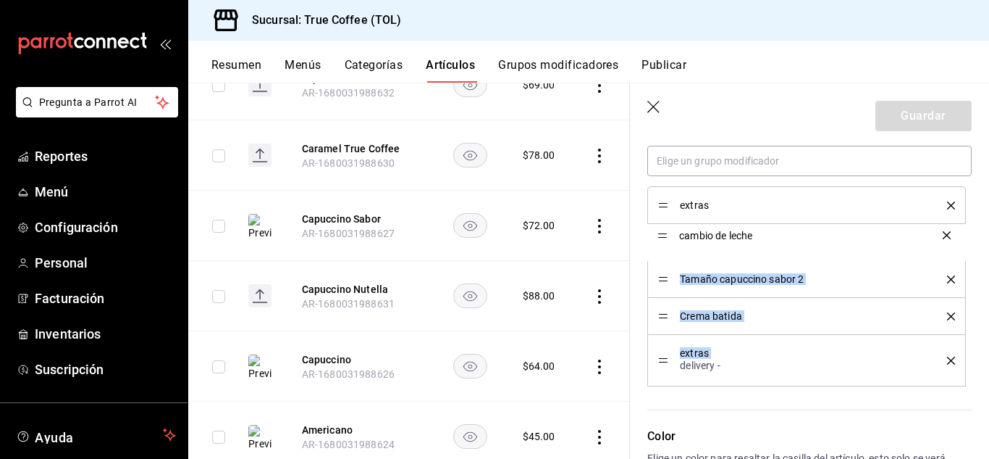
drag, startPoint x: 661, startPoint y: 367, endPoint x: 661, endPoint y: 234, distance: 132.6
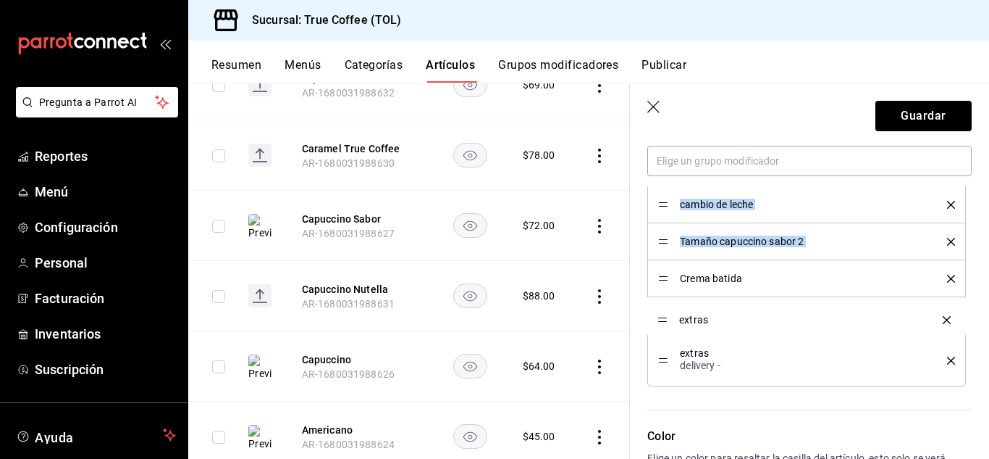
drag, startPoint x: 664, startPoint y: 204, endPoint x: 664, endPoint y: 319, distance: 114.4
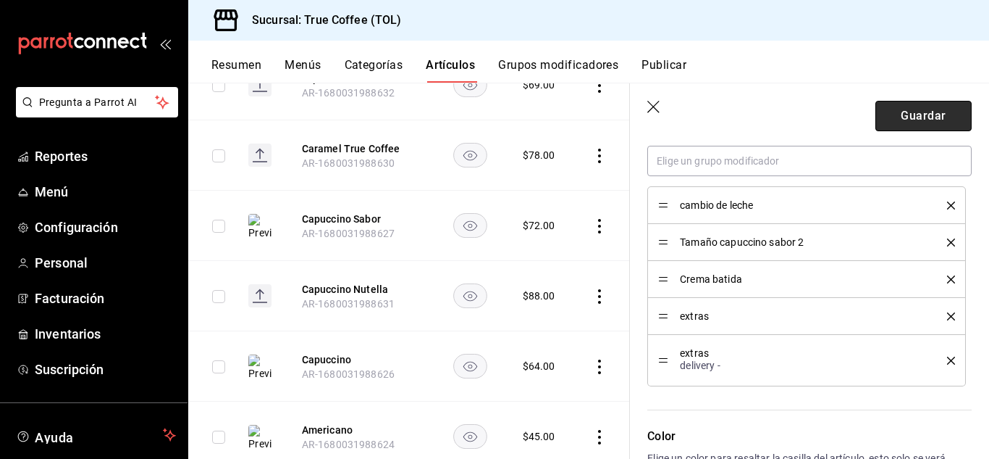
click at [900, 120] on button "Guardar" at bounding box center [924, 116] width 96 height 30
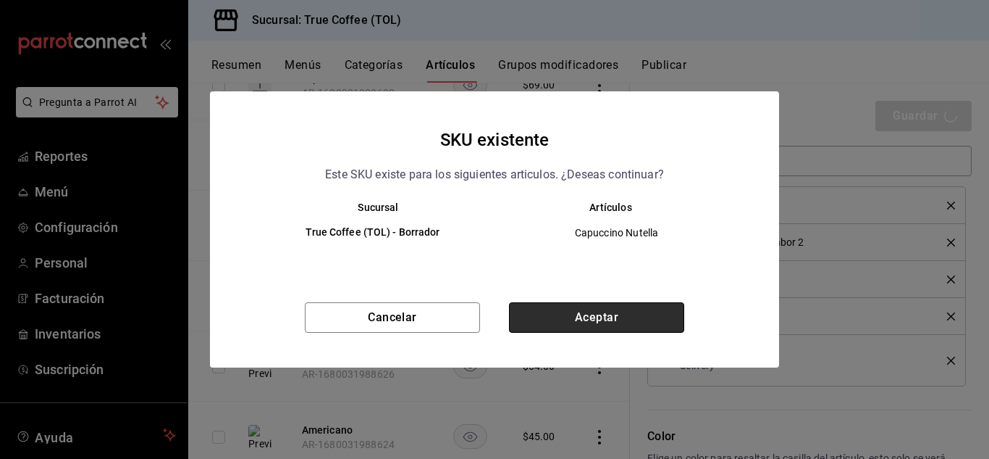
click at [556, 314] on button "Aceptar" at bounding box center [596, 317] width 175 height 30
type textarea "x"
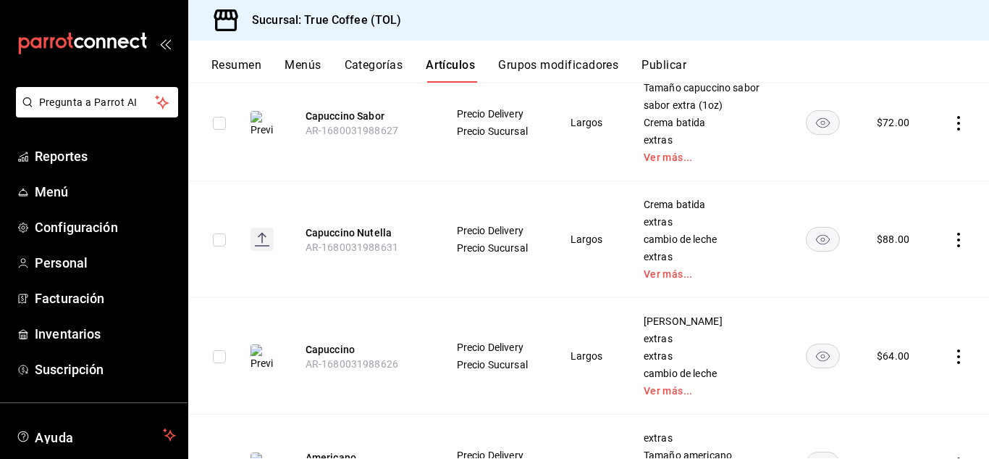
scroll to position [978, 0]
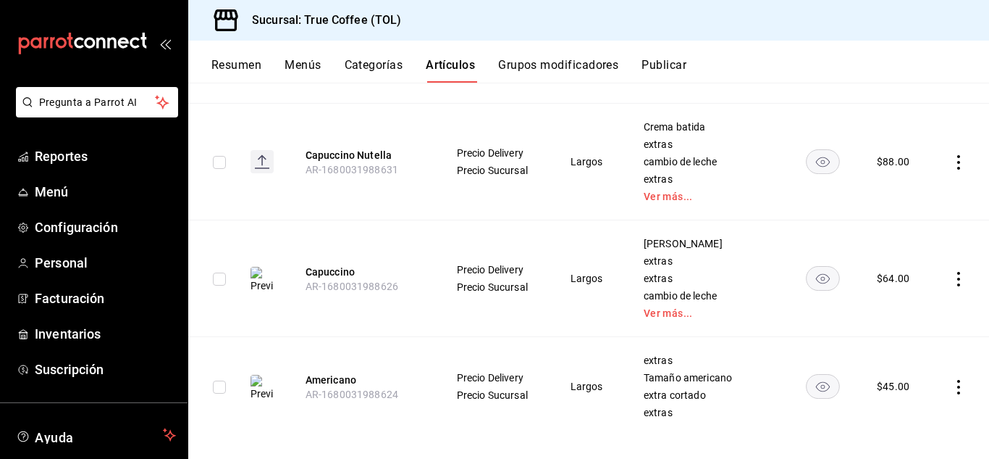
click at [952, 280] on icon "actions" at bounding box center [959, 279] width 14 height 14
click at [898, 310] on span "Editar" at bounding box center [905, 311] width 38 height 15
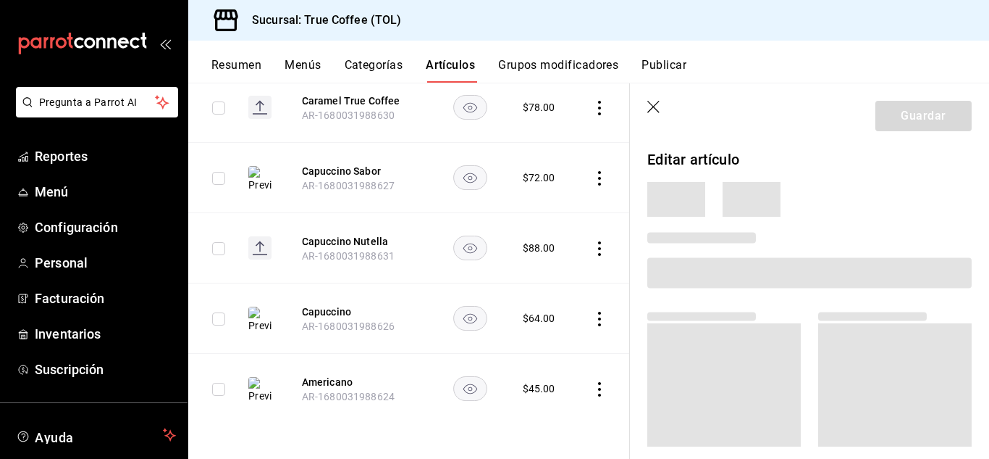
scroll to position [637, 0]
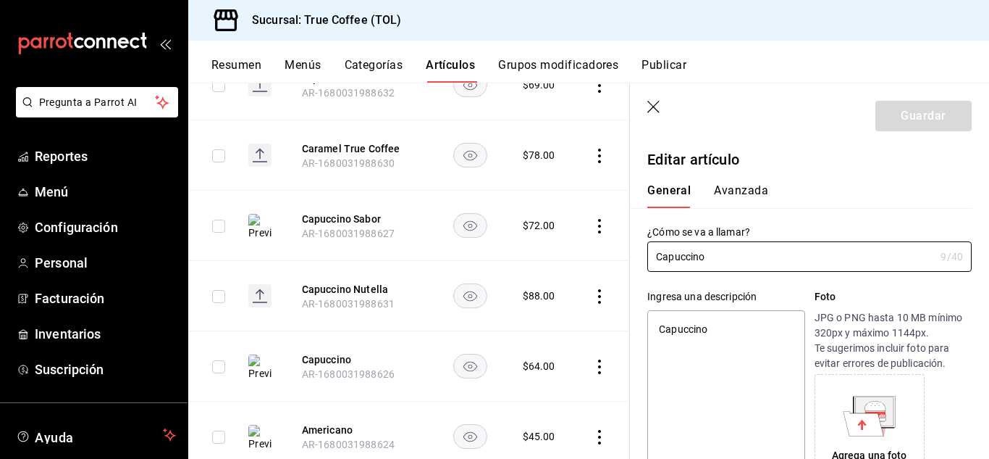
type textarea "x"
type input "$64.00"
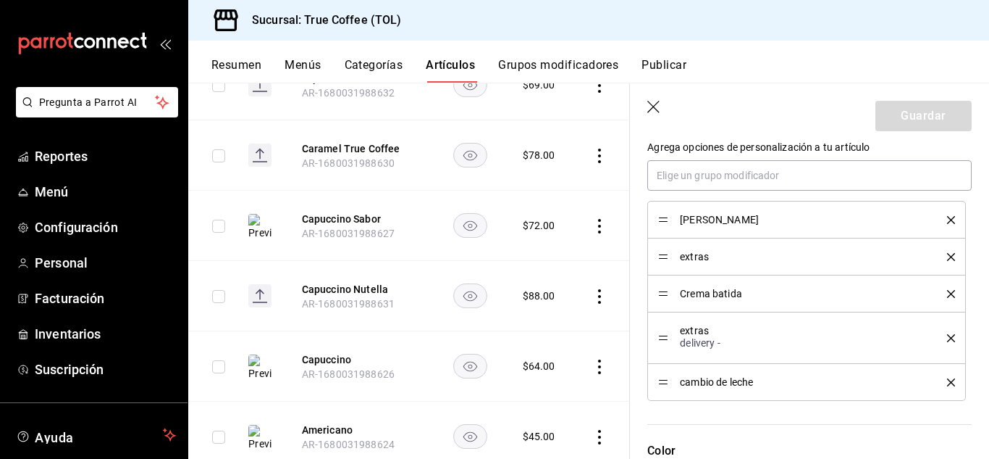
scroll to position [786, 0]
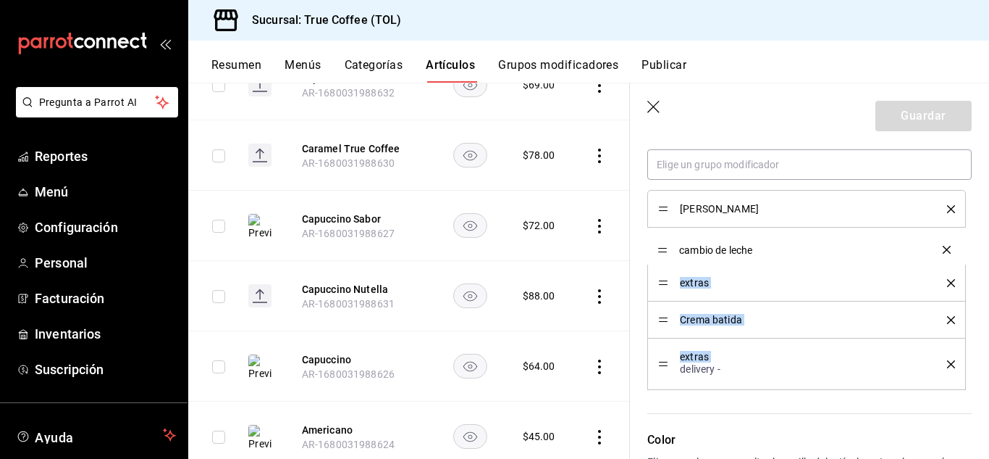
drag, startPoint x: 661, startPoint y: 374, endPoint x: 657, endPoint y: 254, distance: 121.0
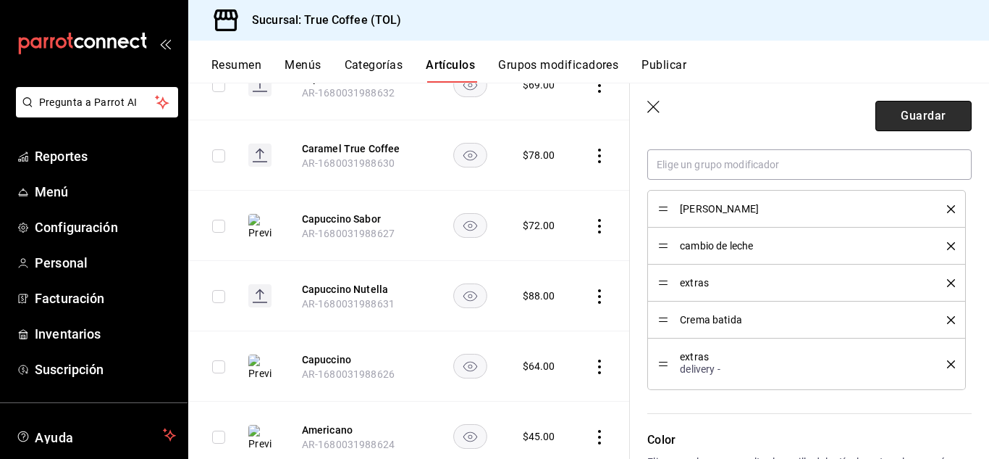
click at [899, 109] on button "Guardar" at bounding box center [924, 116] width 96 height 30
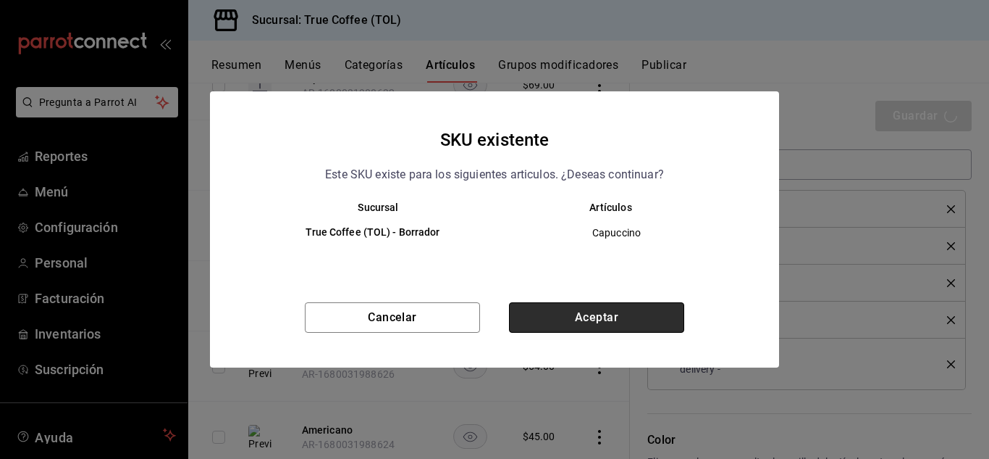
click at [635, 322] on button "Aceptar" at bounding box center [596, 317] width 175 height 30
type textarea "x"
type input "AR-1758230182198"
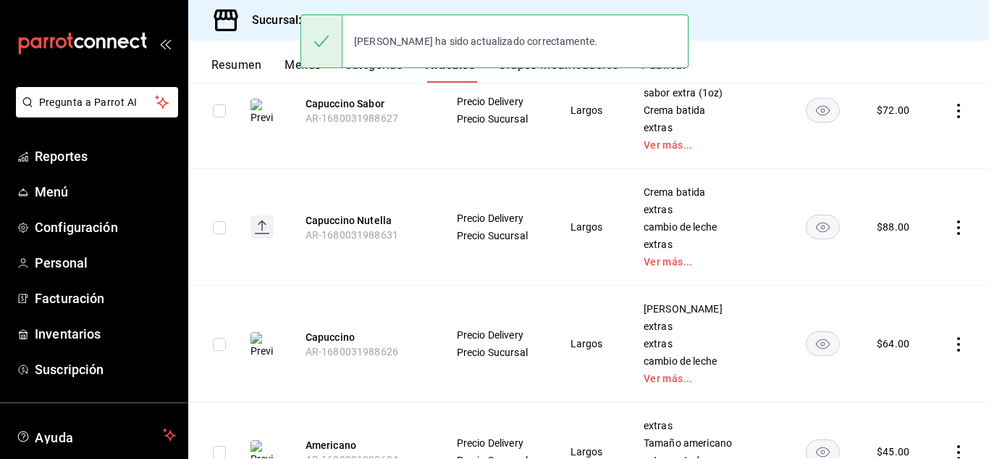
scroll to position [990, 0]
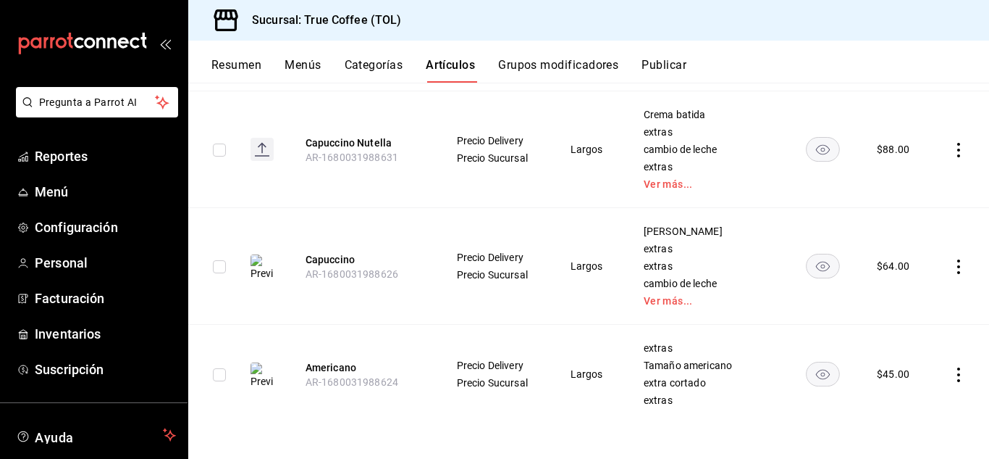
click at [940, 371] on td at bounding box center [960, 374] width 59 height 99
click at [952, 378] on icon "actions" at bounding box center [959, 374] width 14 height 14
click at [913, 364] on span "Editar" at bounding box center [905, 360] width 38 height 15
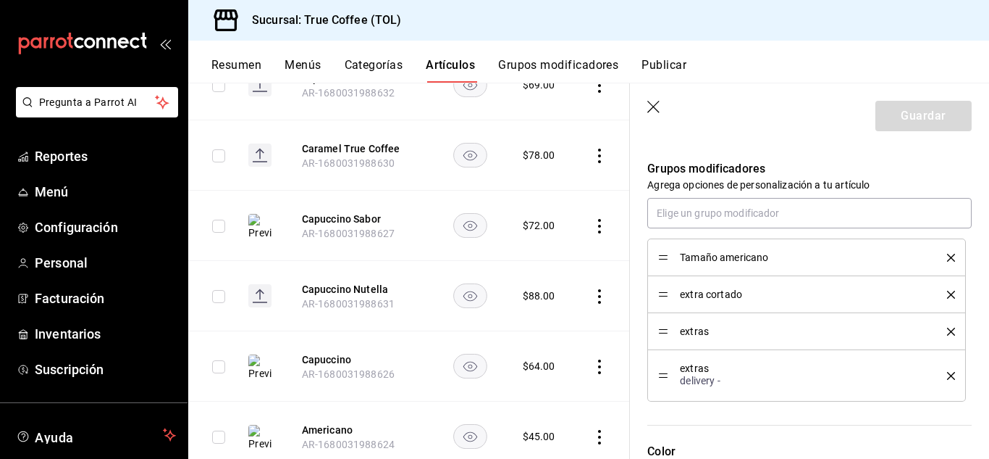
scroll to position [695, 0]
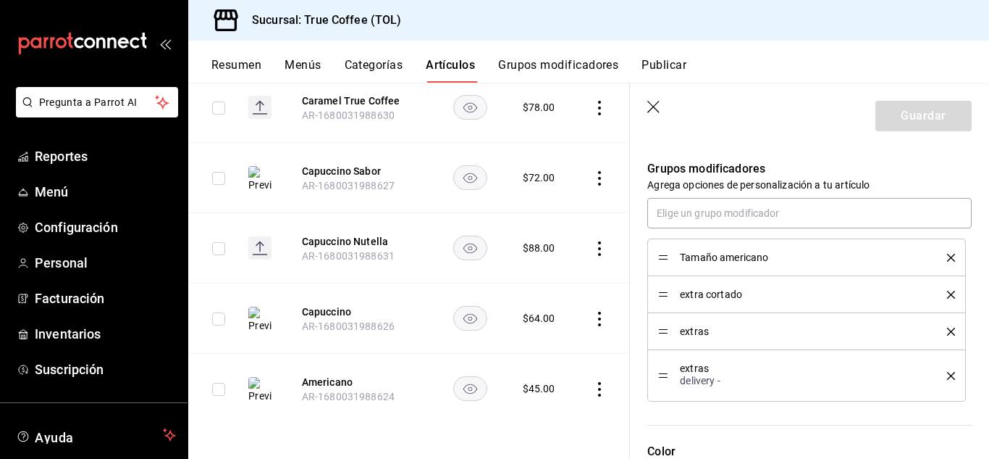
click at [654, 97] on header "Guardar" at bounding box center [809, 112] width 359 height 59
click at [656, 107] on icon "button" at bounding box center [655, 108] width 14 height 14
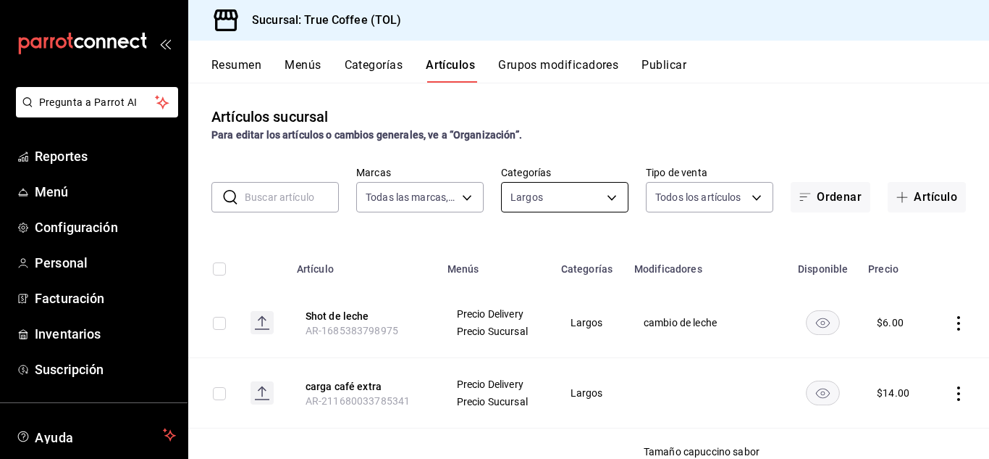
click at [565, 186] on body "Pregunta a Parrot AI Reportes Menú Configuración Personal Facturación Inventari…" at bounding box center [494, 229] width 989 height 459
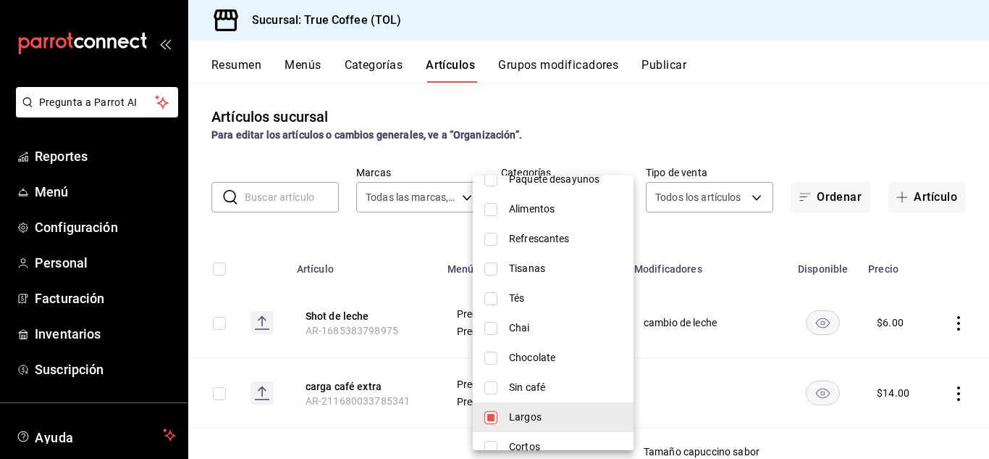
scroll to position [611, 0]
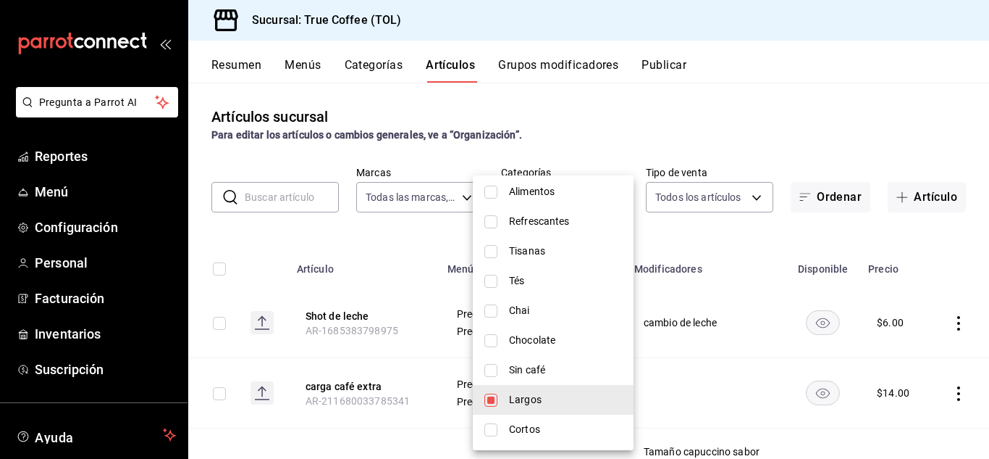
click at [489, 403] on input "checkbox" at bounding box center [491, 399] width 13 height 13
checkbox input "false"
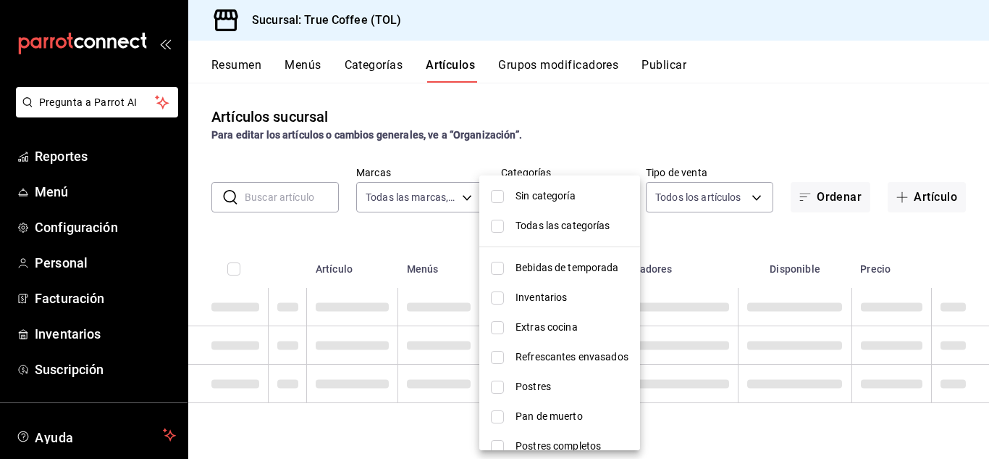
scroll to position [611, 0]
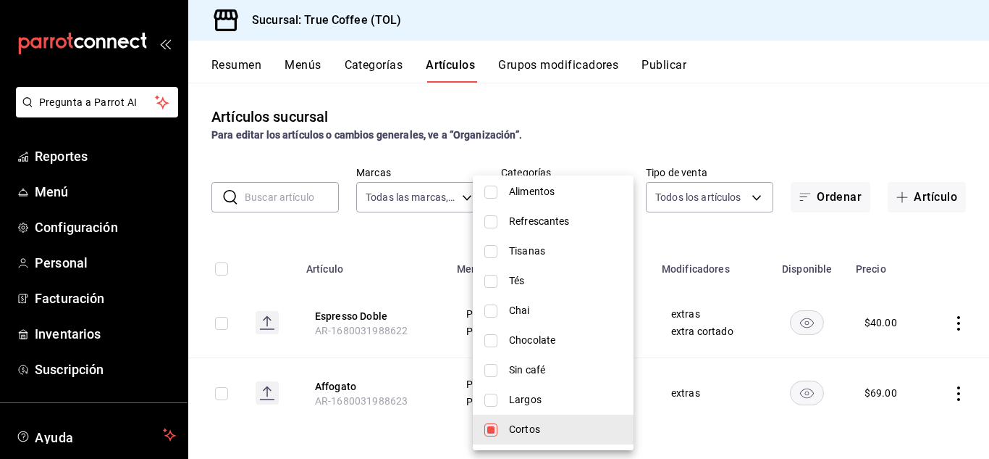
click at [703, 130] on div at bounding box center [494, 229] width 989 height 459
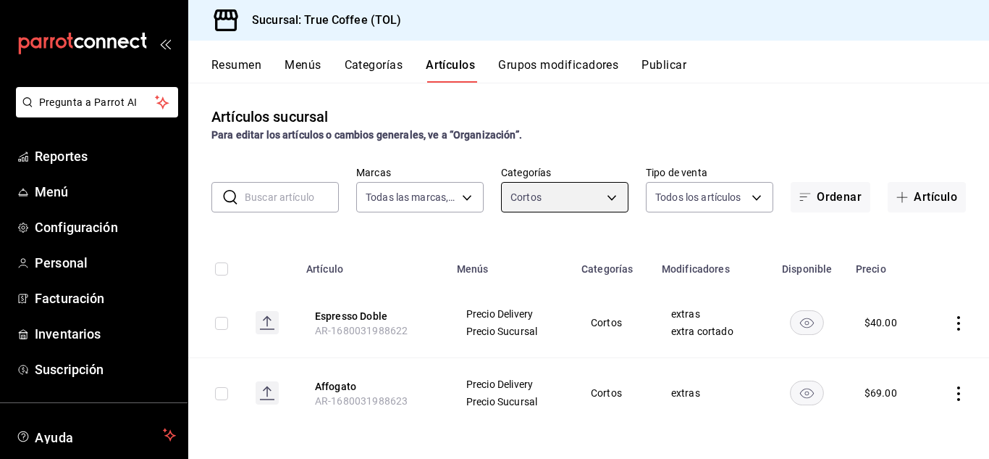
scroll to position [4, 0]
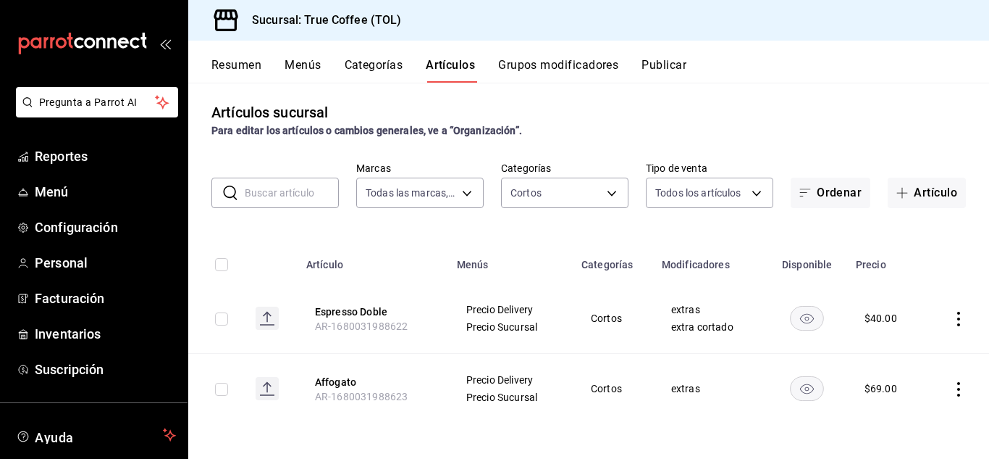
click at [952, 388] on icon "actions" at bounding box center [959, 389] width 14 height 14
click at [888, 364] on span "Editar" at bounding box center [905, 360] width 38 height 15
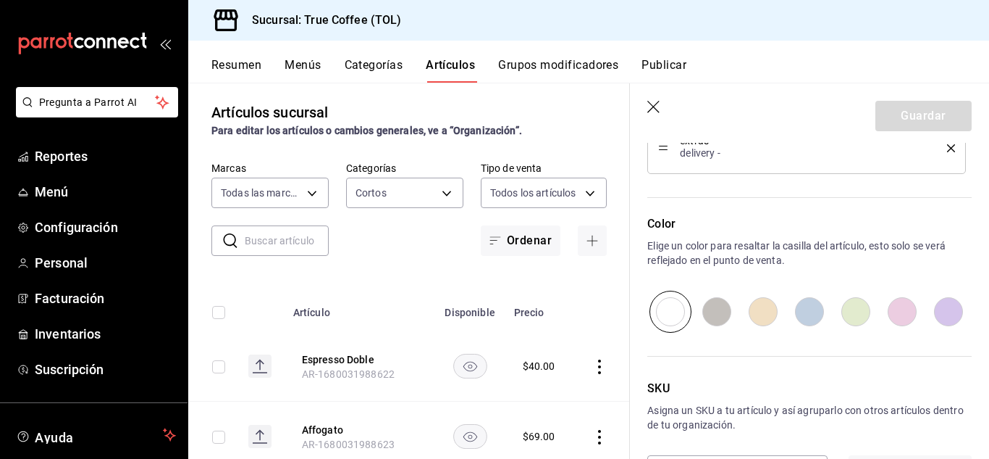
scroll to position [910, 0]
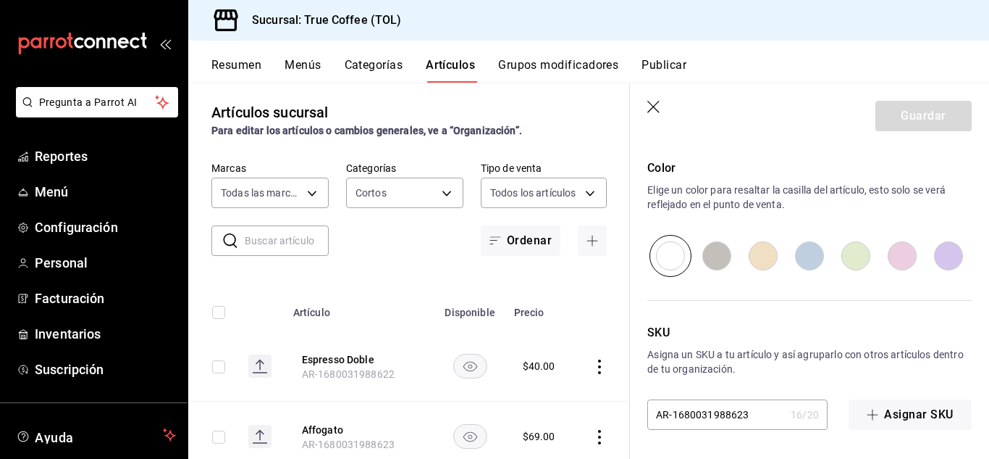
click at [653, 110] on icon "button" at bounding box center [655, 108] width 14 height 14
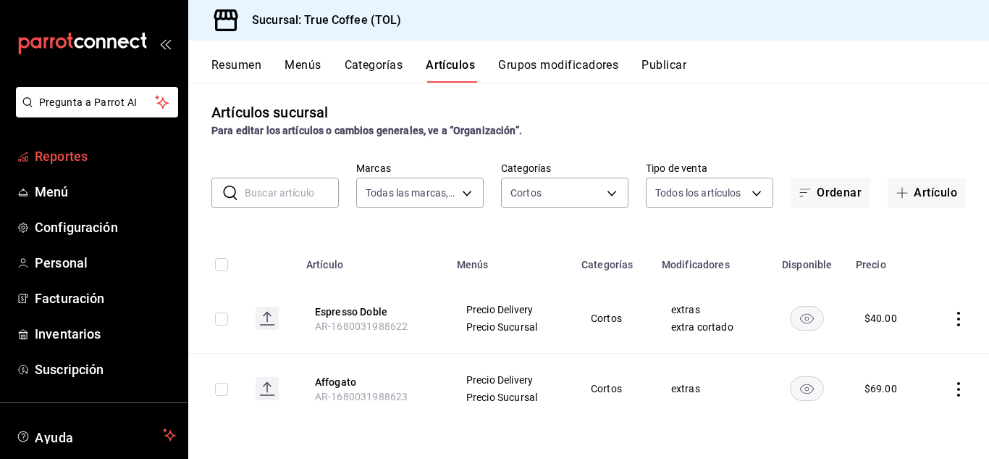
click at [84, 153] on span "Reportes" at bounding box center [105, 156] width 141 height 20
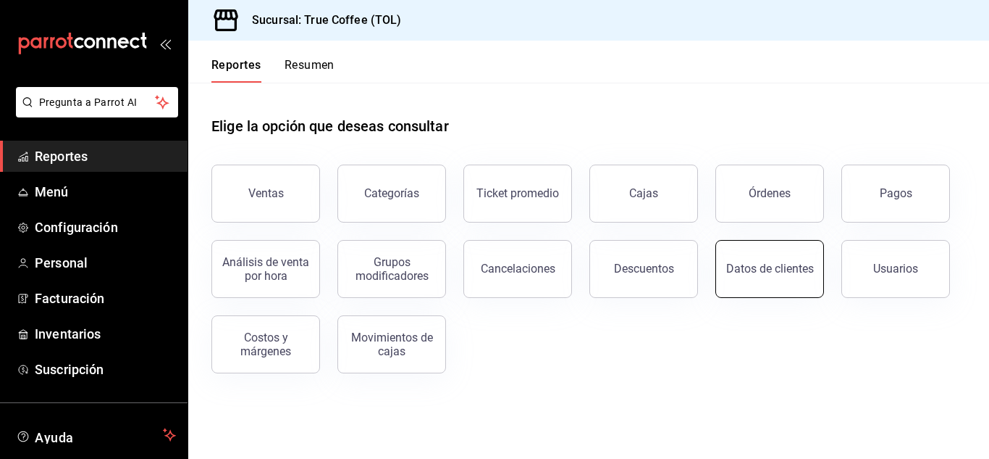
click at [781, 269] on div "Datos de clientes" at bounding box center [771, 268] width 88 height 14
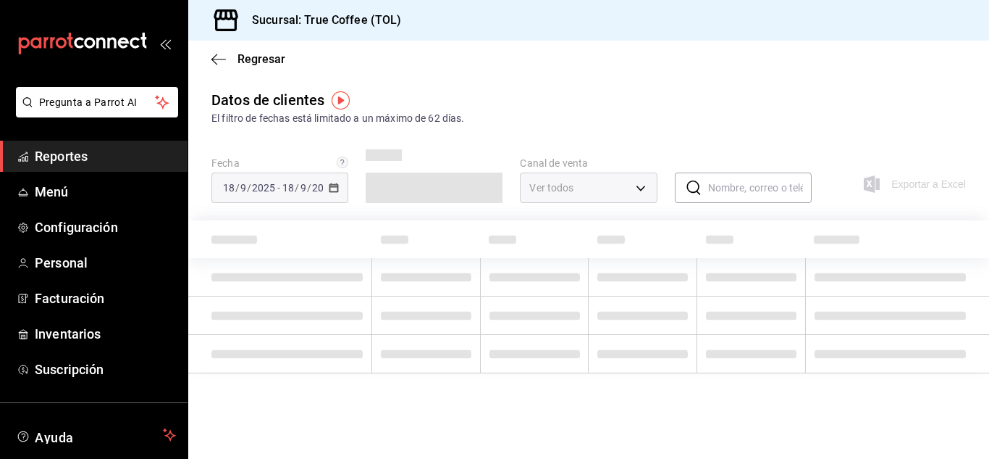
type input "PARROT,DIDI_FOOD,ONLINE"
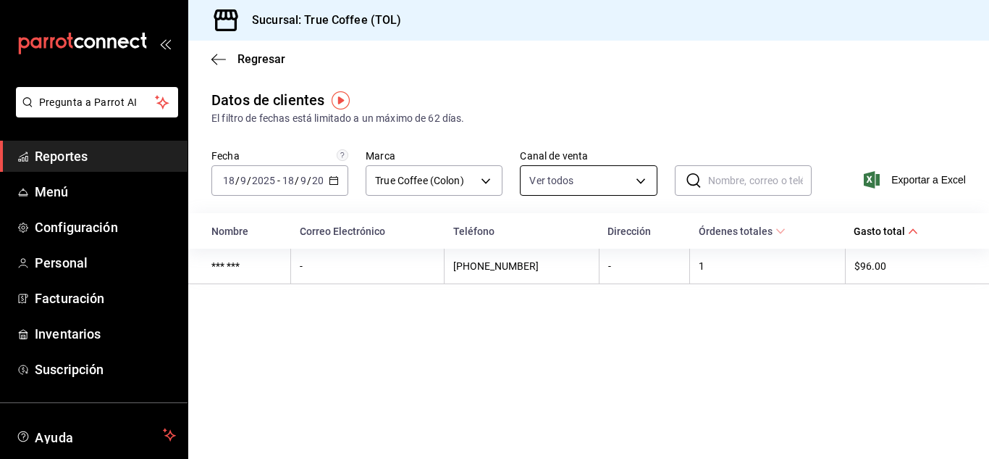
click at [634, 173] on body "Pregunta a Parrot AI Reportes Menú Configuración Personal Facturación Inventari…" at bounding box center [494, 229] width 989 height 459
click at [634, 173] on div at bounding box center [494, 229] width 989 height 459
click at [342, 106] on img "button" at bounding box center [341, 100] width 18 height 18
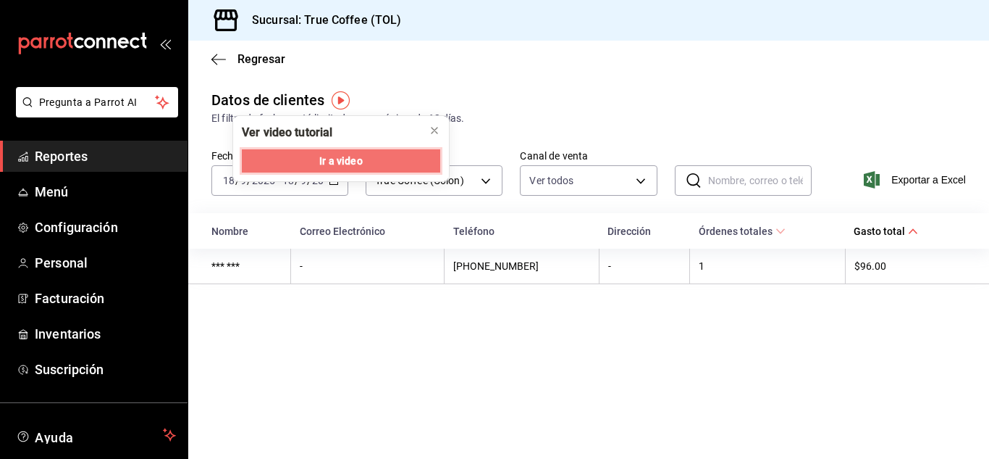
click at [372, 156] on button "Ir a video" at bounding box center [341, 160] width 198 height 23
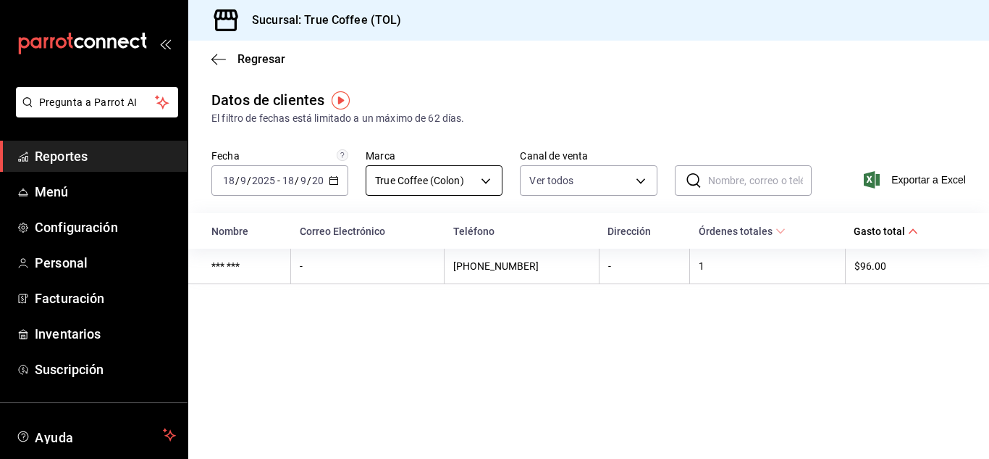
click at [476, 175] on body "Pregunta a Parrot AI Reportes Menú Configuración Personal Facturación Inventari…" at bounding box center [494, 229] width 989 height 459
click at [476, 175] on div at bounding box center [494, 229] width 989 height 459
click at [585, 177] on body "Pregunta a Parrot AI Reportes Menú Configuración Personal Facturación Inventari…" at bounding box center [494, 229] width 989 height 459
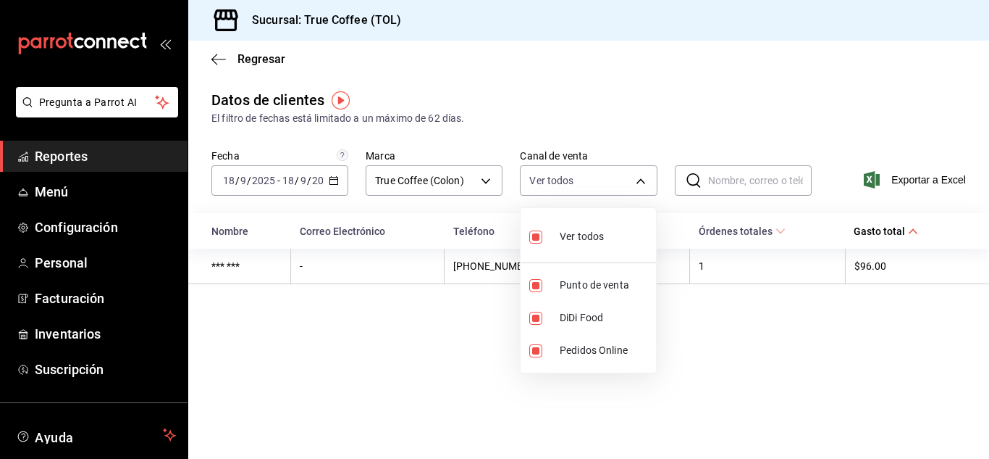
click at [534, 237] on input "checkbox" at bounding box center [535, 236] width 13 height 13
checkbox input "false"
type input "PARROT,DIDI_FOOD,ONLINE"
checkbox input "true"
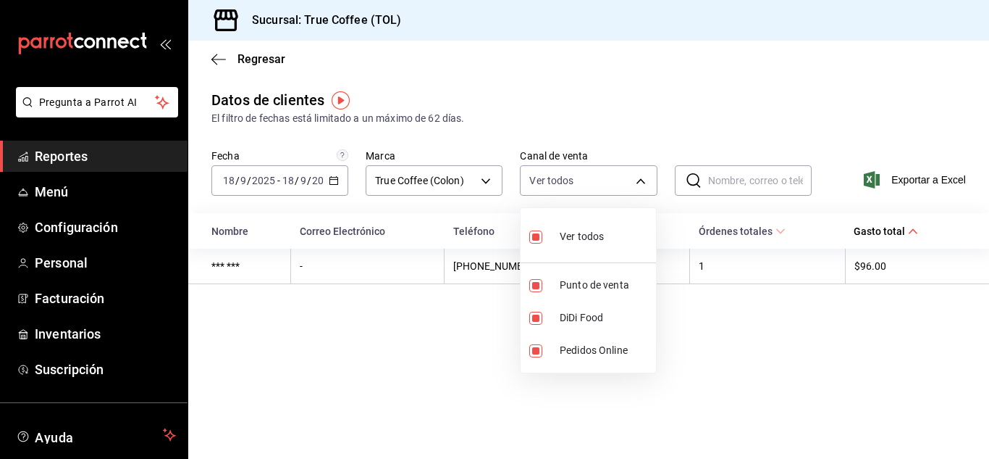
checkbox input "true"
click at [756, 179] on div at bounding box center [494, 229] width 989 height 459
click at [756, 222] on th "Órdenes totales" at bounding box center [768, 230] width 156 height 35
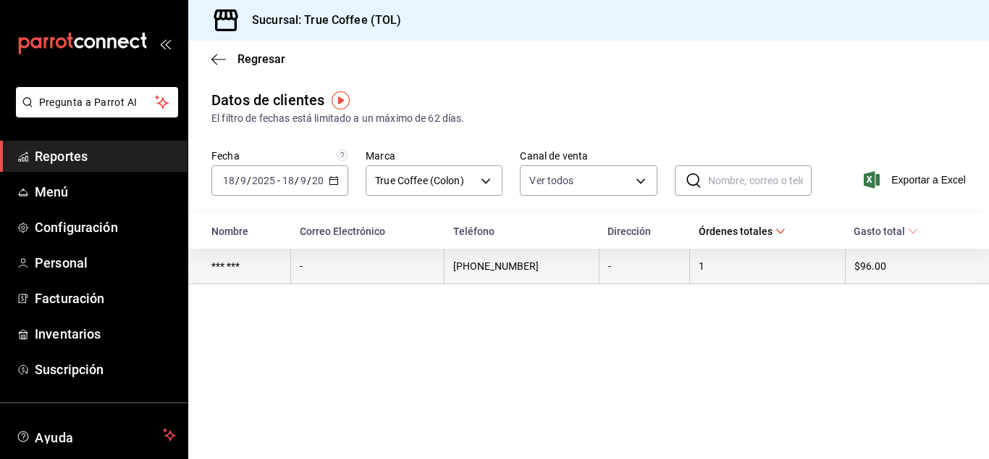
click at [334, 273] on td "-" at bounding box center [368, 265] width 154 height 35
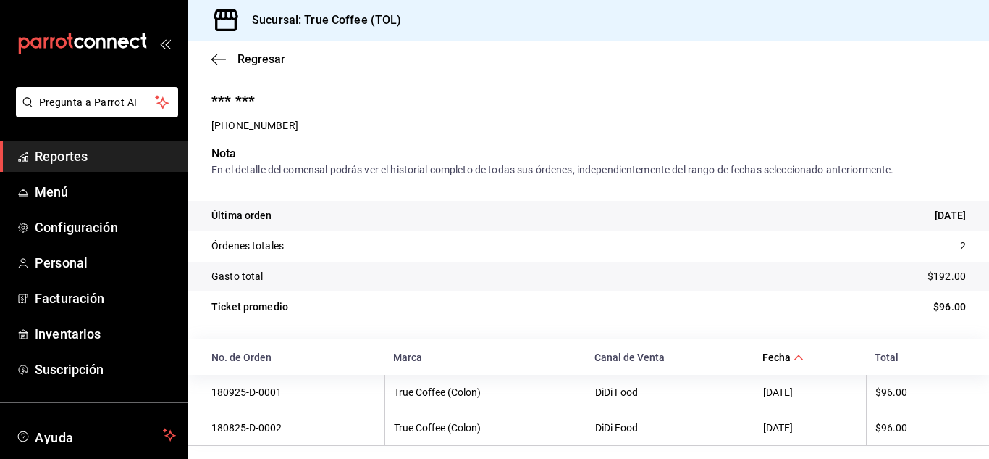
click at [224, 67] on div "Regresar" at bounding box center [588, 59] width 801 height 37
click at [218, 64] on icon "button" at bounding box center [219, 59] width 14 height 13
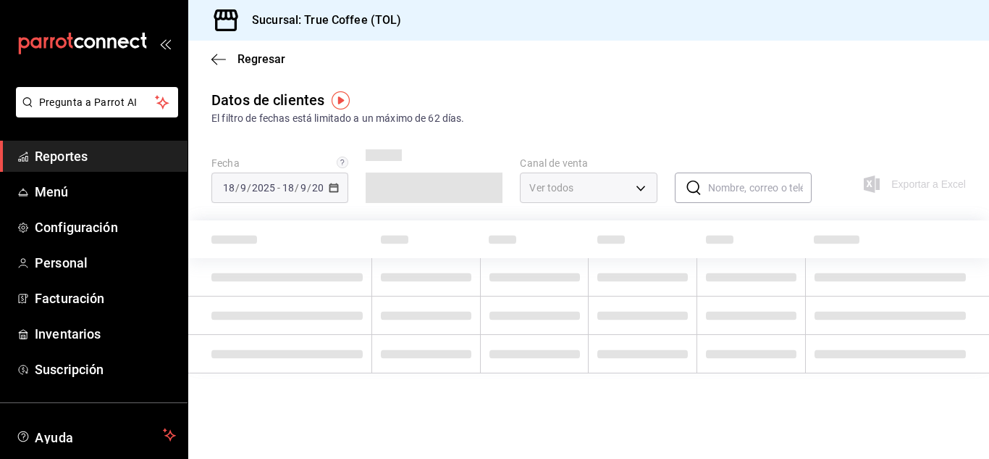
type input "PARROT,DIDI_FOOD,ONLINE"
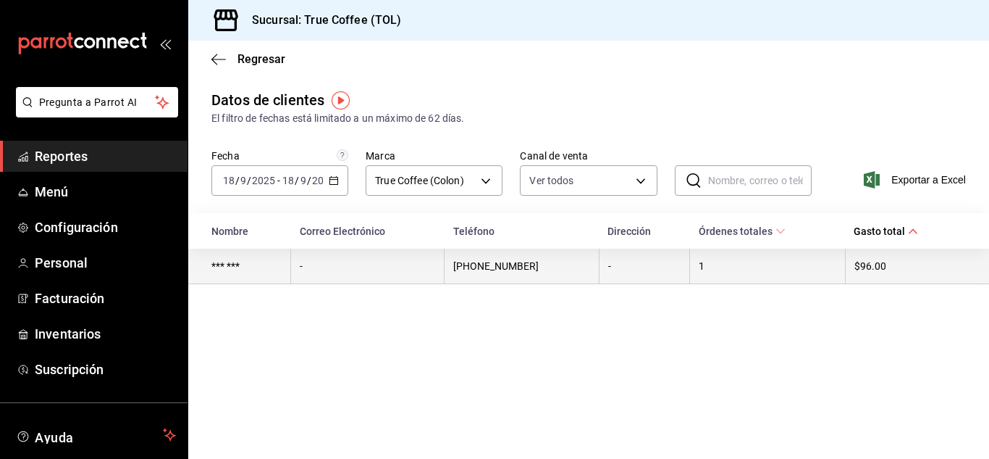
click at [233, 275] on td "*** ***" at bounding box center [239, 265] width 103 height 35
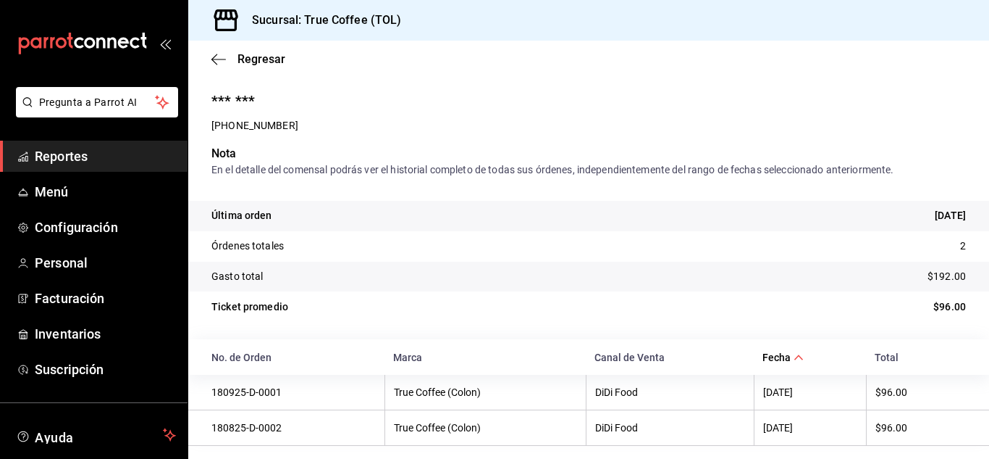
scroll to position [12, 0]
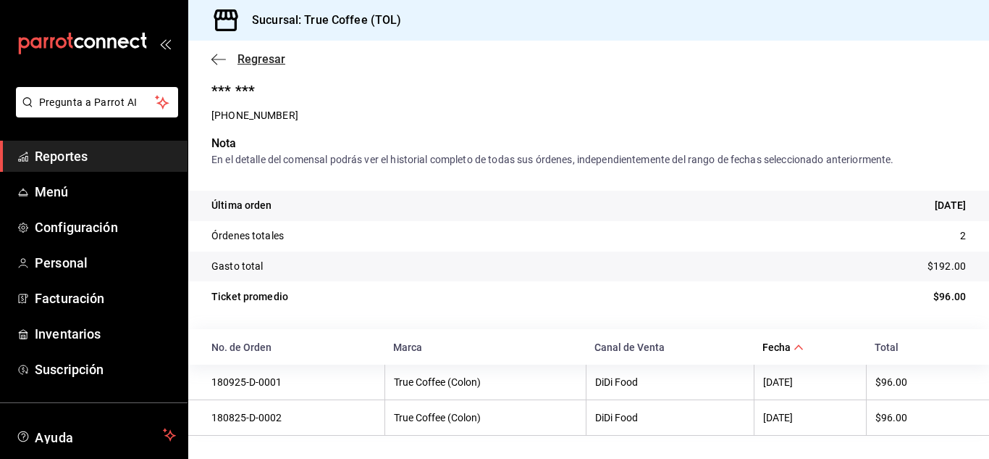
click at [235, 54] on span "Regresar" at bounding box center [249, 59] width 74 height 14
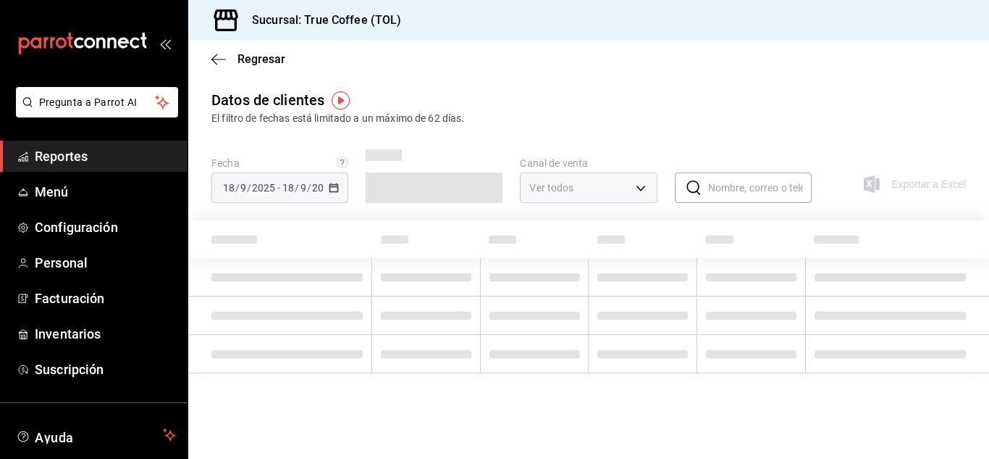
type input "PARROT,DIDI_FOOD,ONLINE"
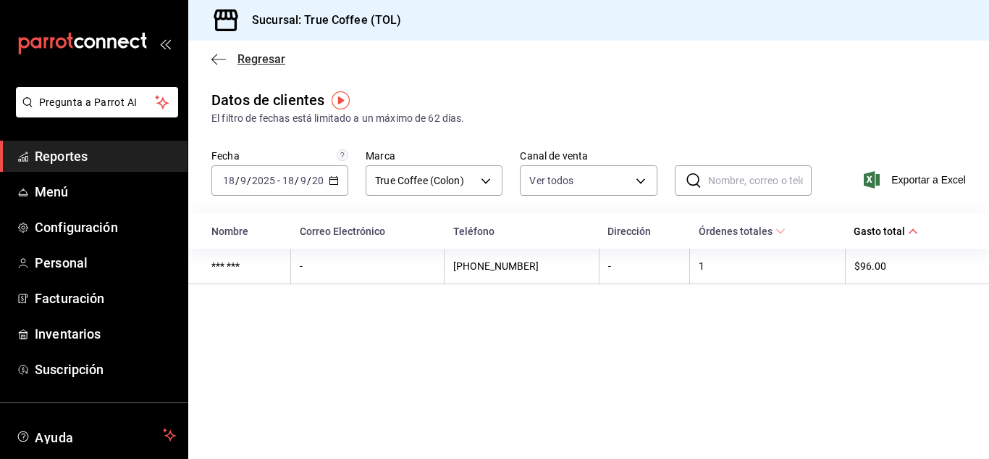
click at [243, 62] on span "Regresar" at bounding box center [262, 59] width 48 height 14
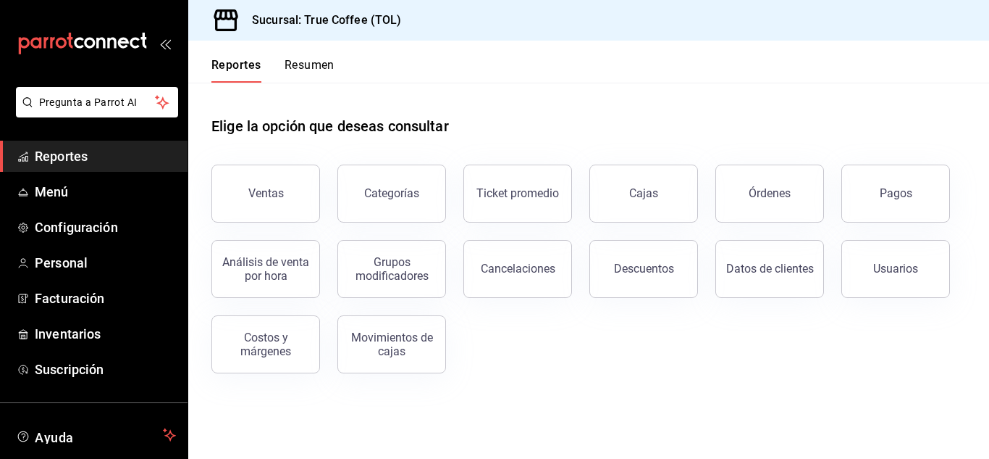
click at [567, 111] on div "Elige la opción que deseas consultar" at bounding box center [589, 115] width 755 height 64
